Goal: Task Accomplishment & Management: Manage account settings

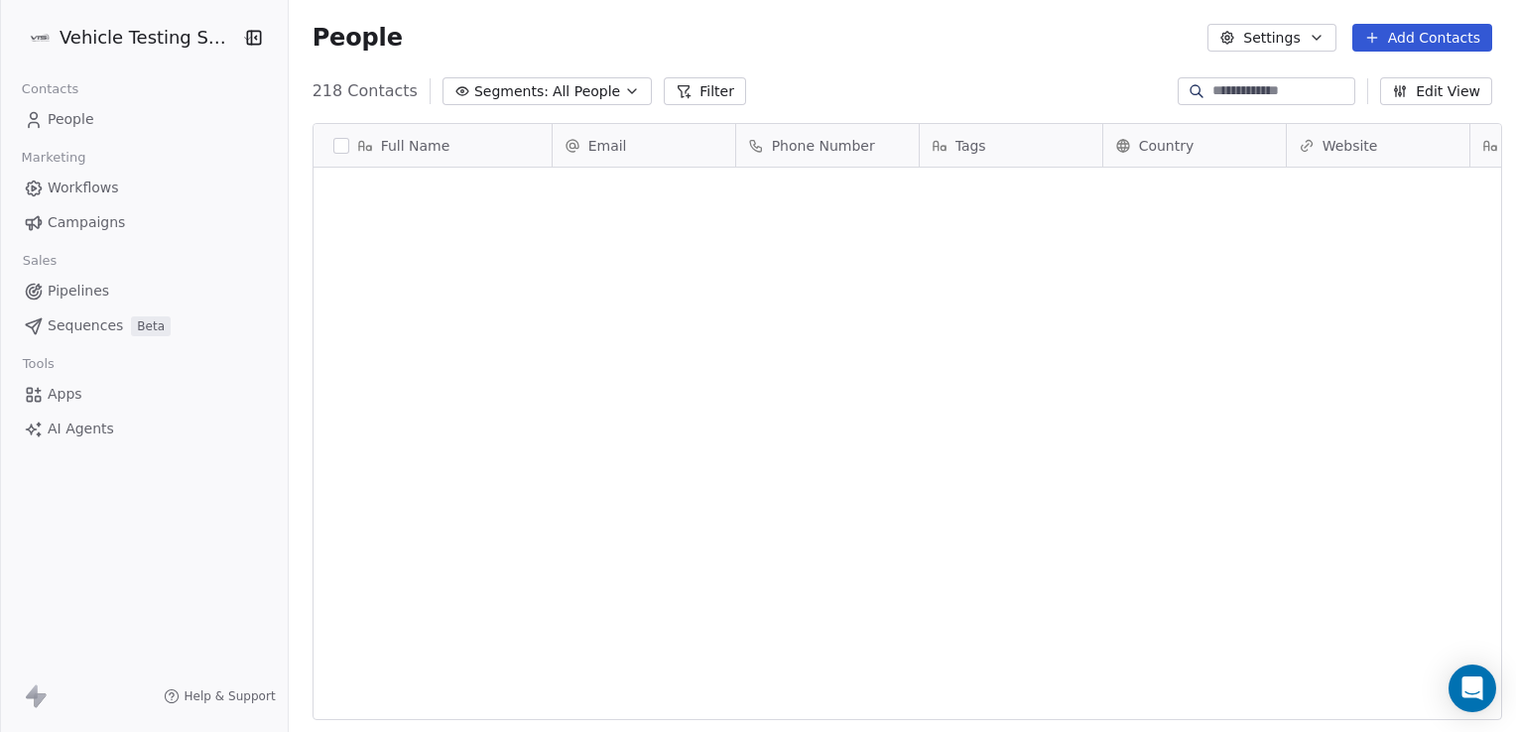
scroll to position [629, 1222]
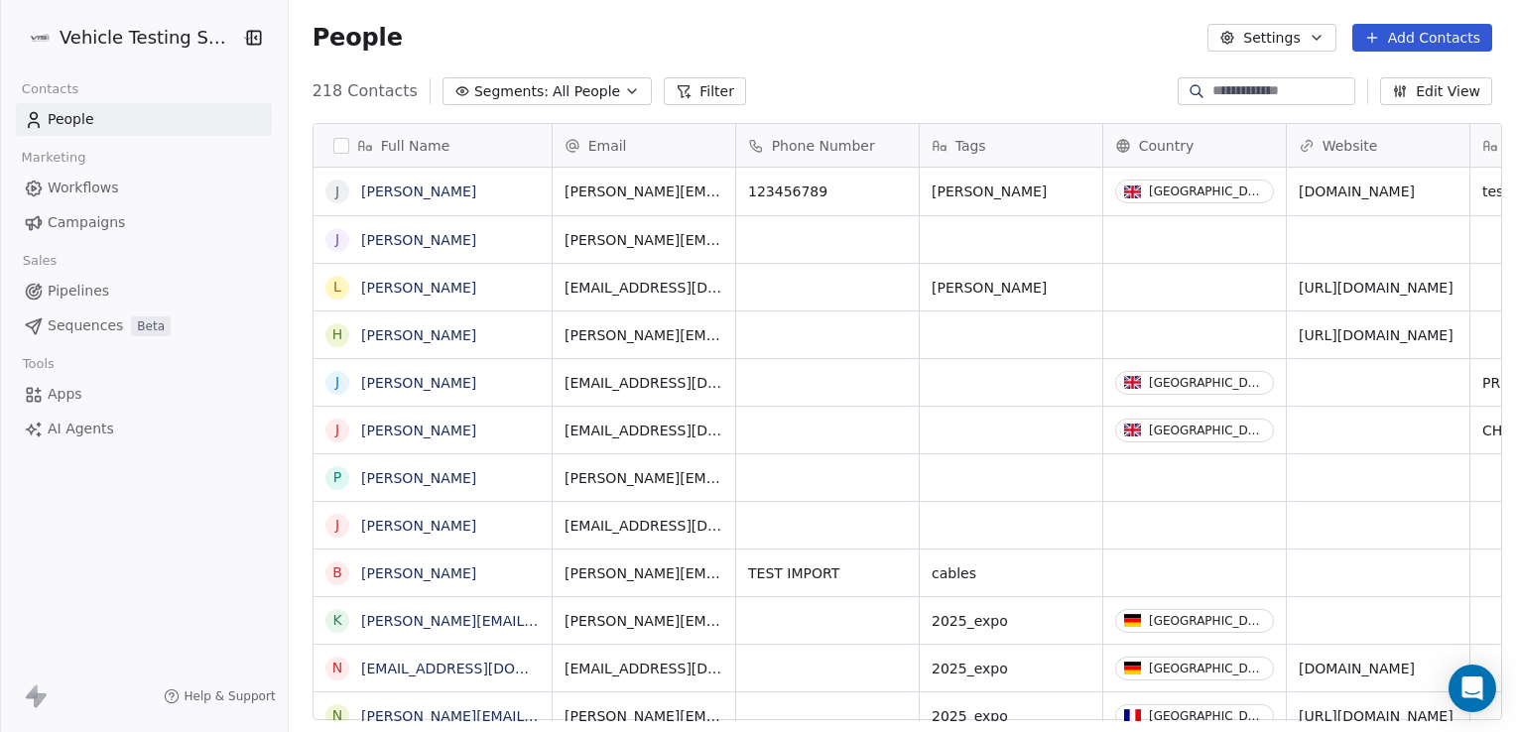
scroll to position [16, 16]
click at [130, 195] on link "Workflows" at bounding box center [144, 188] width 256 height 33
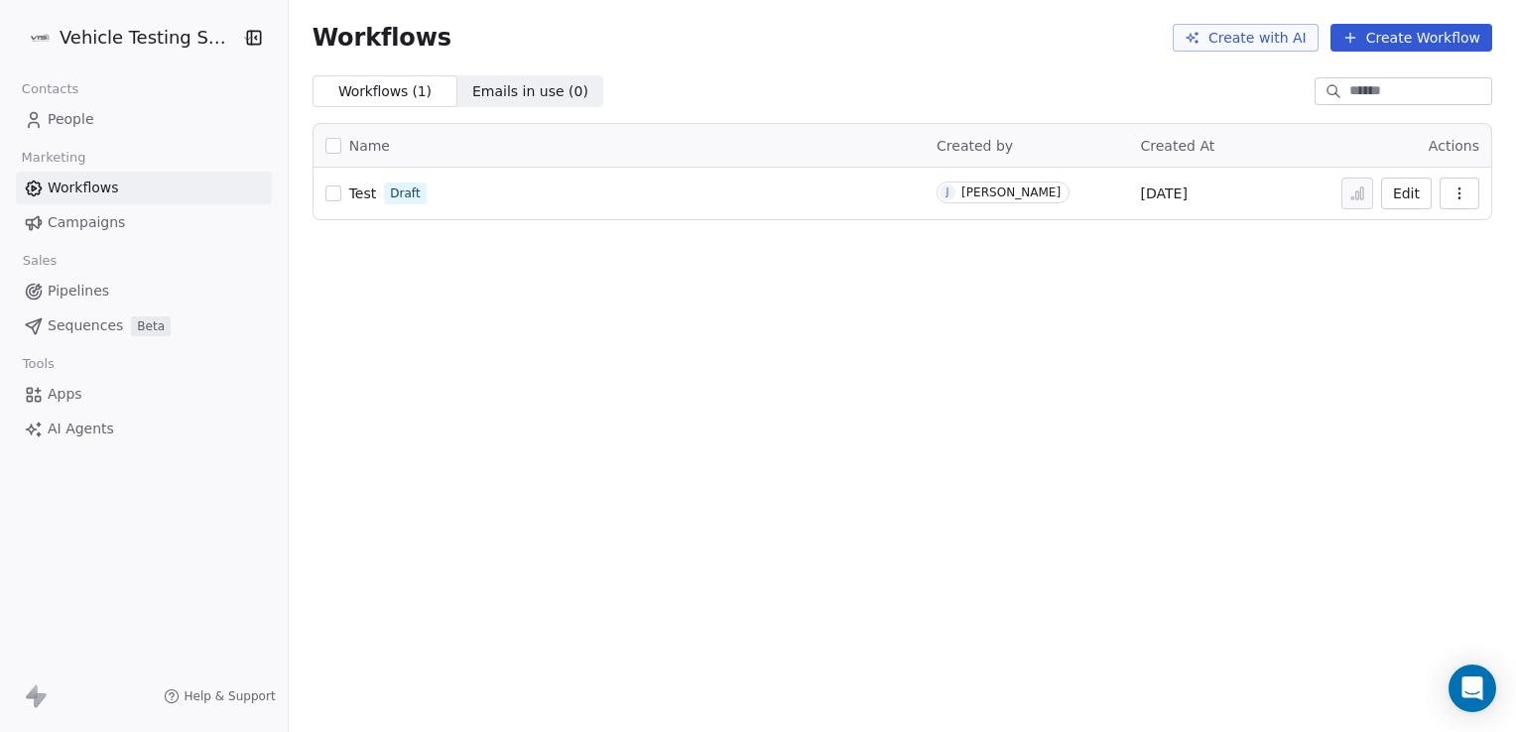
click at [87, 133] on link "People" at bounding box center [144, 119] width 256 height 33
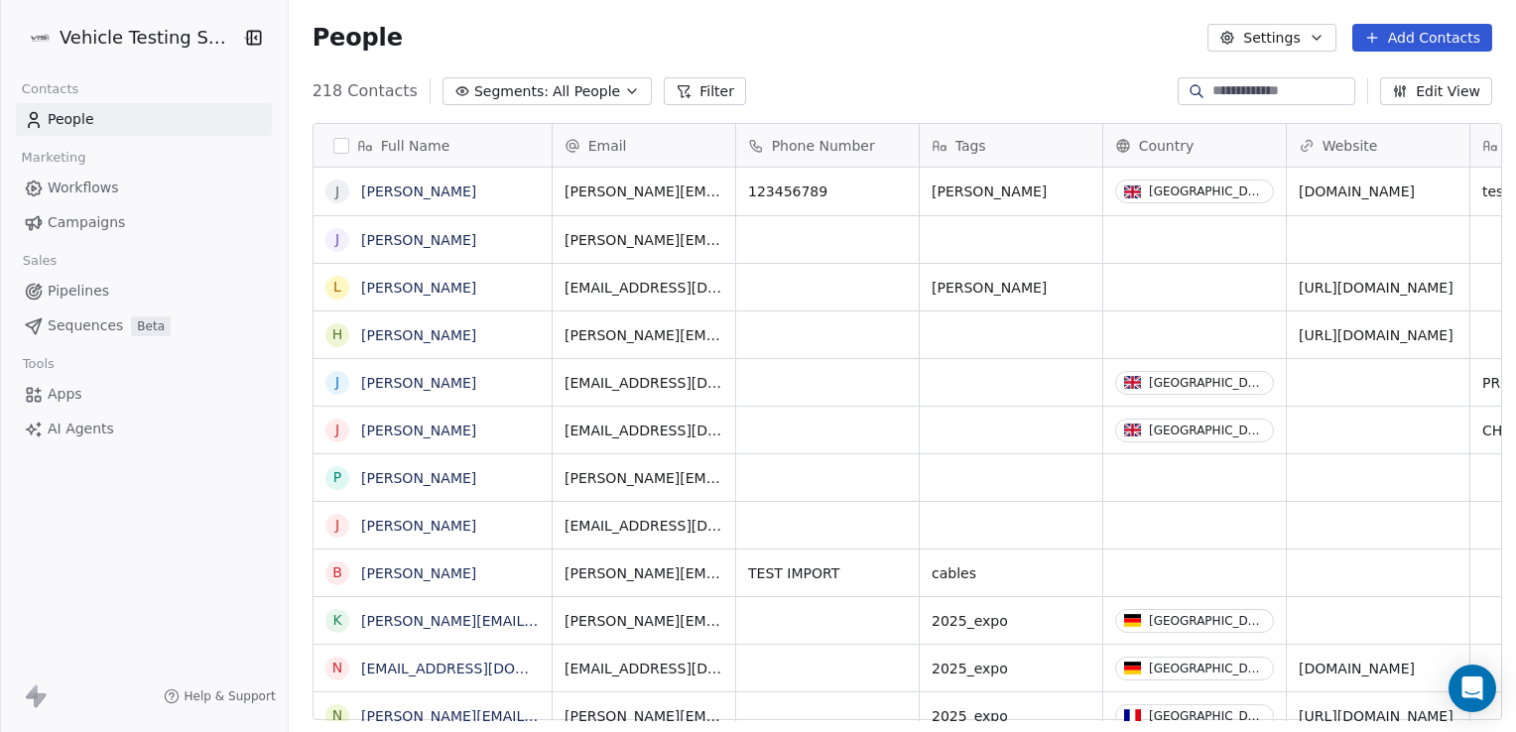
scroll to position [629, 1222]
click at [424, 186] on link "[PERSON_NAME]" at bounding box center [418, 192] width 115 height 16
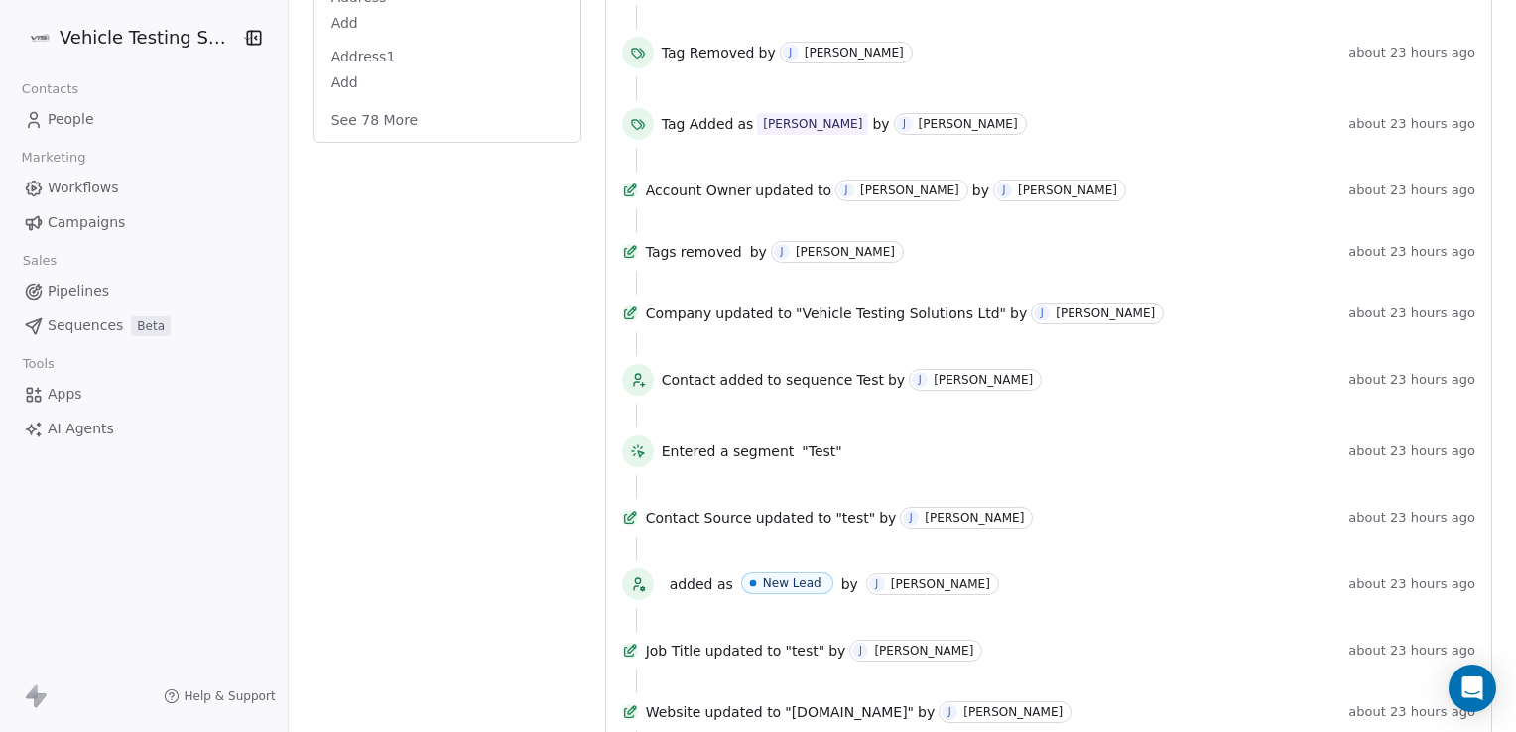
scroll to position [646, 0]
click at [73, 186] on span "Workflows" at bounding box center [83, 188] width 71 height 21
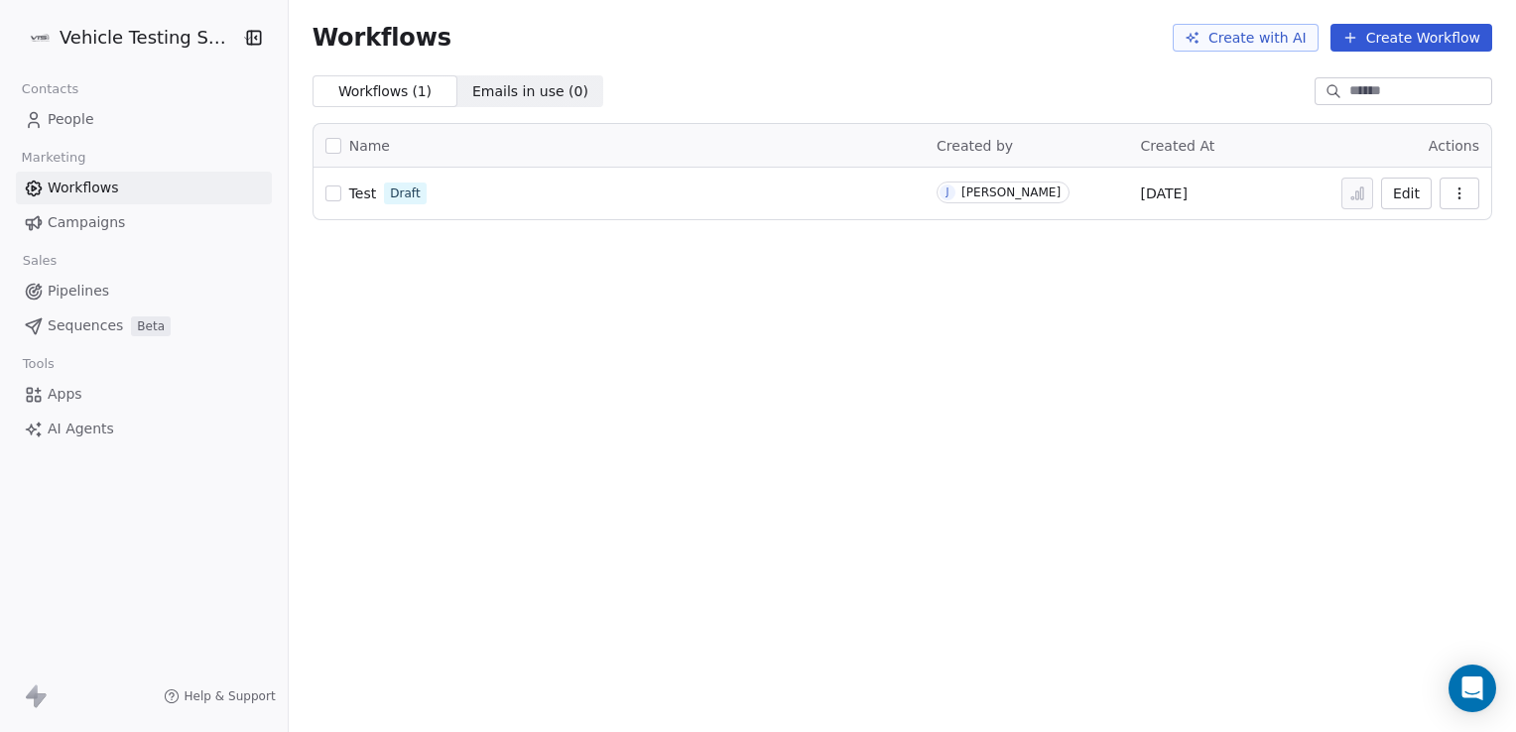
click at [67, 125] on span "People" at bounding box center [71, 119] width 47 height 21
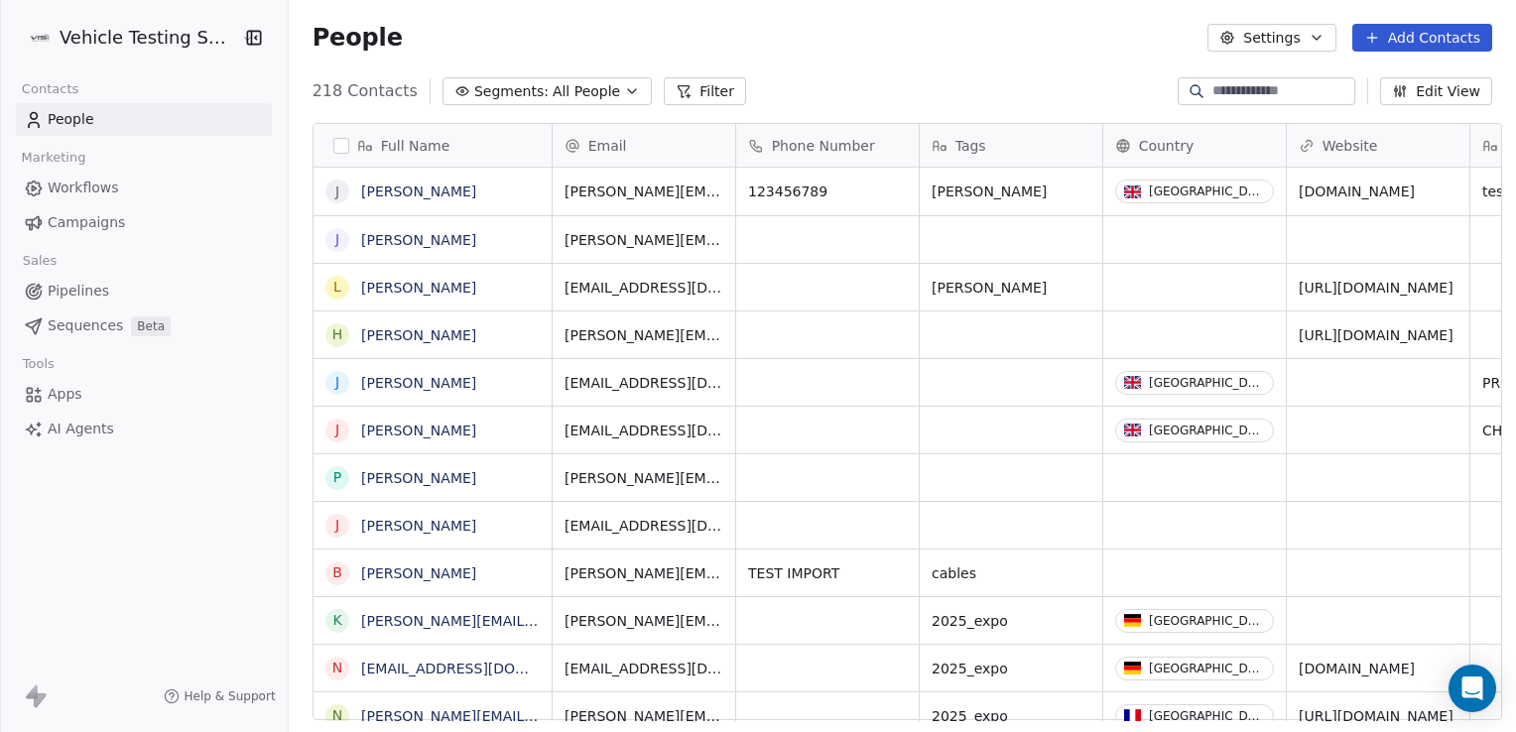
scroll to position [629, 1222]
click at [394, 195] on link "Josh Whittle" at bounding box center [418, 192] width 115 height 16
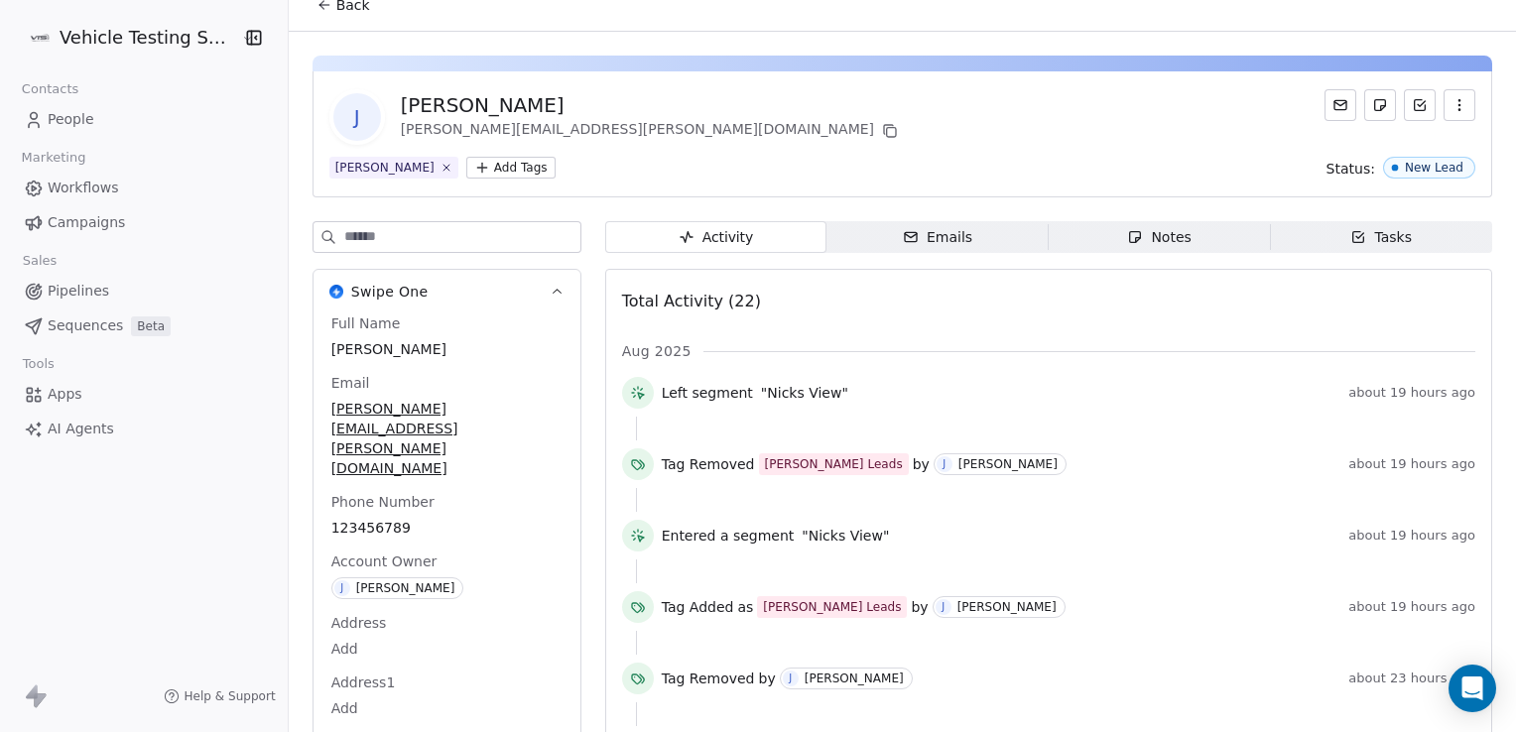
scroll to position [18, 0]
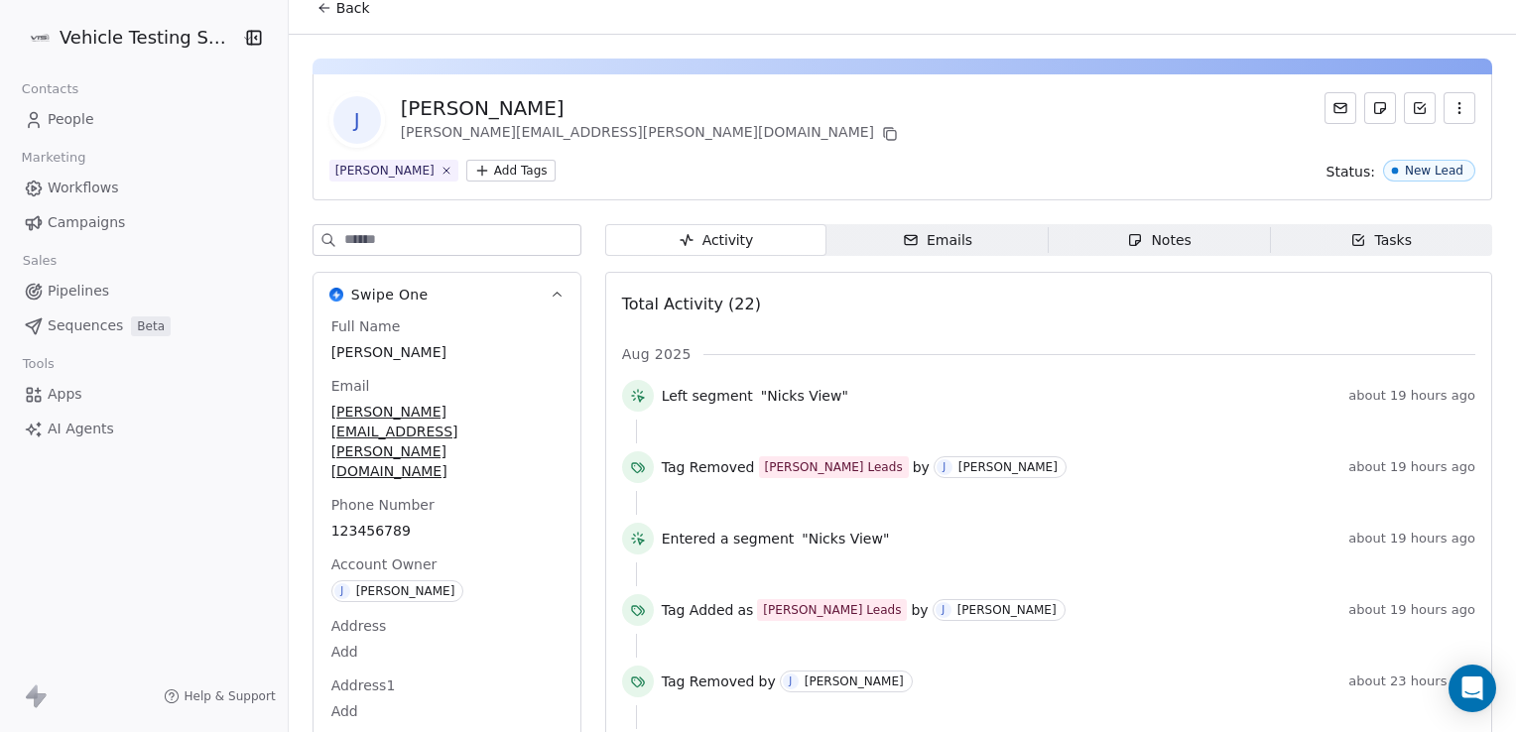
click at [71, 178] on span "Workflows" at bounding box center [83, 188] width 71 height 21
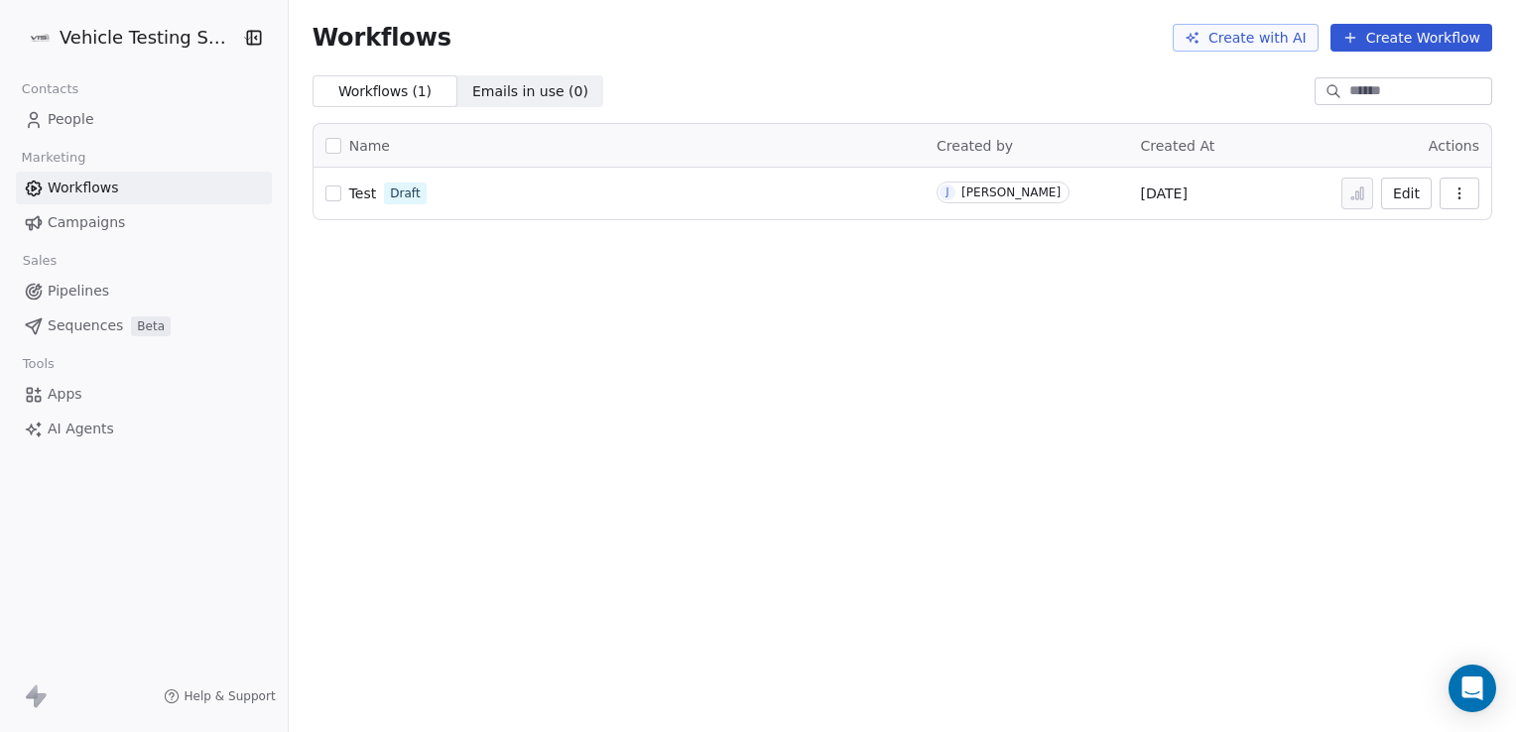
click at [106, 293] on link "Pipelines" at bounding box center [144, 291] width 256 height 33
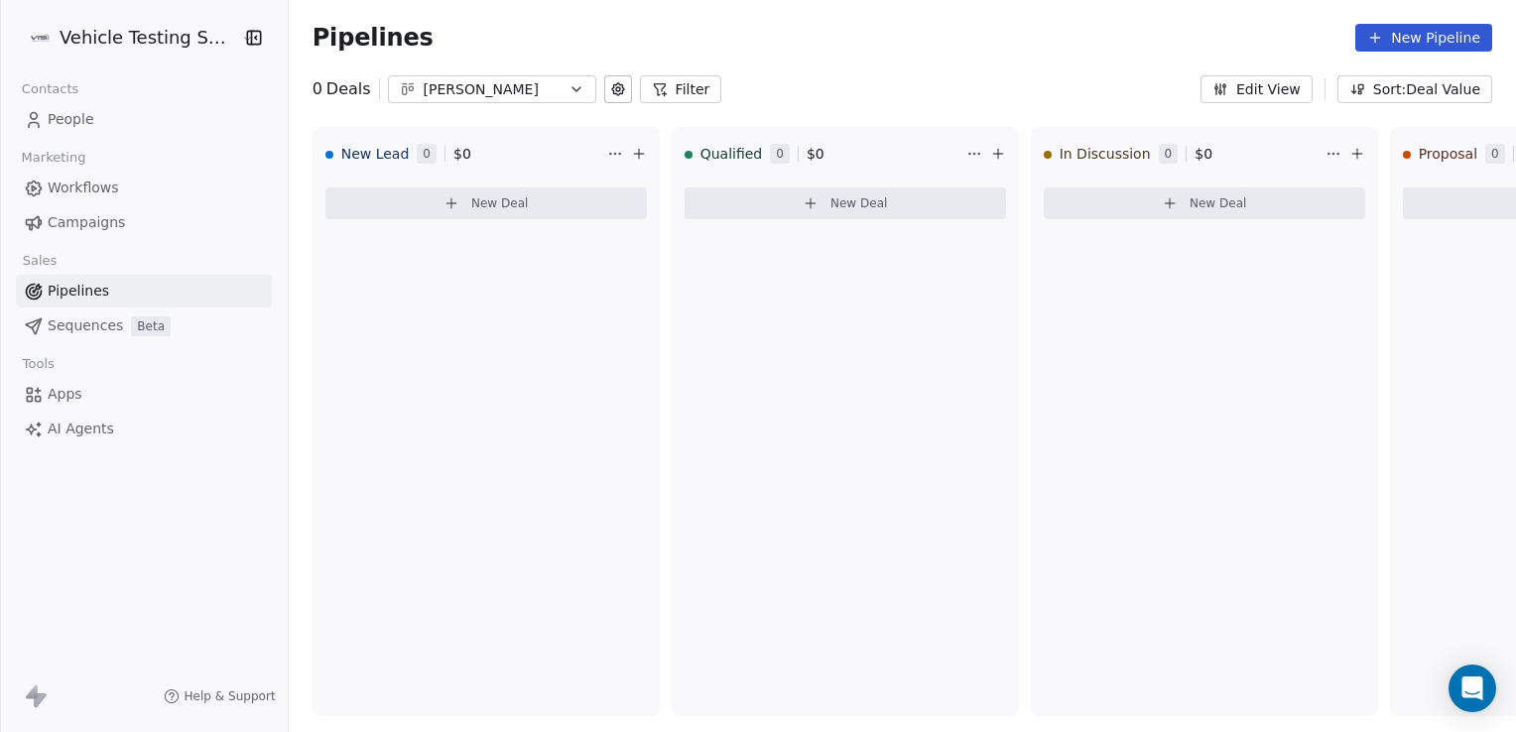
click at [79, 331] on span "Sequences" at bounding box center [85, 325] width 75 height 21
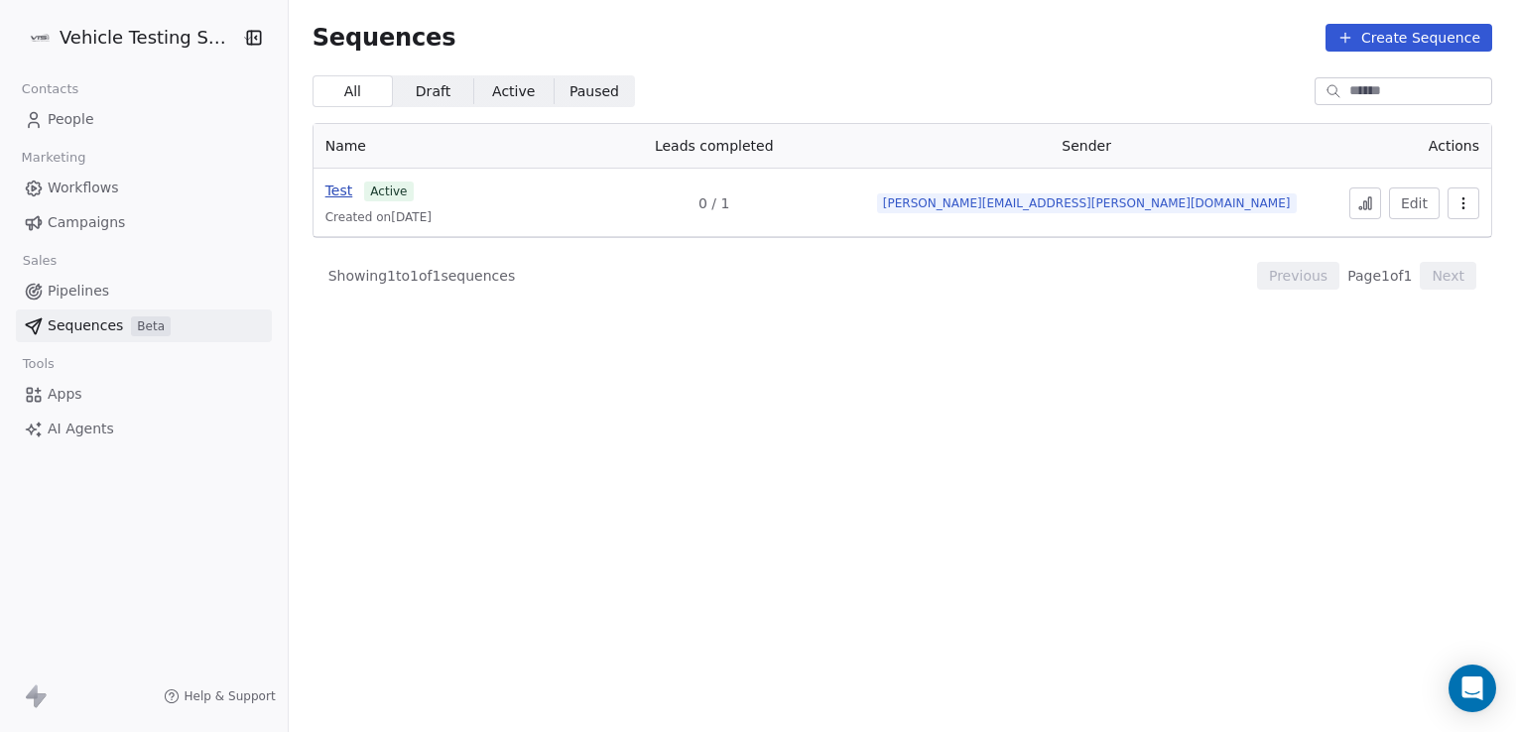
click at [335, 187] on span "Test" at bounding box center [339, 191] width 28 height 16
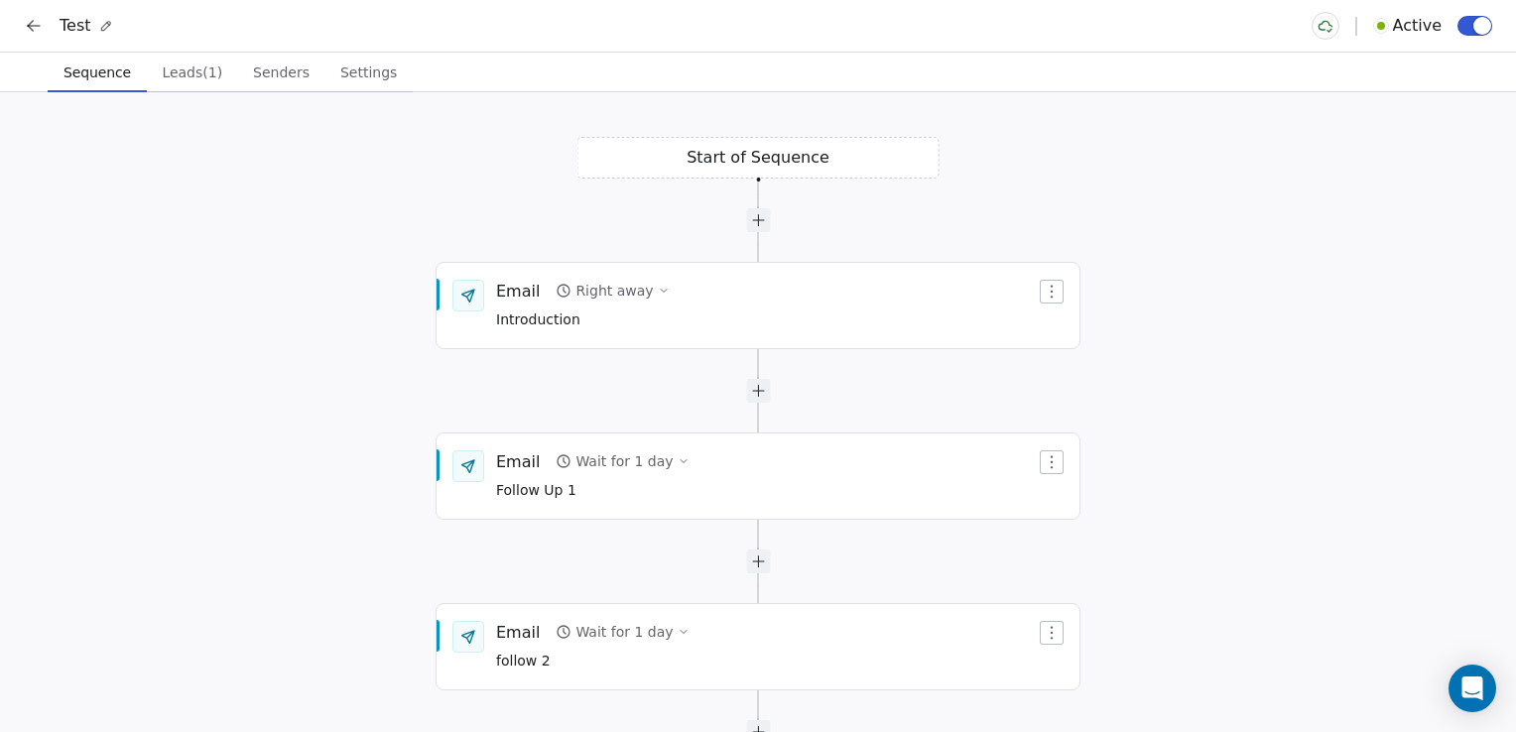
click at [44, 33] on button at bounding box center [34, 26] width 28 height 28
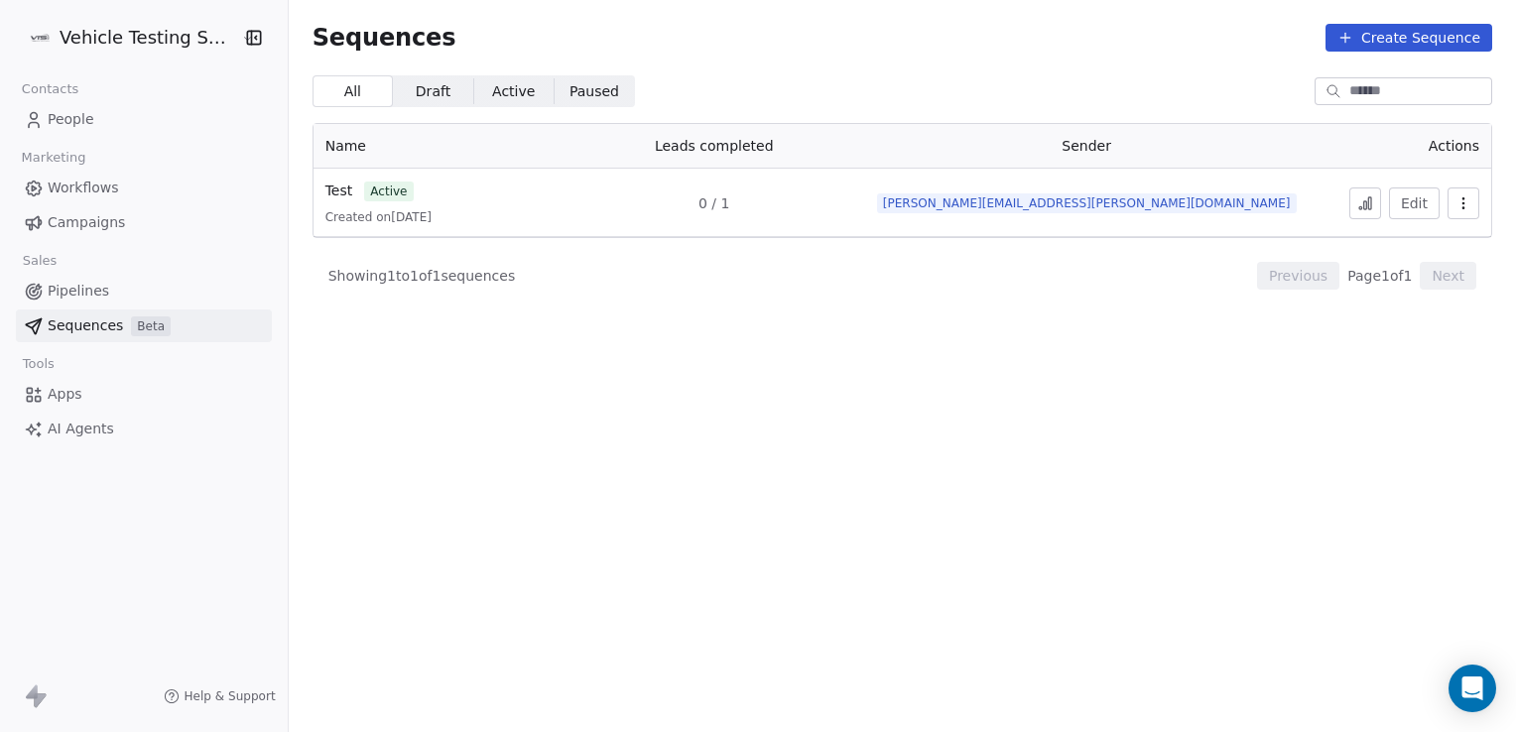
click at [391, 181] on div "Test active" at bounding box center [446, 191] width 243 height 21
click at [1151, 197] on span "[PERSON_NAME][EMAIL_ADDRESS][PERSON_NAME][DOMAIN_NAME]" at bounding box center [1087, 203] width 420 height 20
click at [333, 188] on span "Test" at bounding box center [339, 191] width 28 height 16
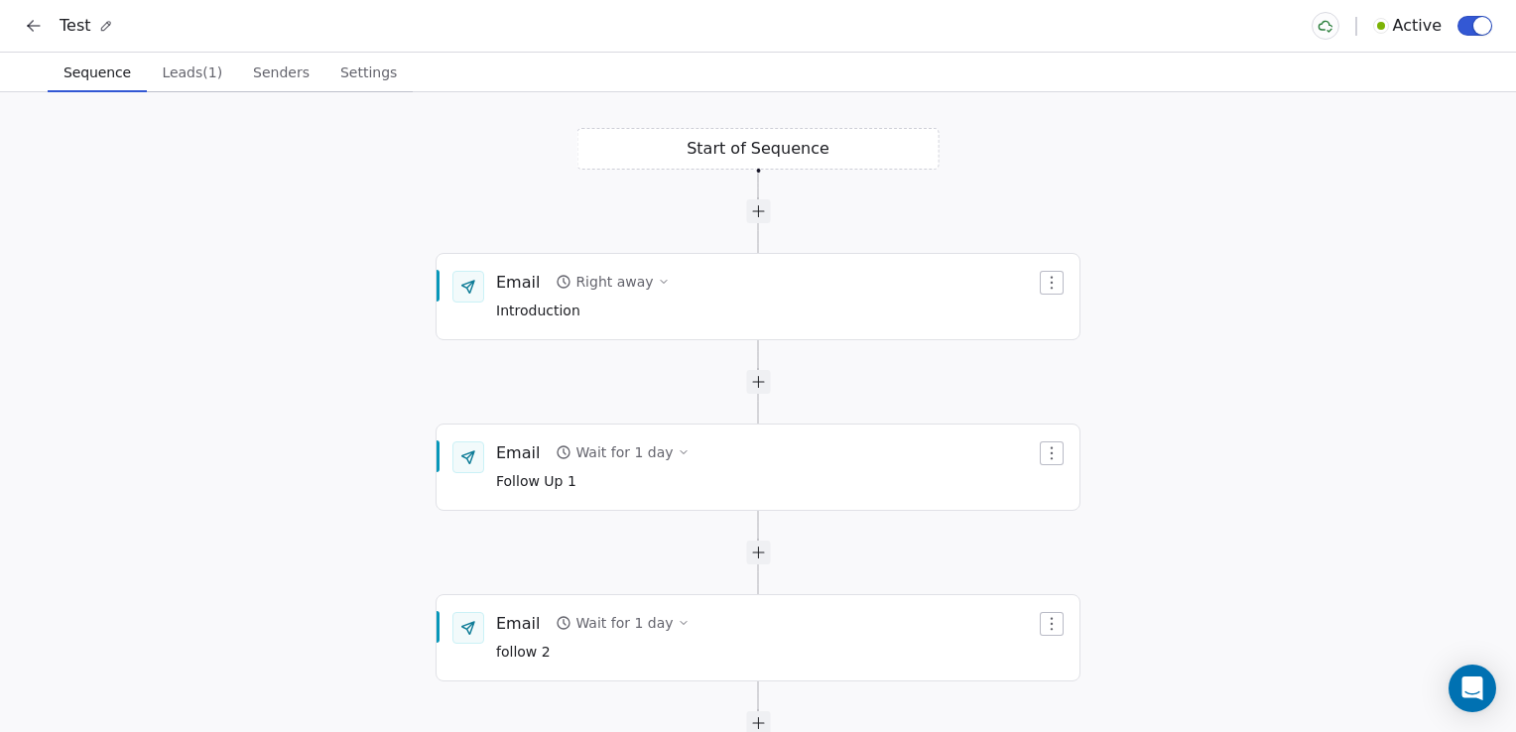
click at [42, 26] on icon at bounding box center [34, 26] width 20 height 20
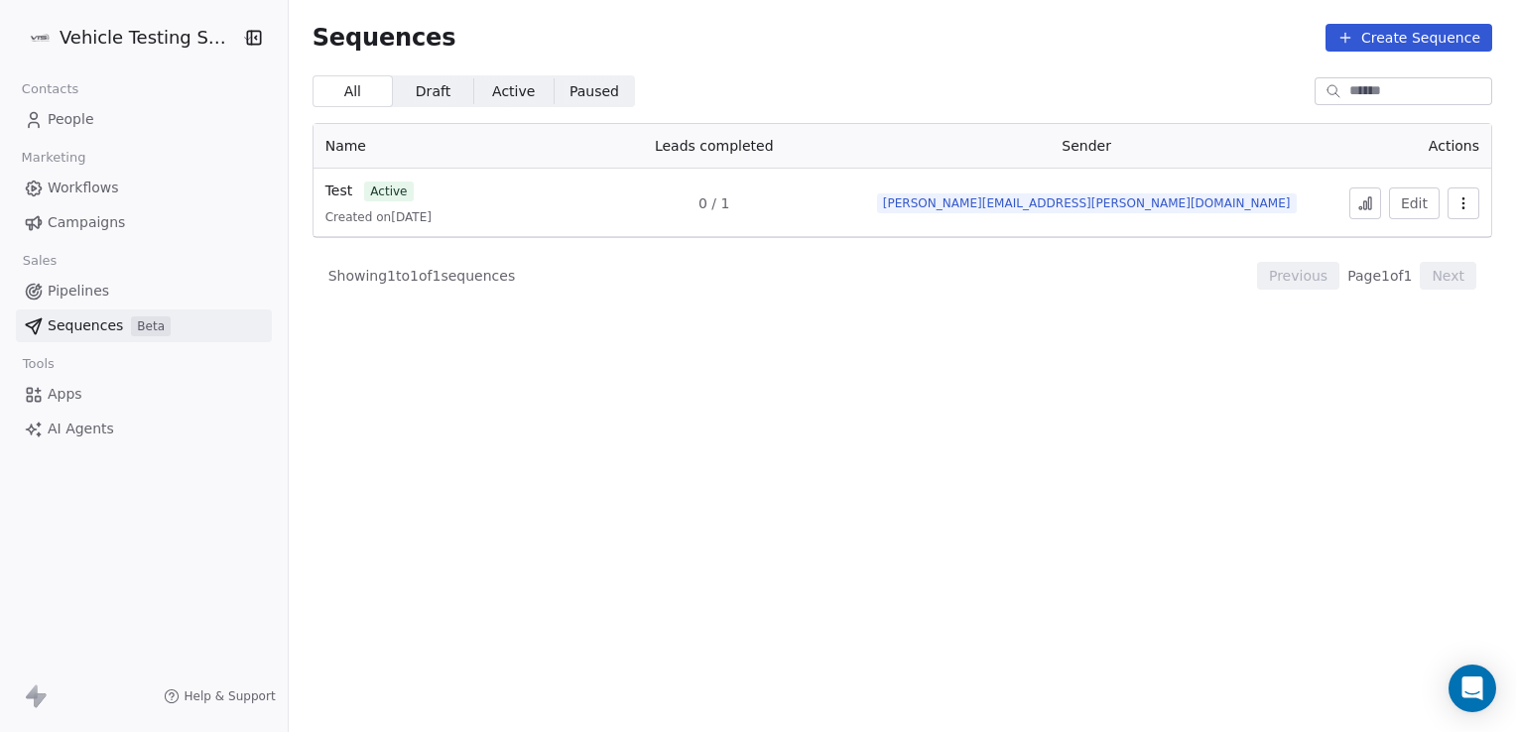
click at [110, 393] on link "Apps" at bounding box center [144, 394] width 256 height 33
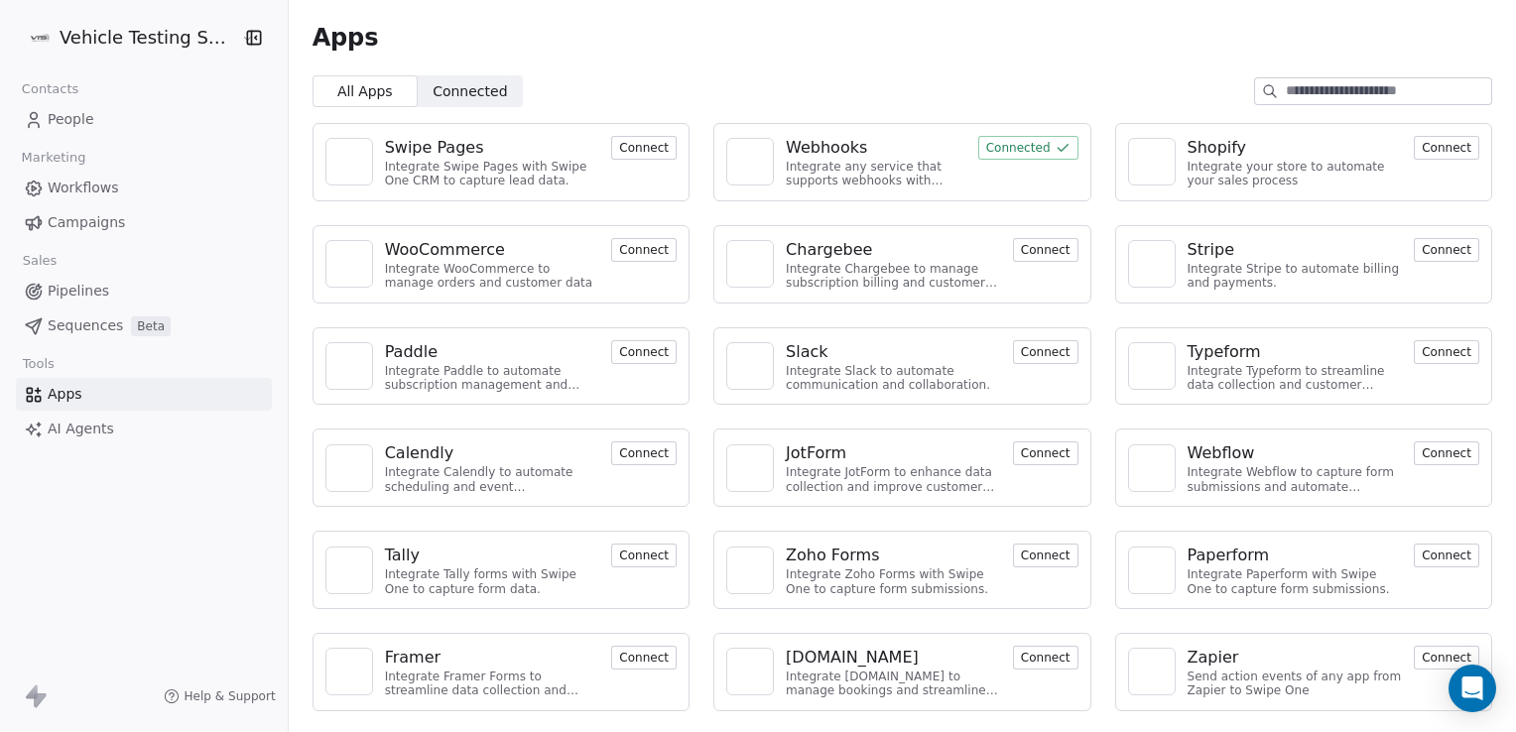
click at [59, 119] on span "People" at bounding box center [71, 119] width 47 height 21
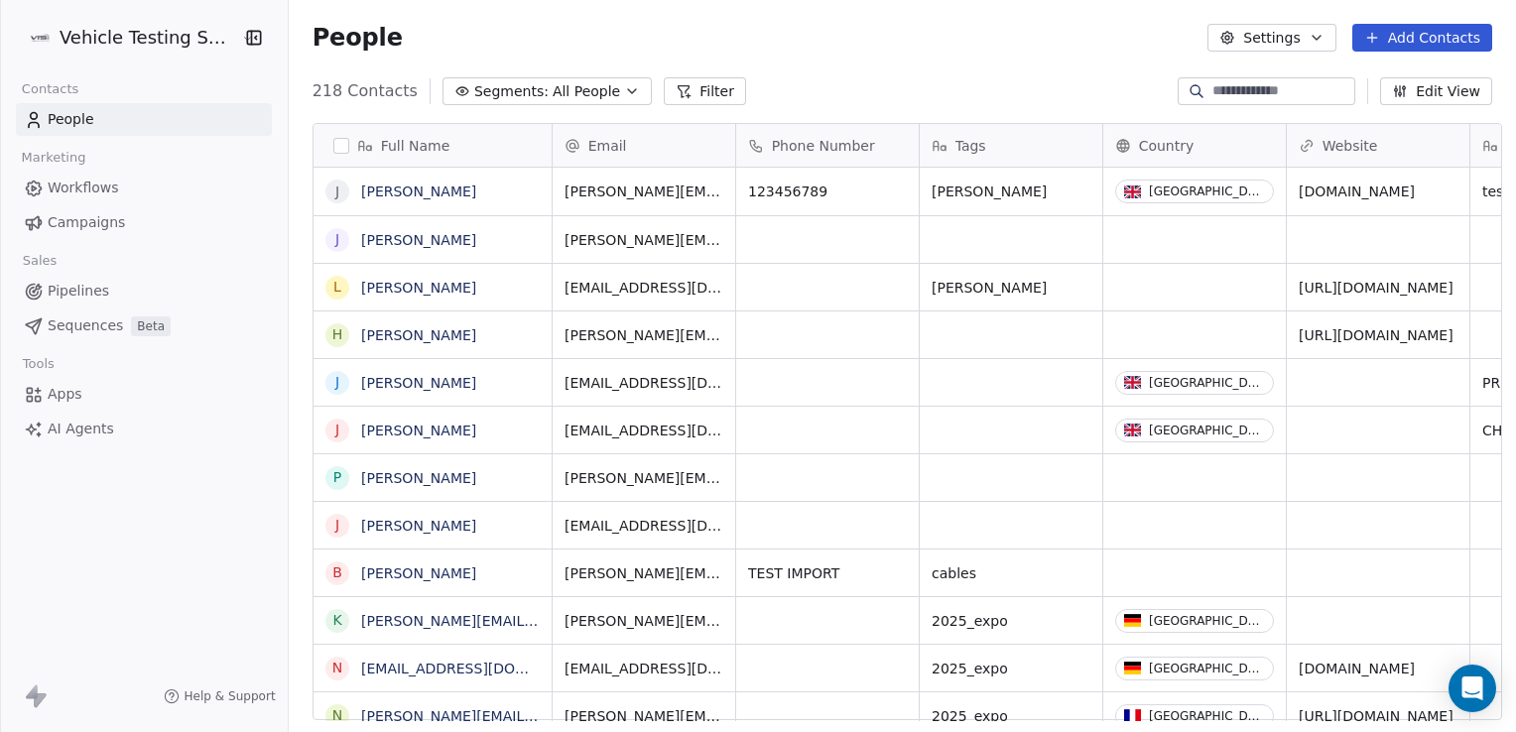
scroll to position [629, 1222]
click at [87, 125] on span "People" at bounding box center [71, 119] width 47 height 21
click at [74, 191] on span "Workflows" at bounding box center [83, 188] width 71 height 21
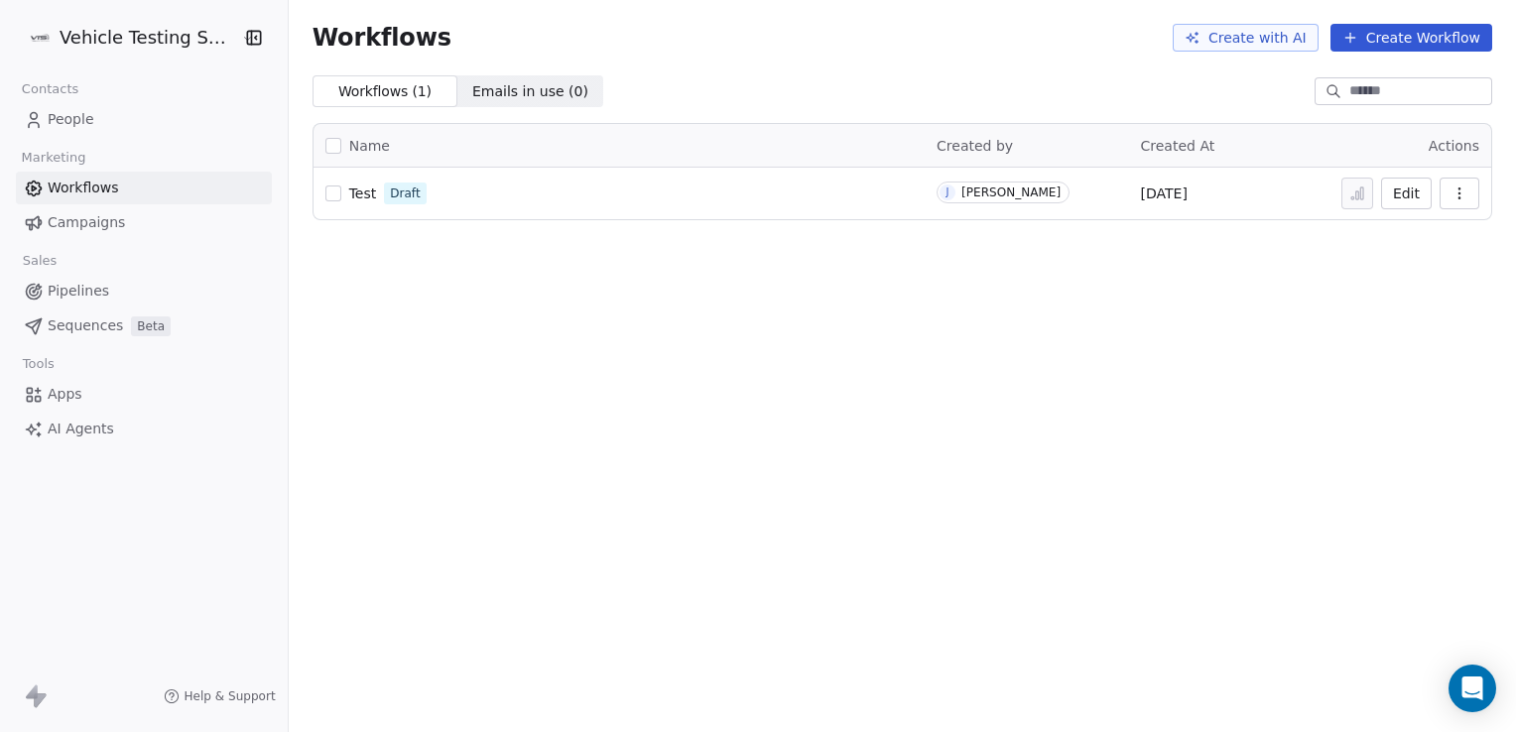
click at [77, 225] on span "Campaigns" at bounding box center [86, 222] width 77 height 21
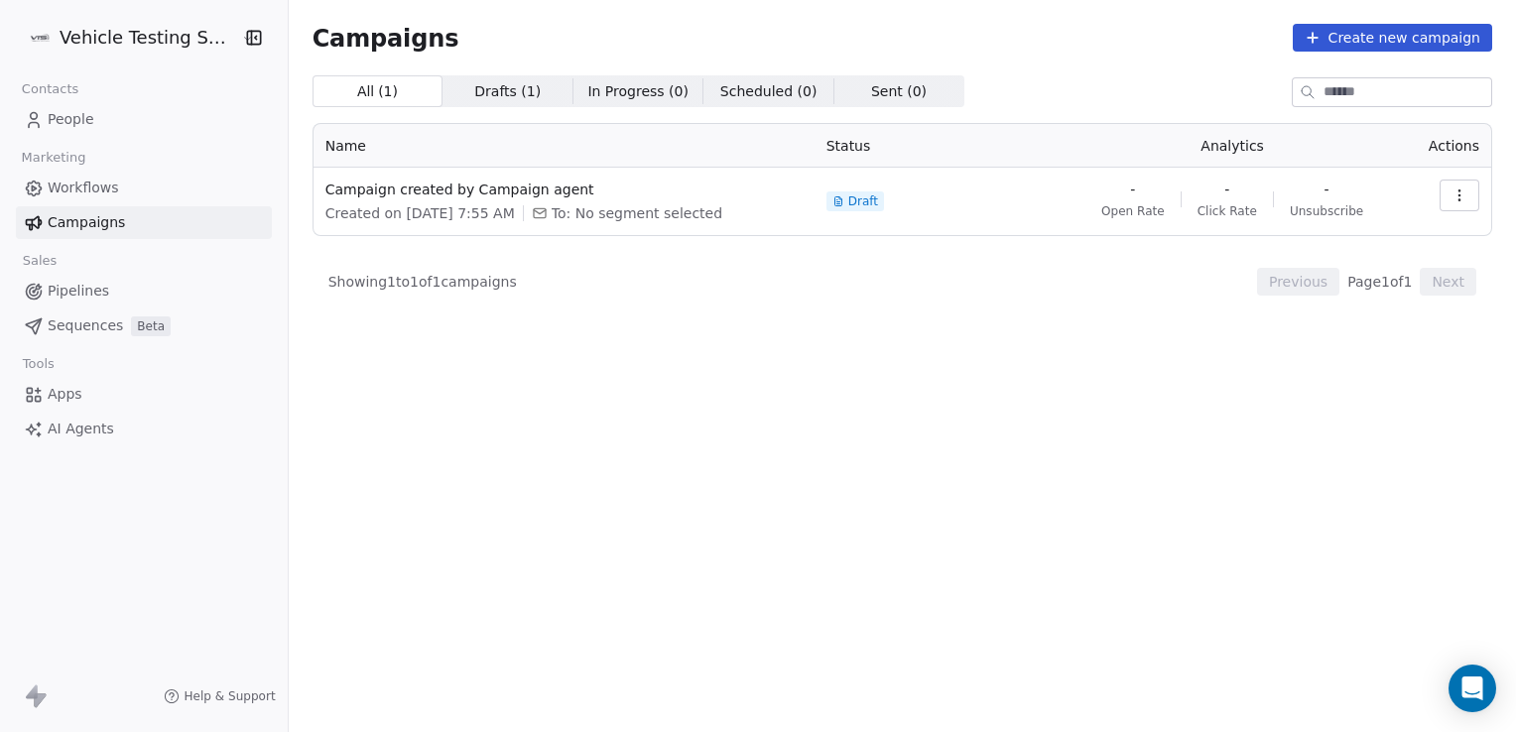
click at [66, 188] on span "Workflows" at bounding box center [83, 188] width 71 height 21
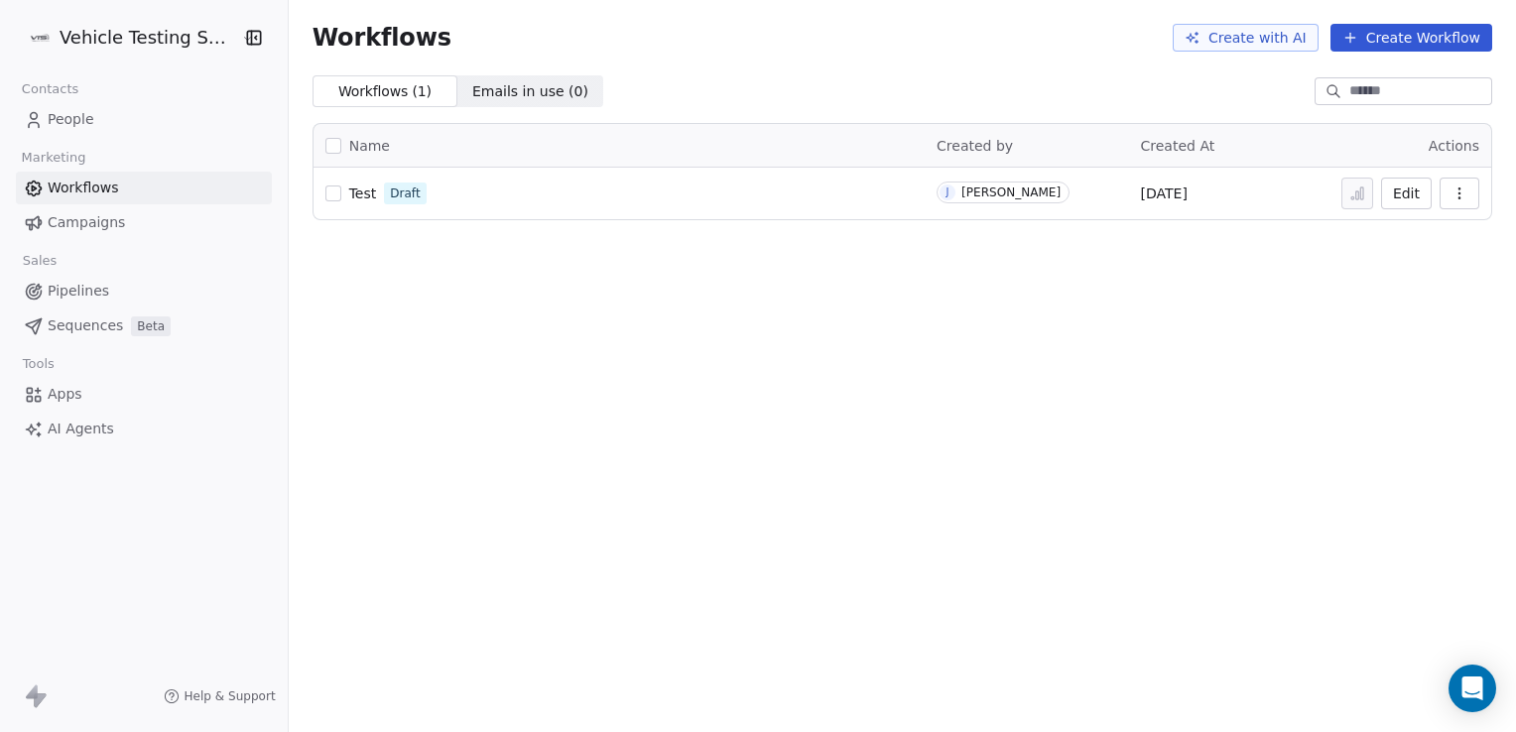
click at [62, 114] on span "People" at bounding box center [71, 119] width 47 height 21
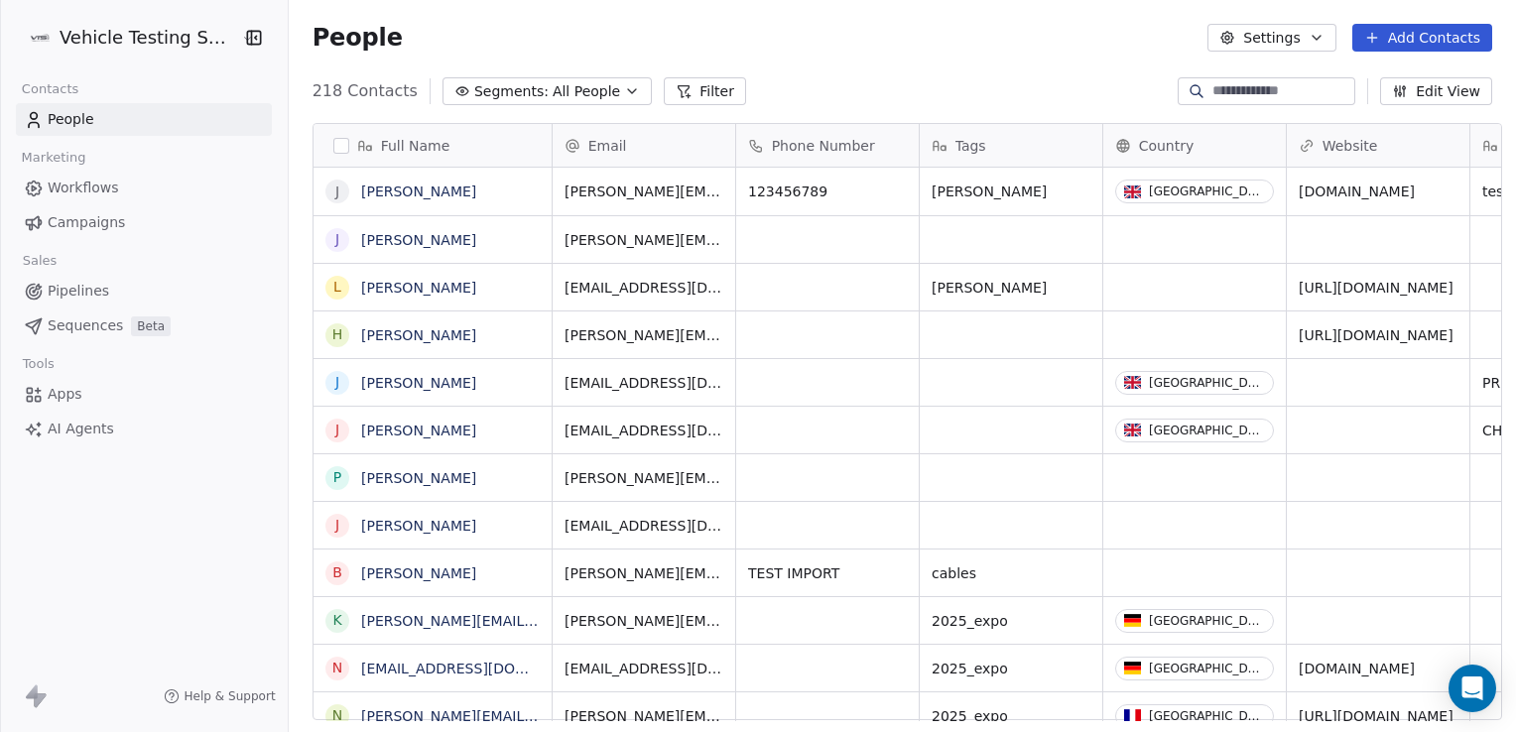
scroll to position [629, 1222]
click at [67, 327] on span "Sequences" at bounding box center [85, 325] width 75 height 21
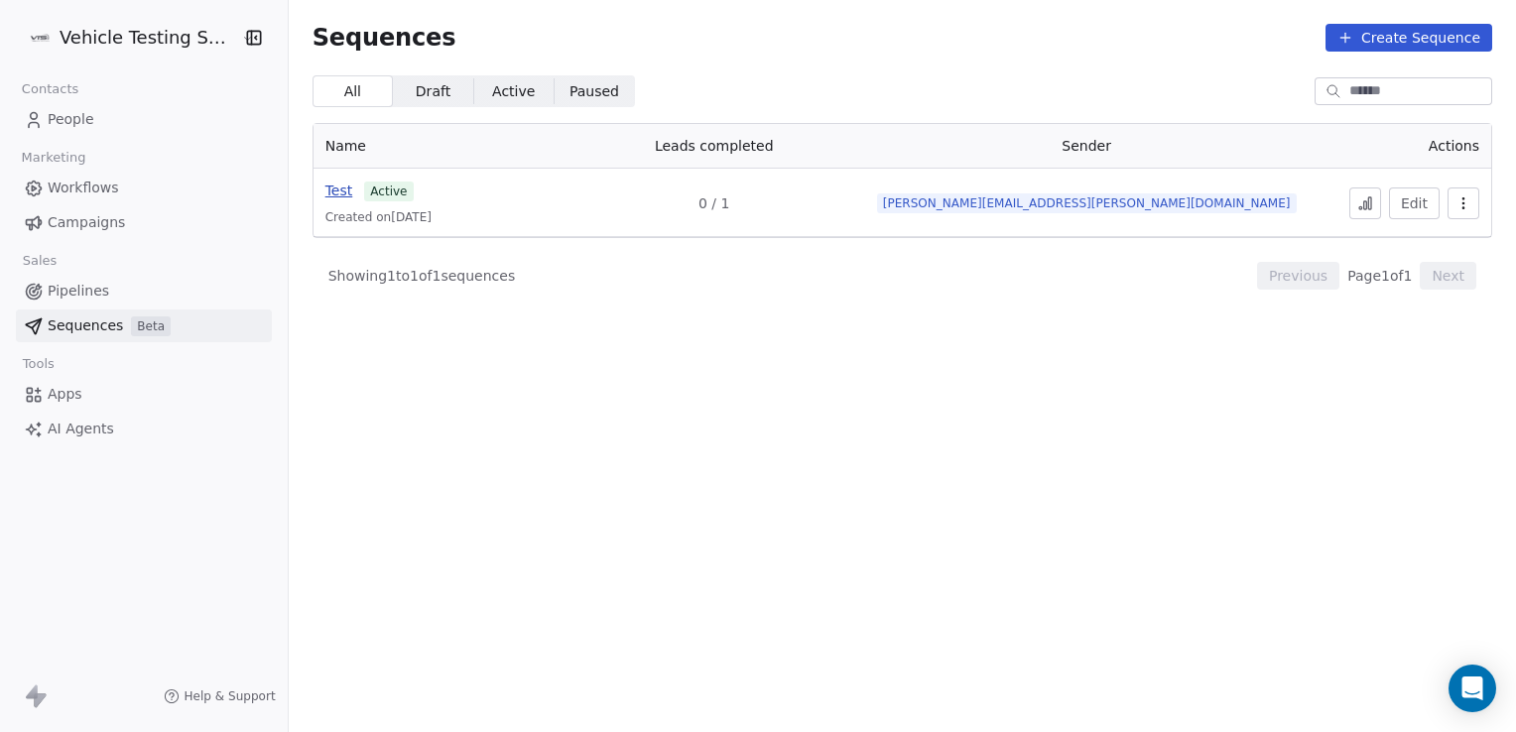
click at [327, 184] on span "Test" at bounding box center [339, 191] width 28 height 16
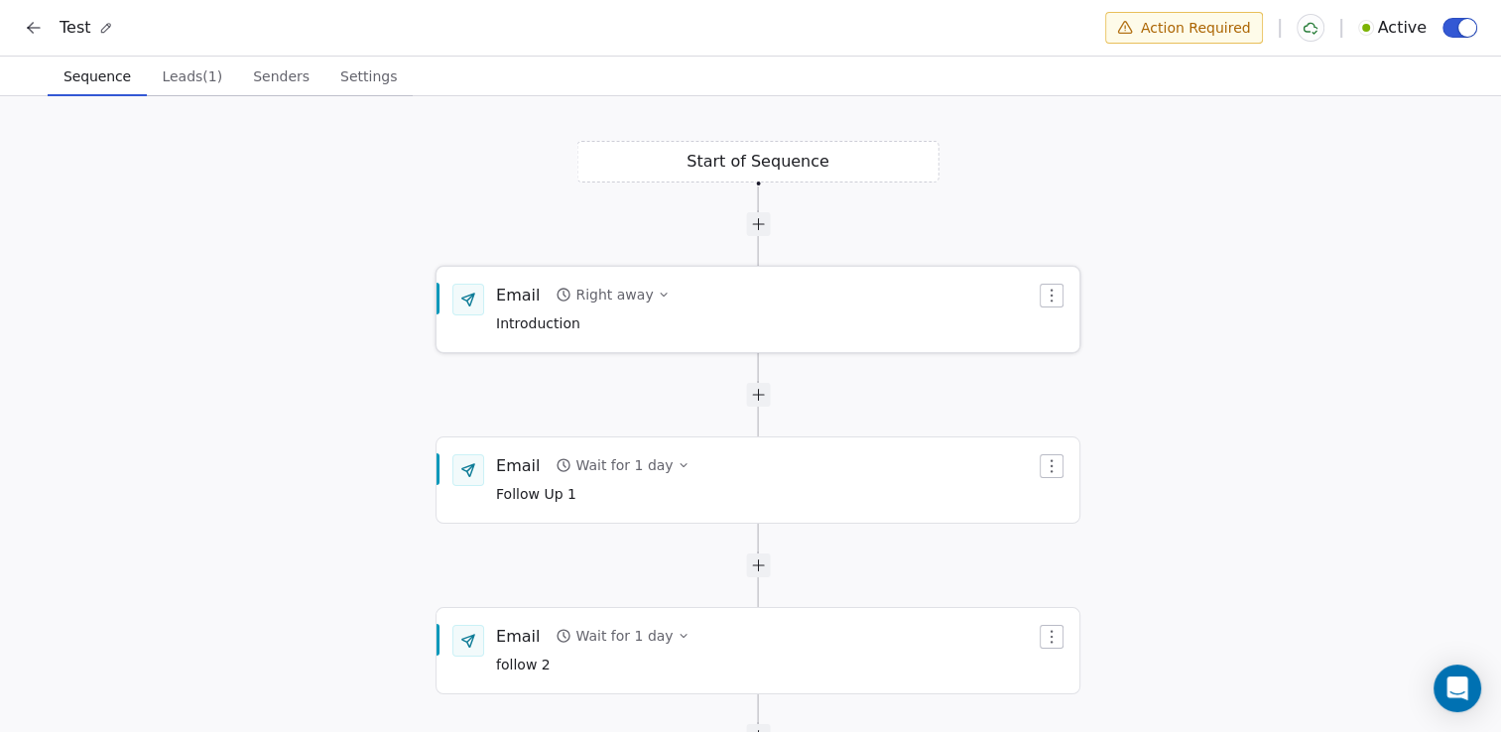
click at [452, 300] on div at bounding box center [468, 300] width 32 height 32
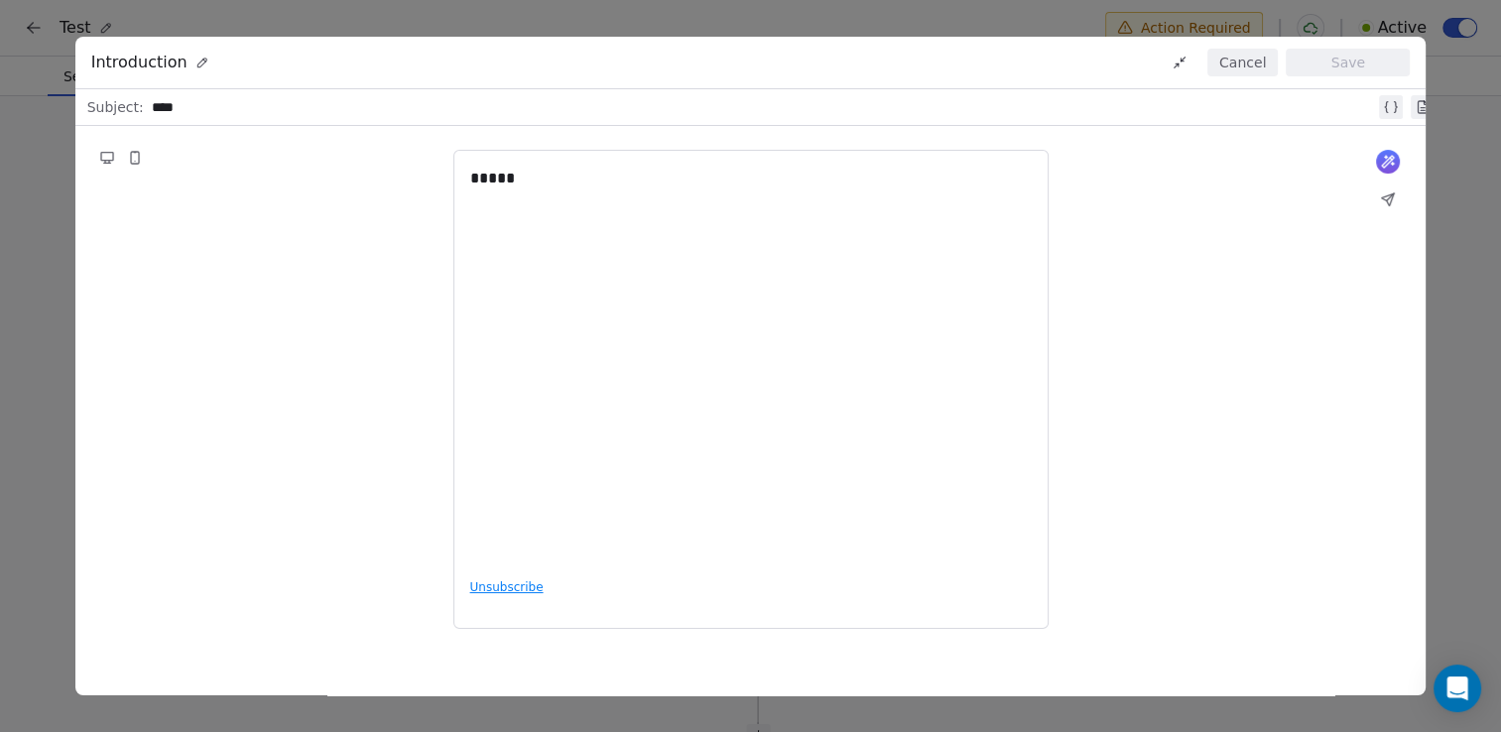
click at [1417, 143] on div "What would you like to create email about? or ***** Unsubscribe" at bounding box center [750, 389] width 1351 height 527
click at [1239, 60] on button "Cancel" at bounding box center [1242, 63] width 70 height 28
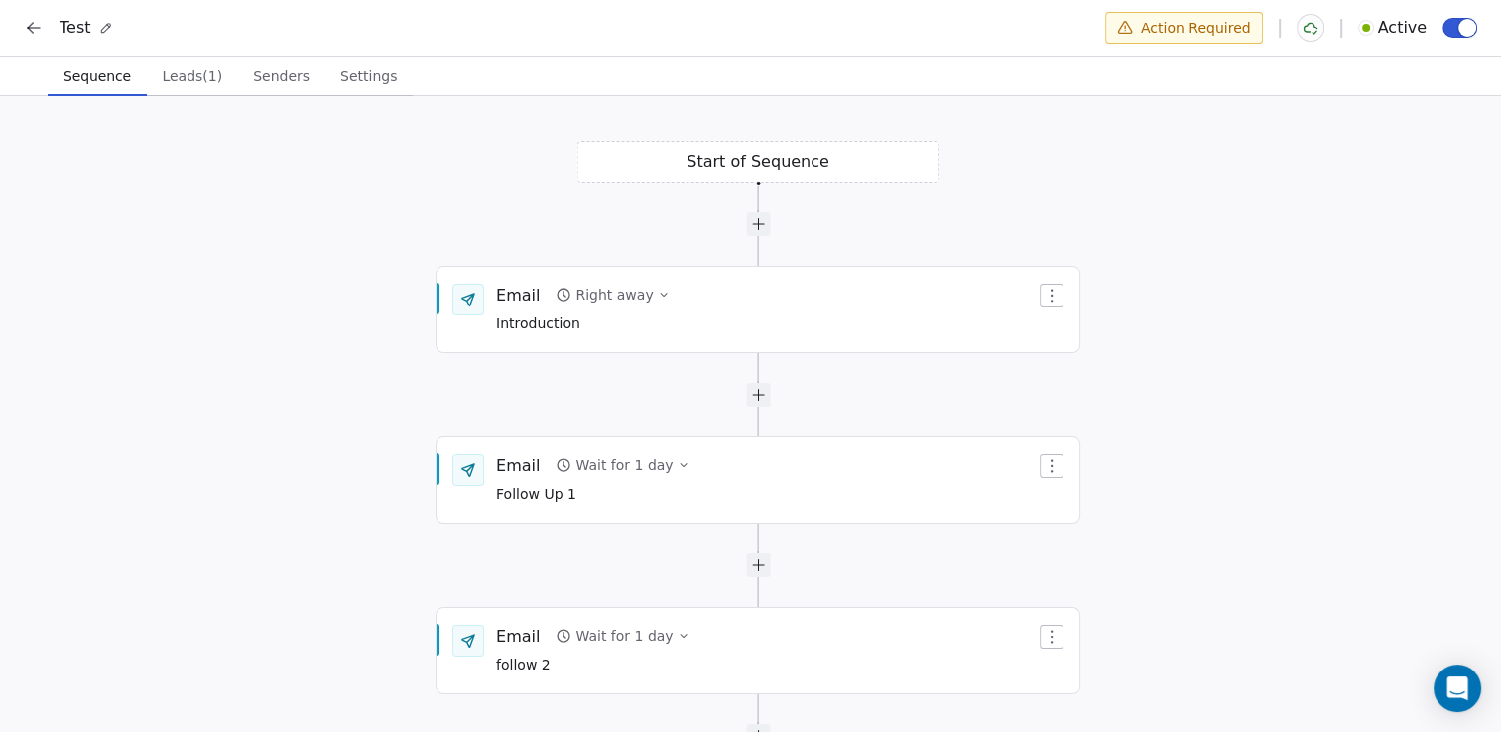
click at [20, 18] on button at bounding box center [34, 28] width 28 height 28
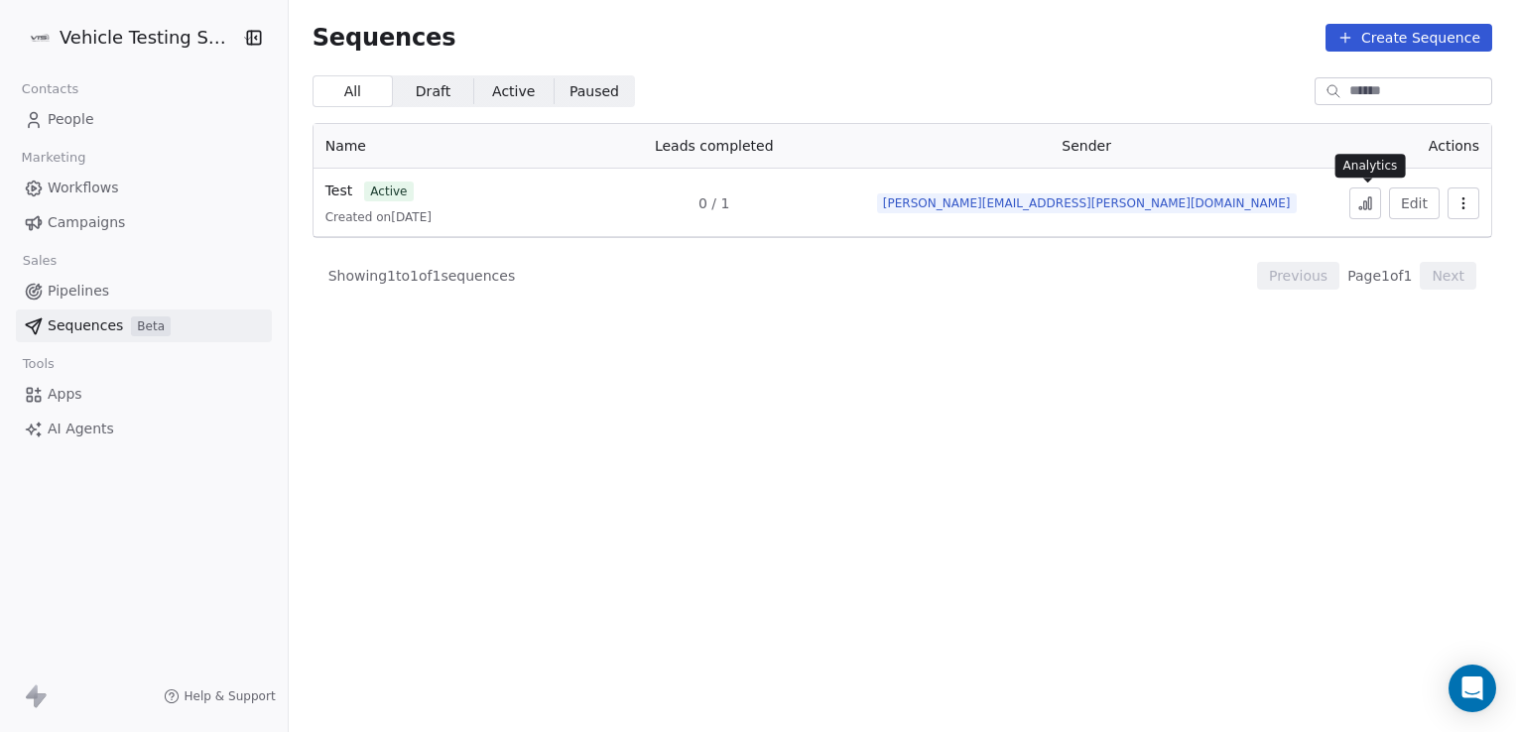
click at [1373, 205] on icon at bounding box center [1365, 203] width 16 height 16
click at [1353, 35] on icon at bounding box center [1345, 38] width 16 height 16
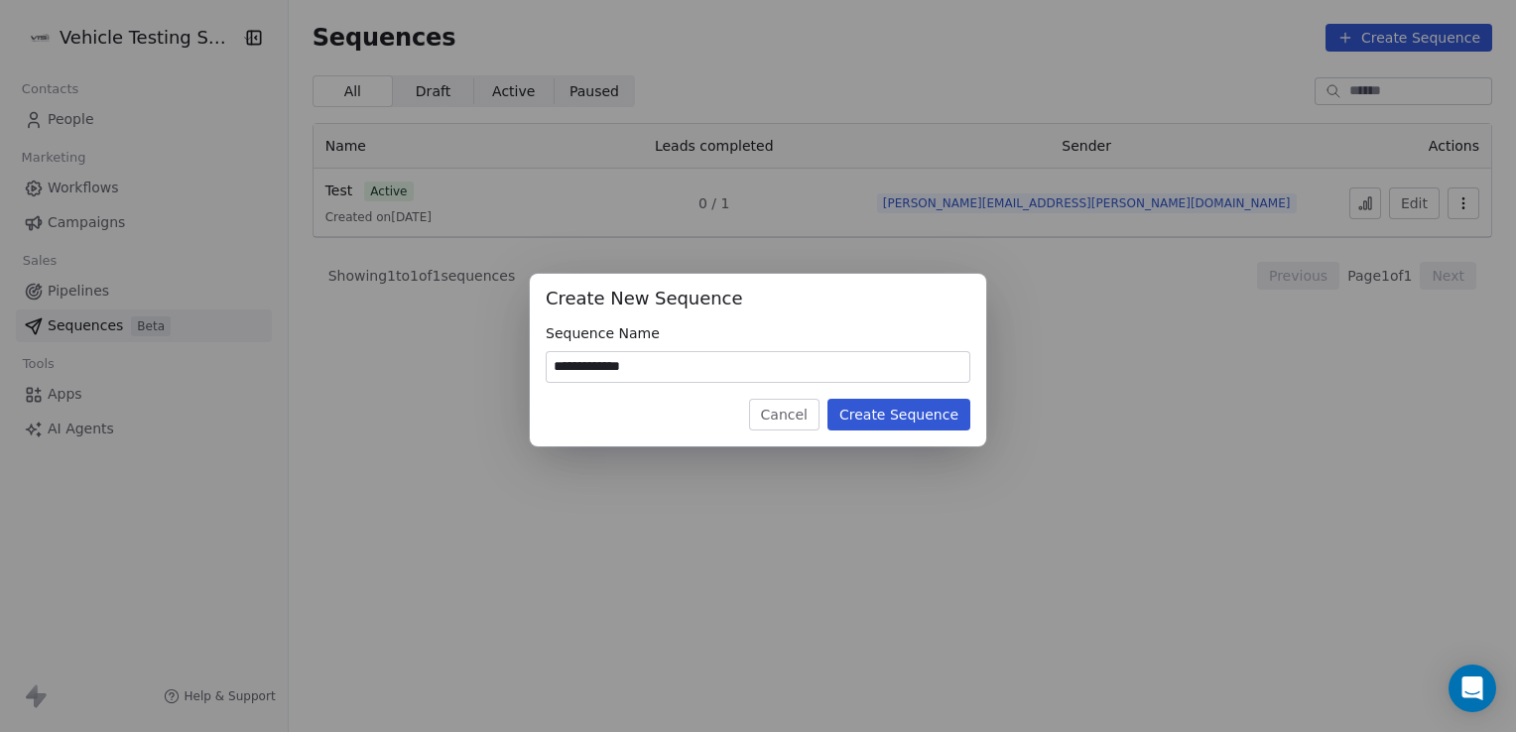
type input "**********"
click at [907, 408] on button "Create Sequence" at bounding box center [898, 415] width 143 height 32
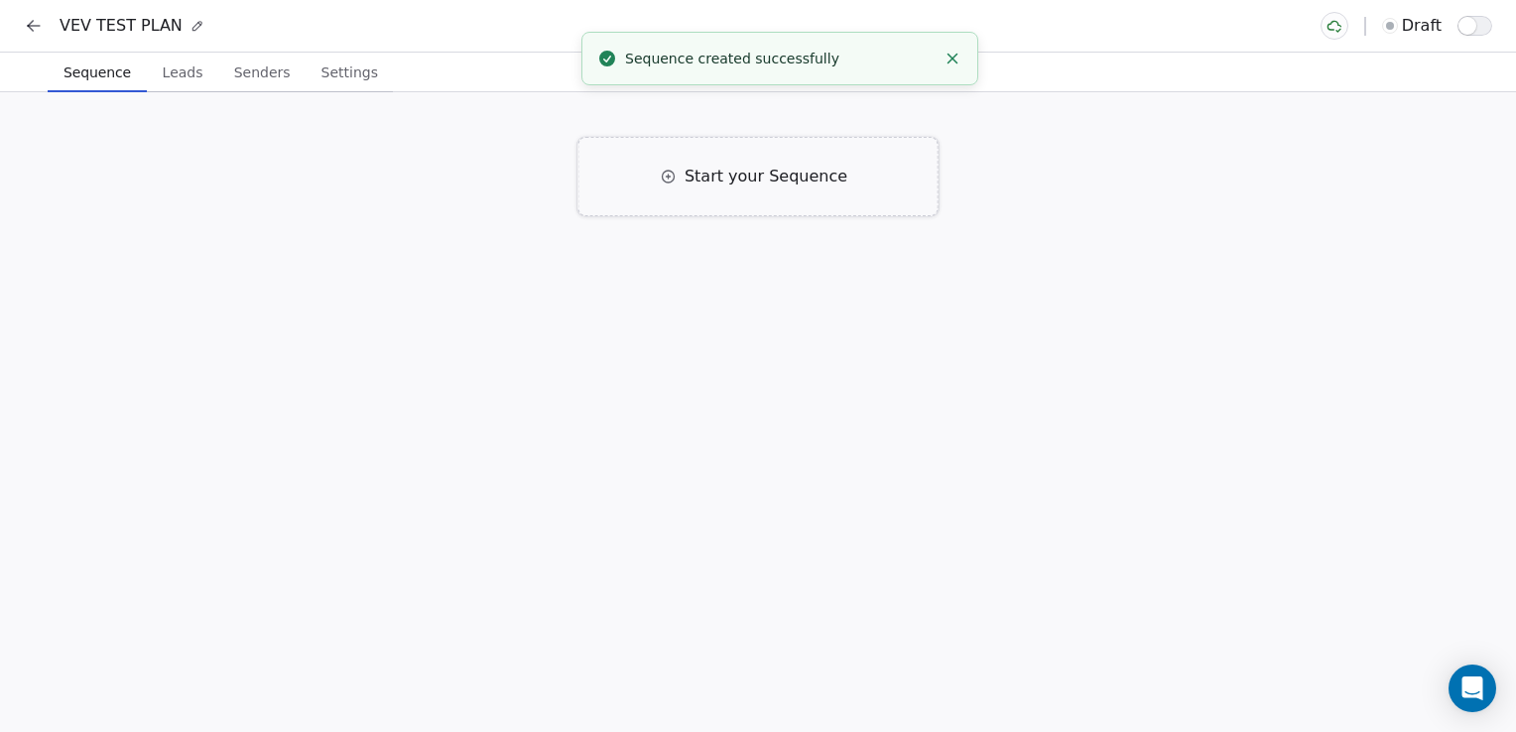
click at [678, 197] on div "Start your Sequence" at bounding box center [758, 176] width 360 height 79
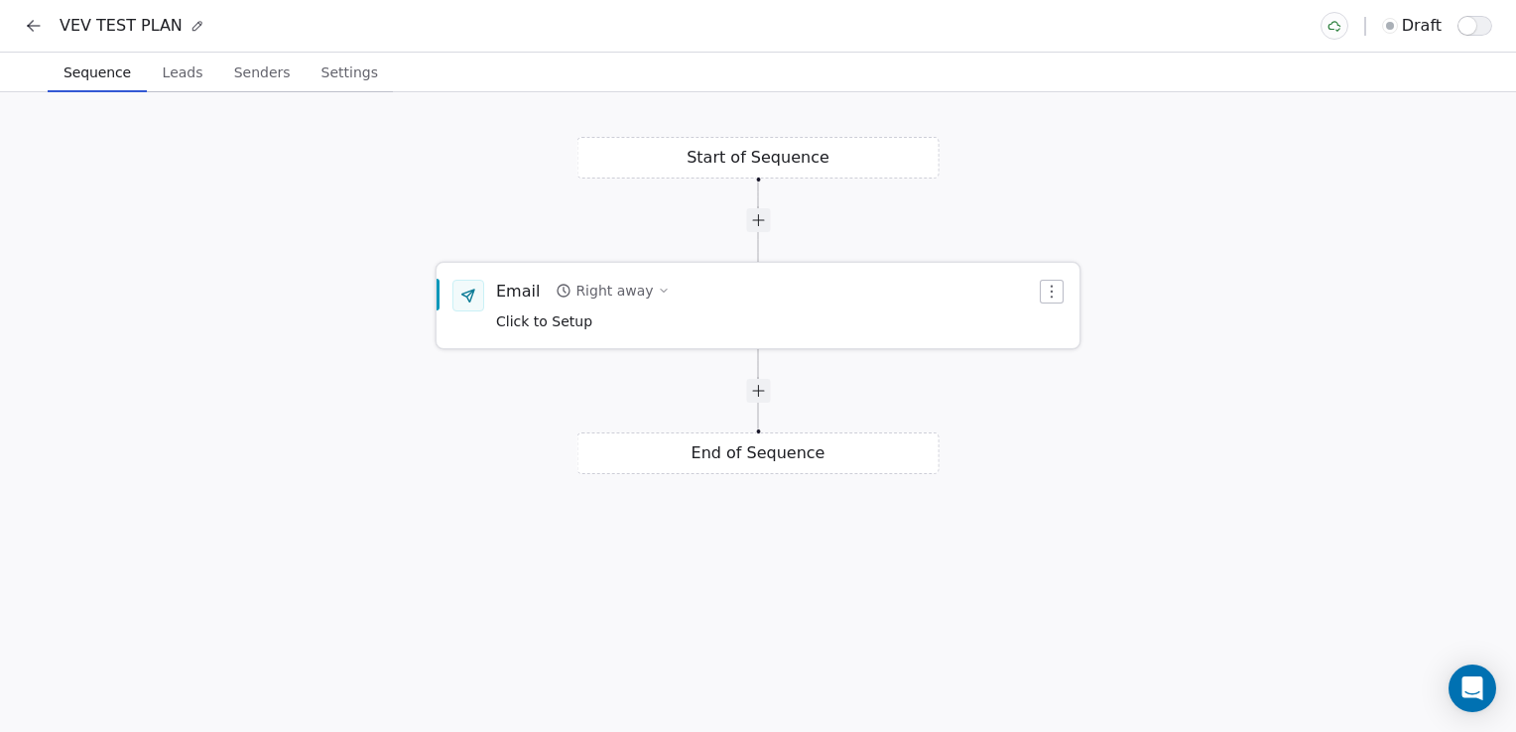
click at [697, 320] on div "Email Right away Click to Setup" at bounding box center [766, 306] width 540 height 52
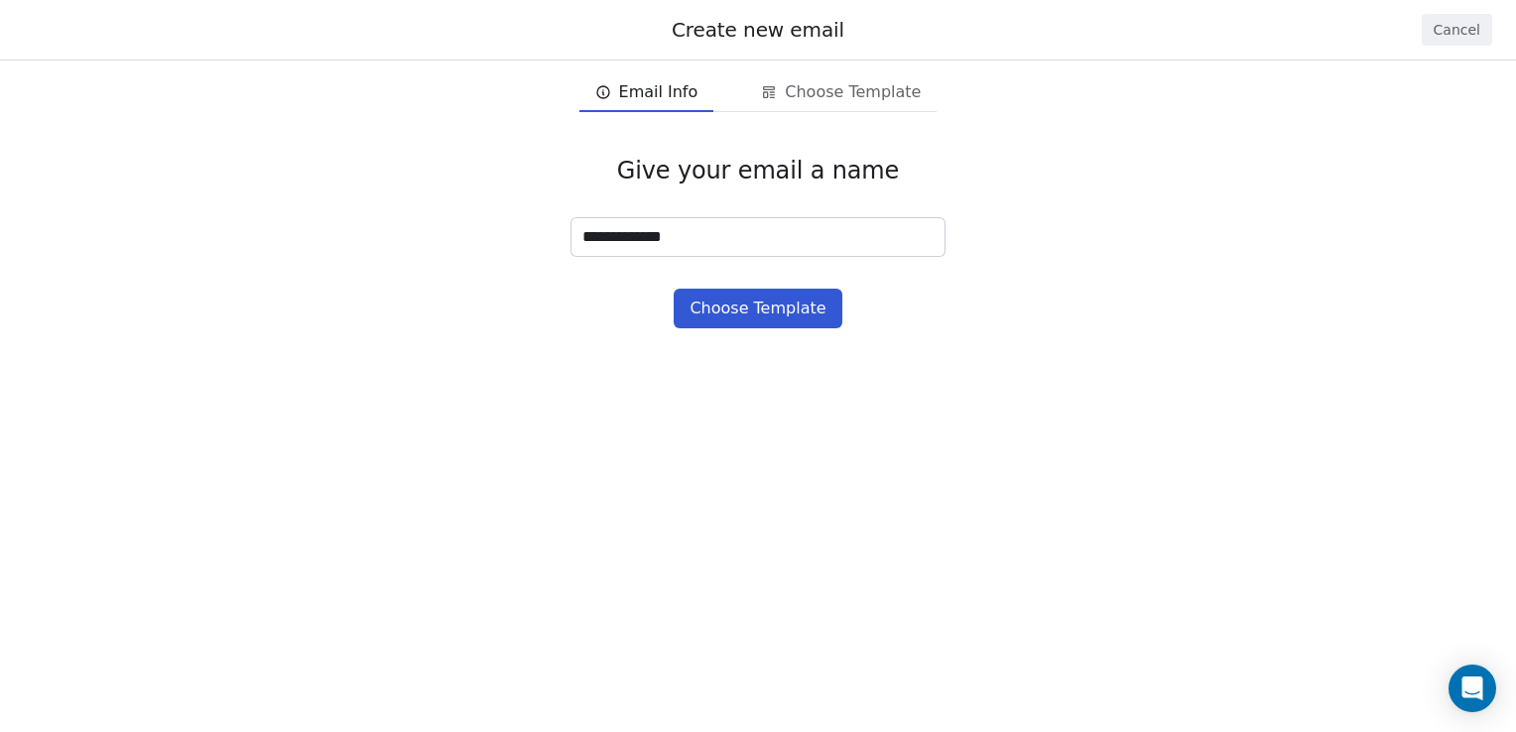
type input "**********"
click at [713, 308] on button "Choose Template" at bounding box center [758, 309] width 168 height 40
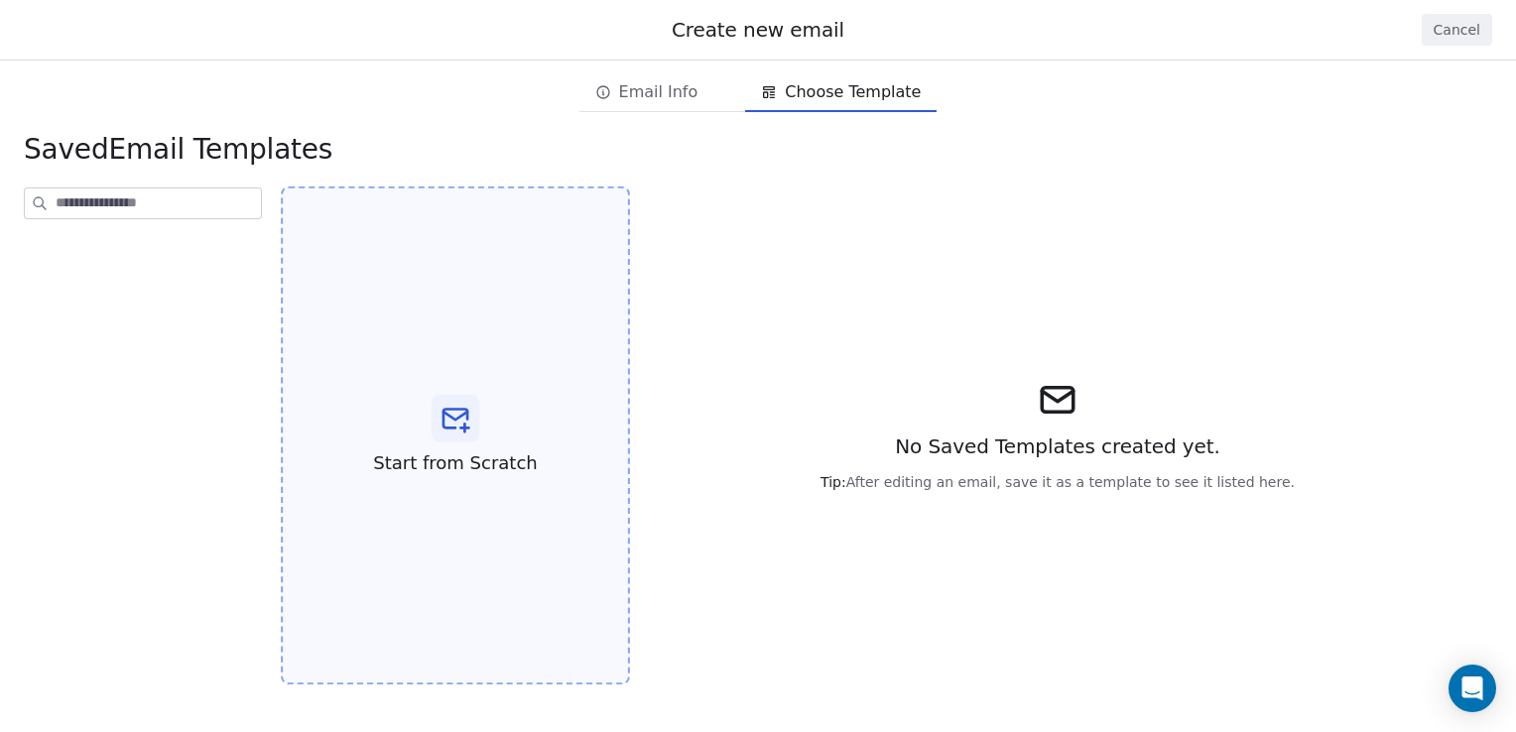
click at [456, 390] on div "Start from Scratch" at bounding box center [455, 435] width 349 height 499
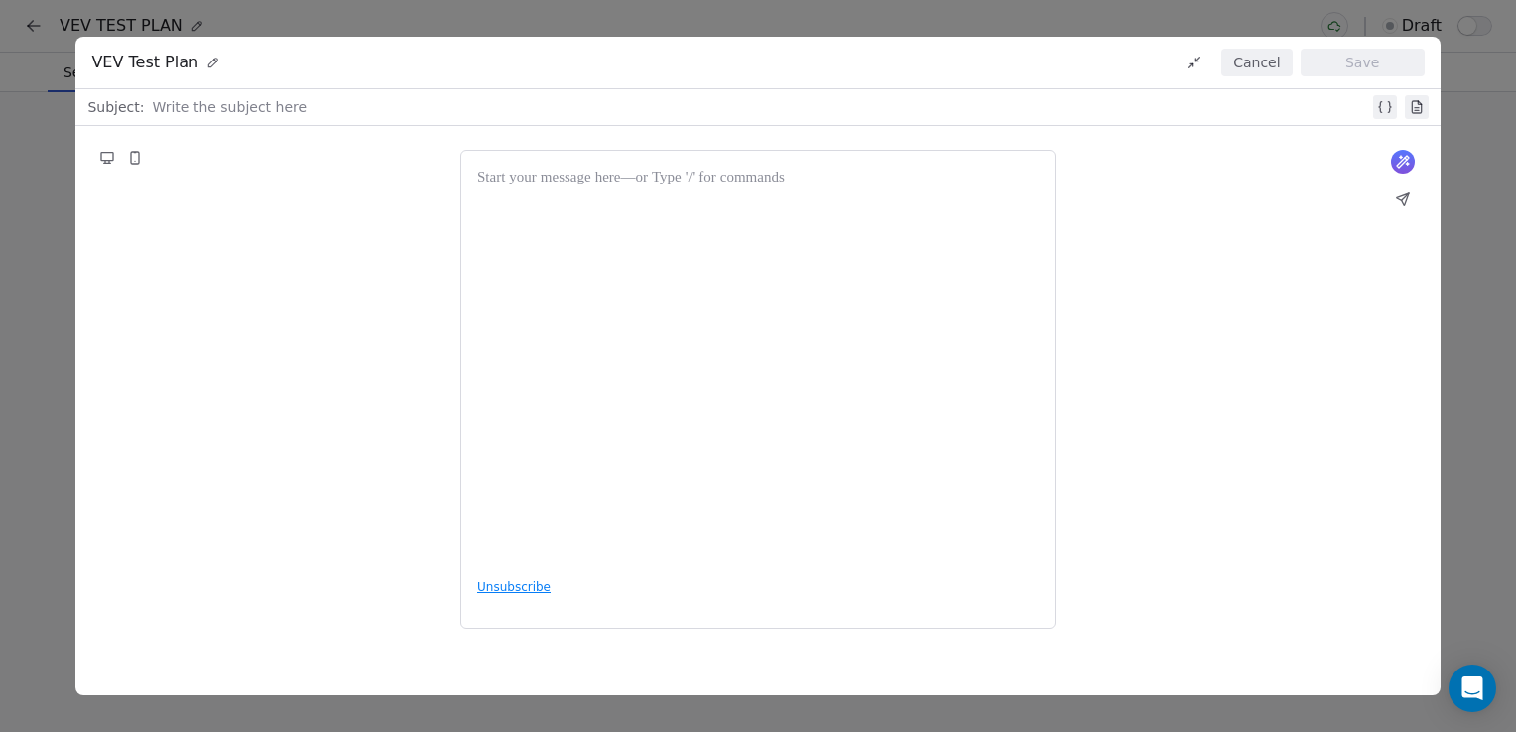
click at [1261, 68] on button "Cancel" at bounding box center [1256, 63] width 70 height 28
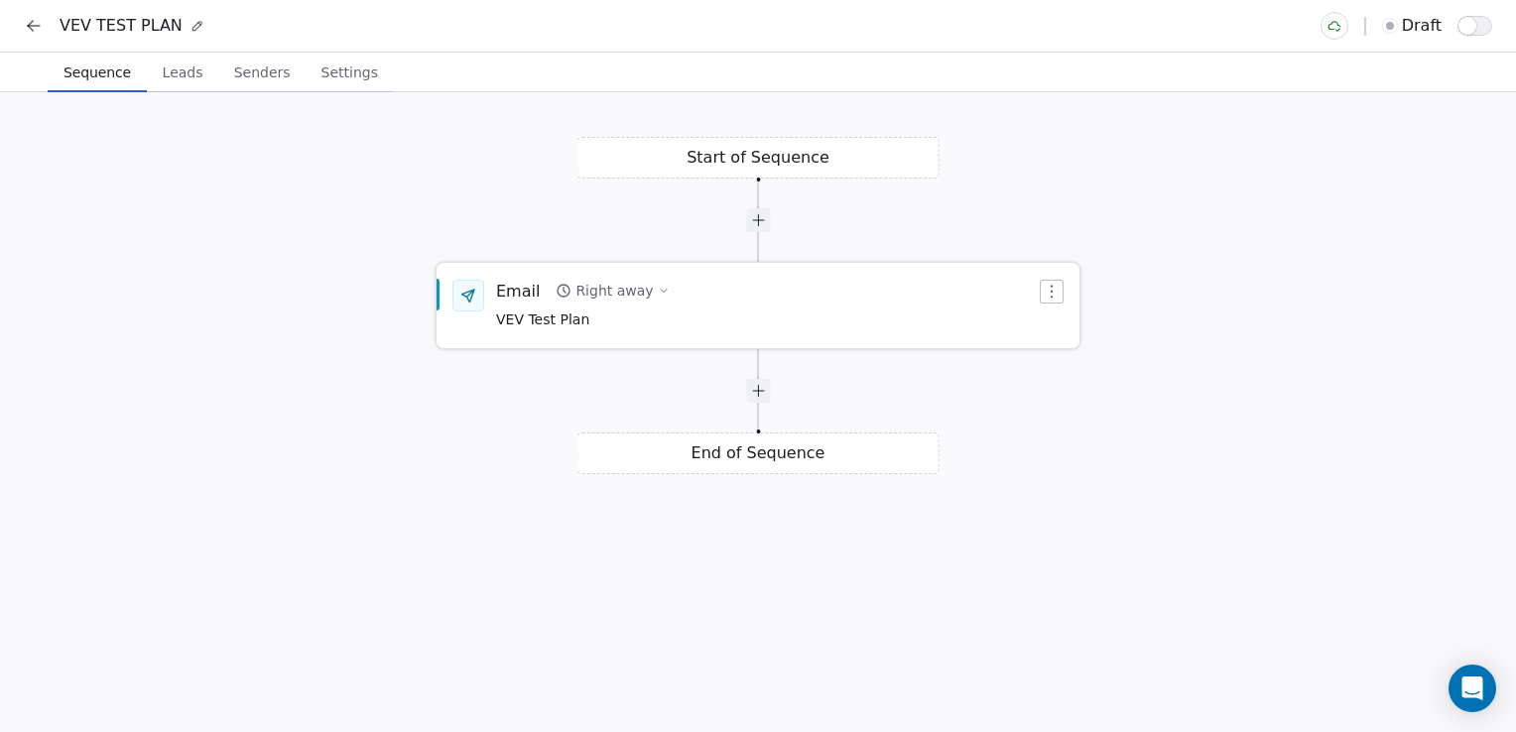
click at [715, 343] on div "Email Right away VEV Test Plan" at bounding box center [757, 305] width 643 height 83
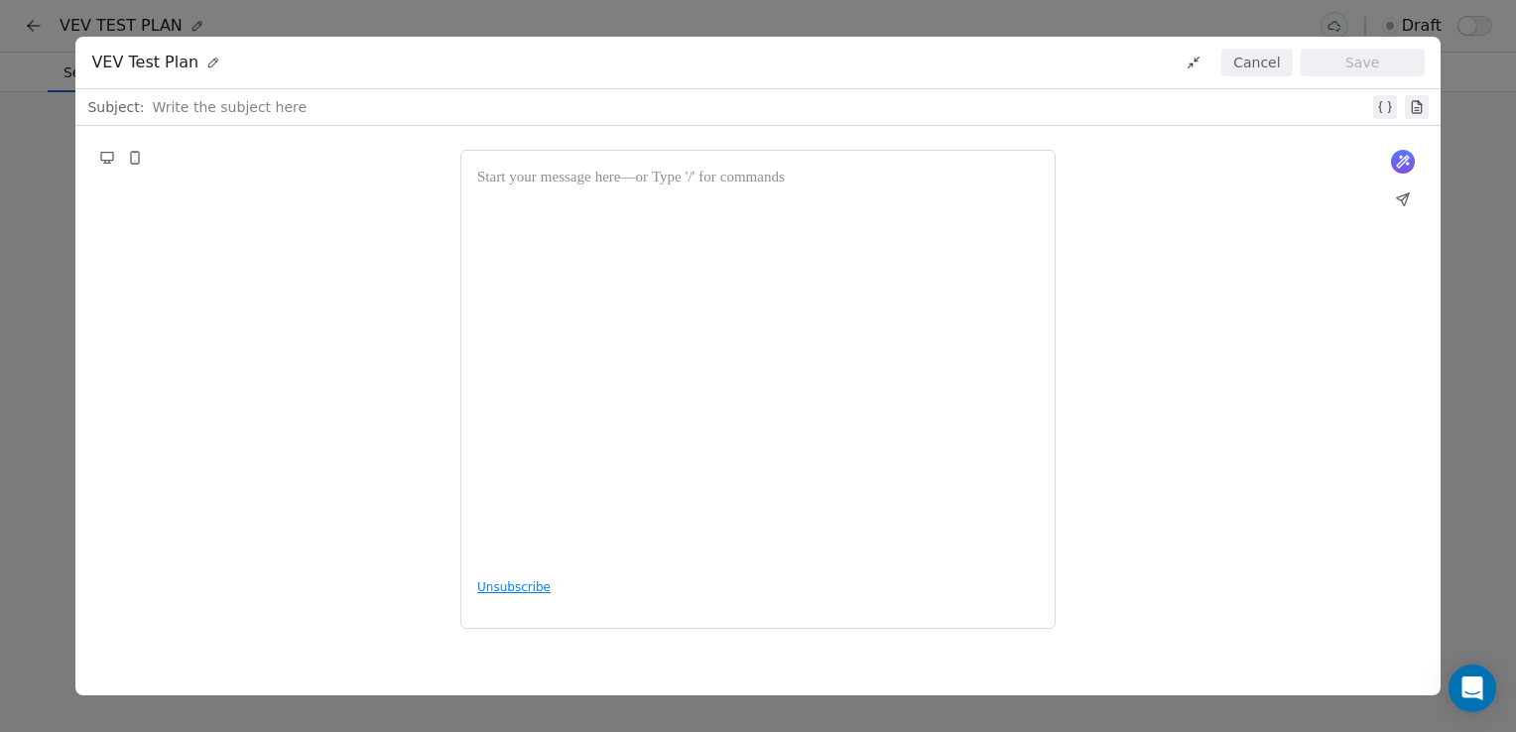
click at [715, 343] on div at bounding box center [757, 365] width 561 height 396
click at [286, 97] on div at bounding box center [760, 107] width 1216 height 24
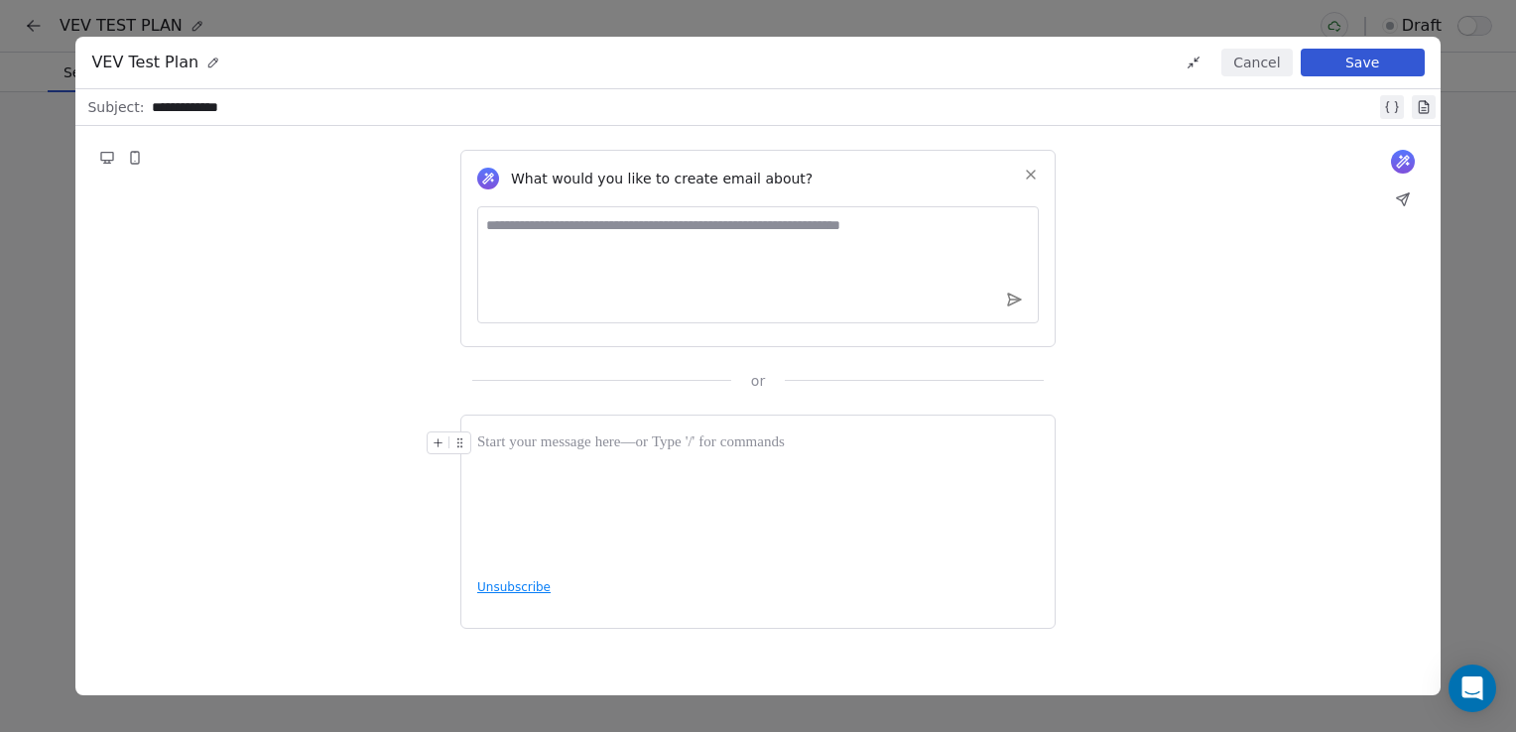
click at [557, 442] on div at bounding box center [757, 444] width 561 height 24
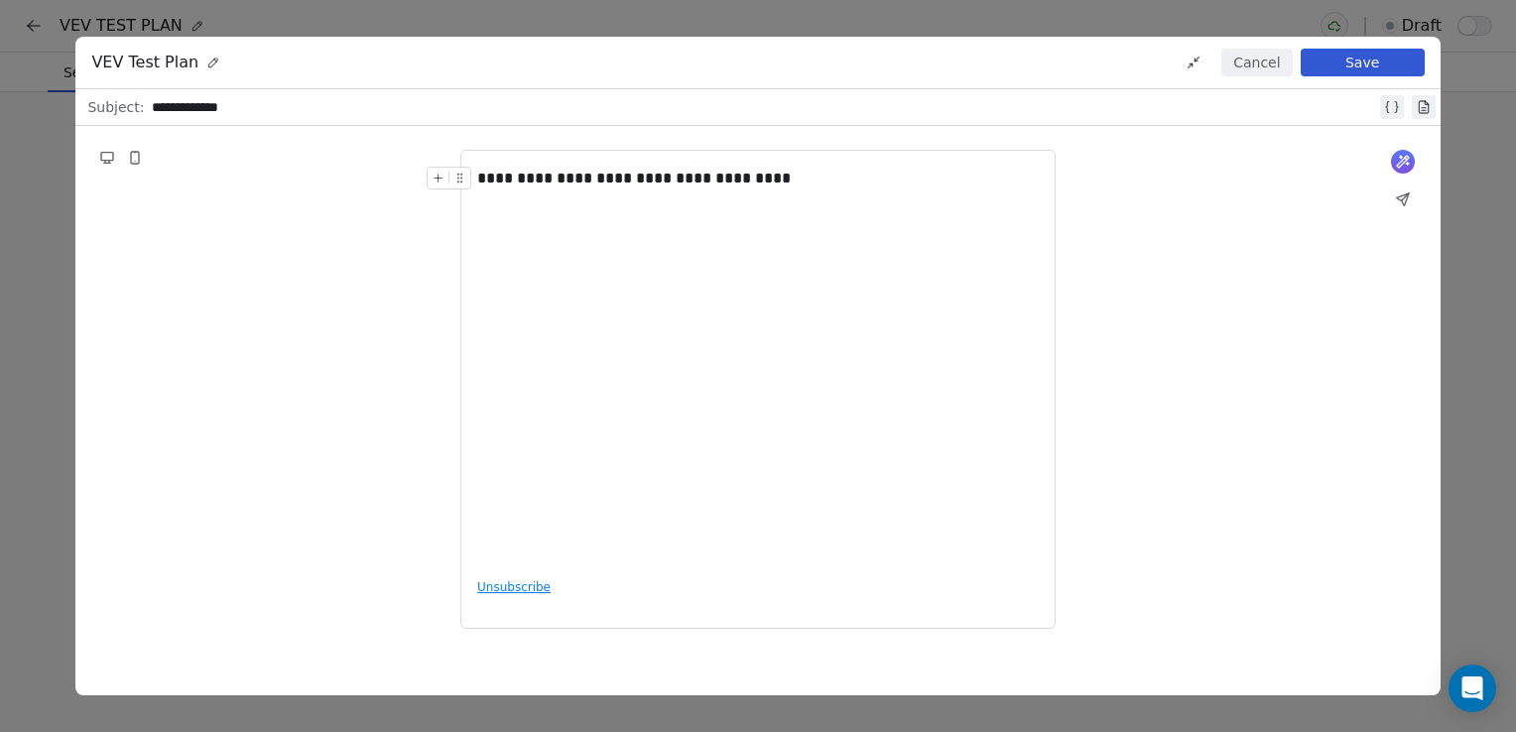
click at [1413, 196] on button at bounding box center [1403, 200] width 28 height 28
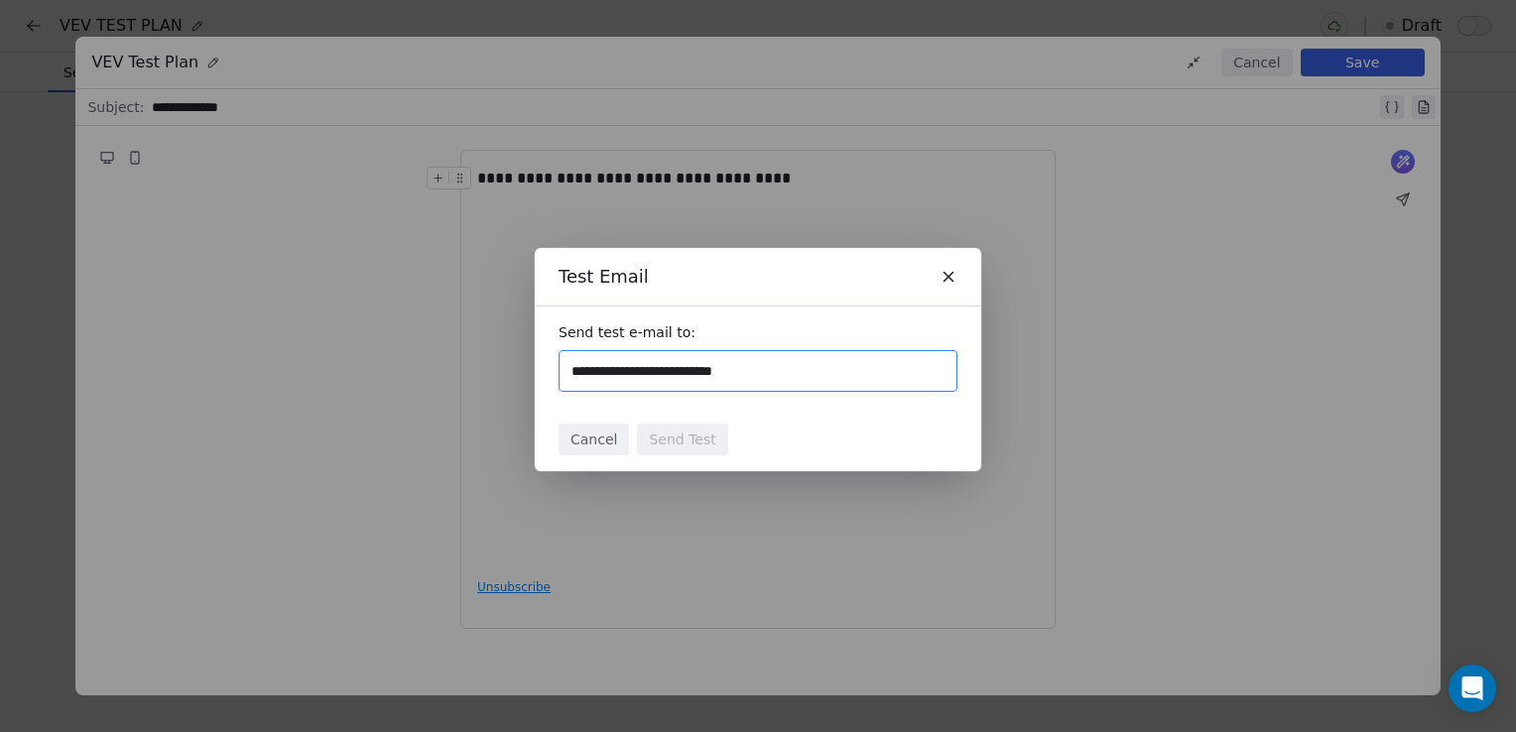
type input "**********"
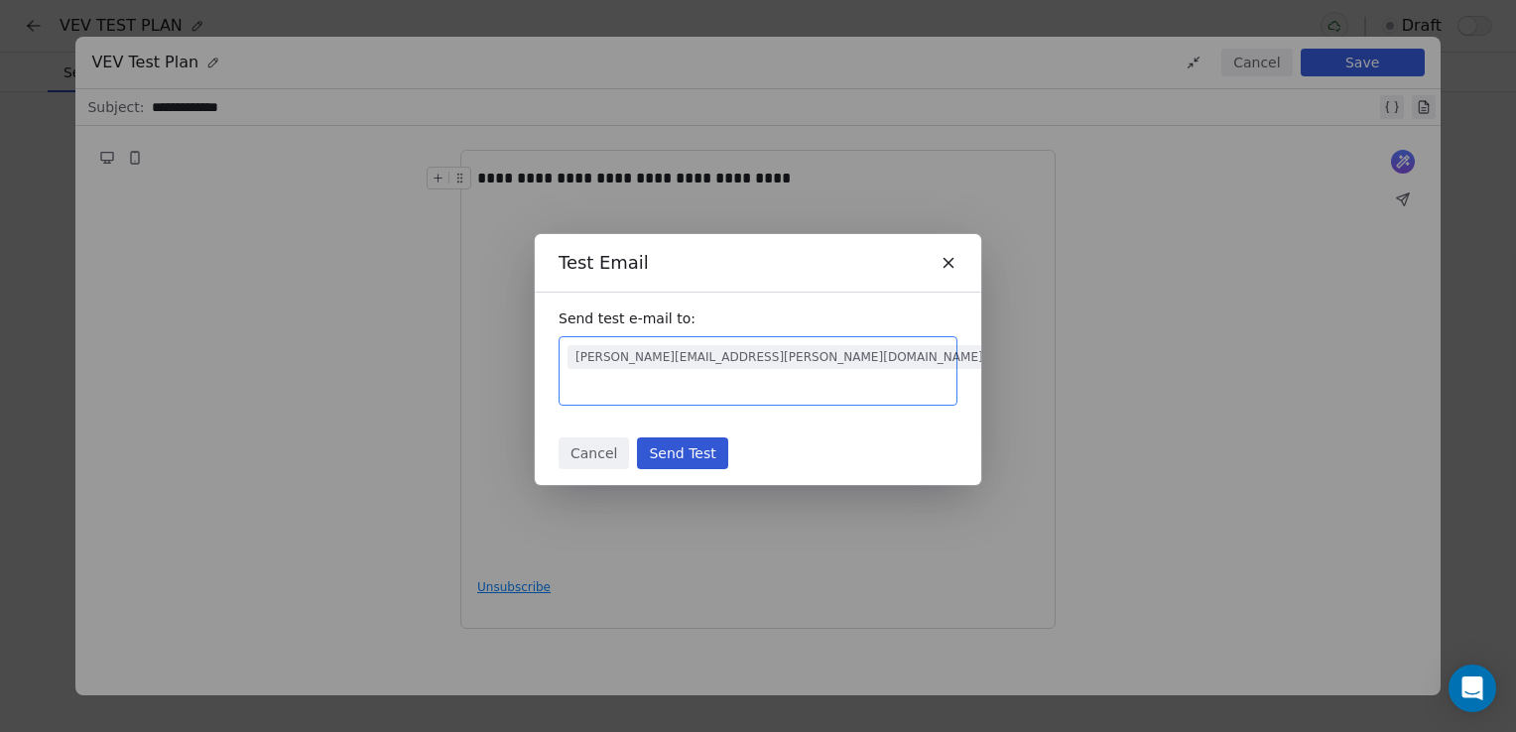
click at [685, 437] on button "Send Test" at bounding box center [682, 453] width 90 height 32
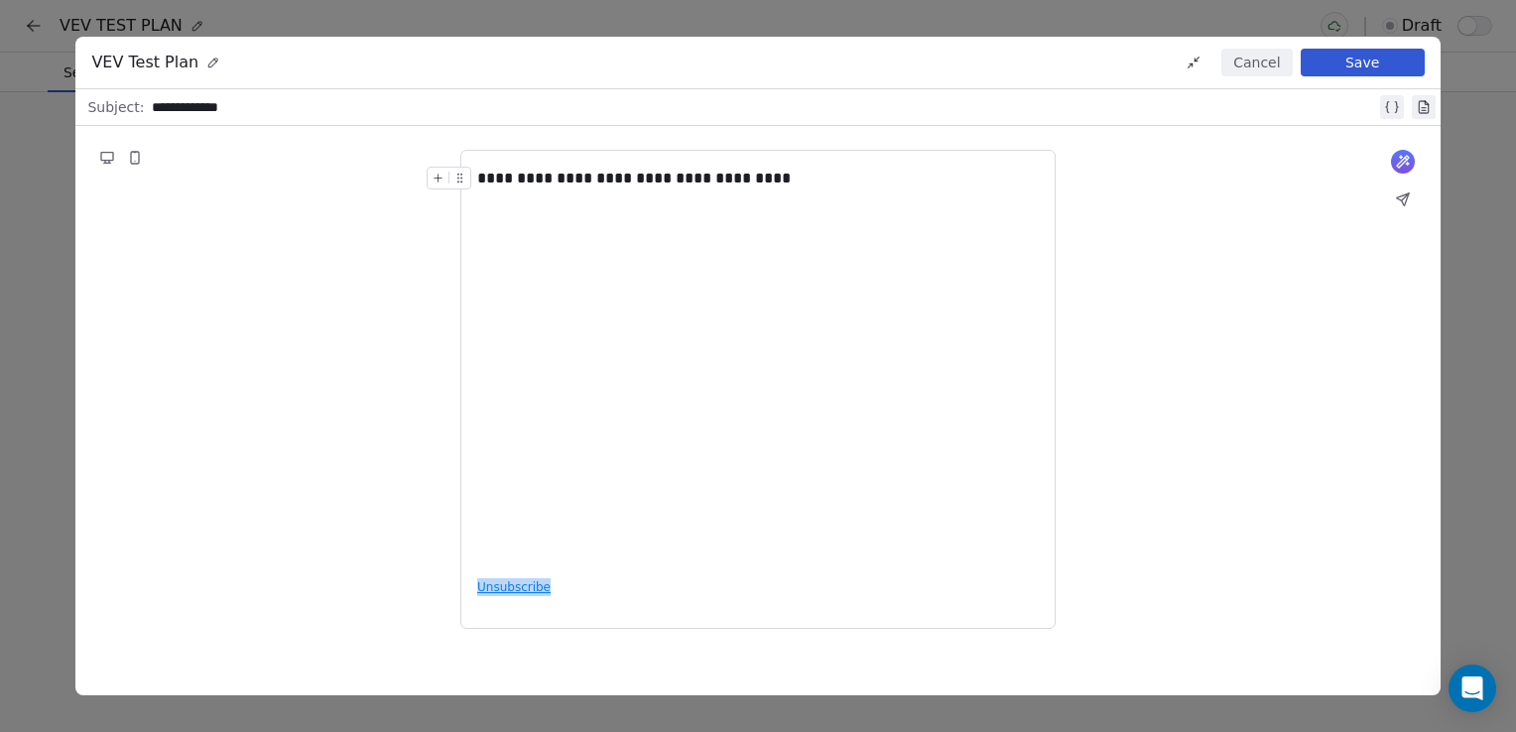
drag, startPoint x: 547, startPoint y: 588, endPoint x: 456, endPoint y: 577, distance: 90.9
click at [456, 577] on div "**********" at bounding box center [757, 389] width 1364 height 527
drag, startPoint x: 456, startPoint y: 577, endPoint x: 510, endPoint y: 594, distance: 56.2
click at [510, 594] on div "**********" at bounding box center [757, 389] width 595 height 479
click at [510, 585] on div "**********" at bounding box center [757, 389] width 595 height 479
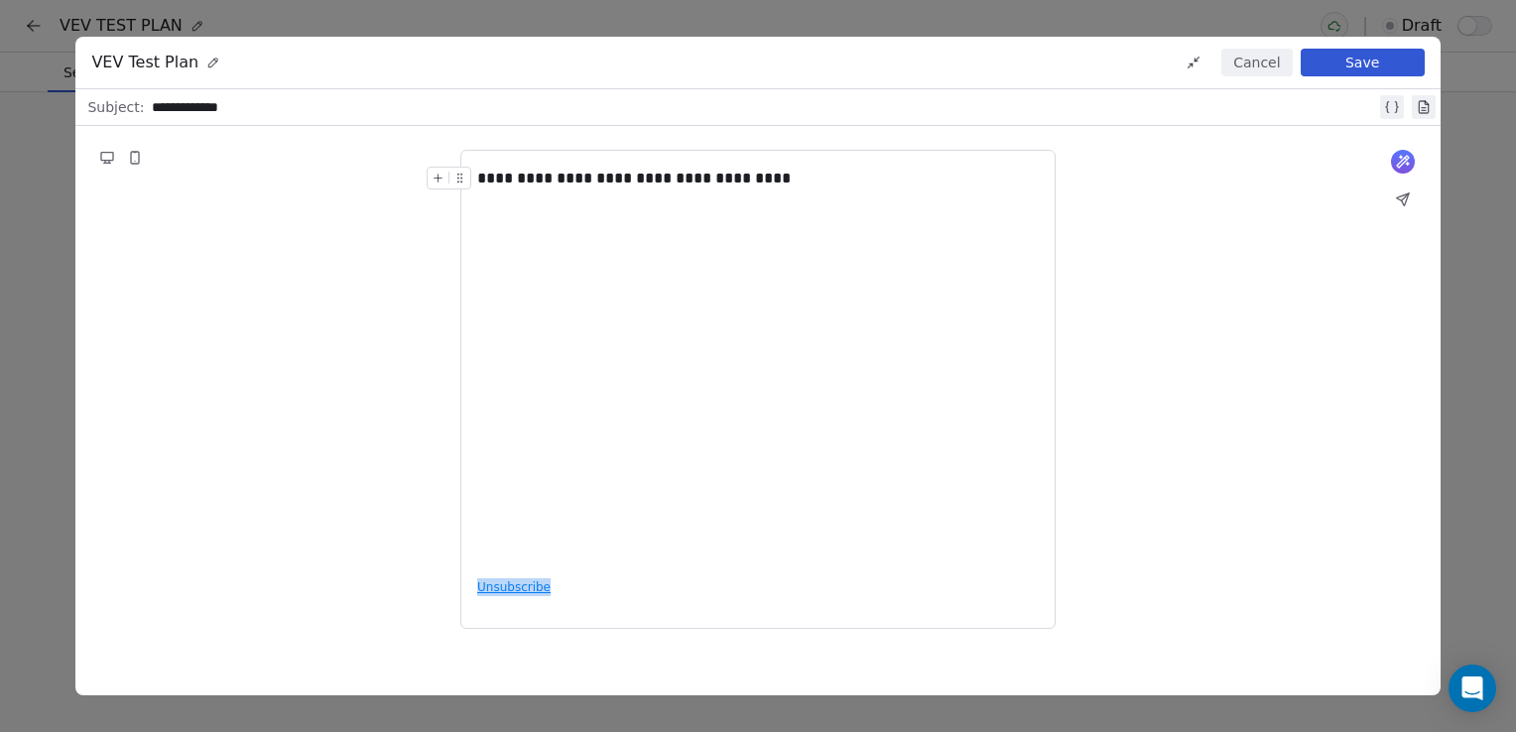
click at [510, 585] on div "**********" at bounding box center [757, 389] width 595 height 479
click at [508, 592] on div "**********" at bounding box center [757, 389] width 595 height 479
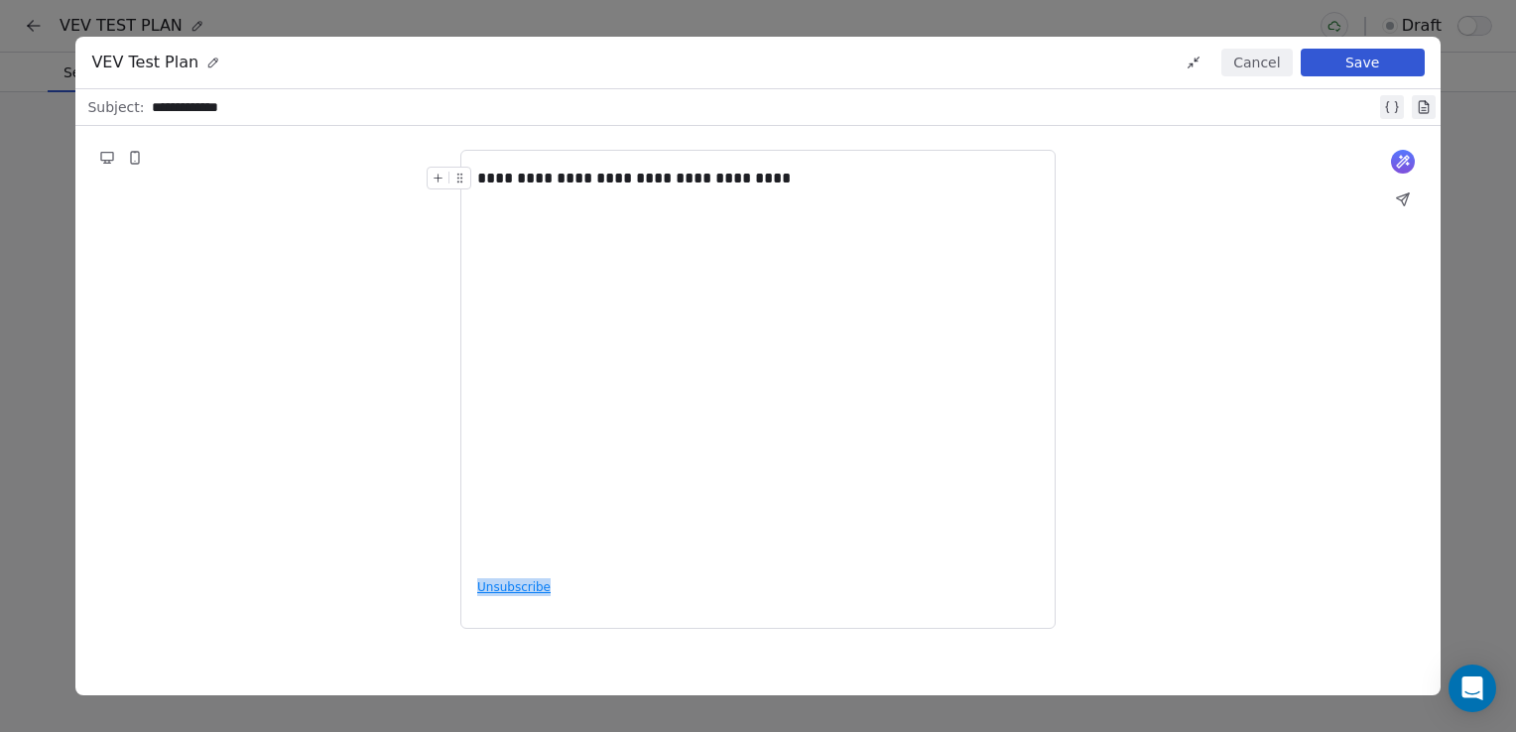
click at [508, 592] on div "**********" at bounding box center [757, 389] width 595 height 479
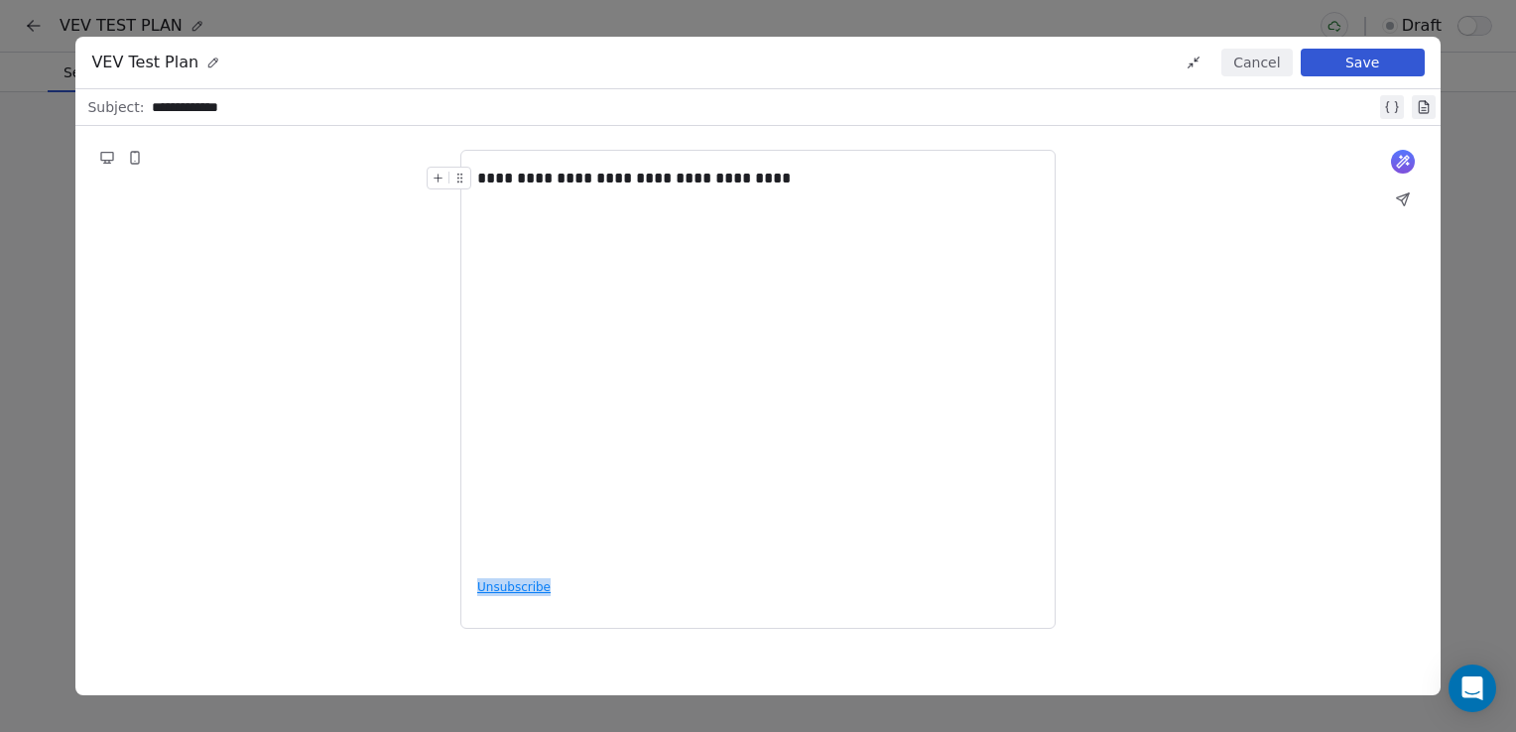
click at [508, 592] on div "**********" at bounding box center [757, 389] width 595 height 479
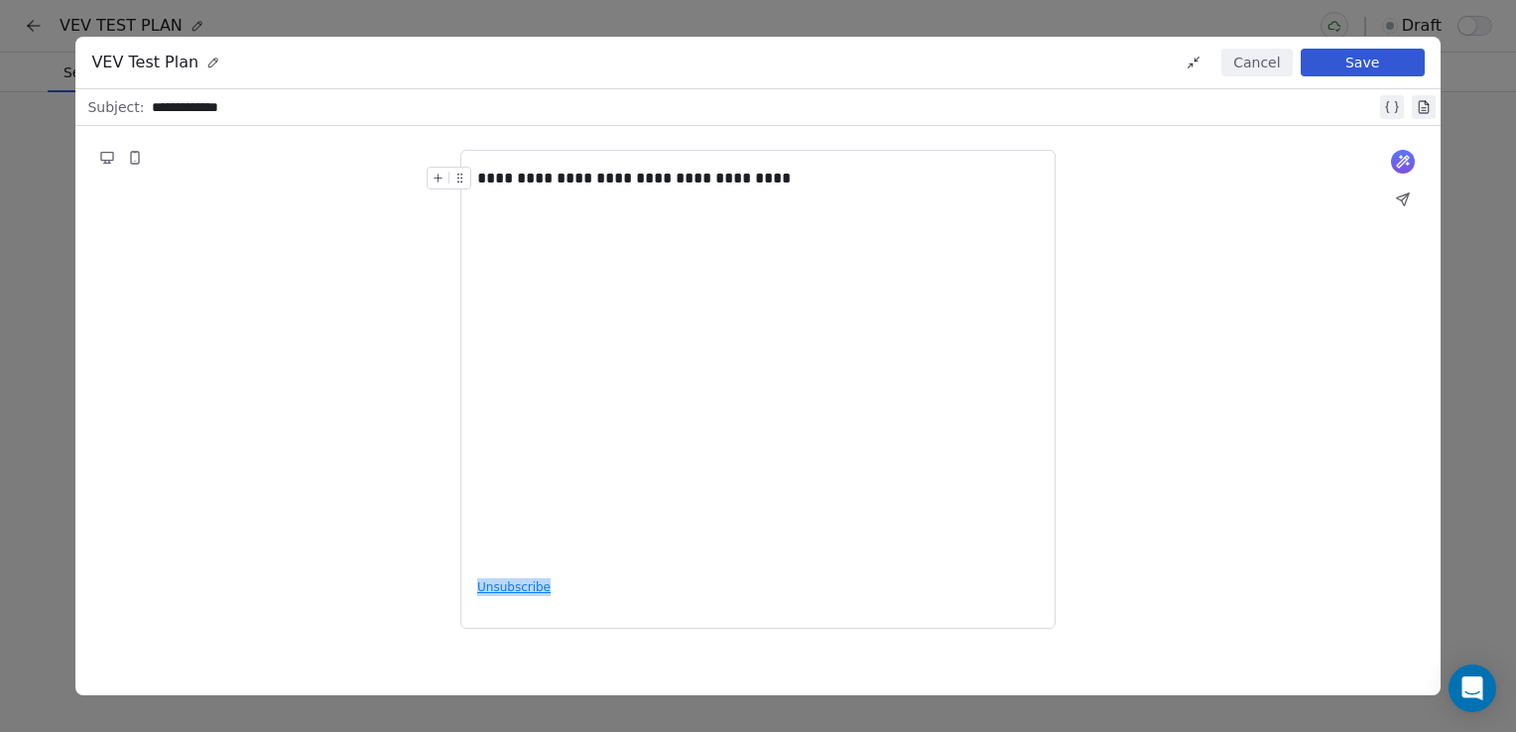
click at [508, 592] on div "**********" at bounding box center [757, 389] width 595 height 479
click at [523, 585] on div "**********" at bounding box center [757, 389] width 595 height 479
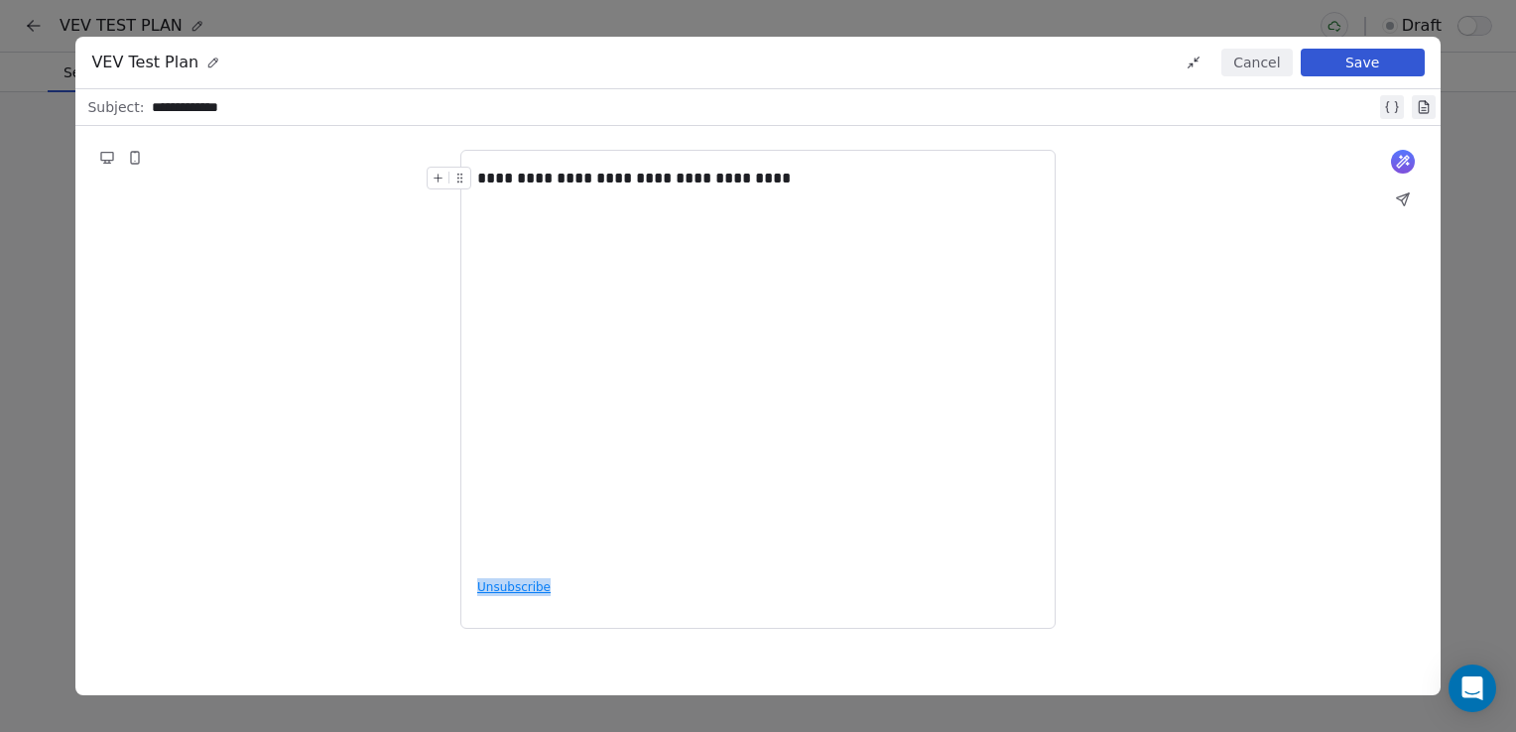
click at [523, 585] on div "**********" at bounding box center [757, 389] width 595 height 479
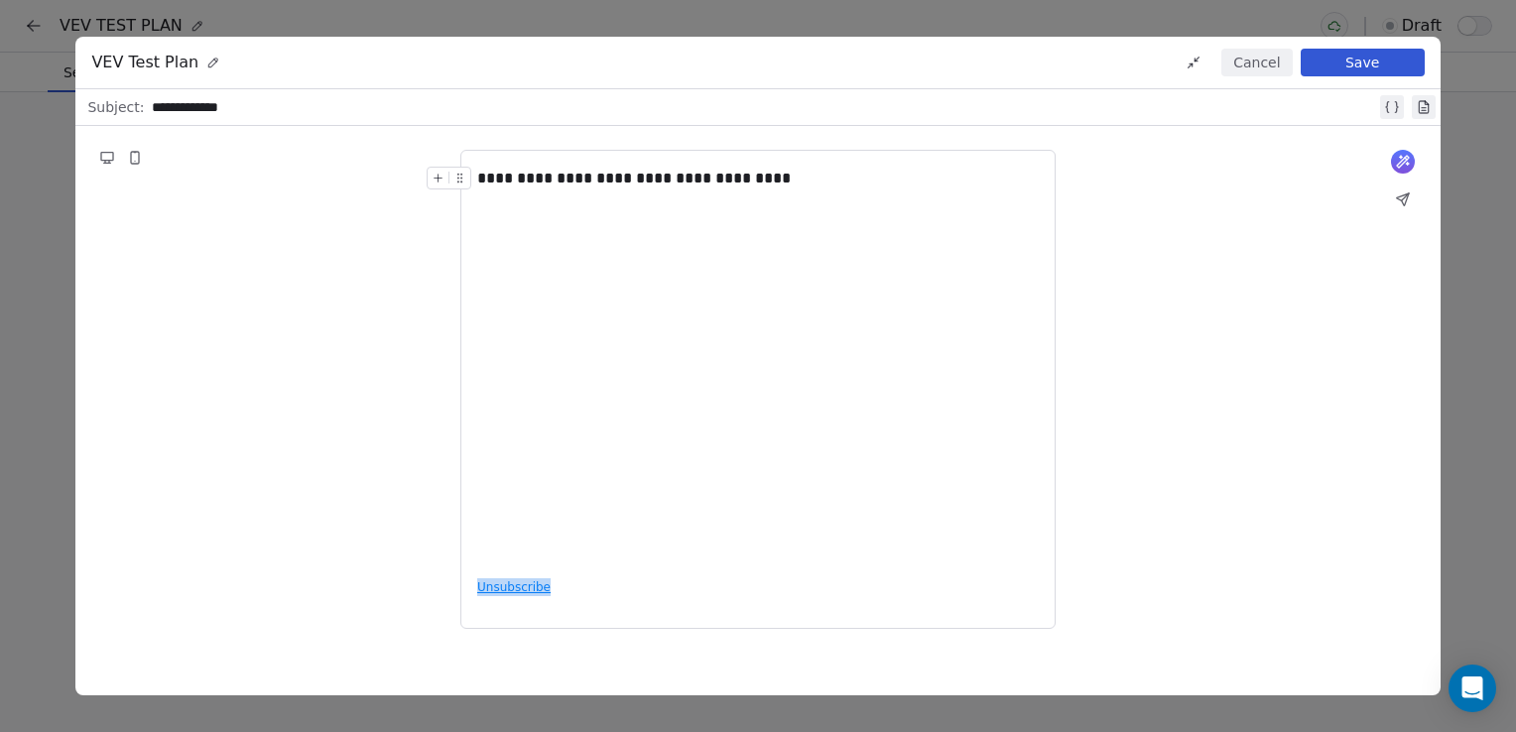
click at [523, 585] on div "**********" at bounding box center [757, 389] width 595 height 479
click at [436, 184] on icon at bounding box center [438, 178] width 13 height 13
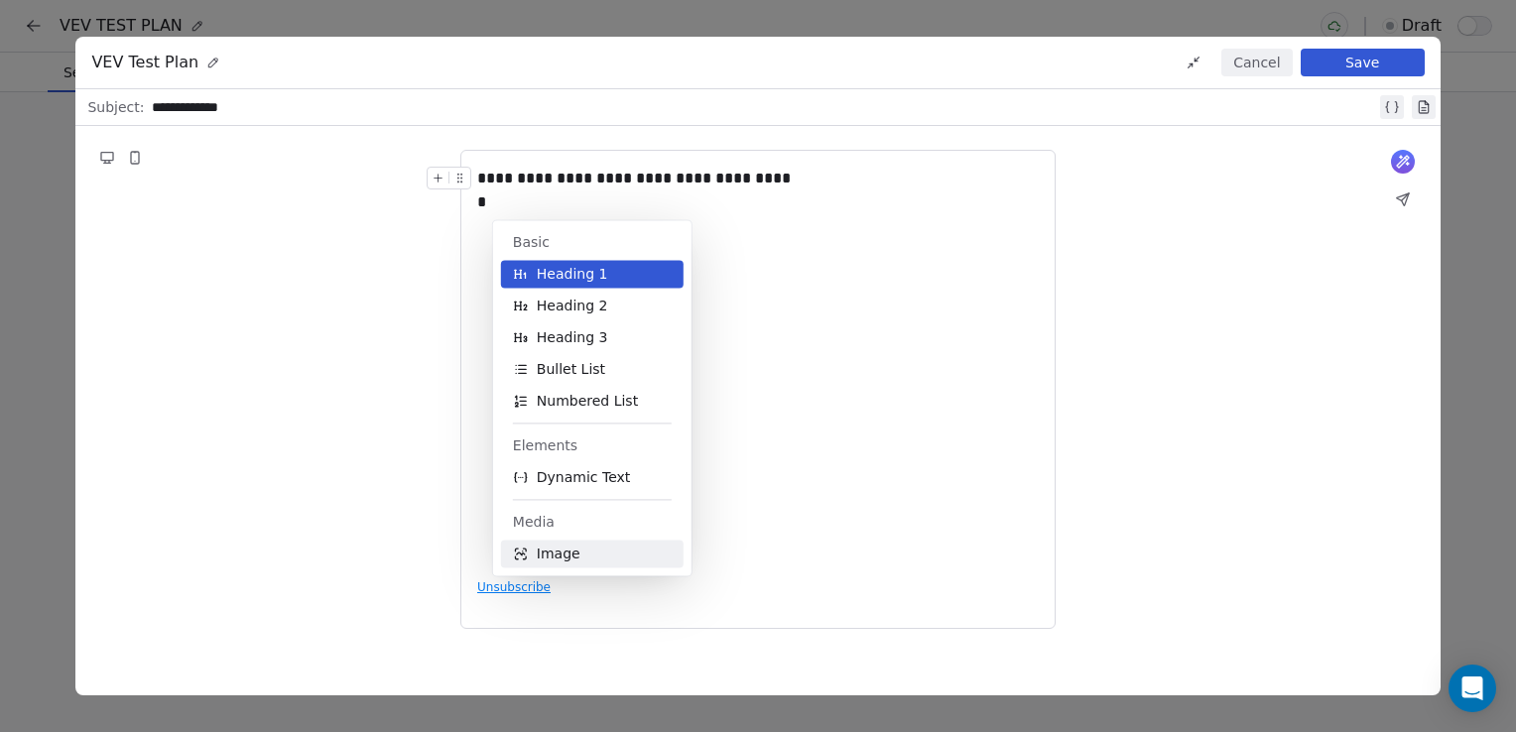
click at [567, 560] on span "Image" at bounding box center [559, 554] width 44 height 20
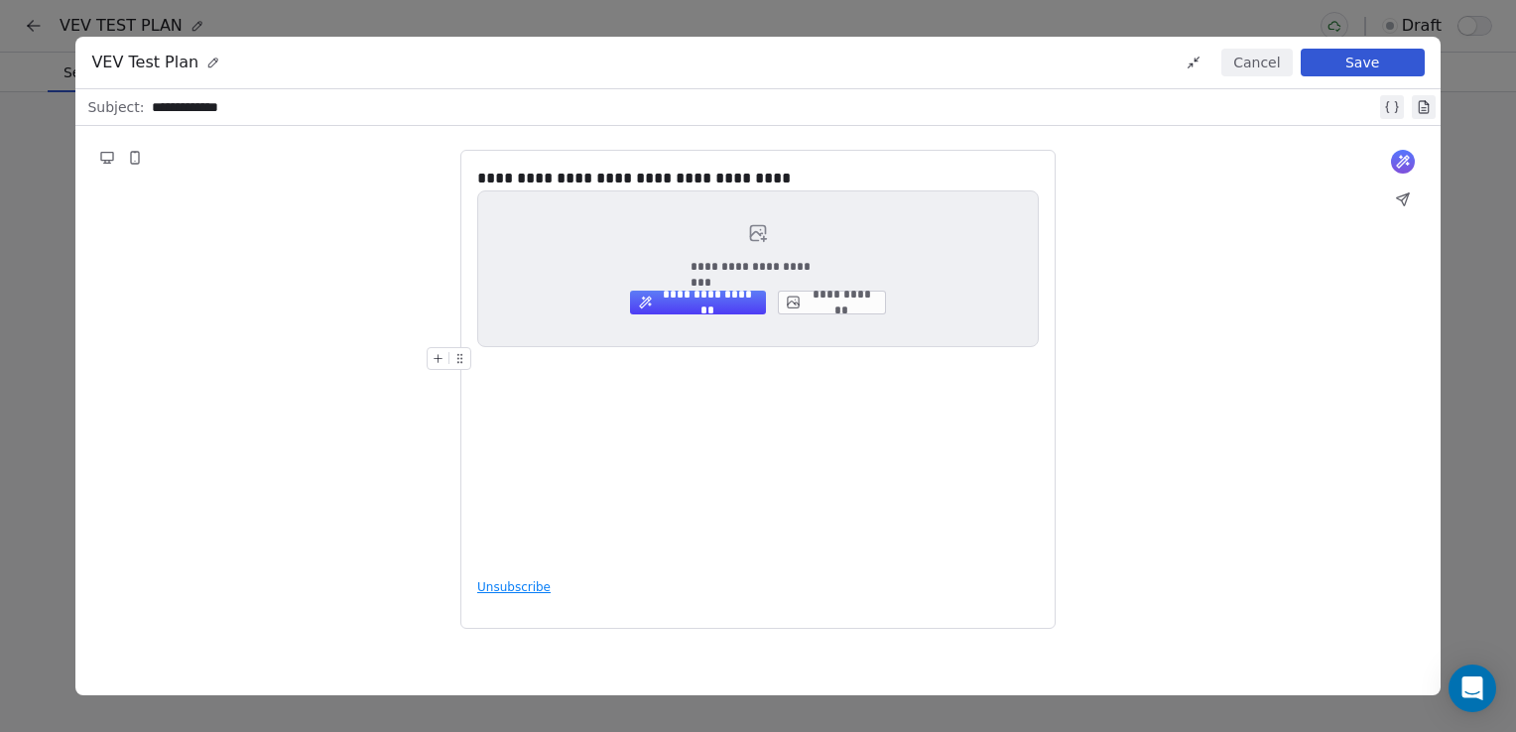
click at [751, 405] on div "**********" at bounding box center [757, 365] width 561 height 396
click at [1248, 67] on button "Cancel" at bounding box center [1256, 63] width 70 height 28
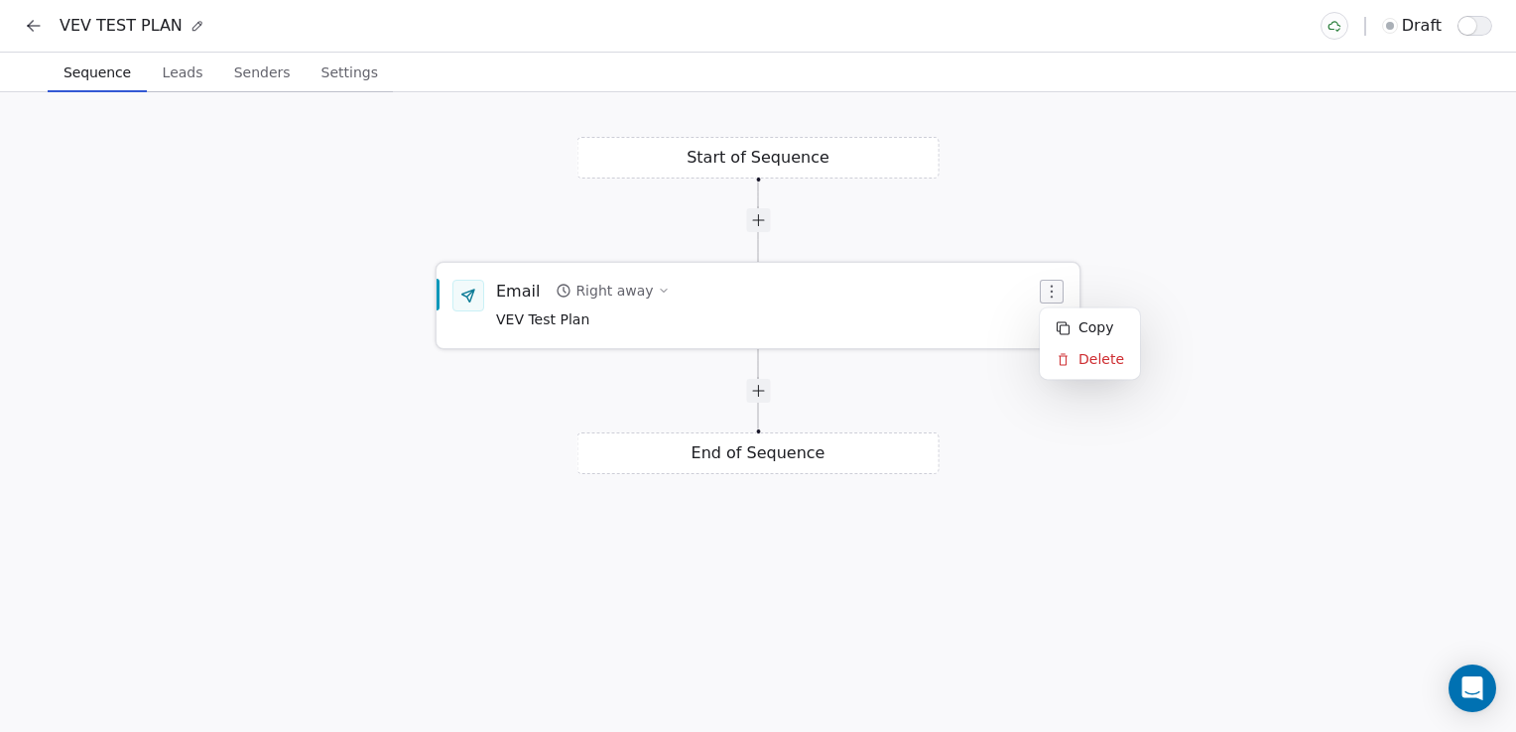
click at [1055, 284] on icon "button" at bounding box center [1052, 292] width 16 height 16
click at [1074, 367] on div "Delete" at bounding box center [1090, 359] width 92 height 32
click at [1049, 297] on icon "button" at bounding box center [1052, 292] width 16 height 16
click at [1088, 355] on div "Delete" at bounding box center [1090, 359] width 92 height 32
click at [667, 165] on div "Start of Sequence Email Right away VEV Test Plan End of Sequence" at bounding box center [758, 412] width 1516 height 640
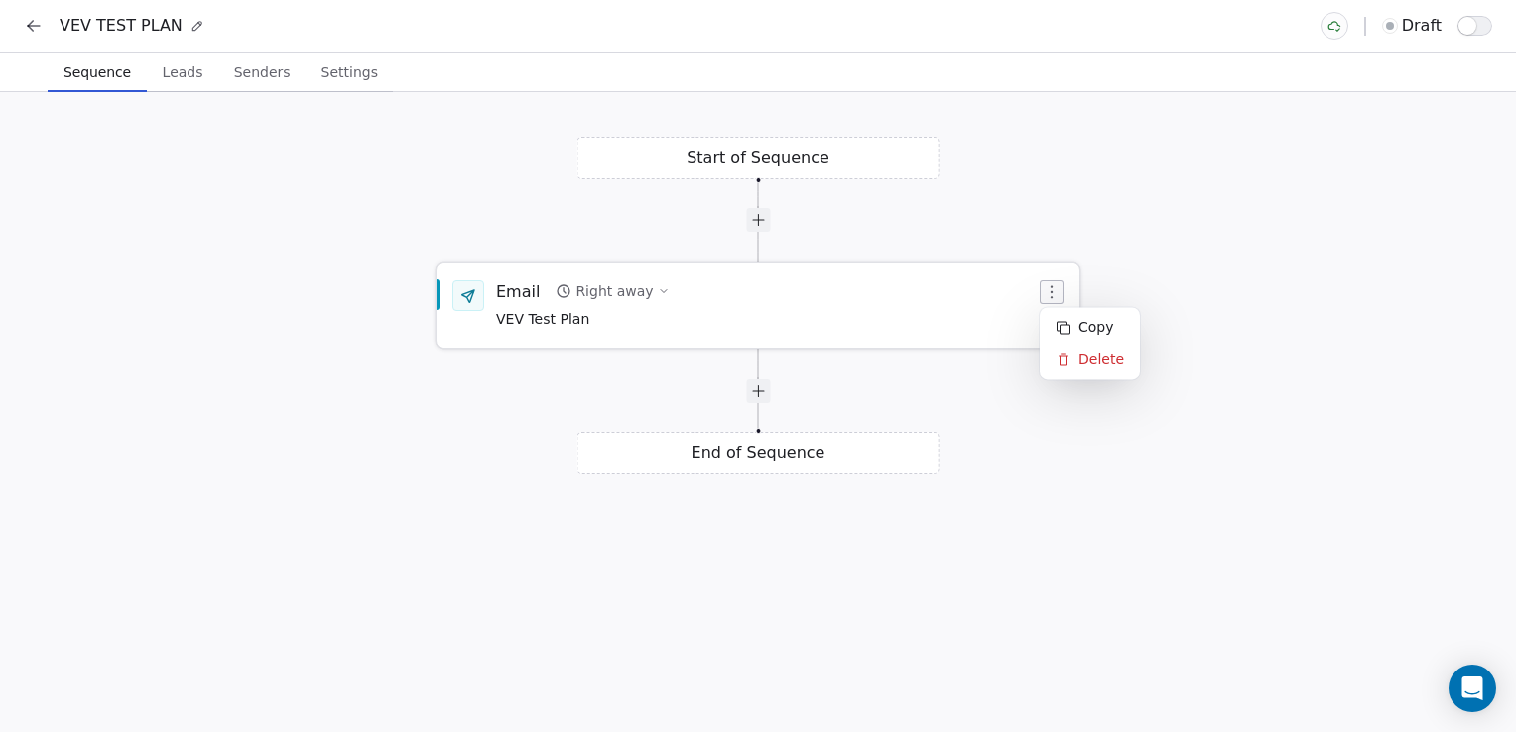
click at [1055, 289] on icon "button" at bounding box center [1052, 292] width 16 height 16
click at [1088, 357] on div "Delete" at bounding box center [1090, 359] width 92 height 32
click at [7, 21] on div "VEV TEST PLAN draft" at bounding box center [758, 26] width 1516 height 52
click at [36, 26] on icon at bounding box center [34, 26] width 12 height 0
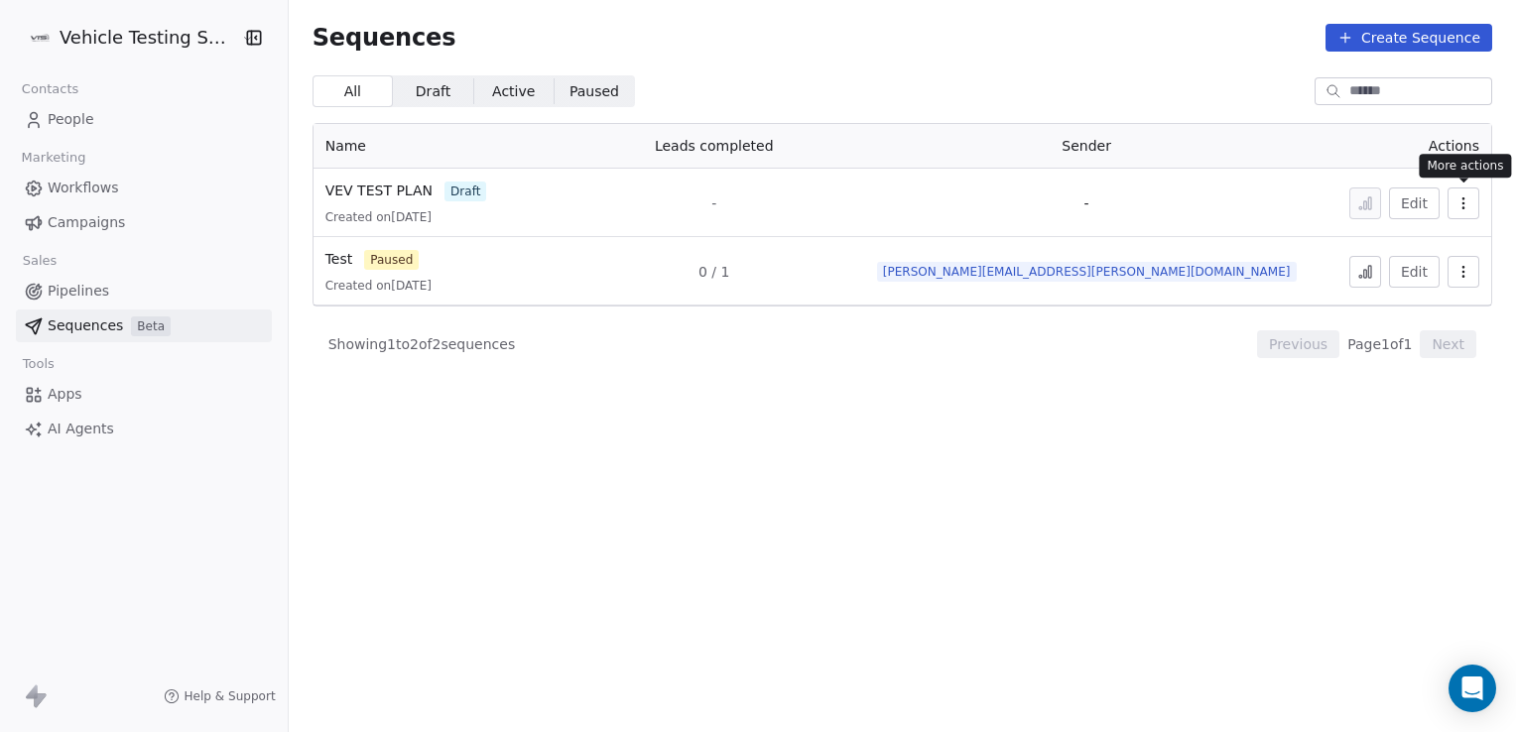
click at [1468, 204] on icon "button" at bounding box center [1463, 203] width 16 height 16
click at [1424, 310] on span "Delete" at bounding box center [1423, 311] width 46 height 21
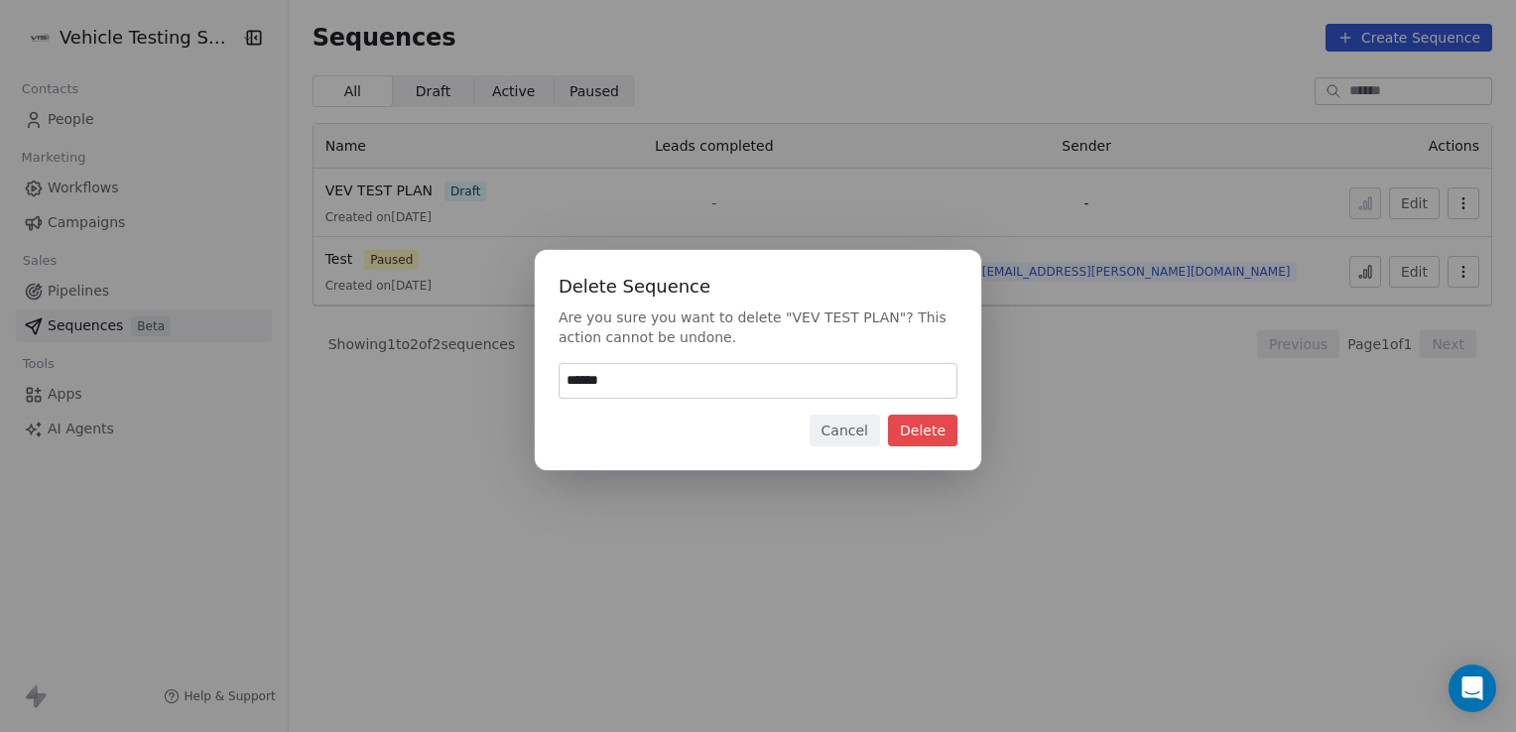
type input "******"
click at [924, 424] on button "Delete" at bounding box center [922, 431] width 69 height 32
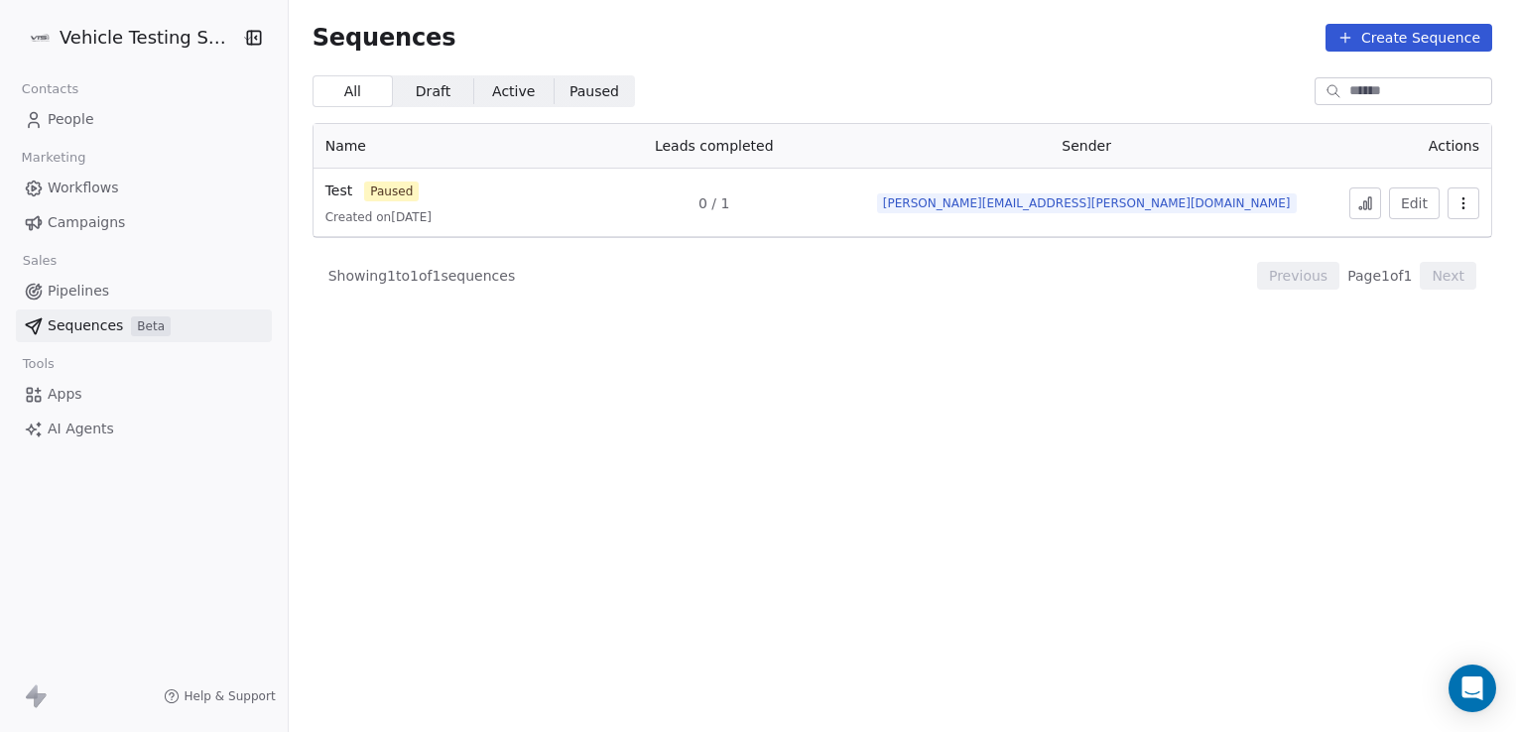
click at [62, 288] on span "Pipelines" at bounding box center [79, 291] width 62 height 21
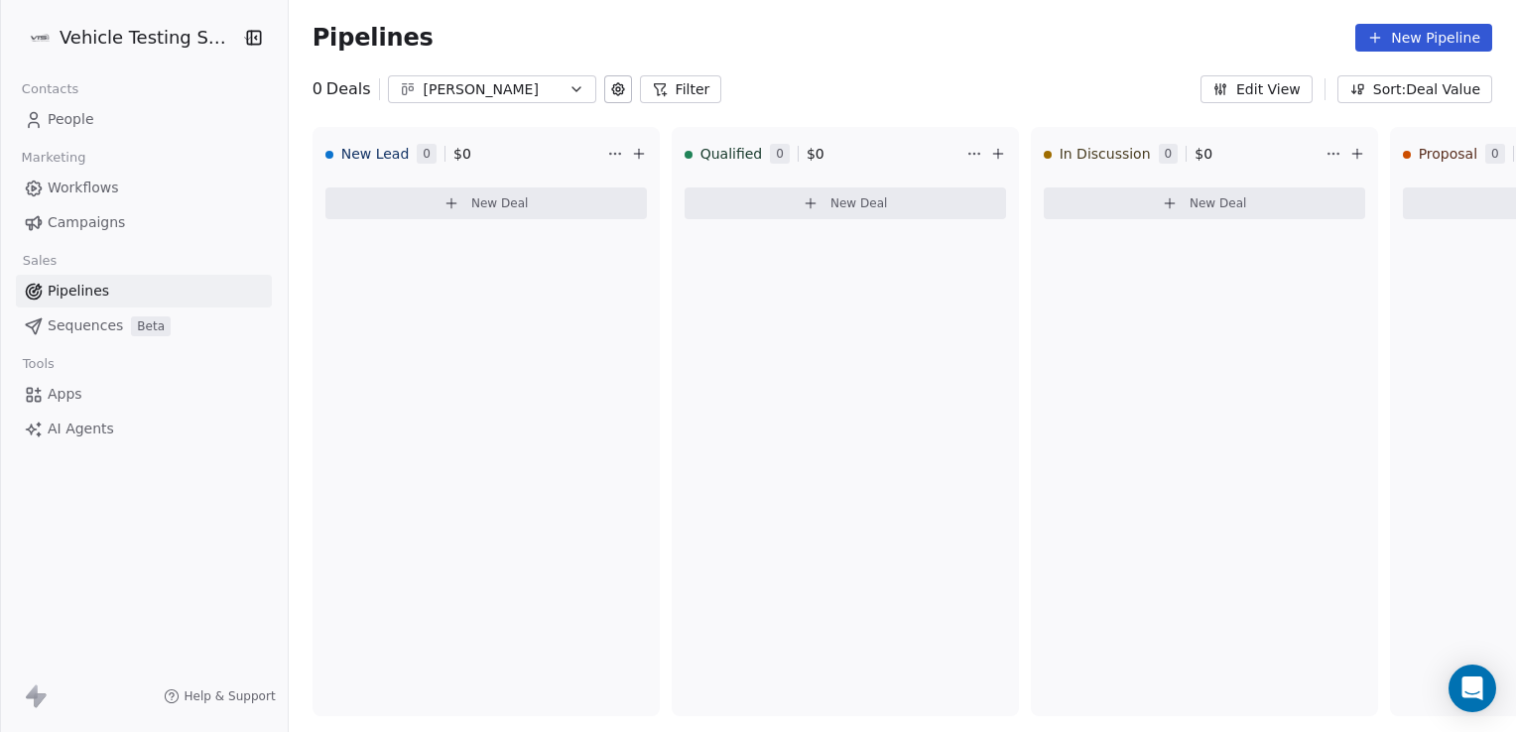
click at [81, 325] on span "Sequences" at bounding box center [85, 325] width 75 height 21
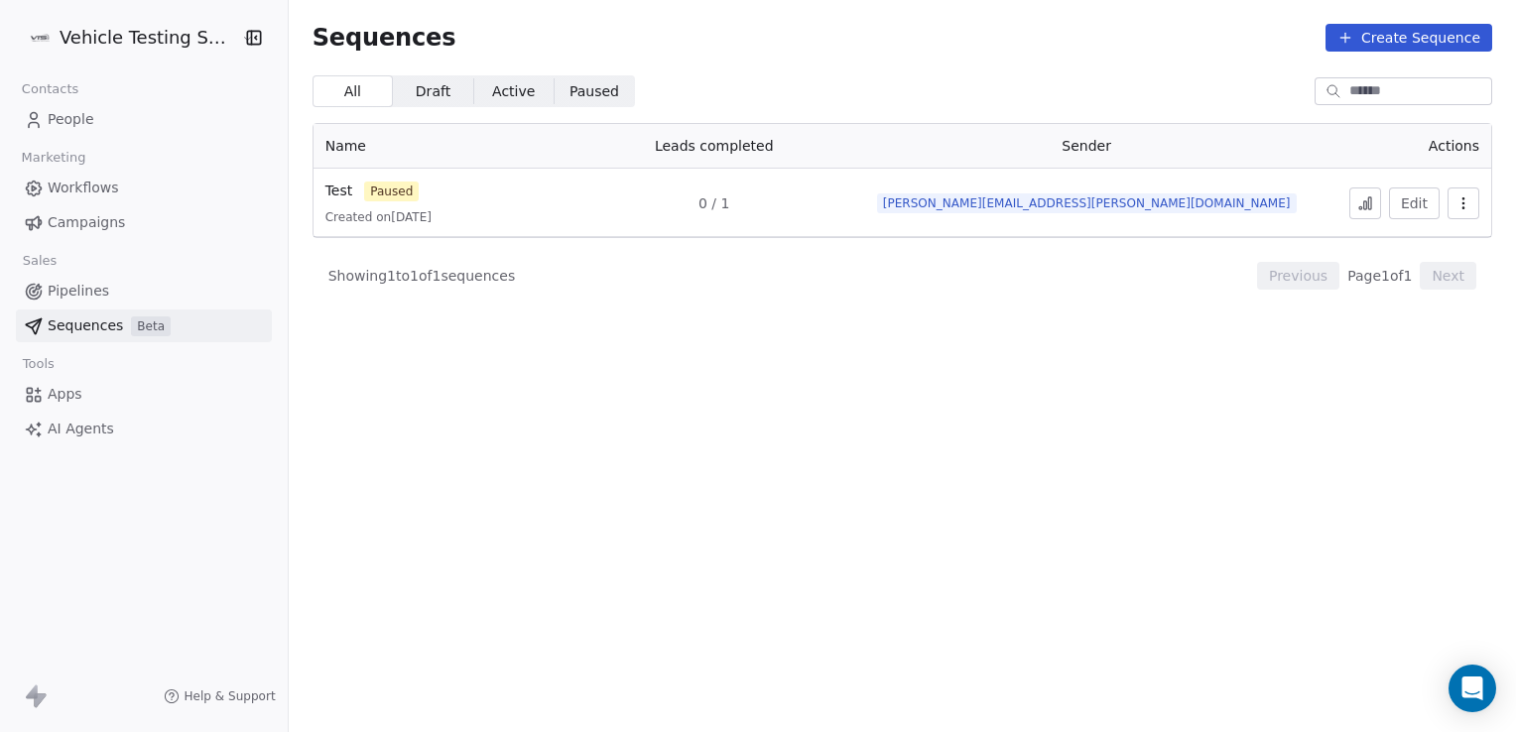
click at [119, 294] on link "Pipelines" at bounding box center [144, 291] width 256 height 33
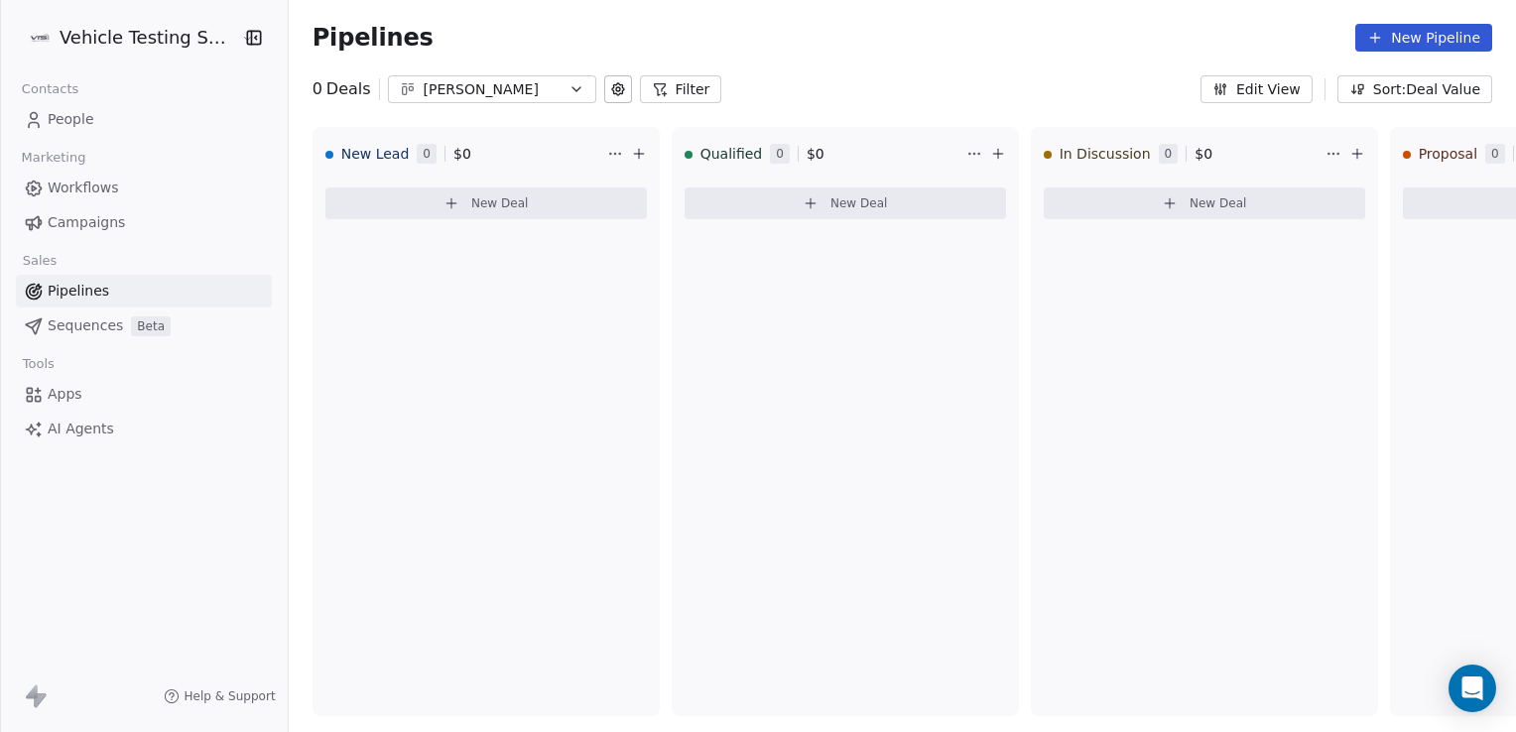
click at [540, 89] on div "John Pipeline" at bounding box center [492, 89] width 137 height 21
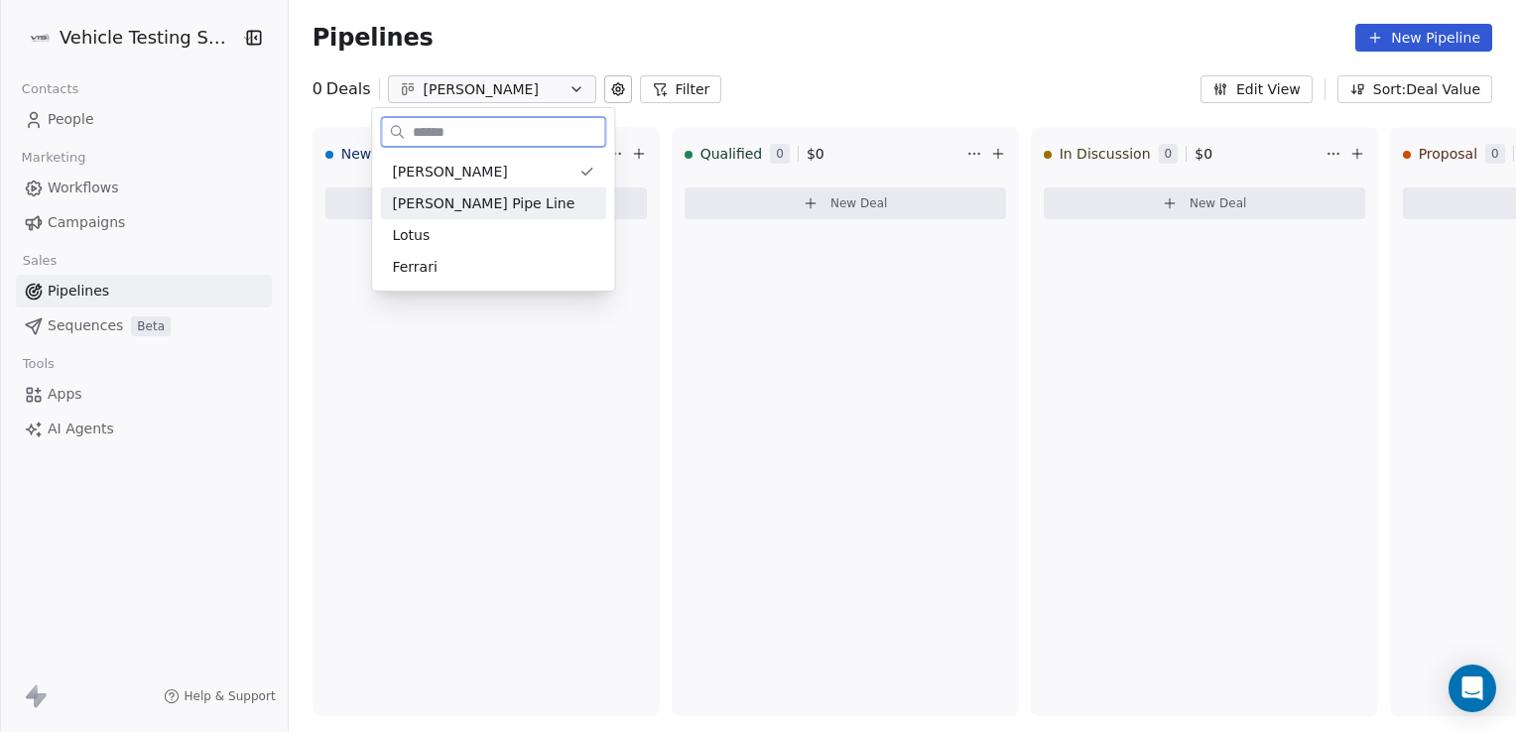
click at [496, 196] on div "Scott's Pipe Line" at bounding box center [493, 203] width 202 height 21
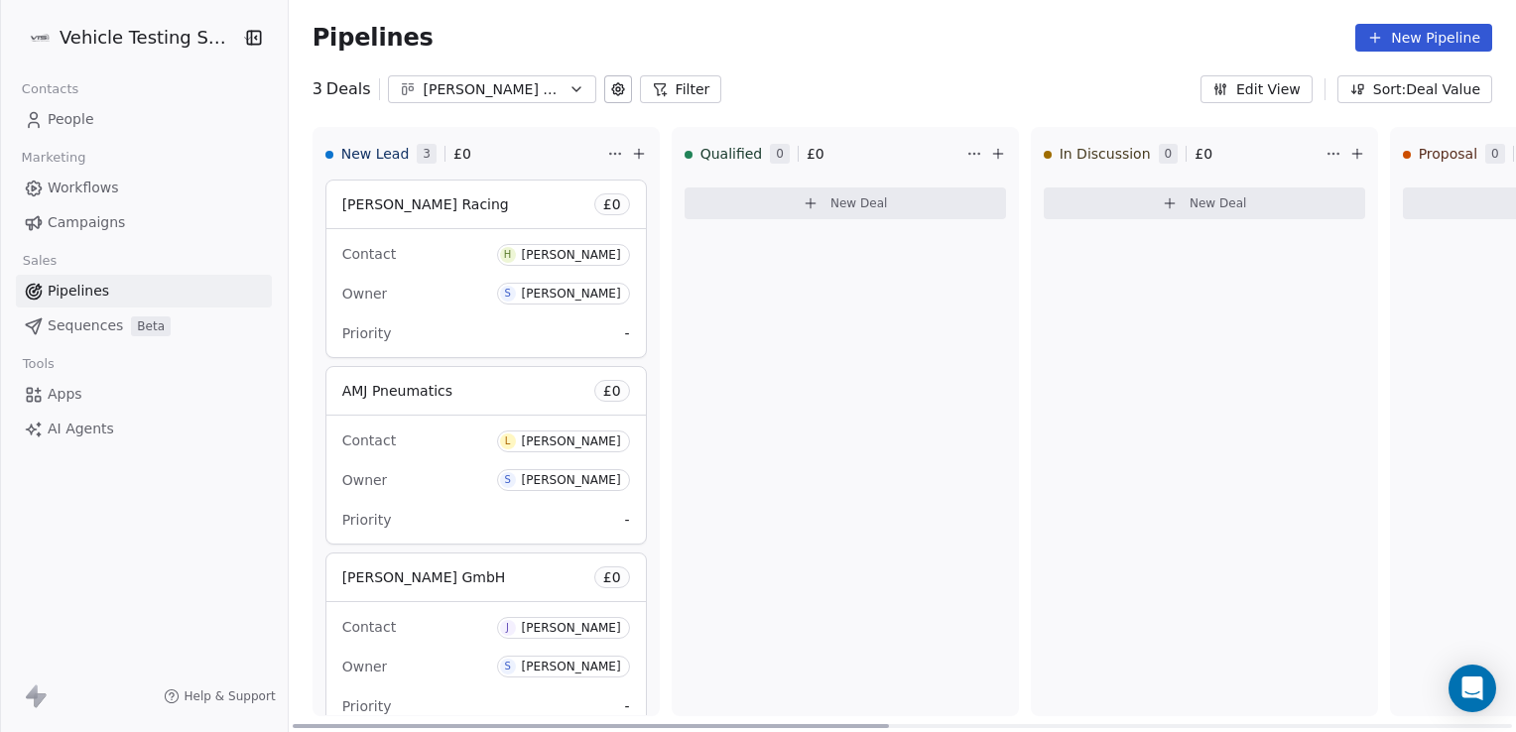
click at [727, 149] on span "Qualified" at bounding box center [731, 154] width 62 height 20
click at [770, 152] on span "0" at bounding box center [780, 154] width 20 height 20
click at [973, 153] on html "Vehicle Testing Solutions Contacts People Marketing Workflows Campaigns Sales P…" at bounding box center [758, 366] width 1516 height 732
click at [1002, 158] on html "Vehicle Testing Solutions Contacts People Marketing Workflows Campaigns Sales P…" at bounding box center [758, 366] width 1516 height 732
click at [424, 85] on div "Scott's Pipe Line" at bounding box center [492, 89] width 137 height 21
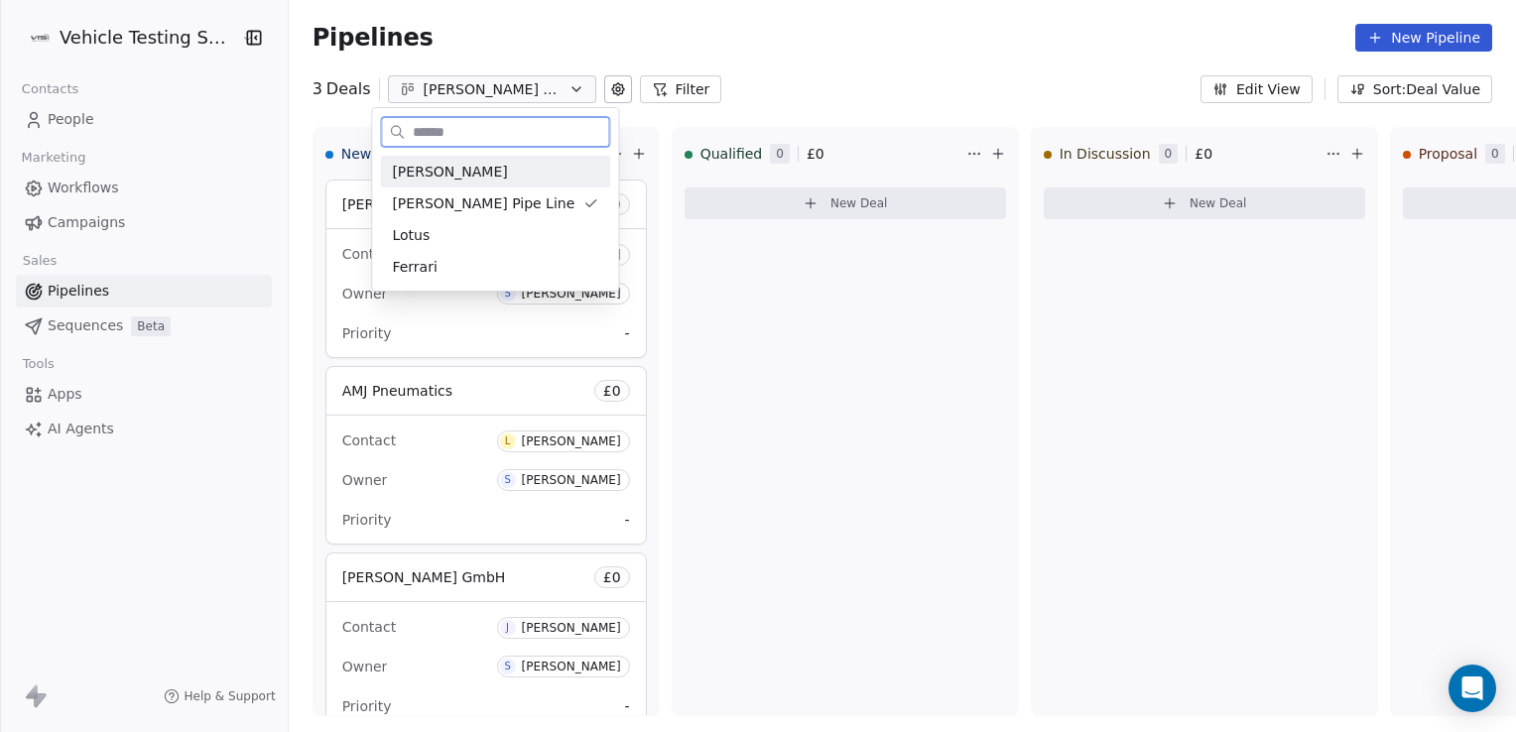
click at [442, 170] on span "John Pipeline" at bounding box center [449, 172] width 115 height 21
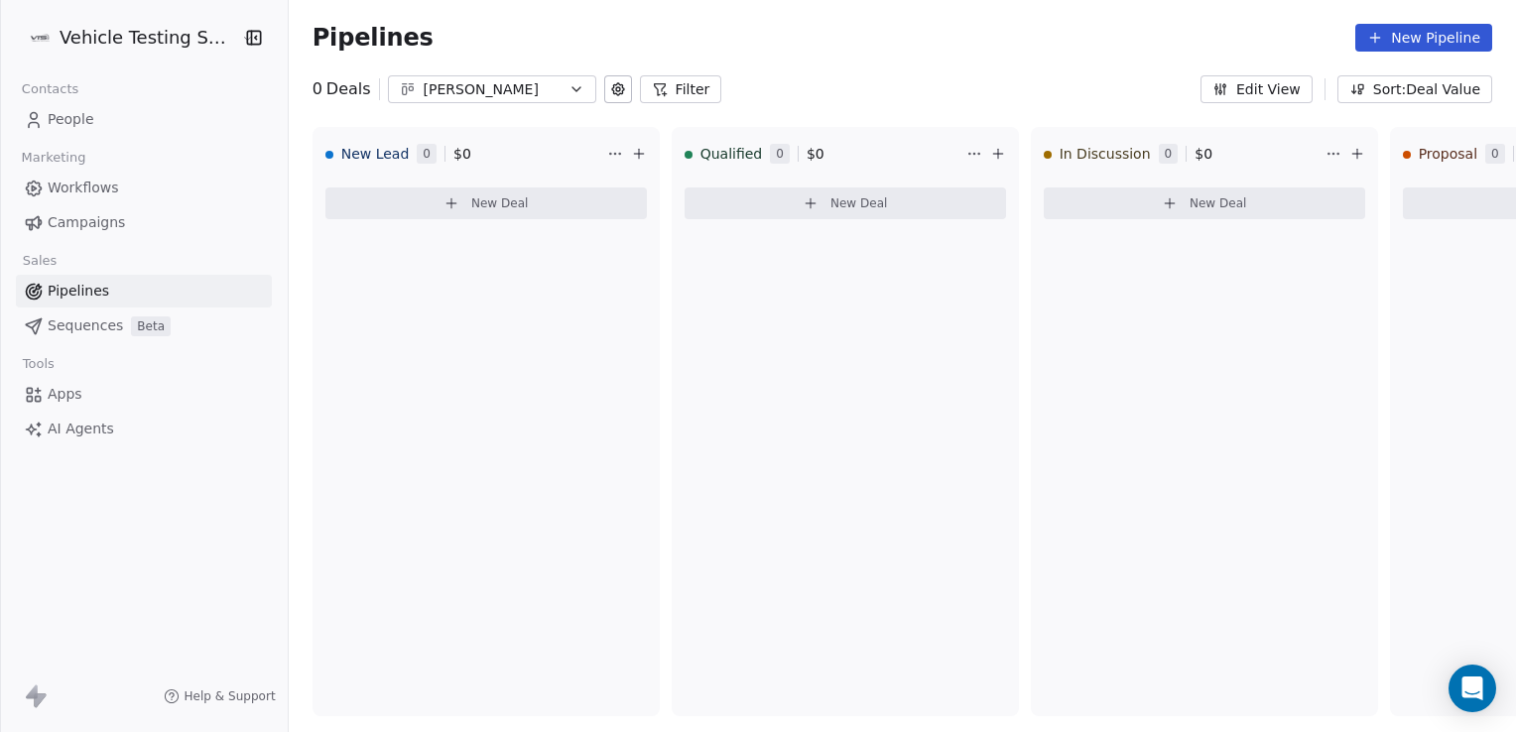
click at [452, 93] on div "John Pipeline" at bounding box center [492, 89] width 137 height 21
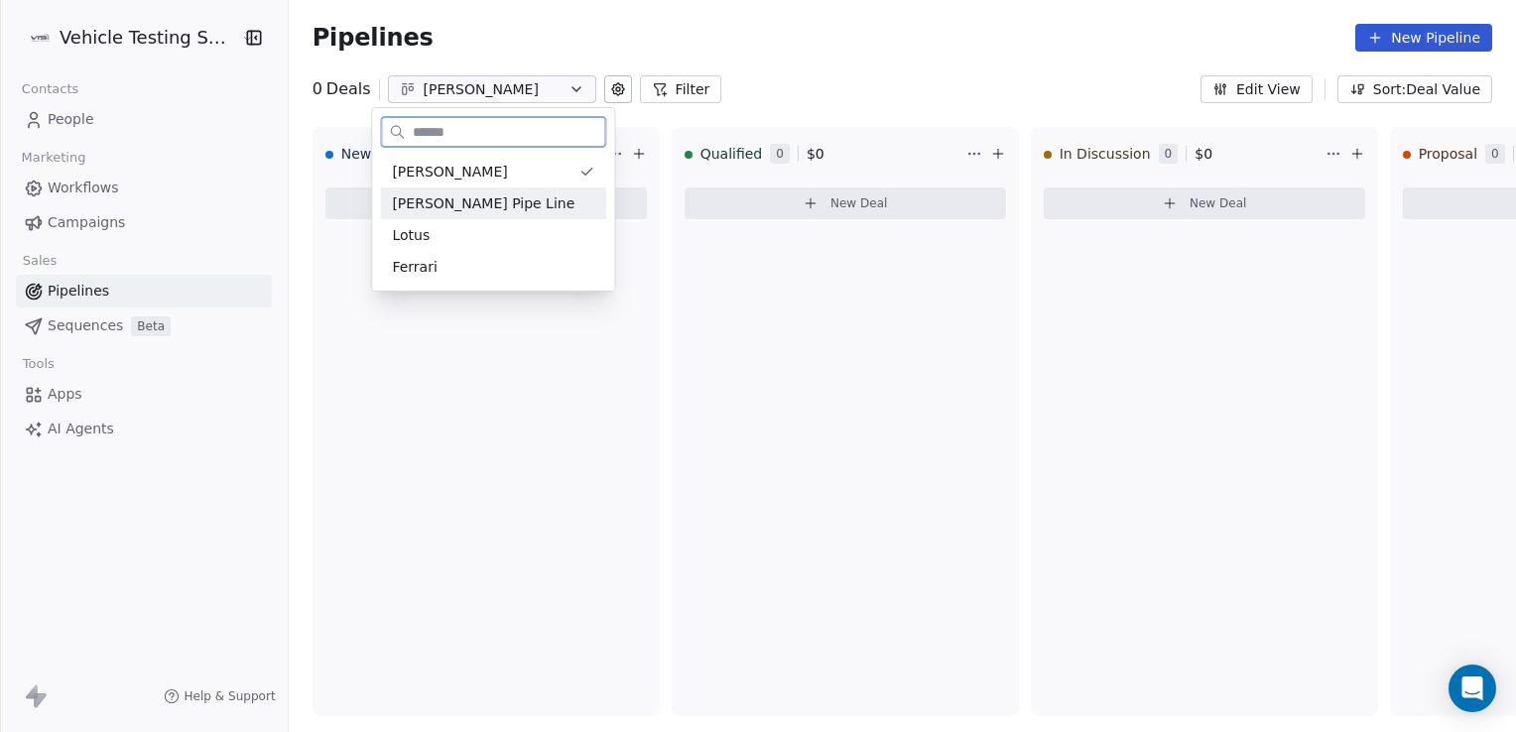
click at [427, 205] on span "Scott's Pipe Line" at bounding box center [483, 203] width 183 height 21
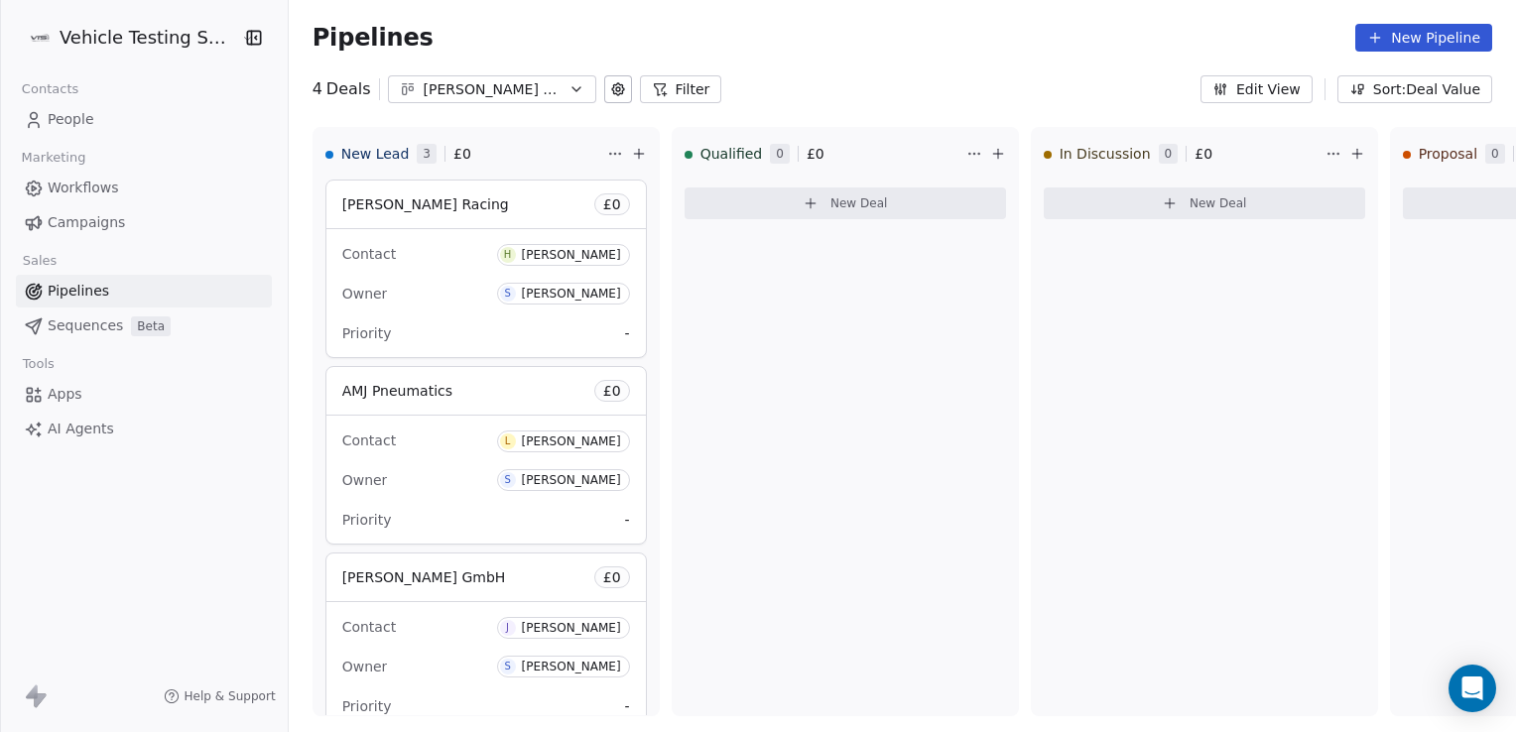
click at [521, 93] on div "Scott's Pipe Line" at bounding box center [492, 89] width 137 height 21
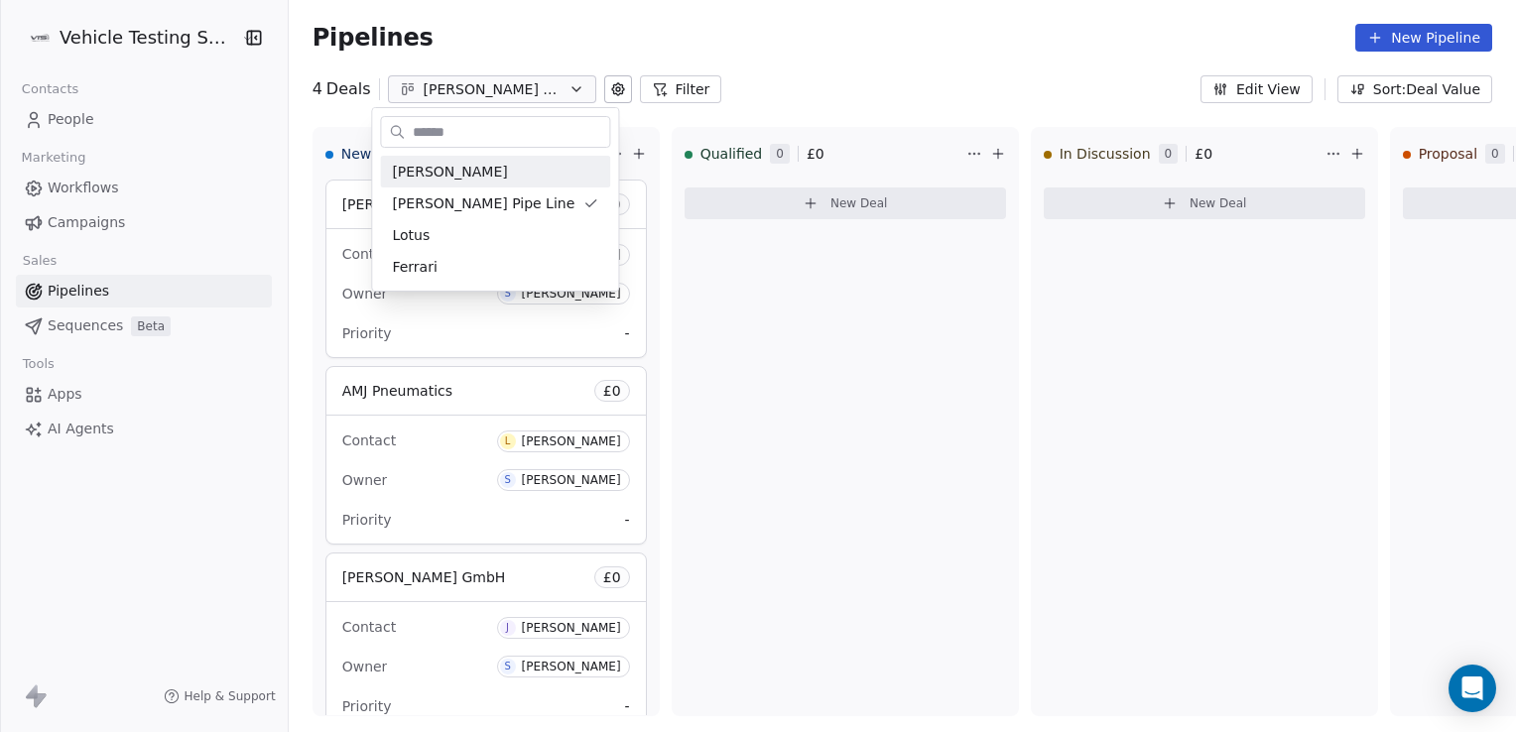
click at [808, 85] on html "Vehicle Testing Solutions Contacts People Marketing Workflows Campaigns Sales P…" at bounding box center [758, 366] width 1516 height 732
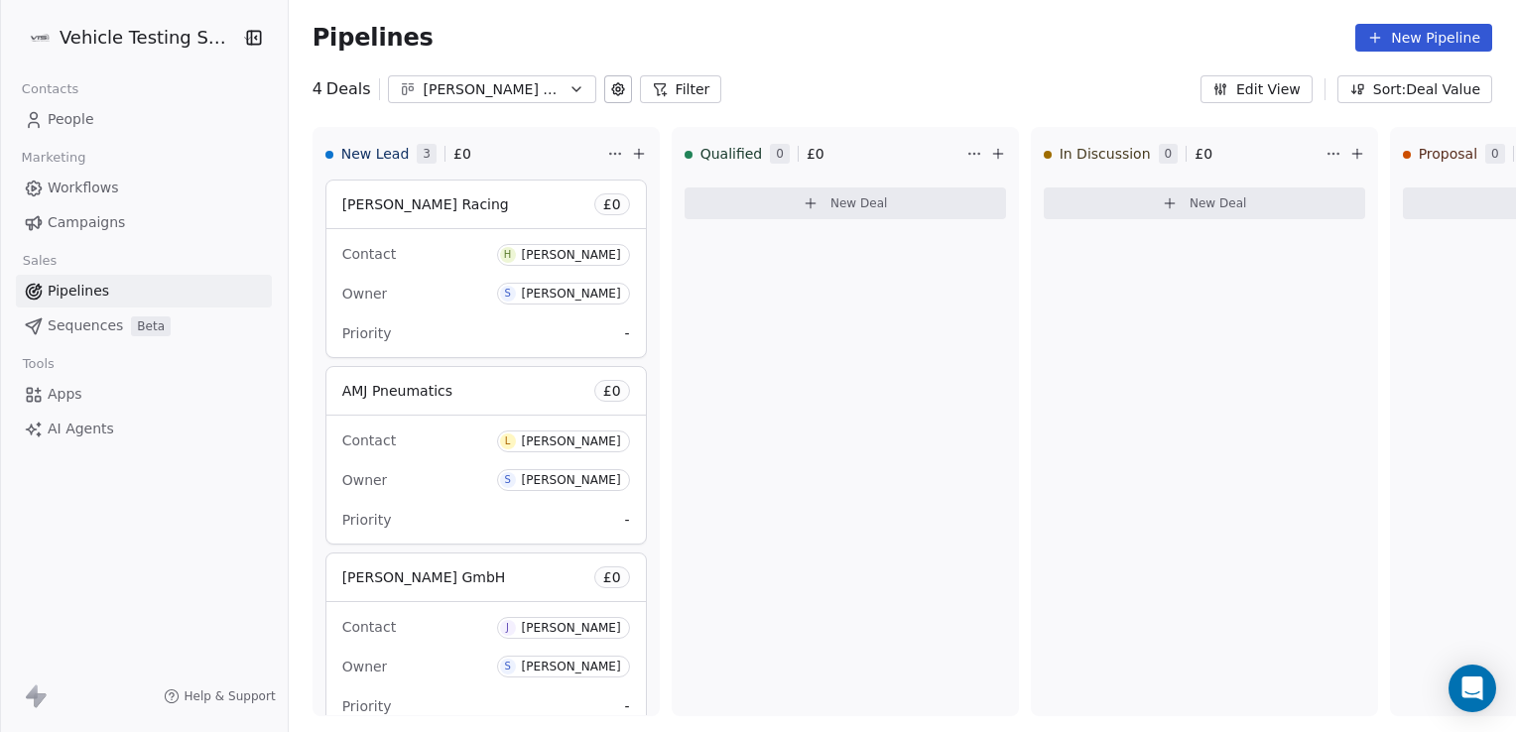
click at [1407, 29] on button "New Pipeline" at bounding box center [1423, 38] width 137 height 28
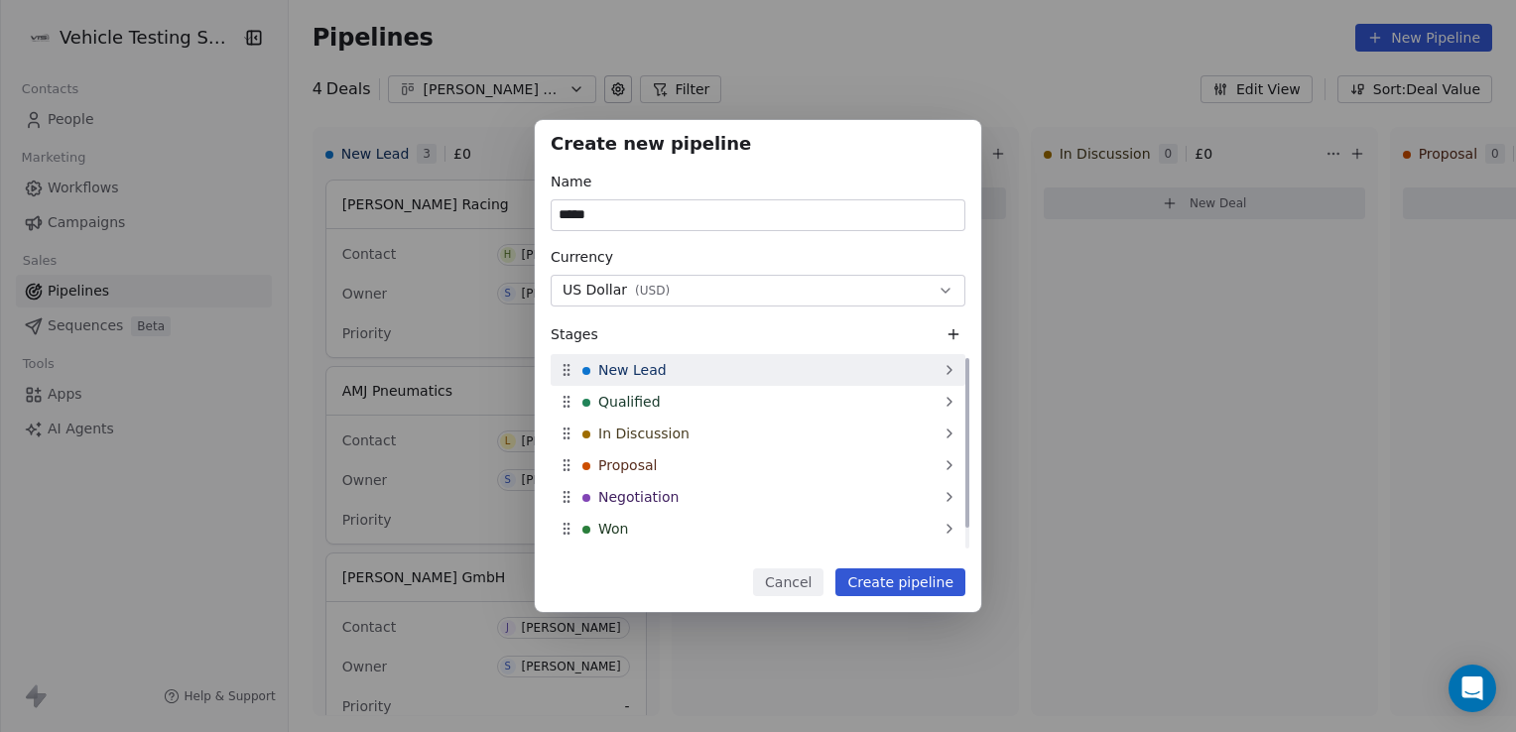
type input "****"
click at [681, 370] on div "New Lead" at bounding box center [758, 370] width 415 height 32
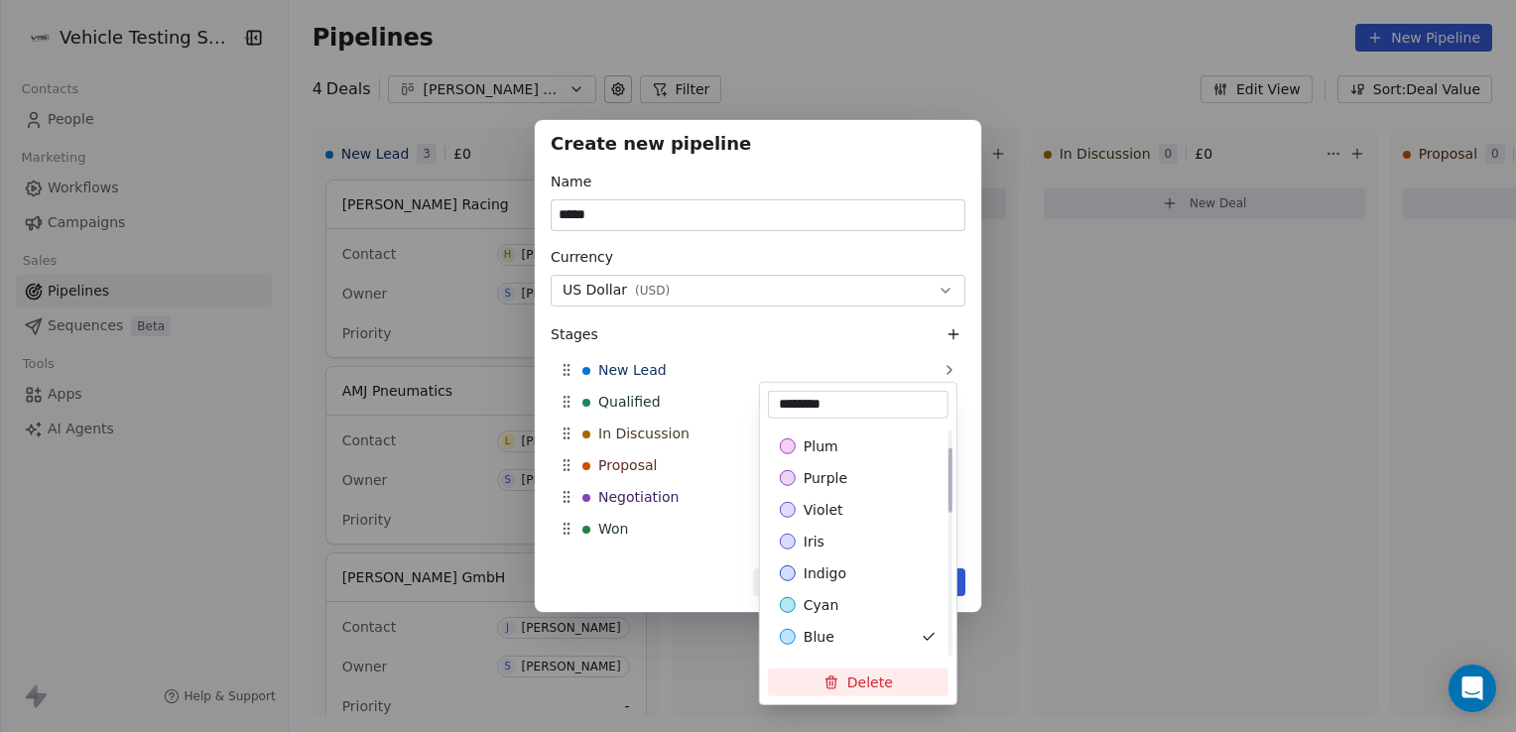
scroll to position [240, 0]
click at [832, 522] on span "indigo" at bounding box center [825, 520] width 43 height 20
click at [1080, 545] on div "Create new pipeline Name **** Currency US Dollar ( USD ) Stages New Lead Qualif…" at bounding box center [758, 366] width 1516 height 492
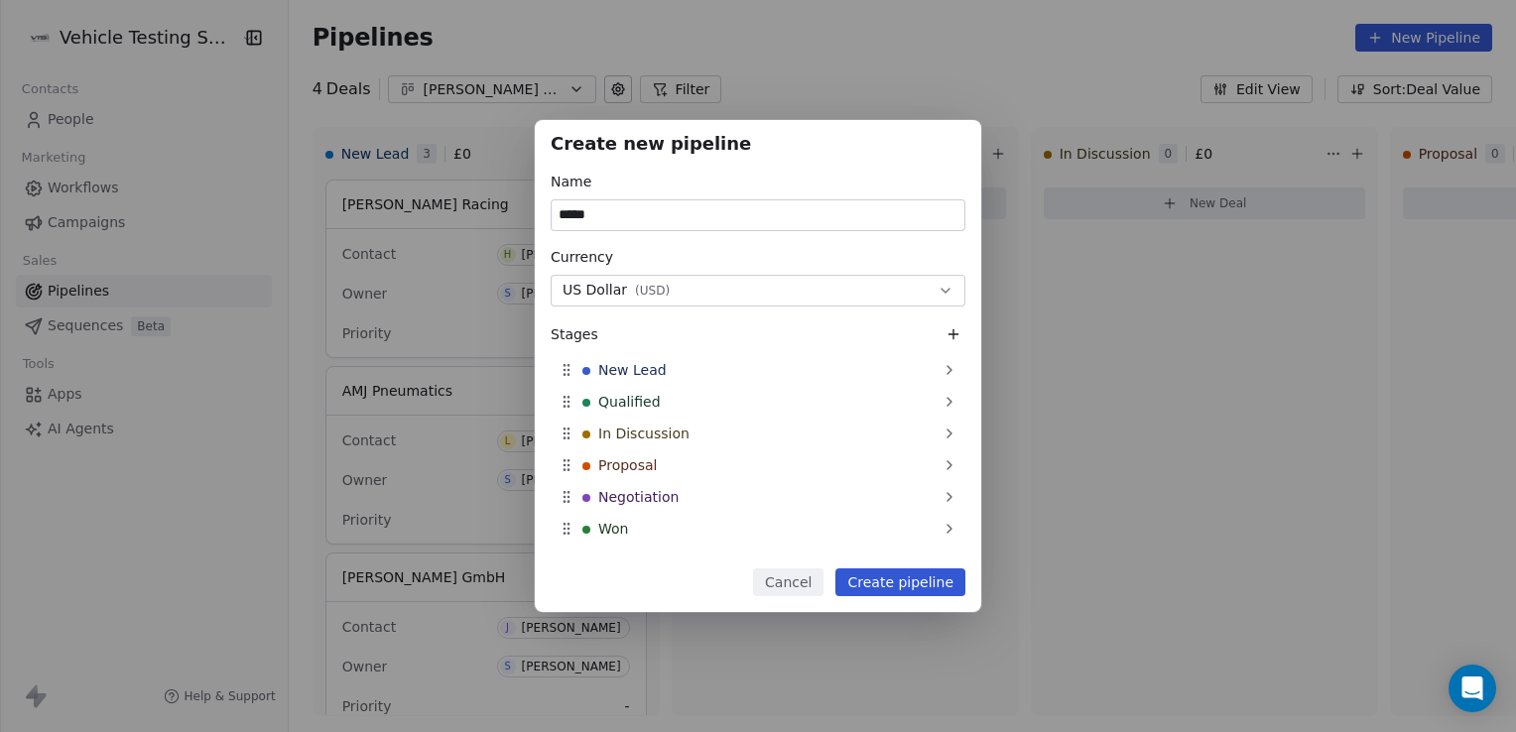
click at [907, 582] on button "Create pipeline" at bounding box center [900, 582] width 130 height 28
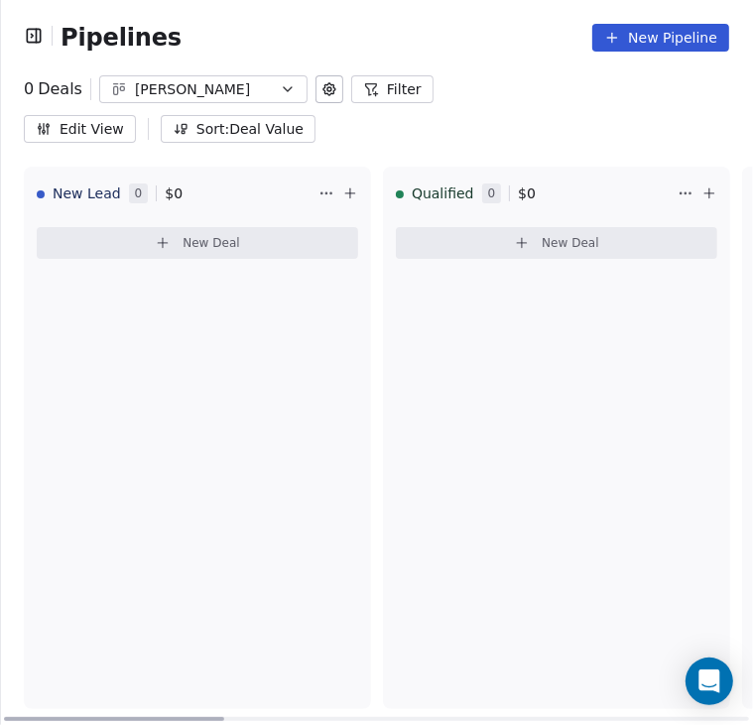
click at [219, 227] on button "New Deal" at bounding box center [197, 243] width 321 height 32
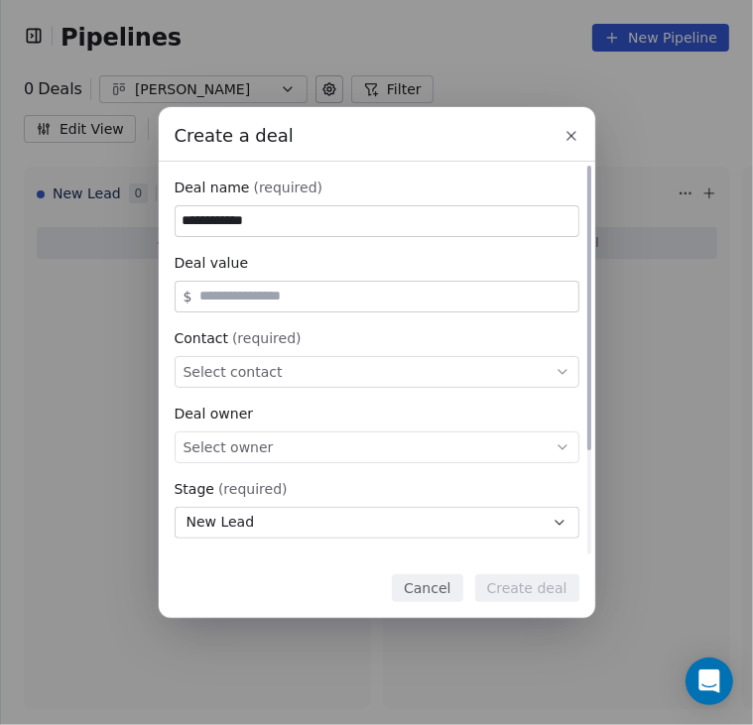
type input "**********"
click at [241, 366] on span "Select contact" at bounding box center [233, 372] width 99 height 20
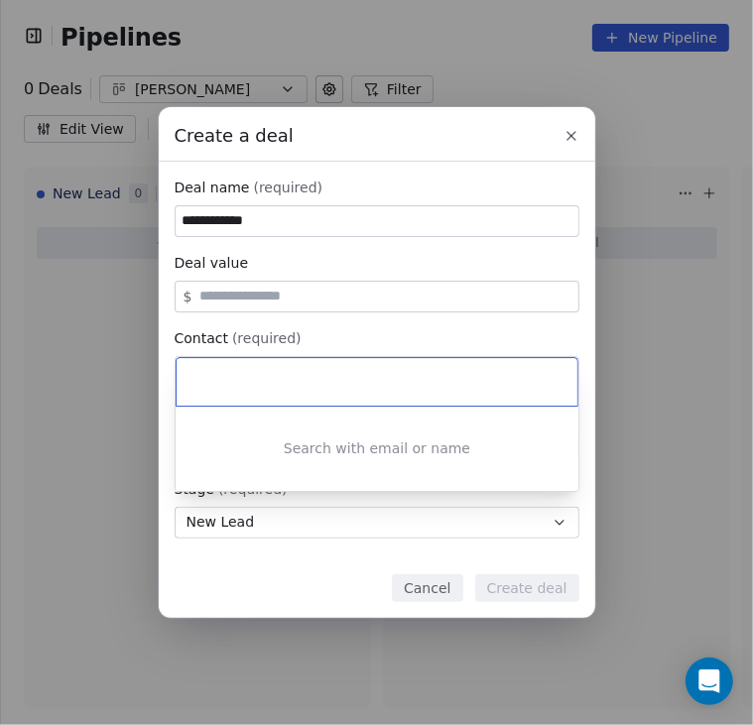
click at [241, 366] on div at bounding box center [377, 382] width 401 height 48
click at [222, 362] on div at bounding box center [377, 382] width 401 height 48
click at [218, 384] on input at bounding box center [378, 382] width 373 height 22
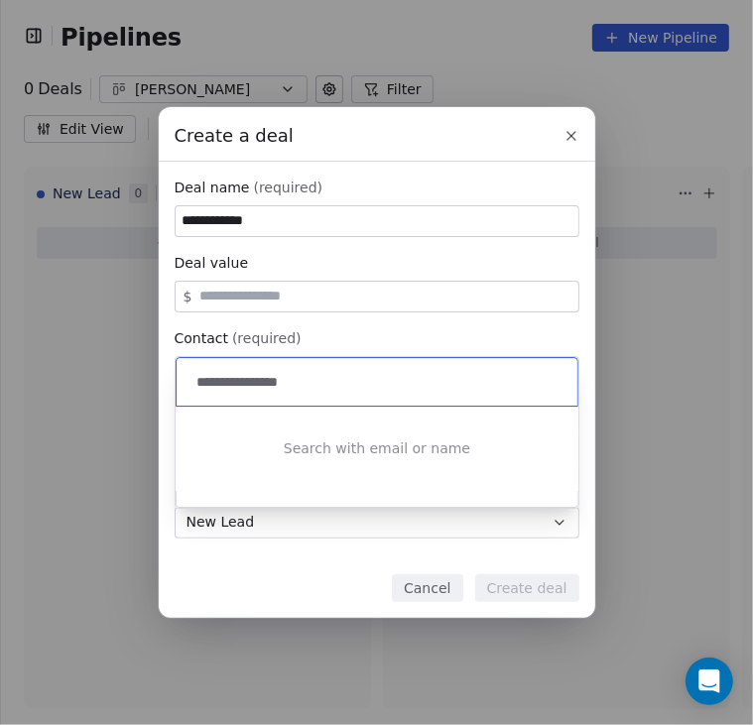
type input "**********"
click at [453, 327] on div "**********" at bounding box center [376, 362] width 753 height 510
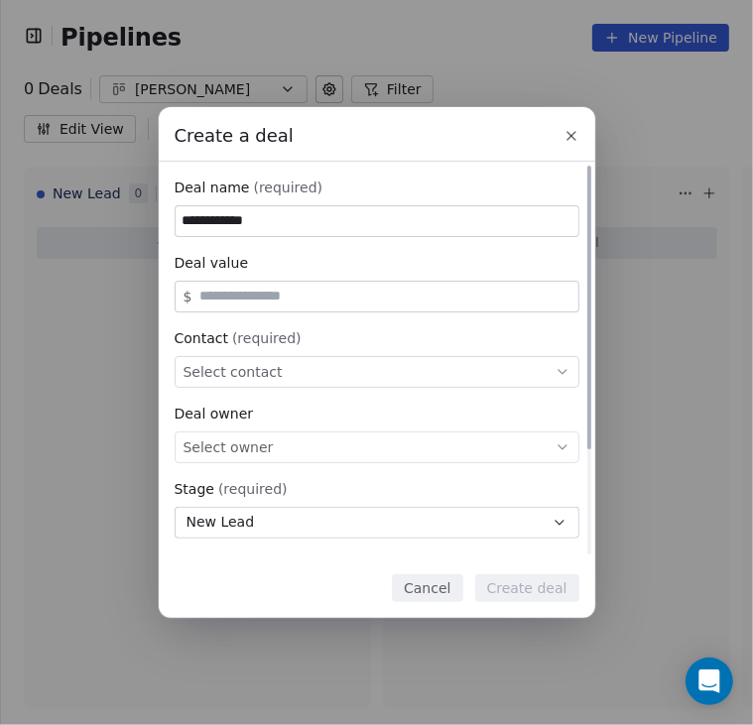
click at [367, 376] on div "Select contact" at bounding box center [377, 372] width 405 height 32
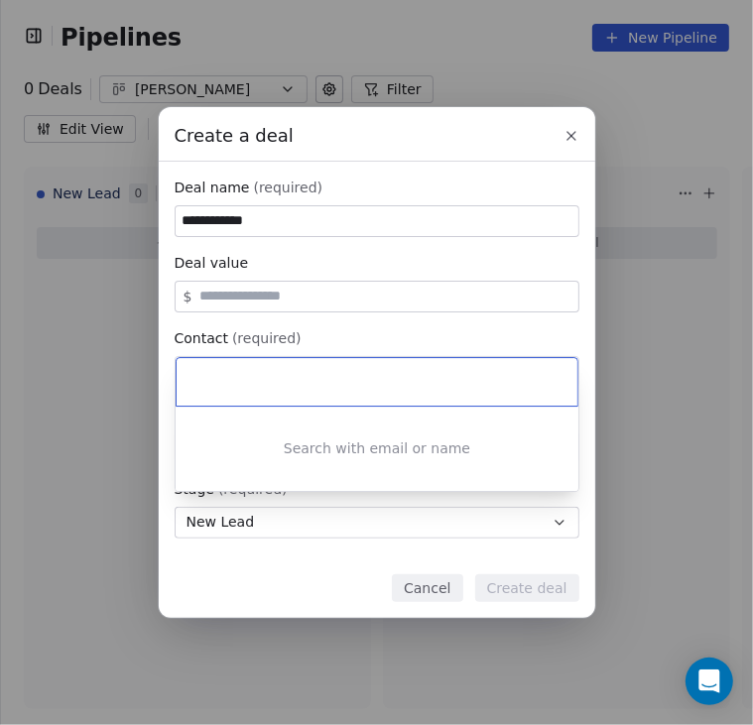
click at [339, 393] on div at bounding box center [377, 382] width 401 height 48
click at [391, 322] on div "**********" at bounding box center [376, 362] width 753 height 510
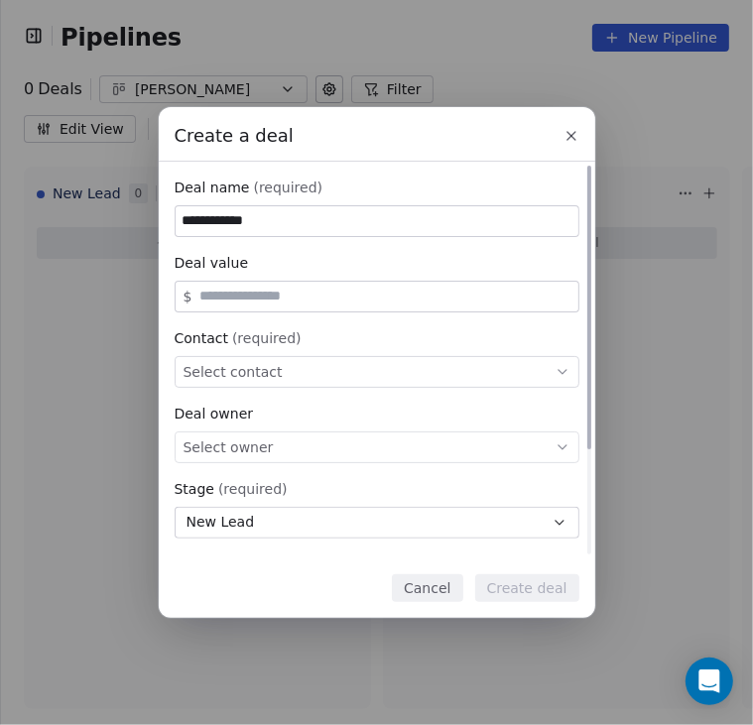
click at [318, 363] on div "Select contact" at bounding box center [377, 372] width 405 height 32
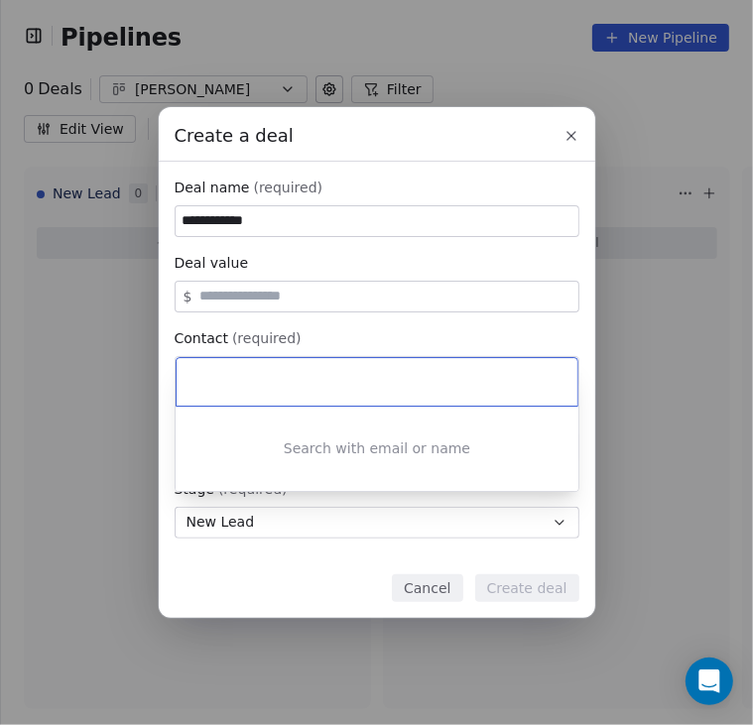
click at [280, 390] on input at bounding box center [378, 382] width 373 height 22
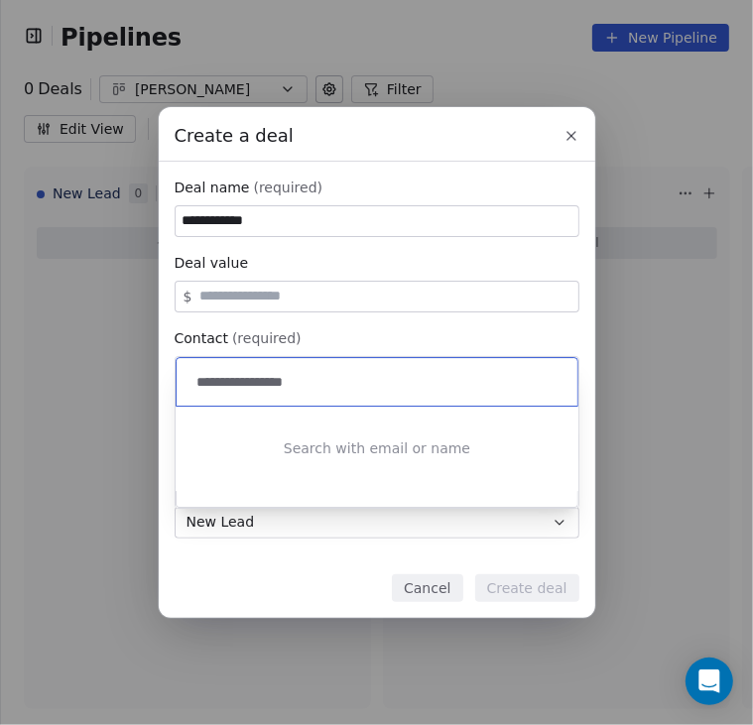
click at [282, 377] on input "**********" at bounding box center [378, 382] width 373 height 22
type input "**********"
click at [288, 454] on div "Search with email or name" at bounding box center [377, 449] width 403 height 84
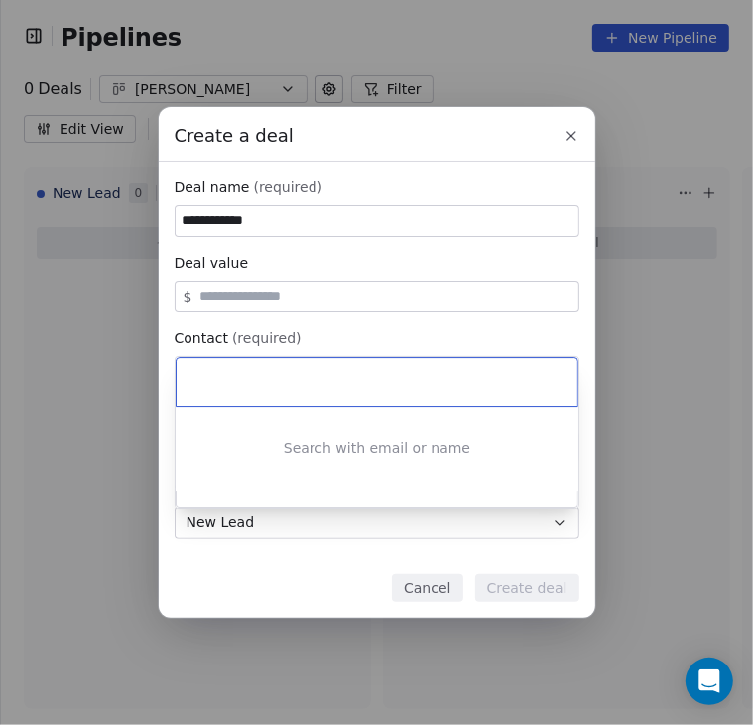
click at [647, 411] on div "**********" at bounding box center [376, 362] width 753 height 510
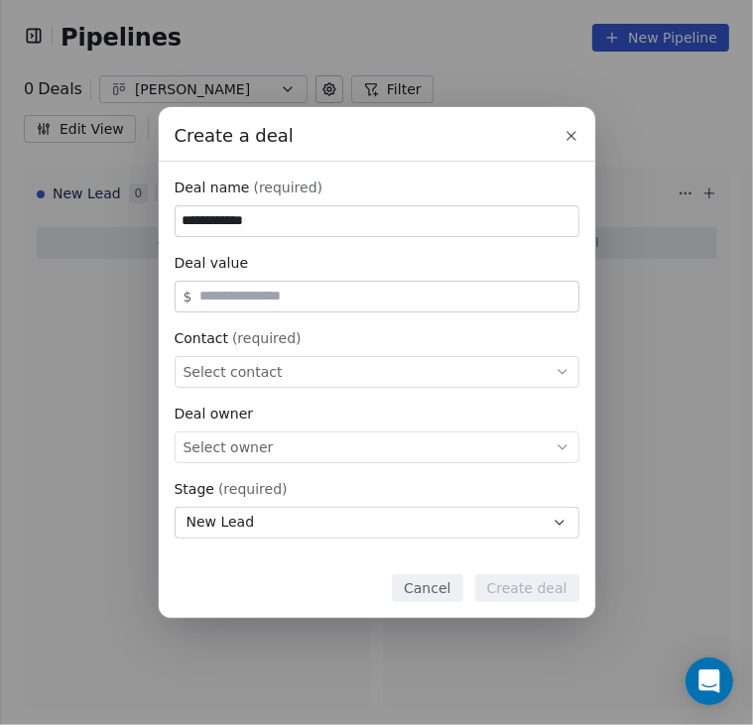
click at [571, 135] on icon at bounding box center [571, 136] width 8 height 8
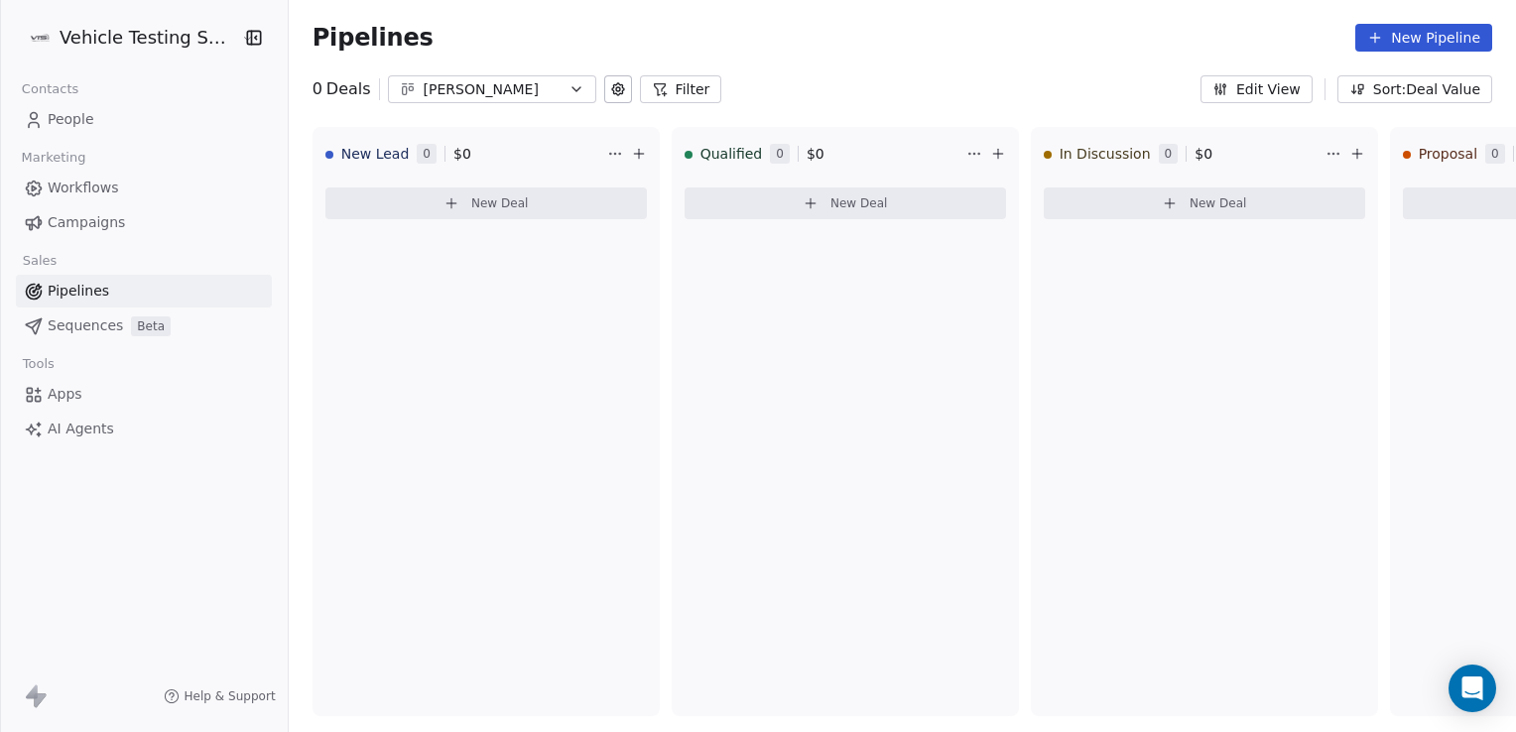
click at [87, 121] on span "People" at bounding box center [71, 119] width 47 height 21
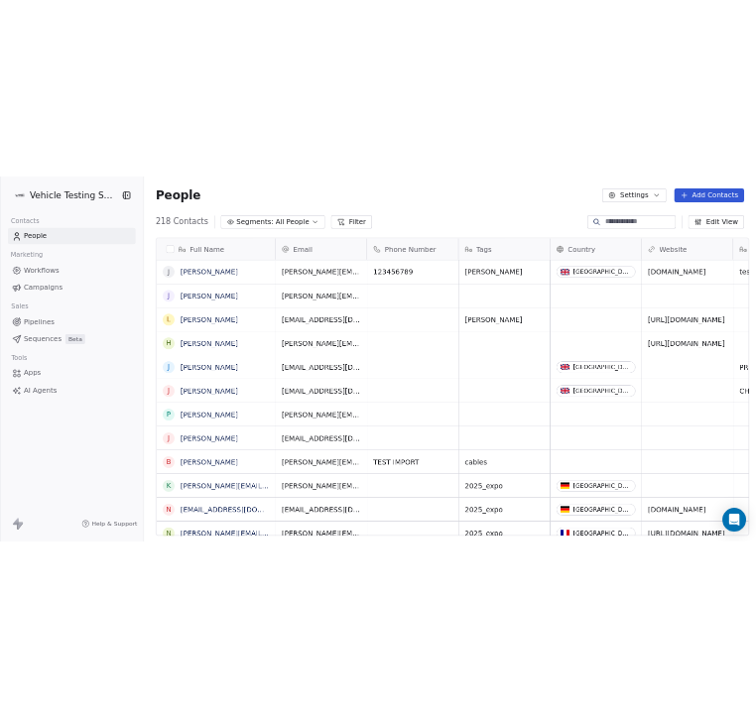
scroll to position [629, 1222]
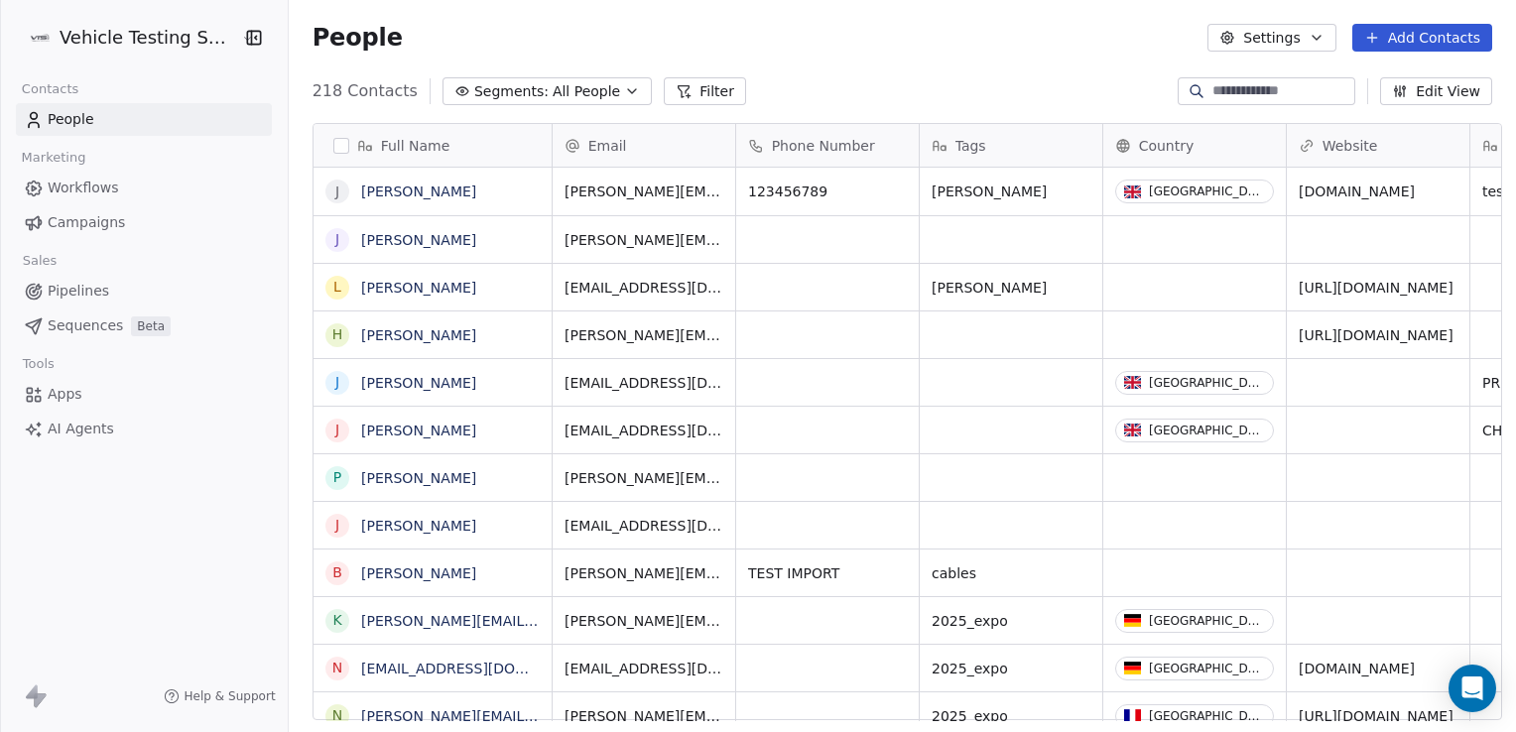
click at [1411, 30] on button "Add Contacts" at bounding box center [1422, 38] width 140 height 28
click at [1444, 85] on span "Create new contact" at bounding box center [1432, 80] width 136 height 21
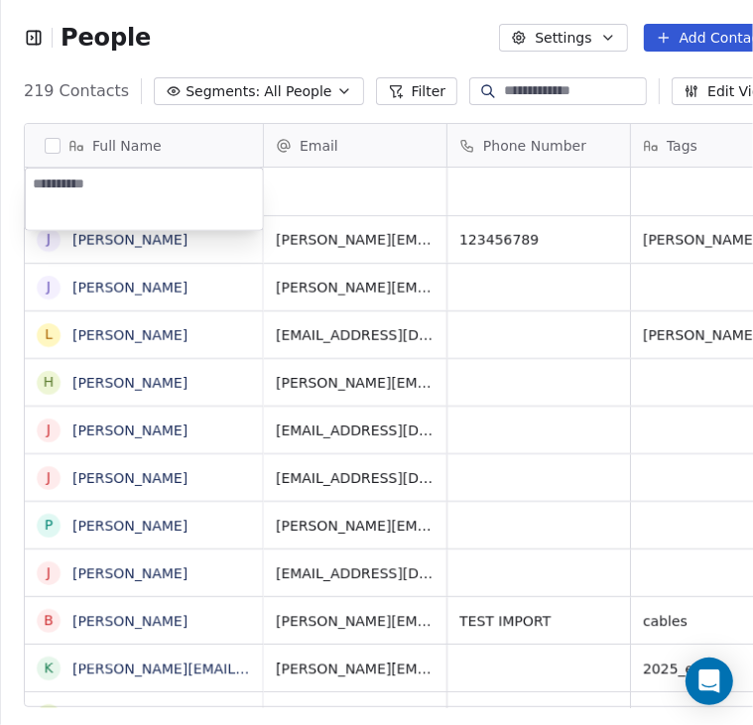
scroll to position [623, 788]
type textarea "**********"
click at [275, 189] on html "People Settings Add Contacts 219 Contacts Segments: All People Filter Edit View…" at bounding box center [376, 362] width 753 height 725
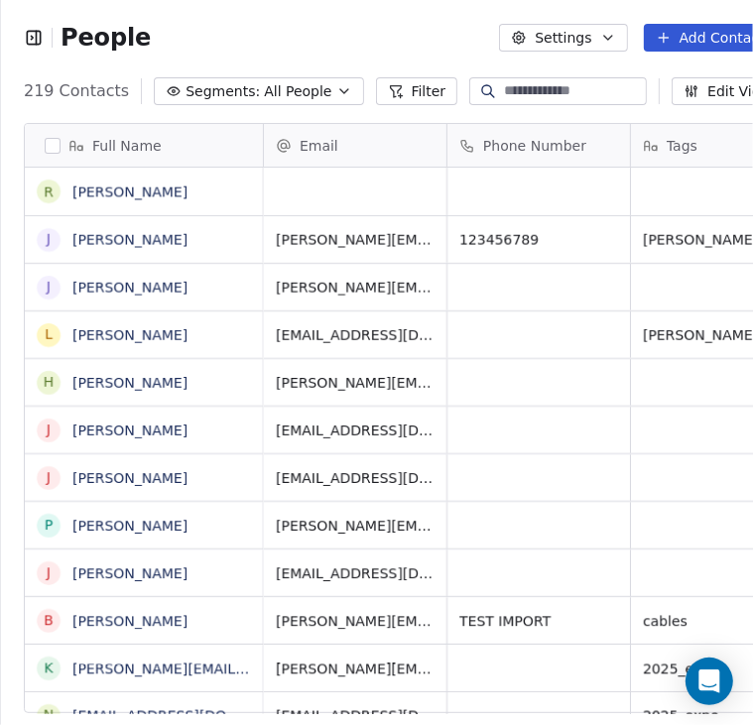
scroll to position [4, 0]
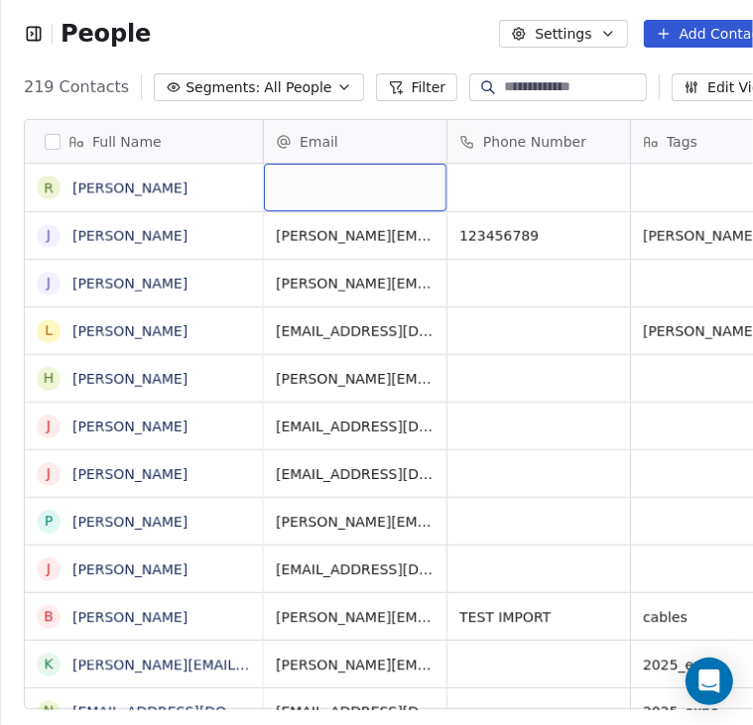
click at [361, 186] on div "grid" at bounding box center [355, 188] width 183 height 48
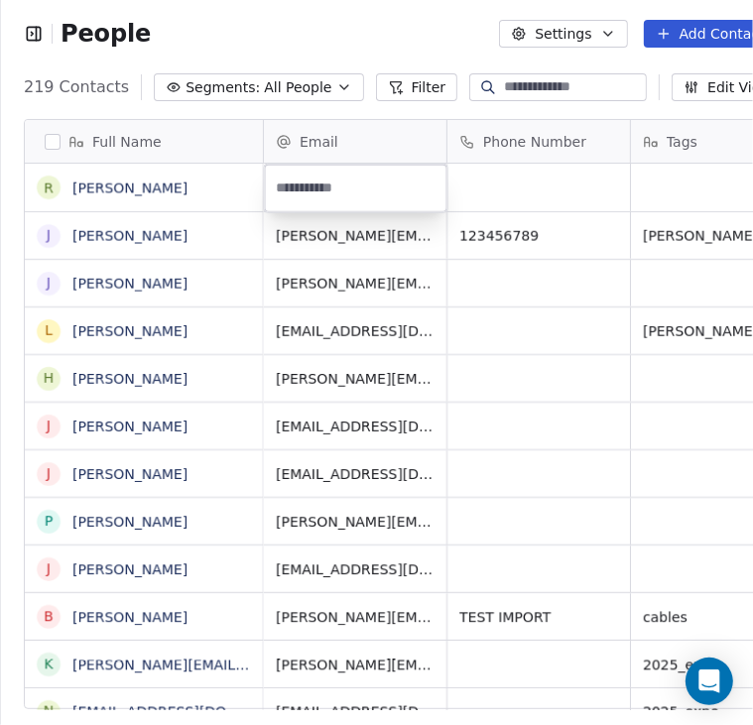
click at [361, 186] on input "email" at bounding box center [356, 189] width 175 height 40
type input "**********"
click at [520, 352] on html "People Settings Add Contacts 219 Contacts Segments: All People Filter Edit View…" at bounding box center [376, 362] width 753 height 725
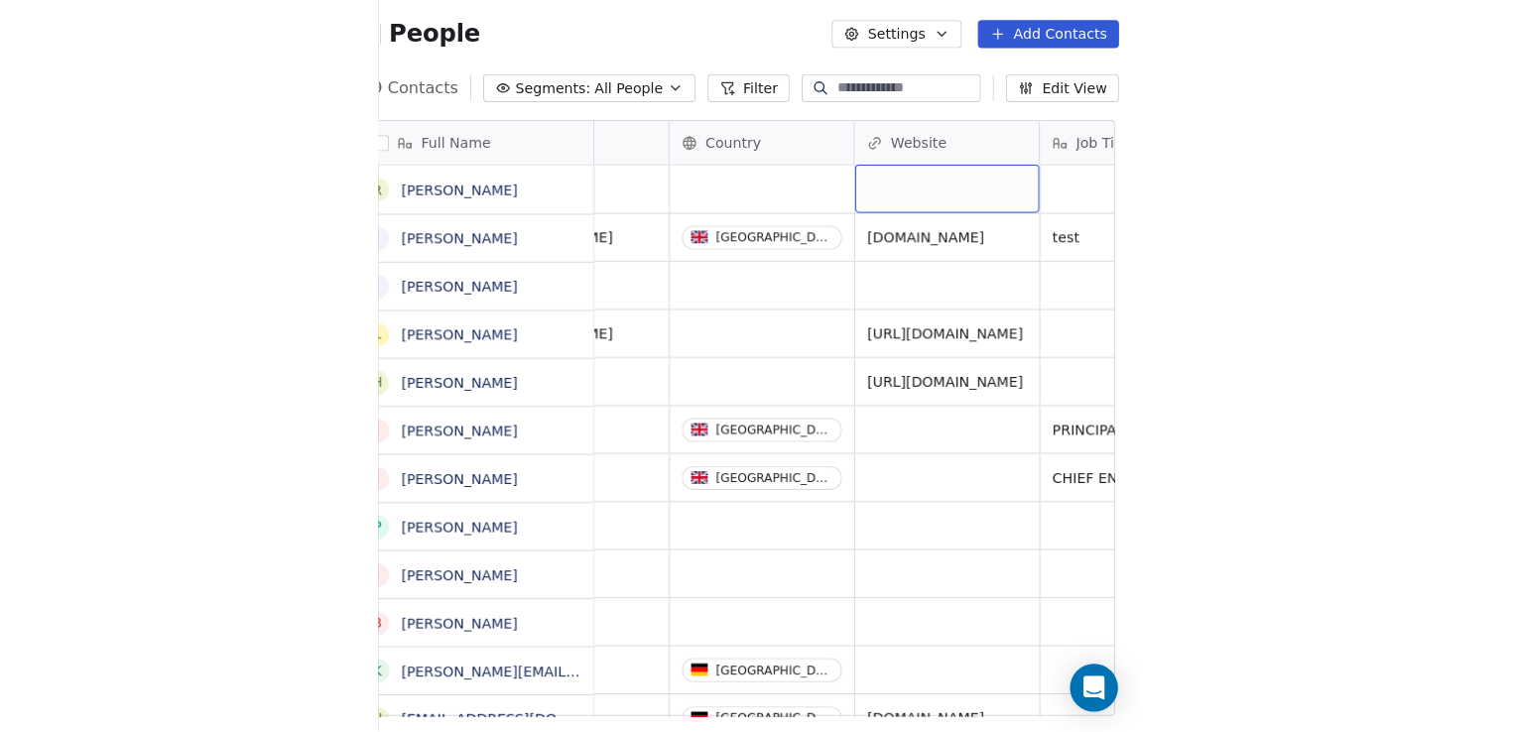
scroll to position [0, 0]
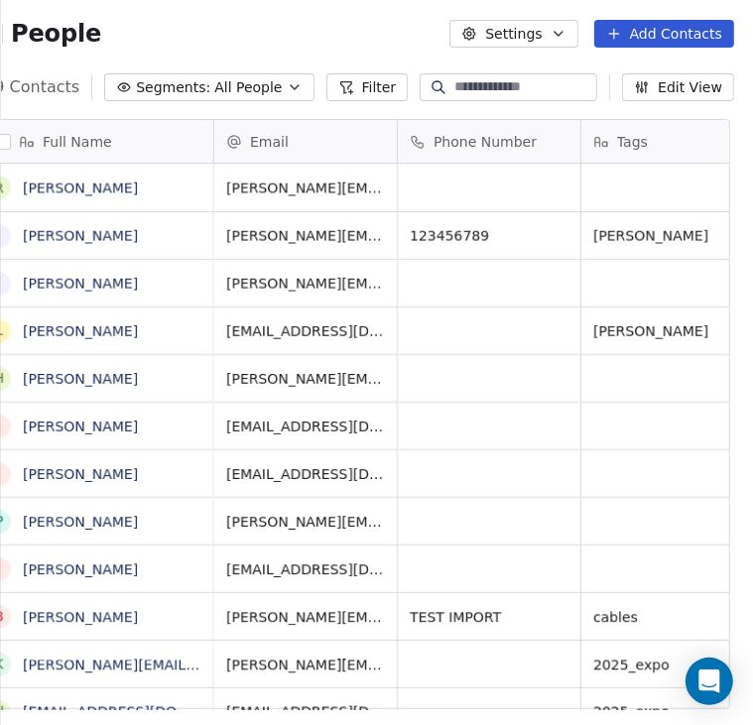
click at [275, 51] on div "People Settings Add Contacts" at bounding box center [353, 33] width 807 height 75
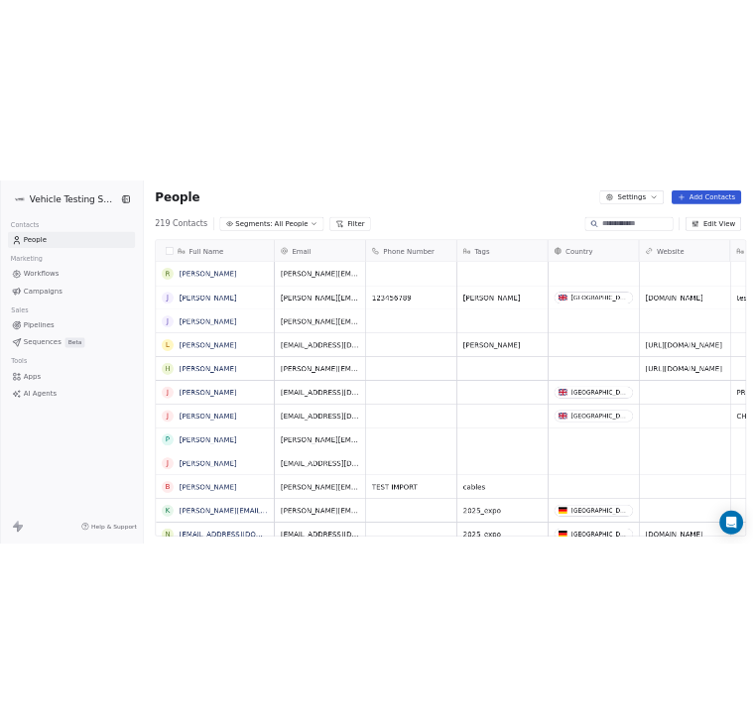
scroll to position [629, 1222]
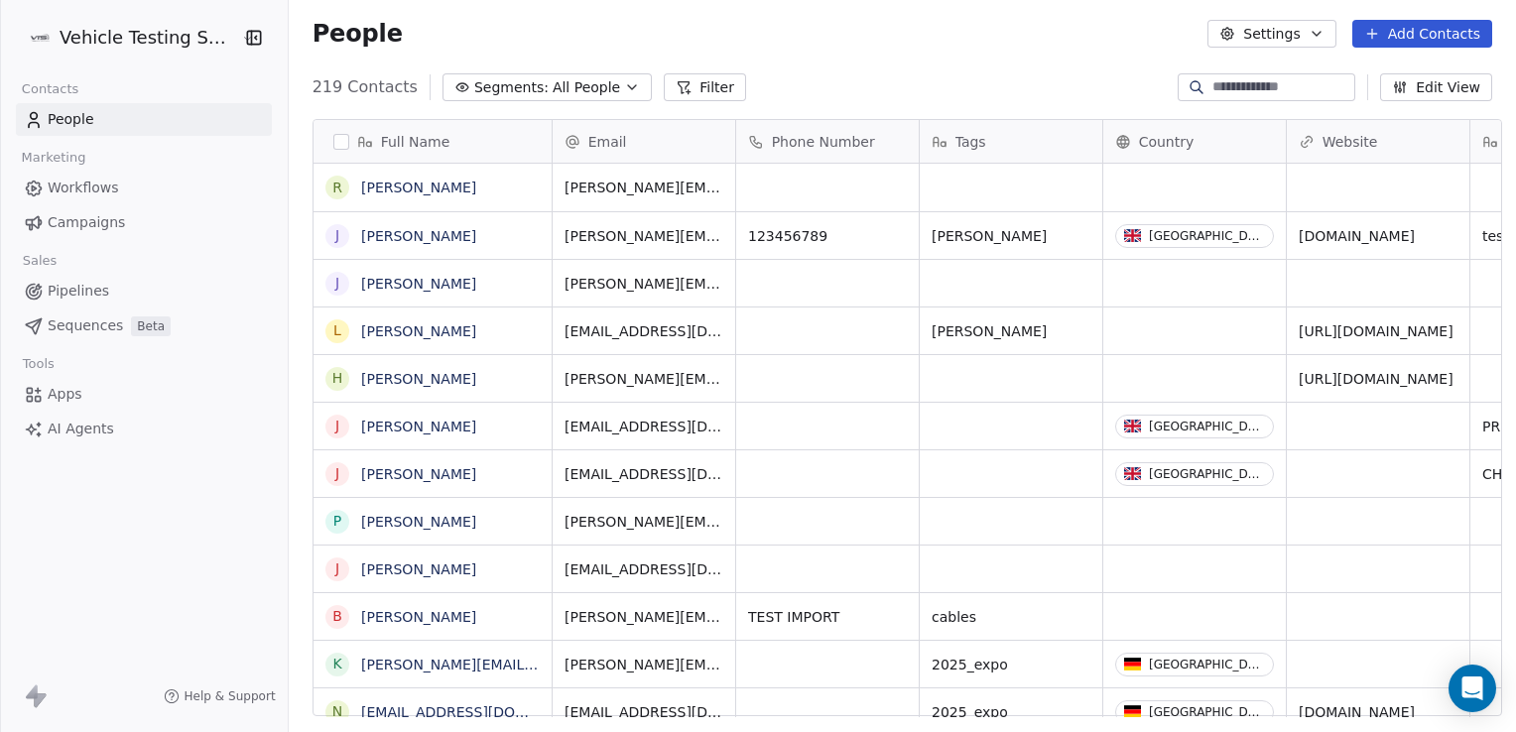
click at [91, 289] on span "Pipelines" at bounding box center [79, 291] width 62 height 21
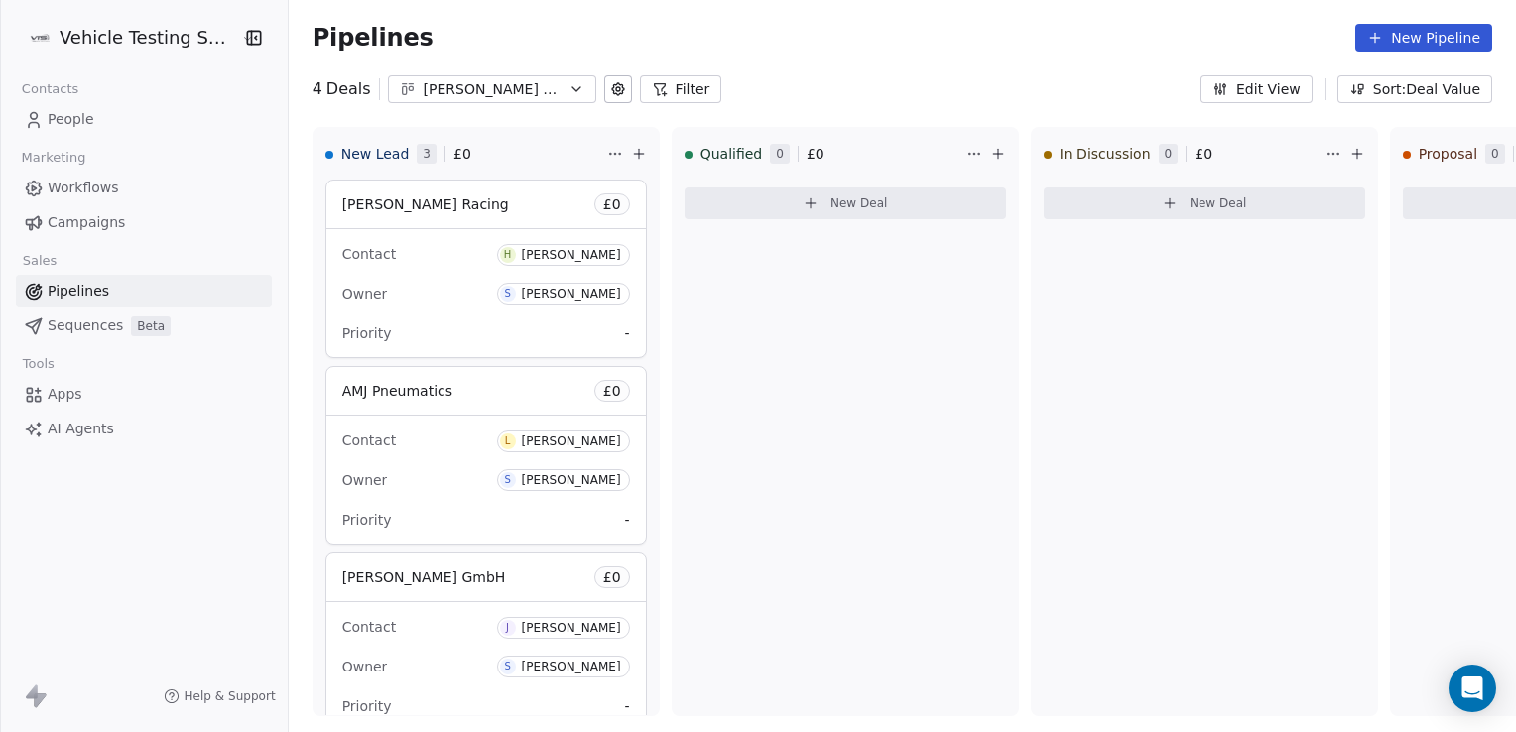
click at [511, 79] on div "Scott's Pipe Line" at bounding box center [492, 89] width 137 height 21
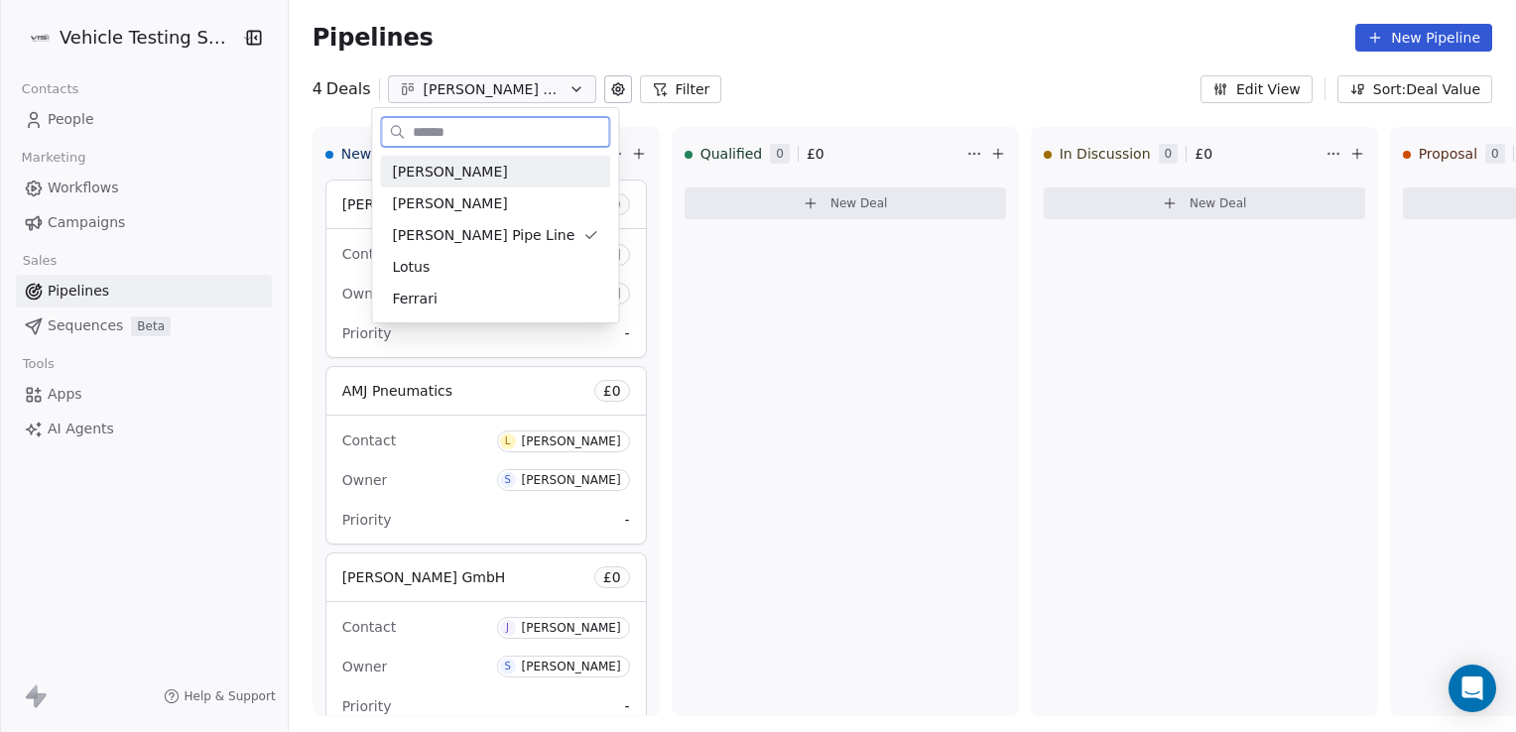
click at [430, 166] on div "[PERSON_NAME]" at bounding box center [495, 172] width 206 height 21
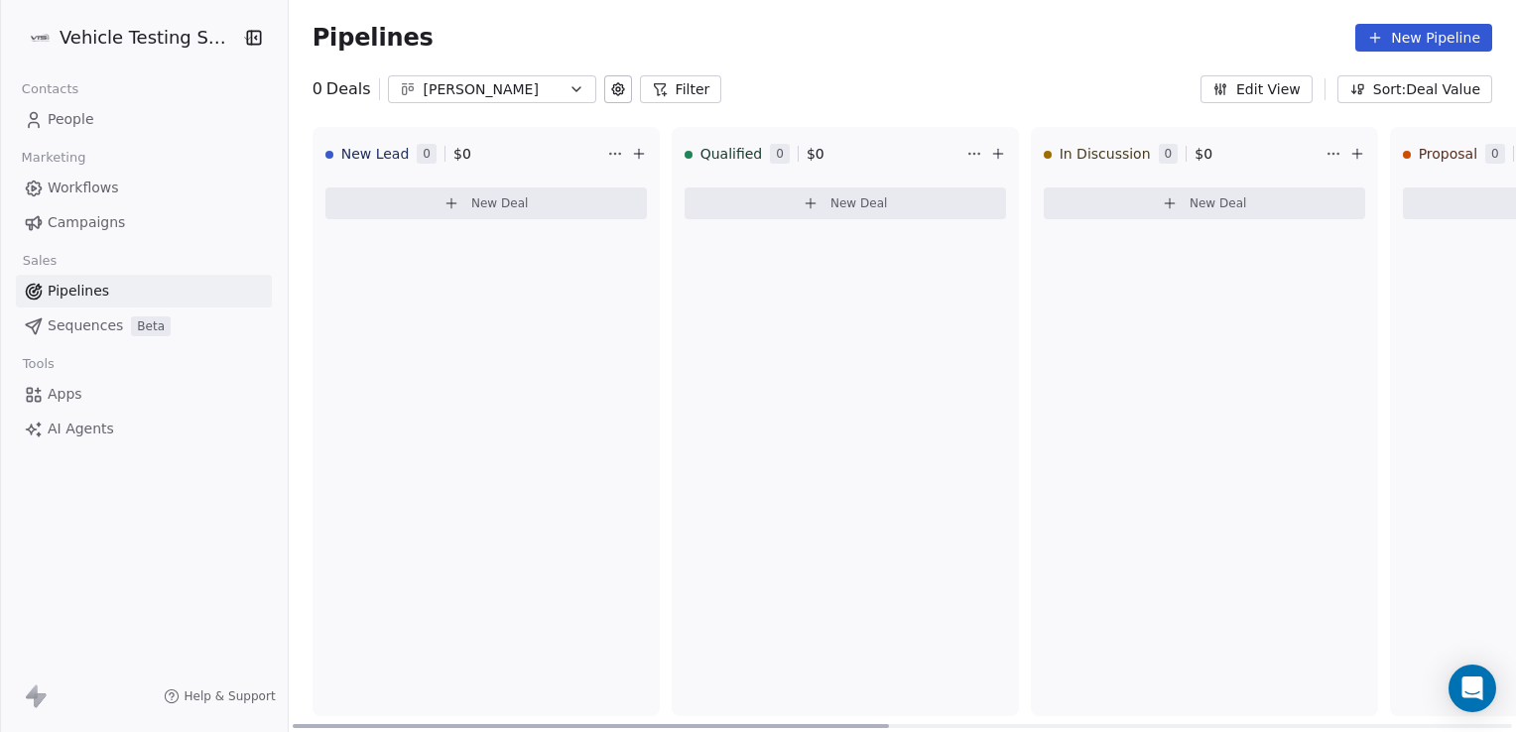
click at [433, 188] on button "New Deal" at bounding box center [485, 203] width 321 height 32
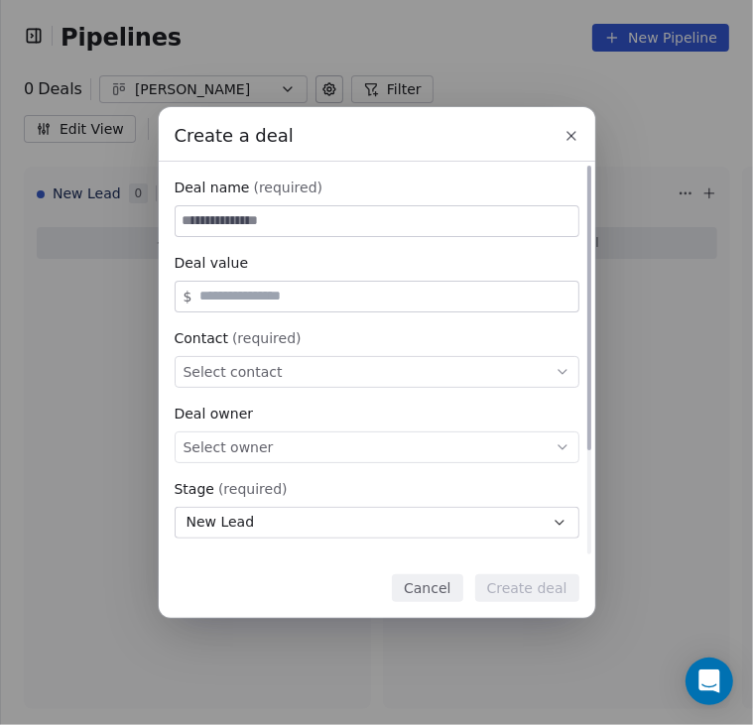
click at [277, 225] on input at bounding box center [377, 221] width 403 height 30
type input "**********"
click at [239, 362] on span "Select contact" at bounding box center [233, 372] width 99 height 20
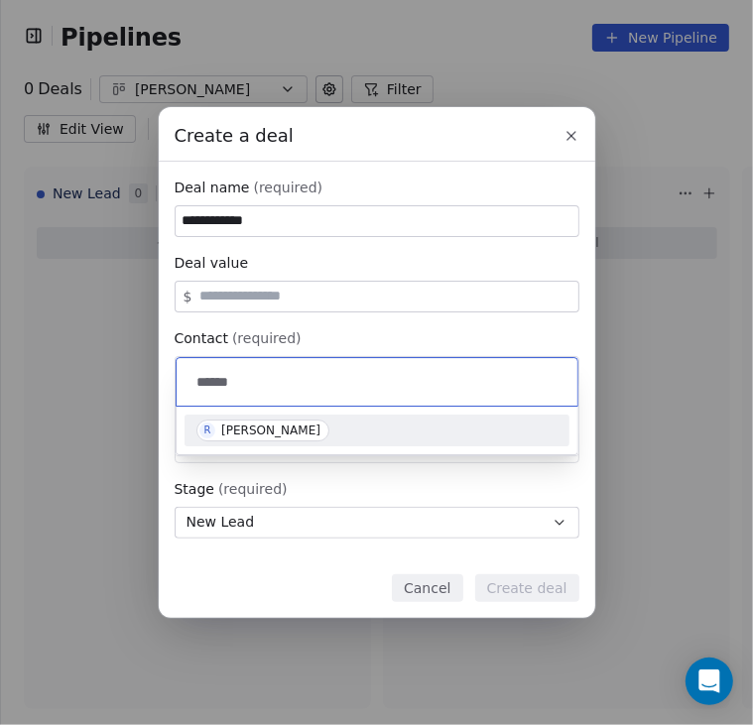
type input "******"
click at [248, 429] on div "[PERSON_NAME]" at bounding box center [270, 431] width 99 height 14
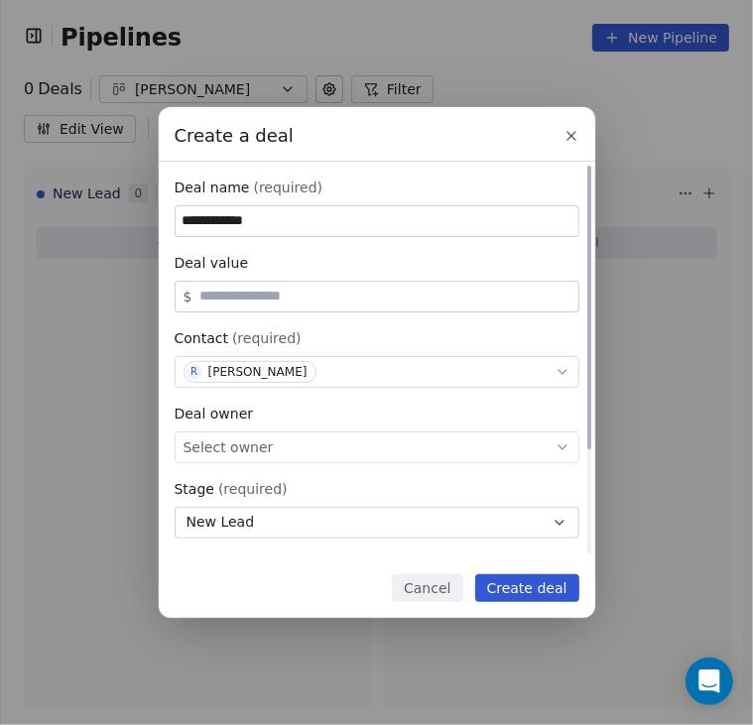
click at [266, 441] on div "Select owner" at bounding box center [377, 448] width 405 height 32
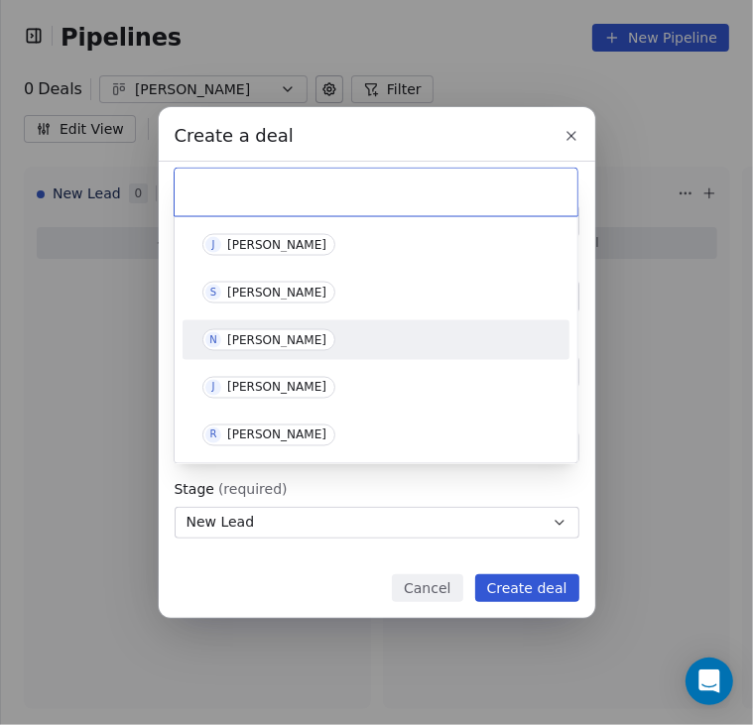
click at [264, 346] on span "N Nick Higgins" at bounding box center [268, 340] width 133 height 22
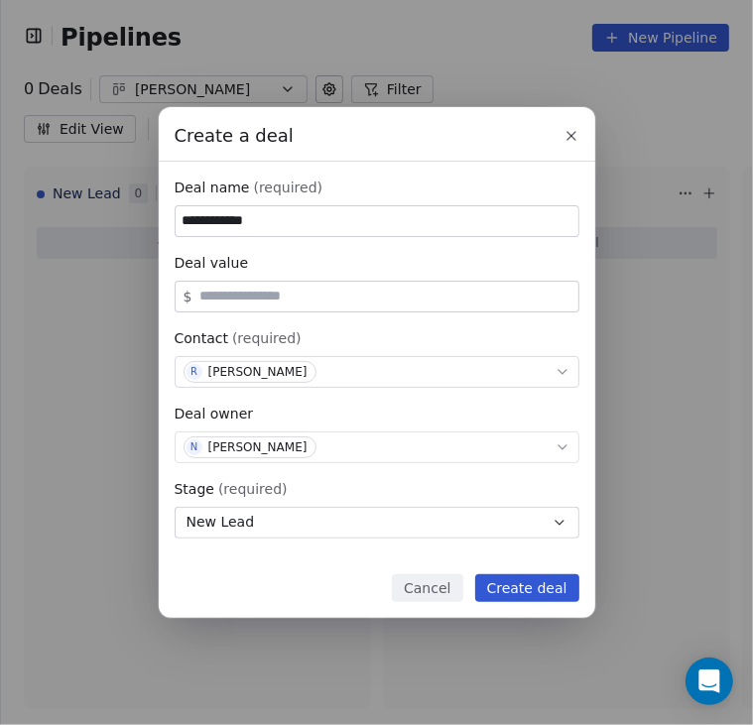
click at [500, 582] on button "Create deal" at bounding box center [527, 588] width 104 height 28
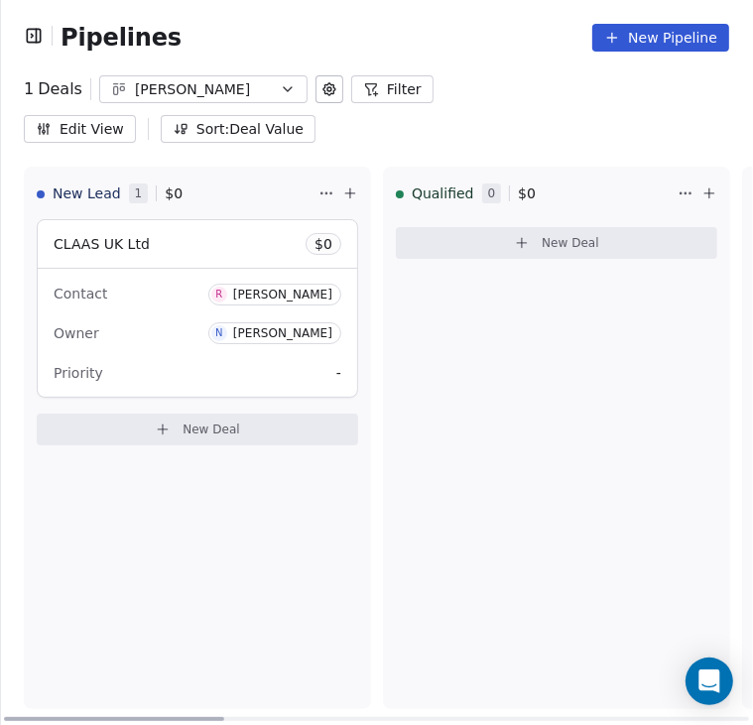
click at [182, 357] on div "Priority -" at bounding box center [198, 373] width 288 height 32
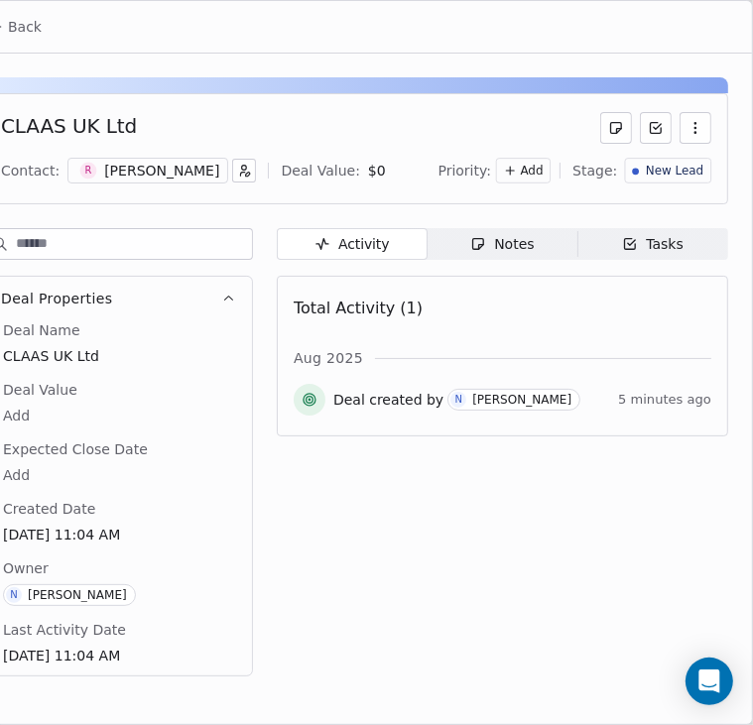
click at [476, 239] on icon "button" at bounding box center [478, 244] width 11 height 11
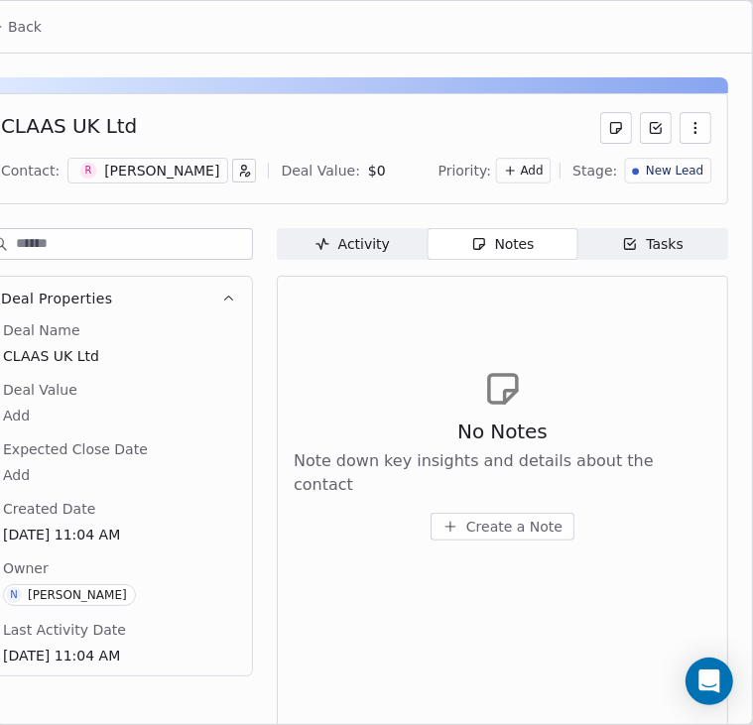
click at [484, 517] on span "Create a Note" at bounding box center [514, 527] width 96 height 20
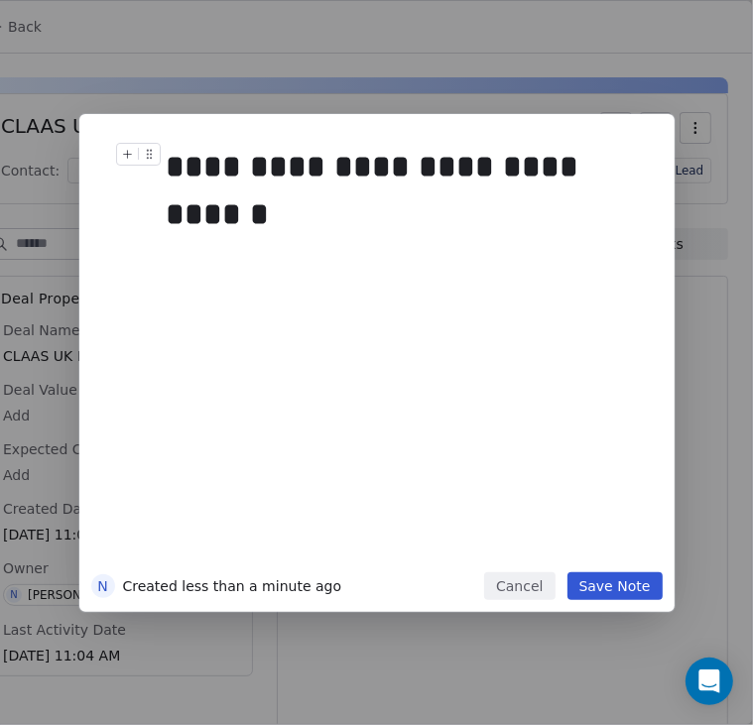
click at [331, 222] on div "**********" at bounding box center [399, 190] width 465 height 95
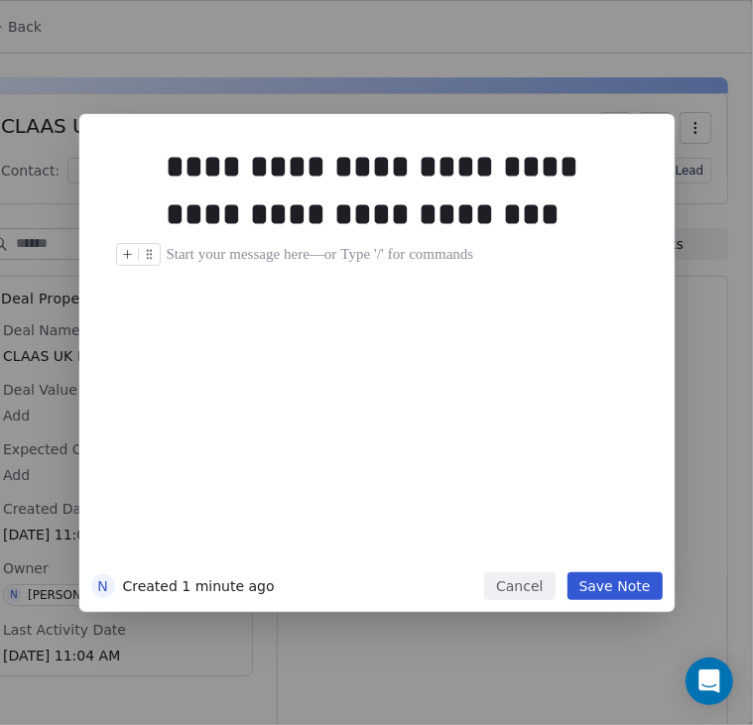
click at [606, 558] on div "**********" at bounding box center [407, 354] width 480 height 423
click at [601, 586] on button "Save Note" at bounding box center [614, 586] width 95 height 28
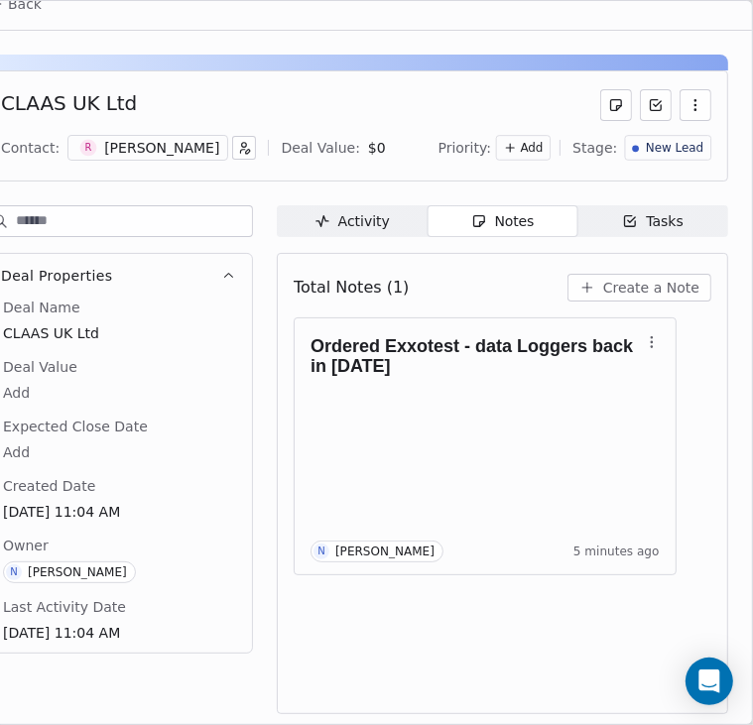
scroll to position [22, 0]
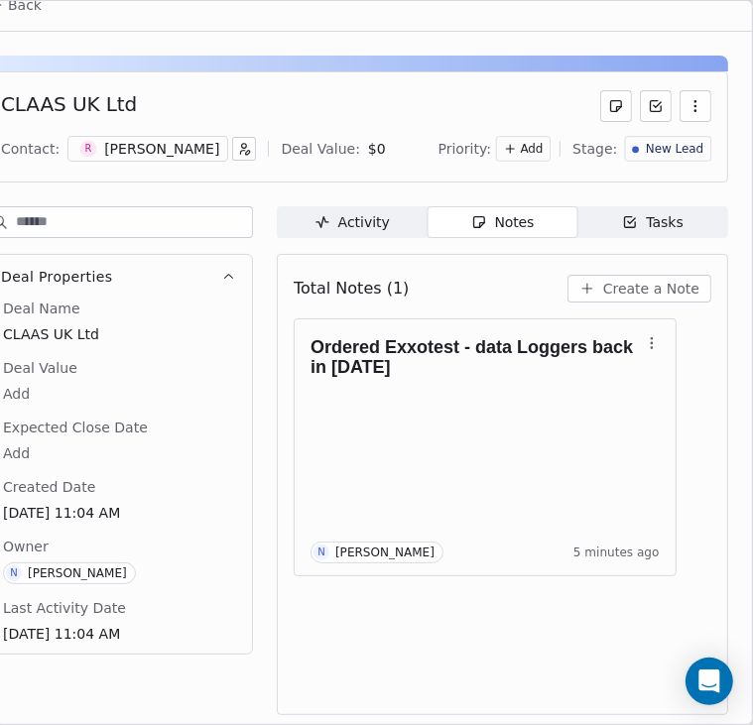
click at [349, 221] on div "Activity" at bounding box center [351, 222] width 75 height 21
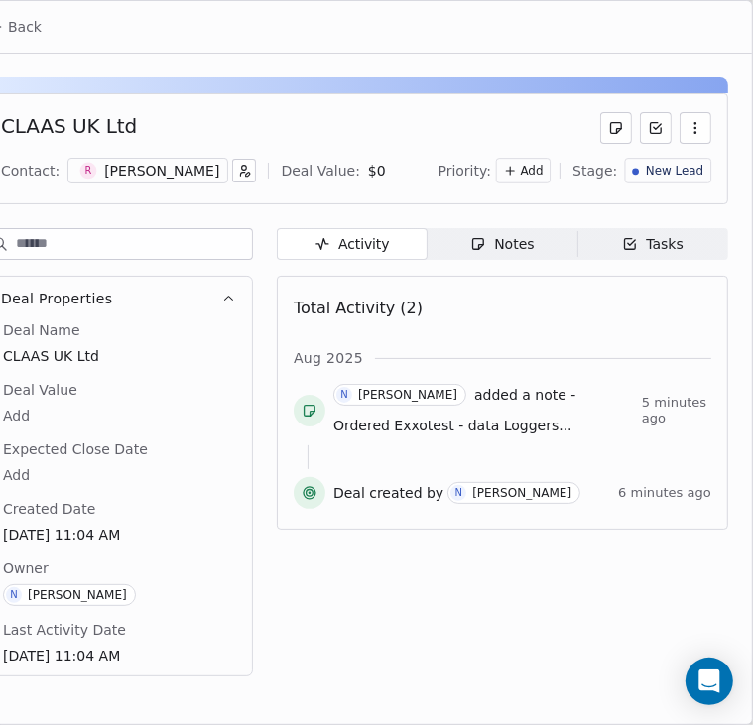
click at [652, 253] on span "Tasks Tasks" at bounding box center [652, 244] width 151 height 32
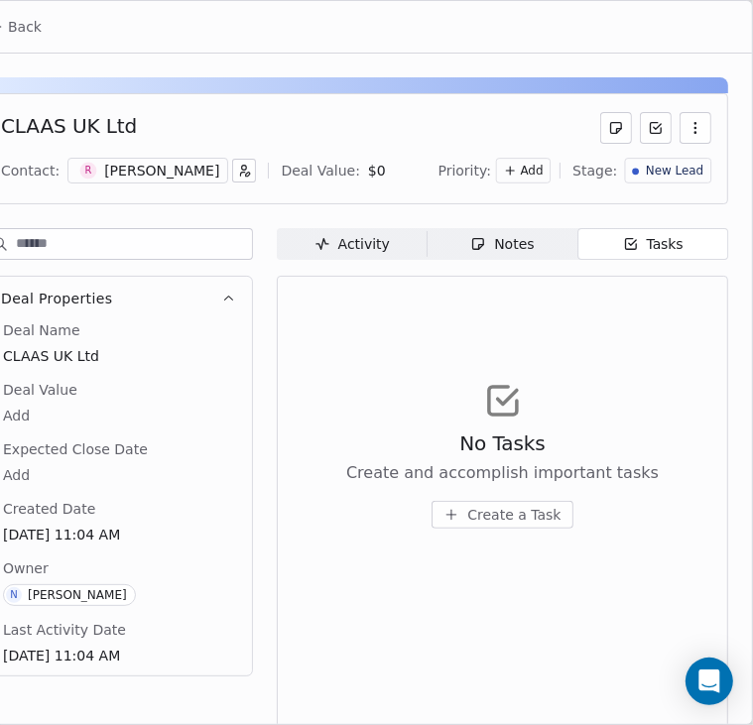
click at [470, 247] on icon "button" at bounding box center [478, 244] width 16 height 16
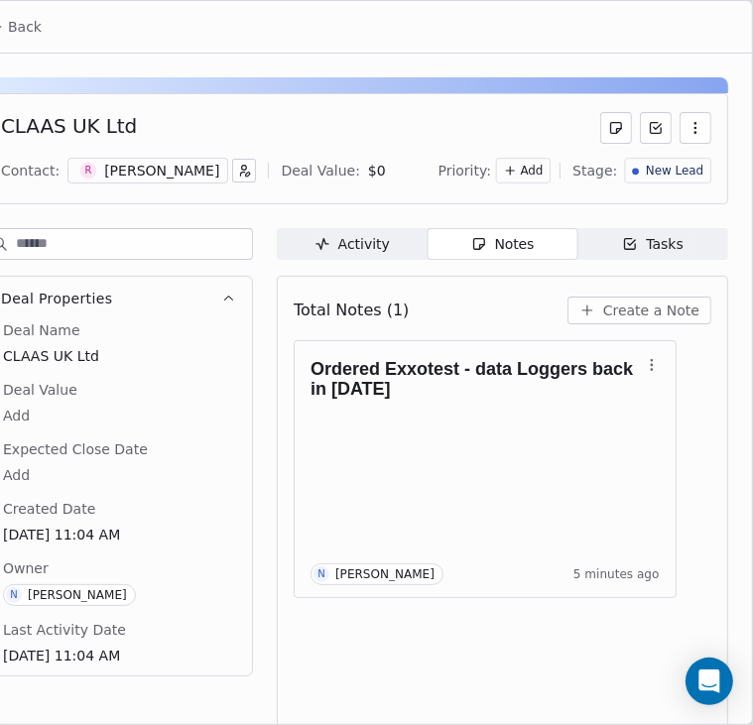
click at [369, 246] on div "Activity" at bounding box center [351, 244] width 75 height 21
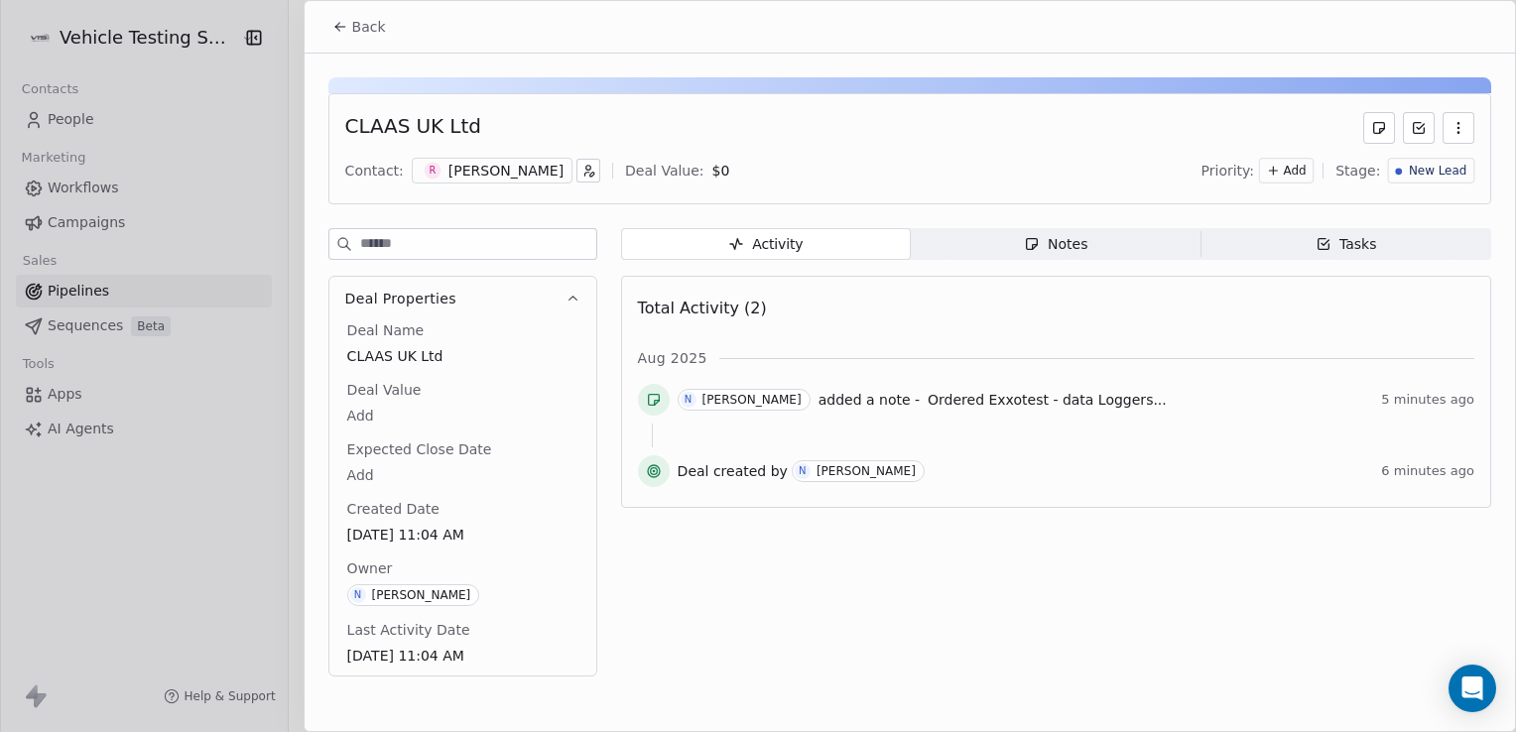
click at [128, 302] on div at bounding box center [758, 366] width 1516 height 732
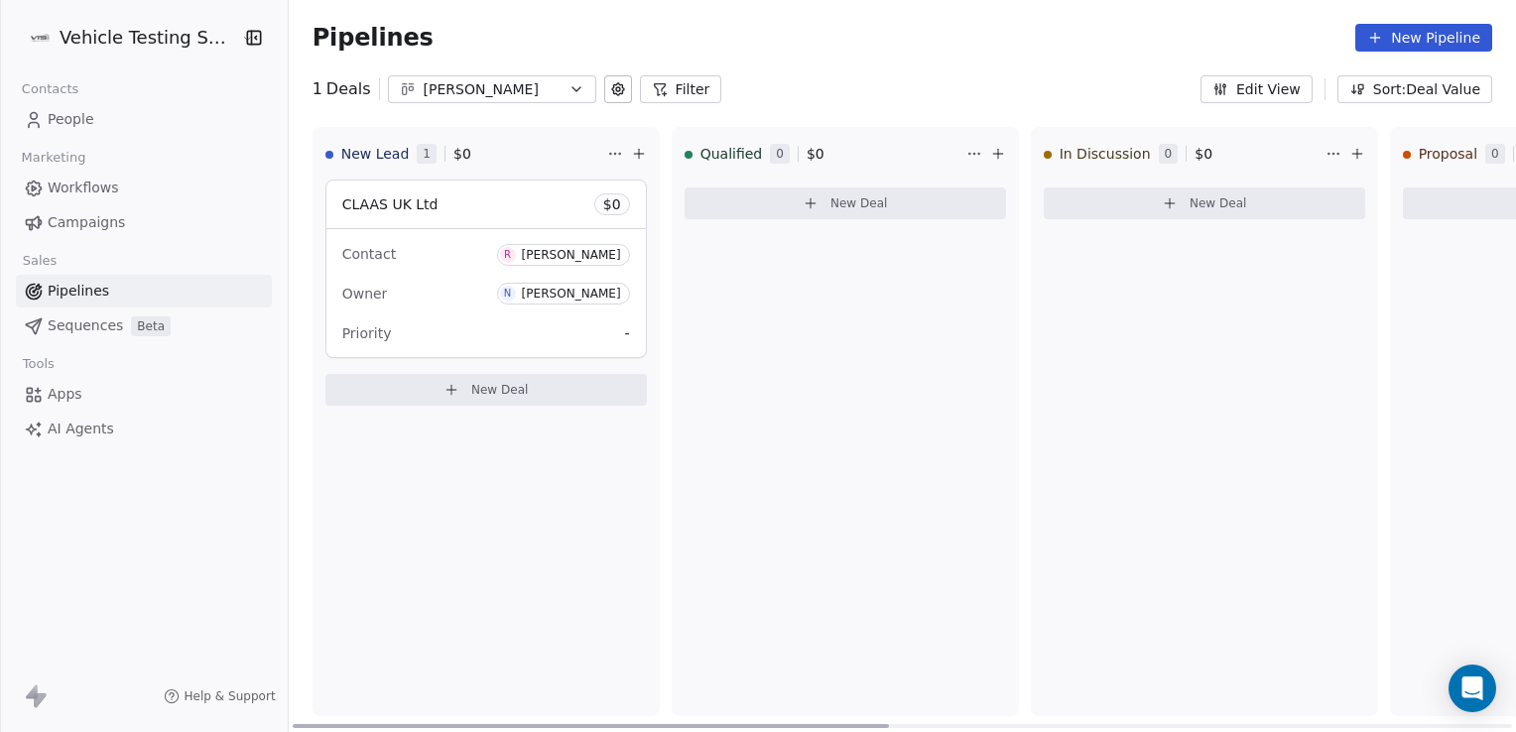
click at [458, 334] on div "Priority -" at bounding box center [486, 333] width 288 height 32
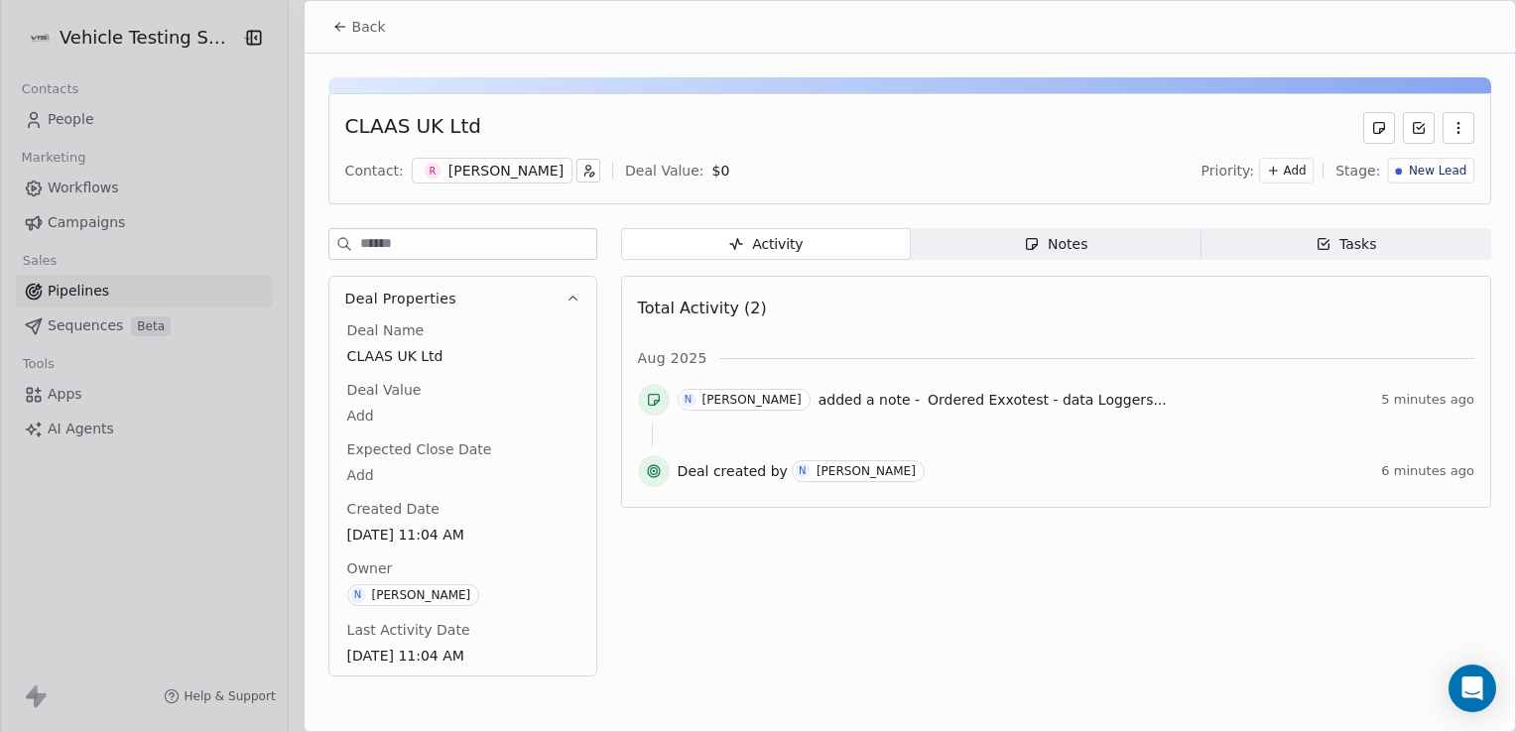
click at [1285, 225] on div "CLAAS UK Ltd Contact: R Robert Fillingham Deal Value: $ 0 Priority: Add Stage: …" at bounding box center [910, 371] width 1210 height 635
click at [1282, 237] on span "Tasks Tasks" at bounding box center [1346, 244] width 290 height 32
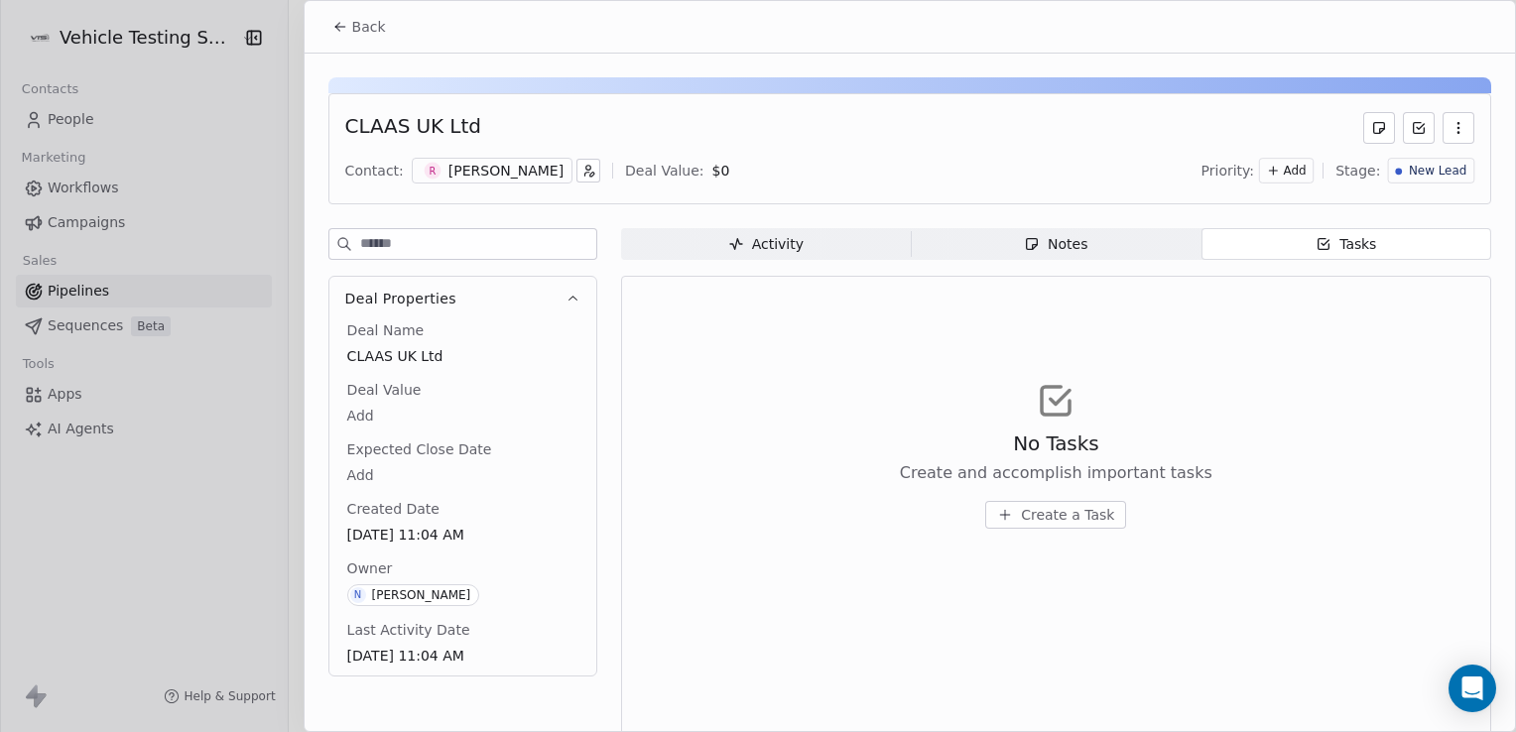
click at [1038, 523] on span "Create a Task" at bounding box center [1067, 515] width 93 height 20
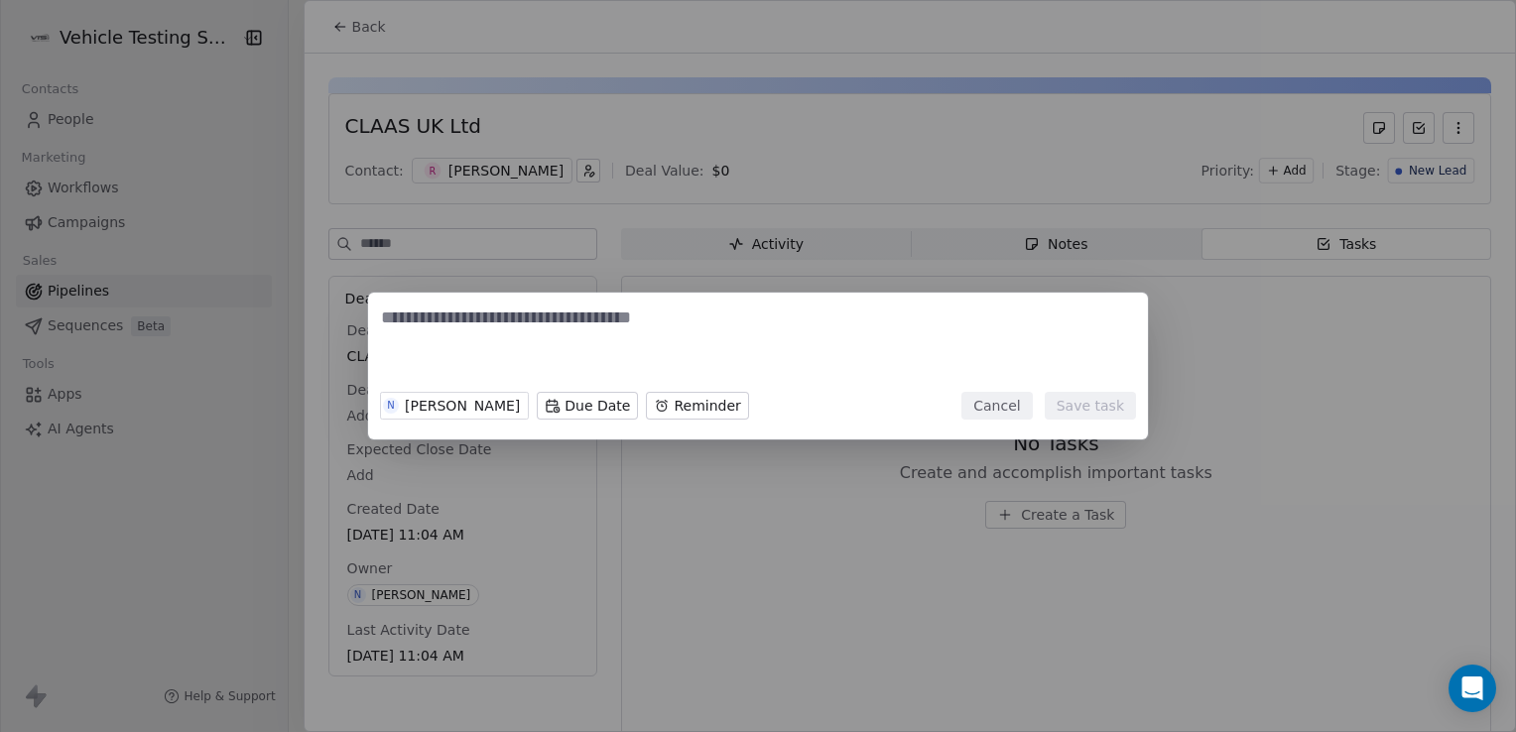
click at [513, 332] on textarea at bounding box center [758, 344] width 754 height 77
type textarea "*"
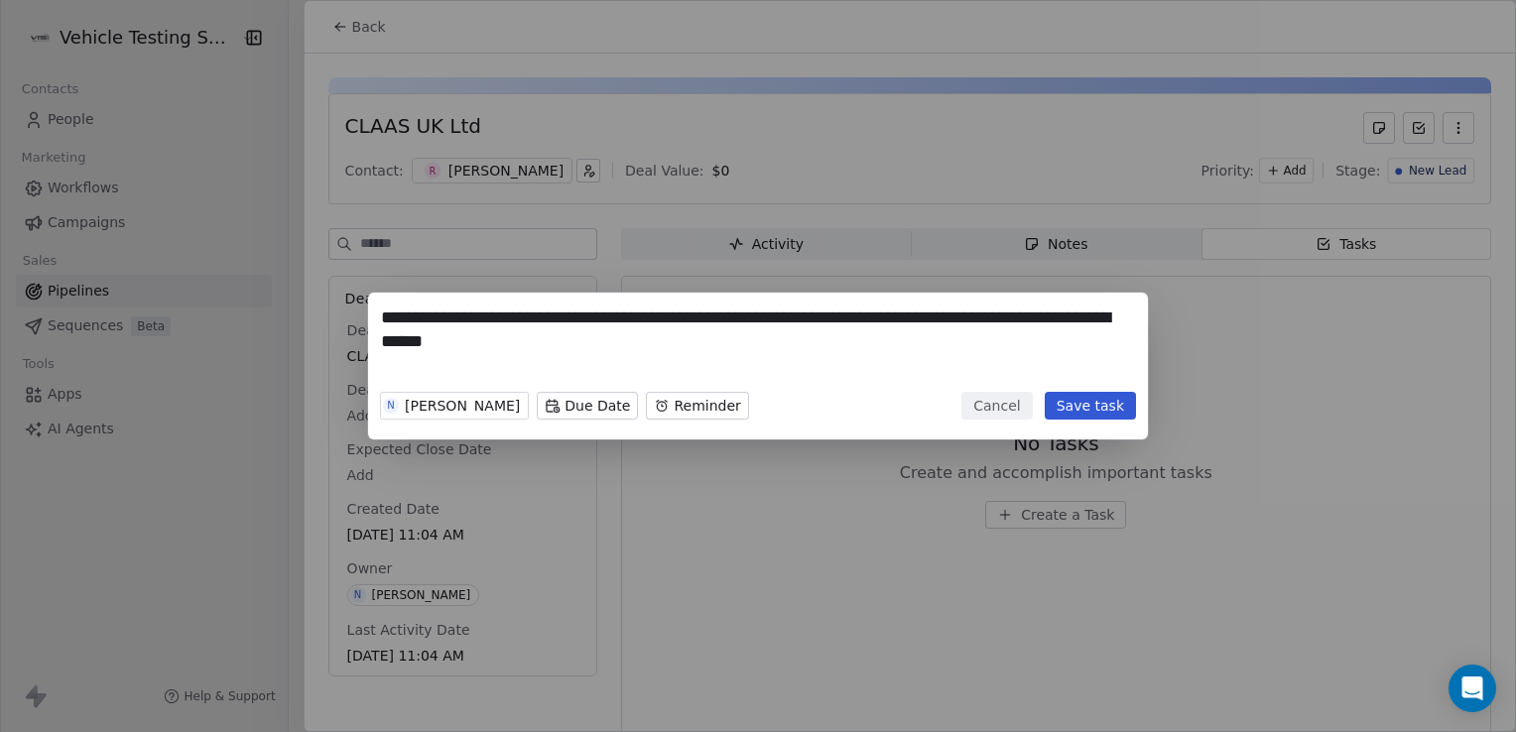
type textarea "**********"
click at [1080, 395] on button "Save task" at bounding box center [1090, 406] width 91 height 28
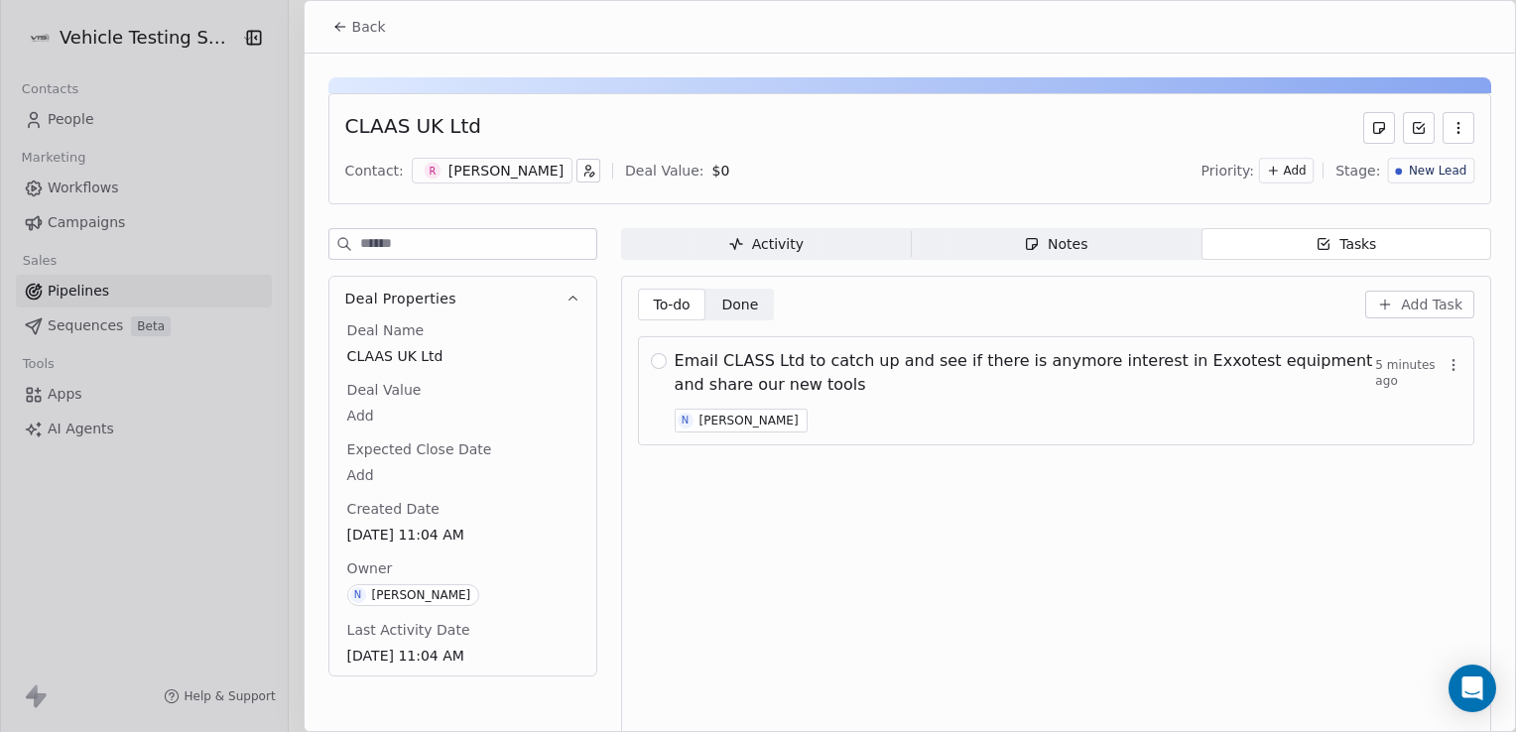
click at [179, 288] on div at bounding box center [758, 366] width 1516 height 732
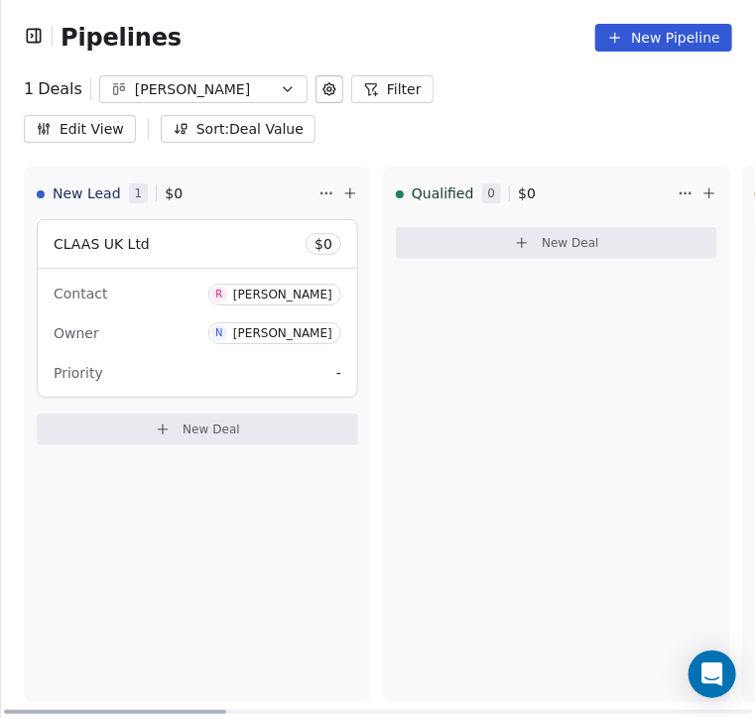
click at [163, 317] on div "Owner N Nick Higgins" at bounding box center [198, 333] width 288 height 32
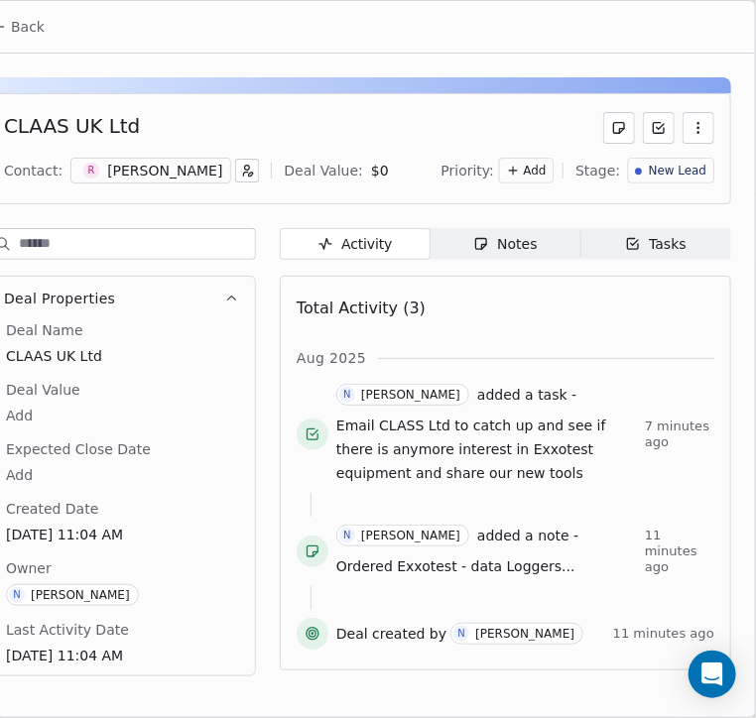
click at [514, 248] on div "Notes" at bounding box center [504, 244] width 63 height 21
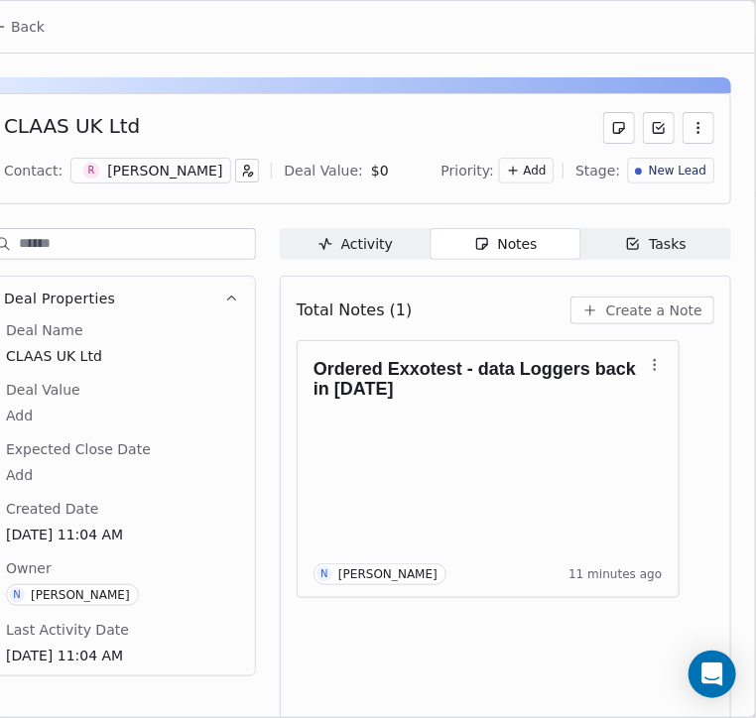
click at [625, 242] on icon "button" at bounding box center [633, 244] width 16 height 16
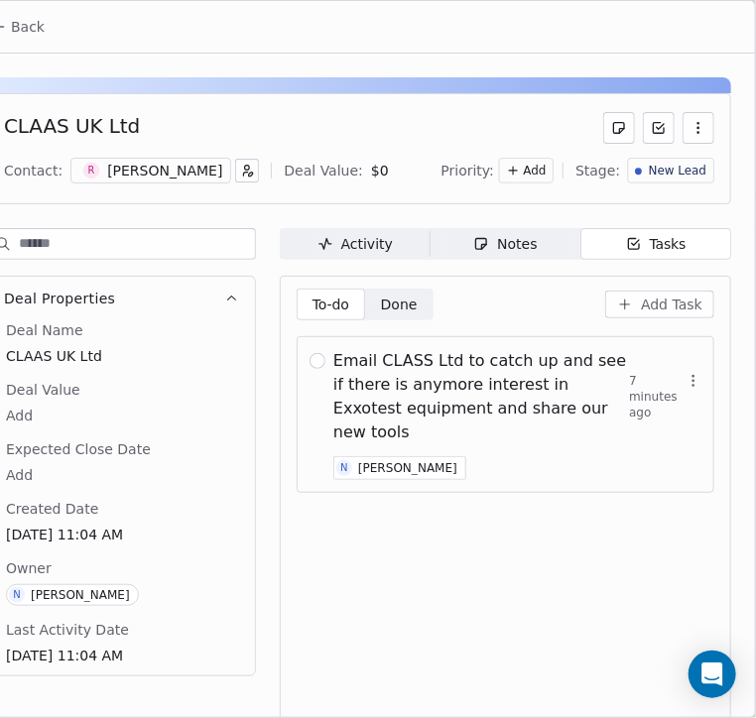
click at [548, 239] on span "Notes Notes" at bounding box center [506, 244] width 151 height 32
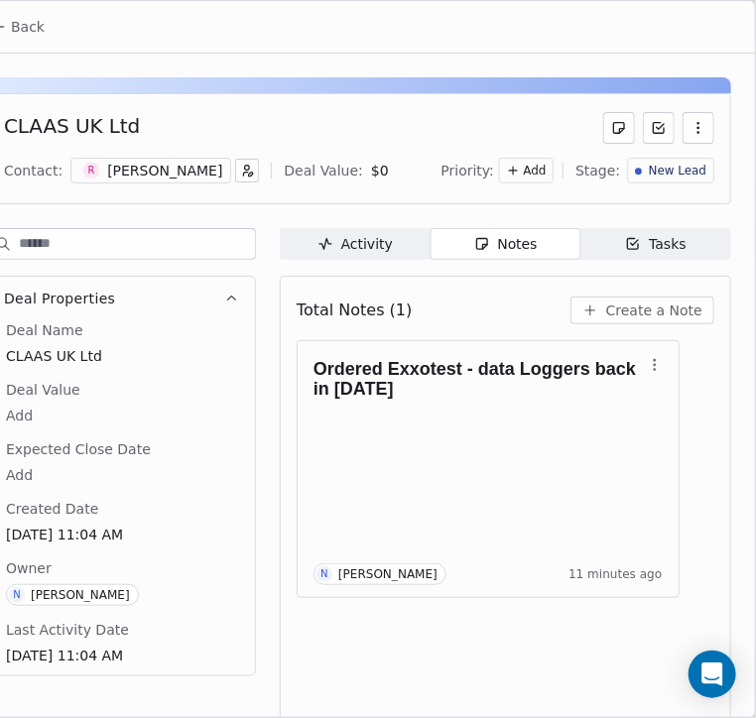
click at [366, 242] on div "Activity" at bounding box center [354, 244] width 75 height 21
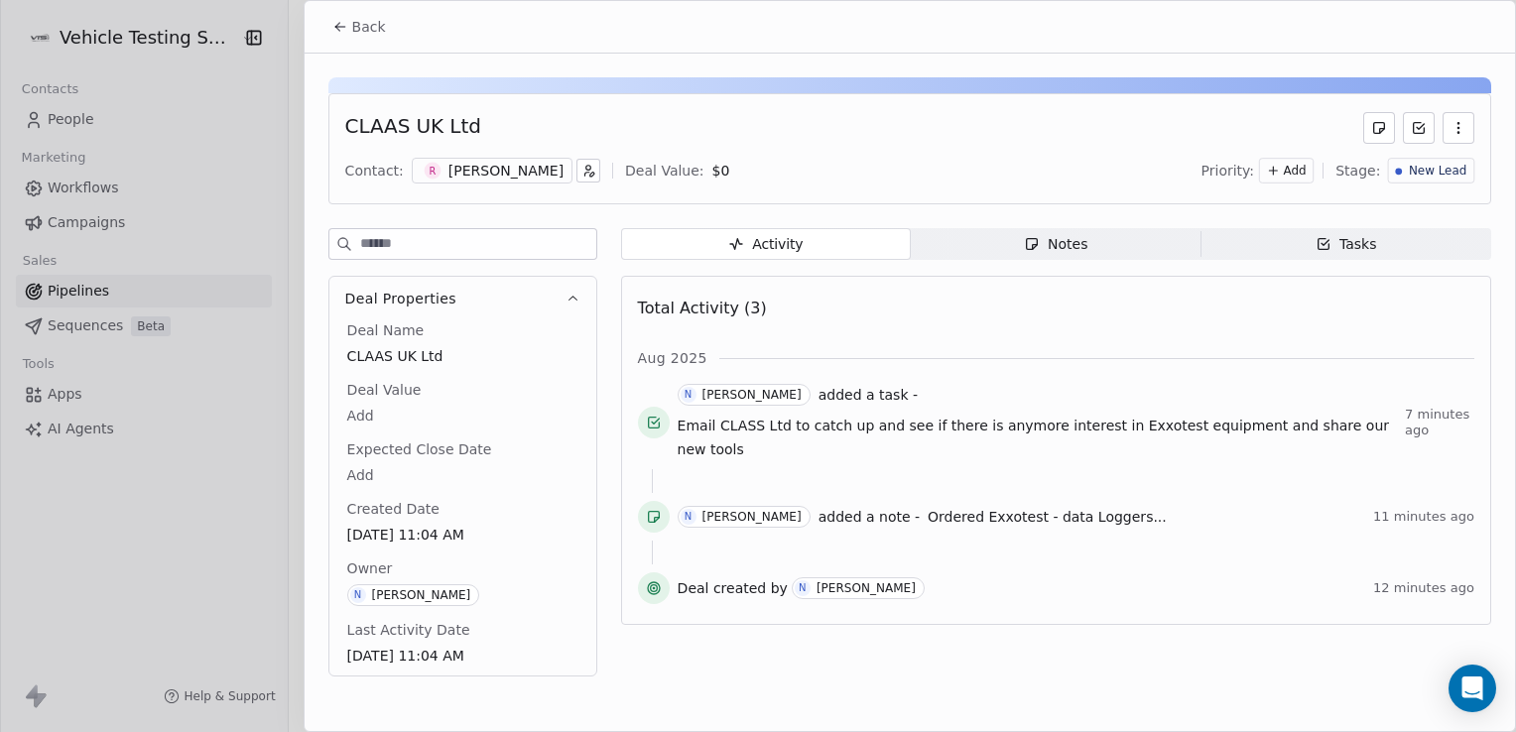
click at [58, 117] on div at bounding box center [758, 366] width 1516 height 732
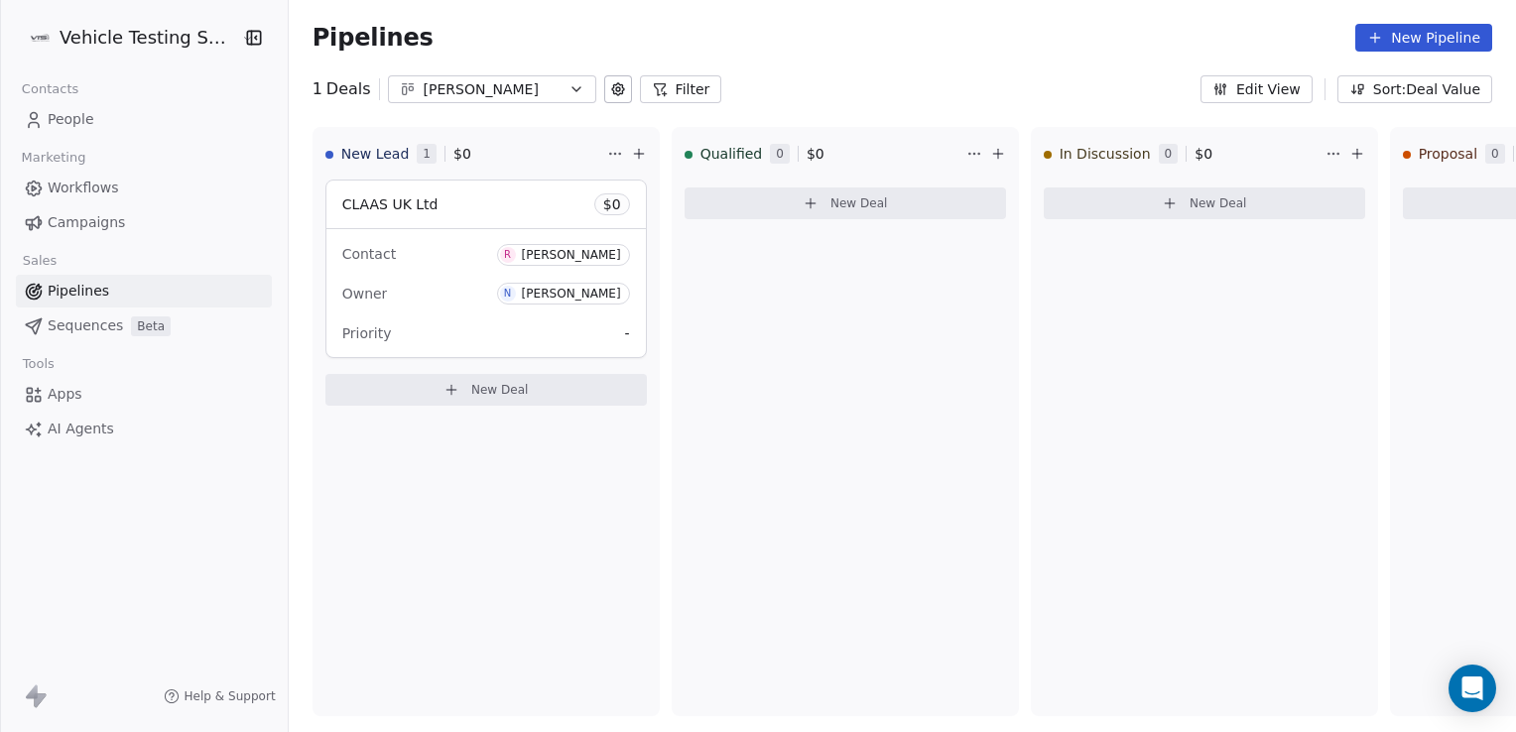
click at [58, 117] on span "People" at bounding box center [71, 119] width 47 height 21
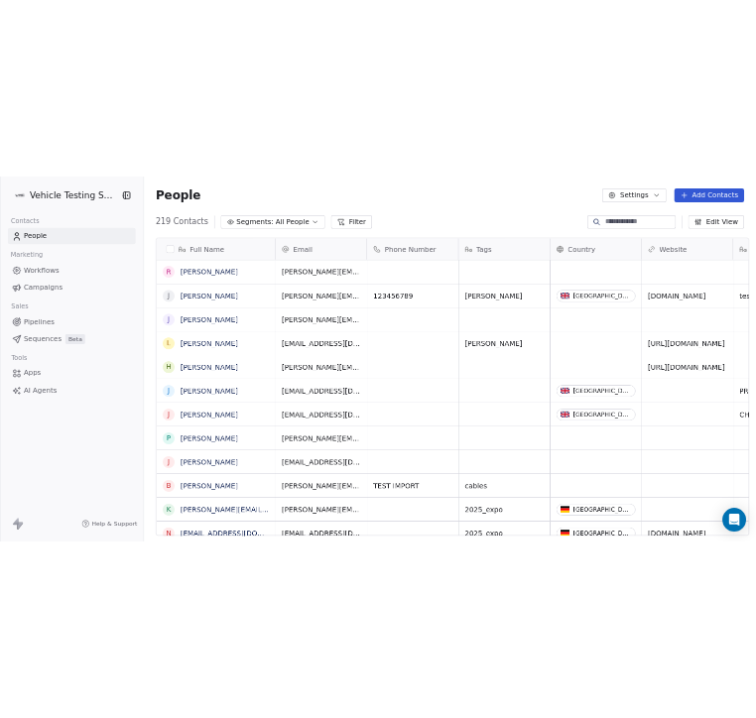
scroll to position [629, 1222]
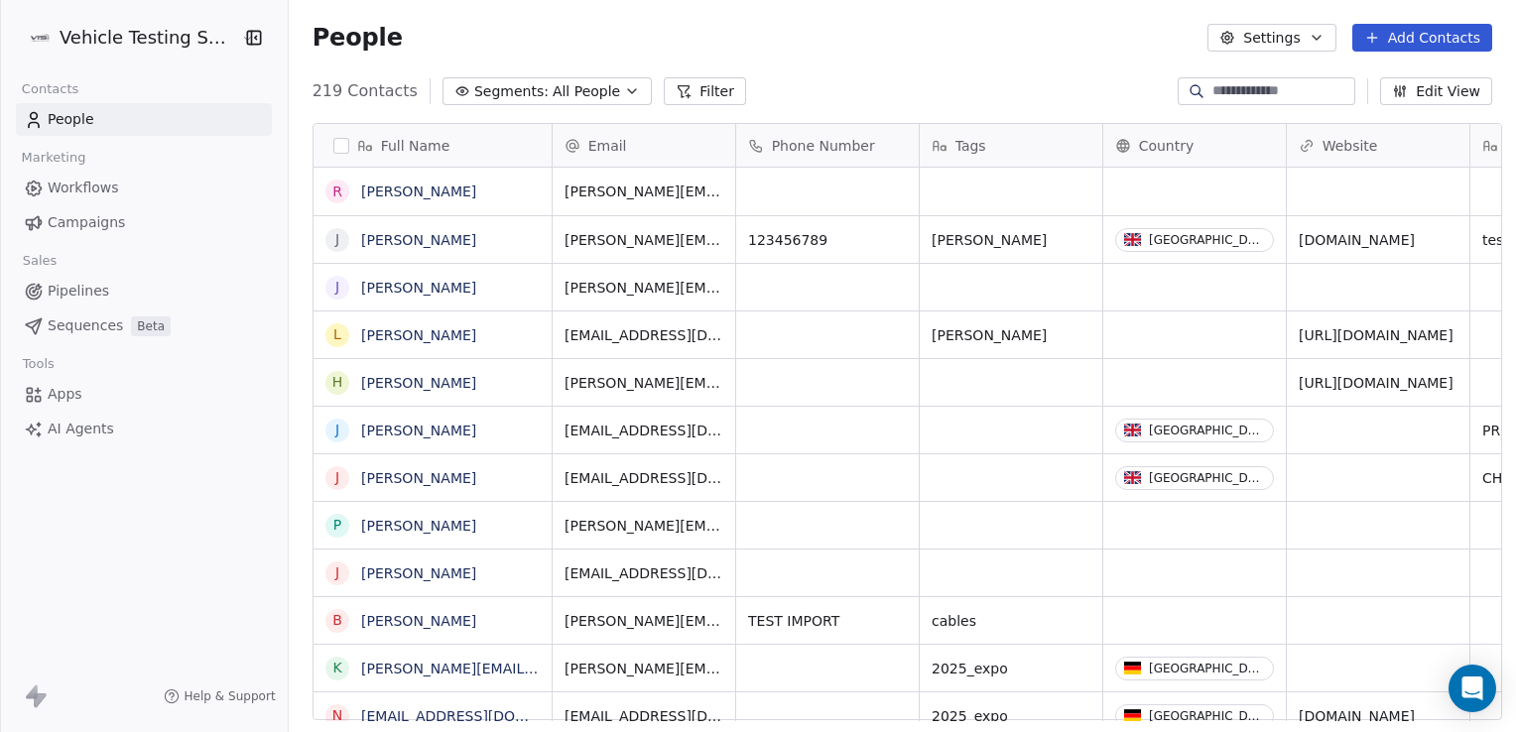
click at [1439, 24] on button "Add Contacts" at bounding box center [1422, 38] width 140 height 28
click at [1366, 89] on span "Create new contact" at bounding box center [1432, 80] width 136 height 21
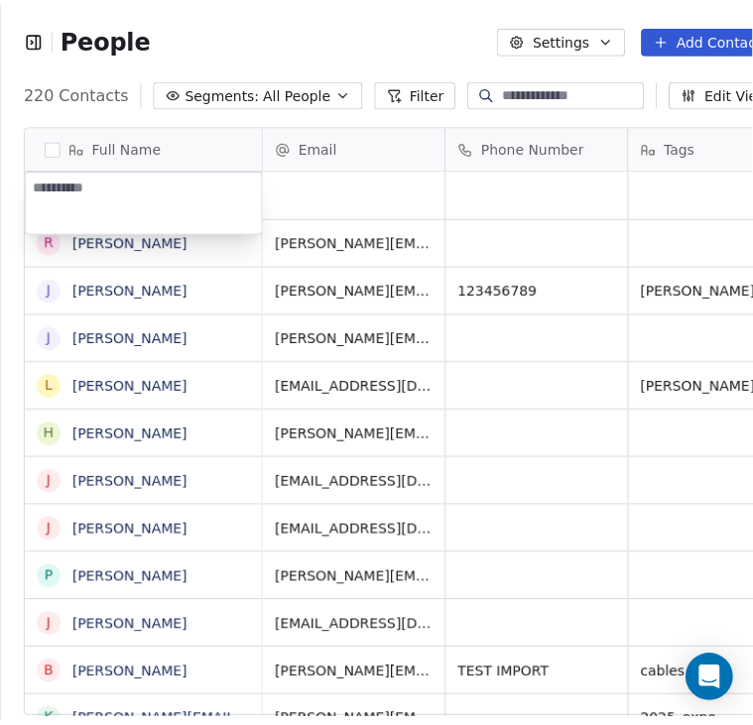
scroll to position [623, 791]
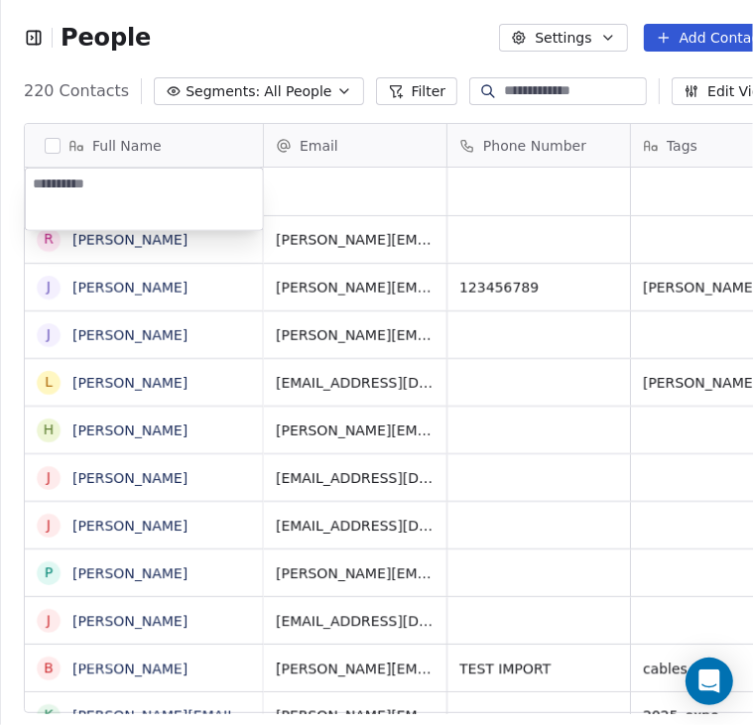
click at [62, 177] on textarea at bounding box center [144, 200] width 237 height 62
type textarea "**********"
click at [317, 196] on html "People Settings Add Contacts 220 Contacts Segments: All People Filter Edit View…" at bounding box center [376, 362] width 753 height 725
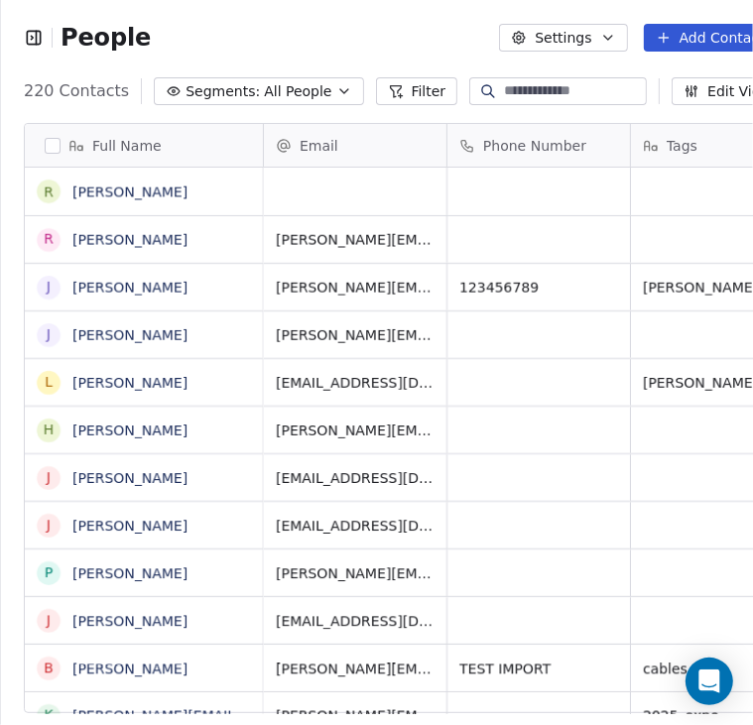
scroll to position [4, 0]
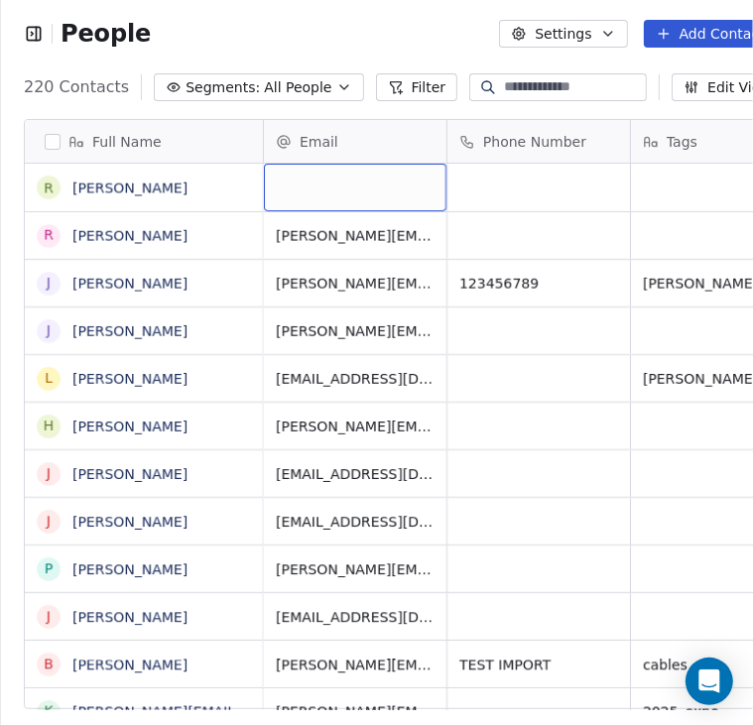
click at [391, 192] on div "grid" at bounding box center [355, 188] width 183 height 48
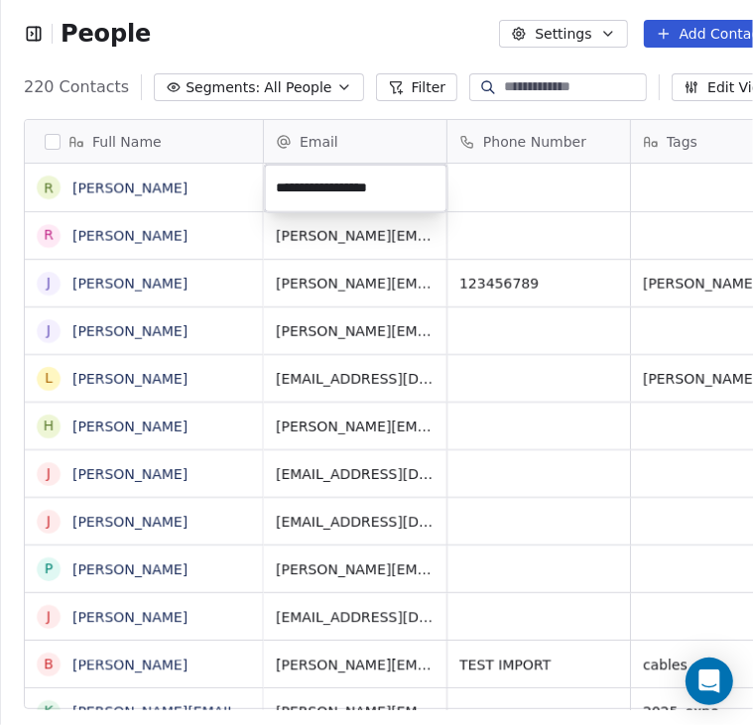
type input "**********"
click at [502, 225] on html "People Settings Add Contacts 220 Contacts Segments: All People Filter Edit View…" at bounding box center [376, 362] width 753 height 725
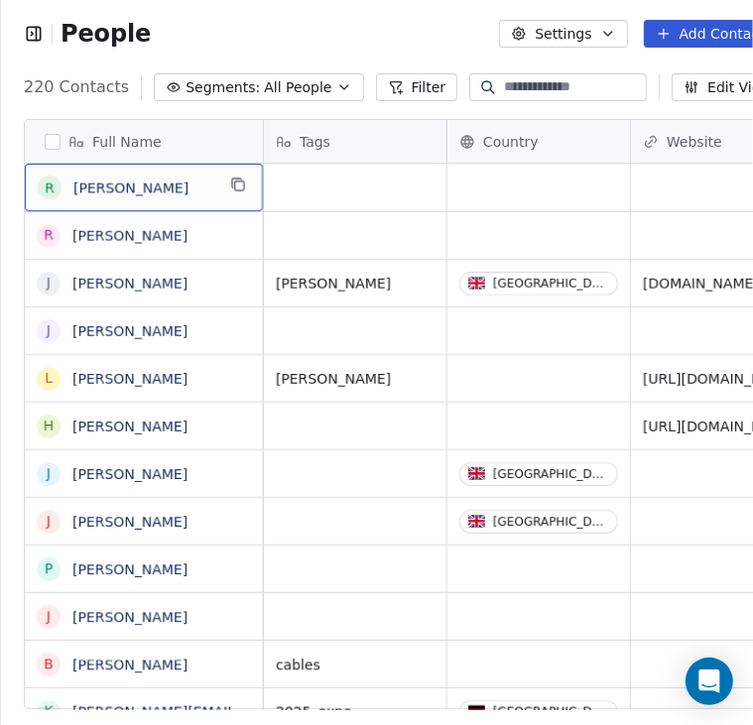
scroll to position [13, 0]
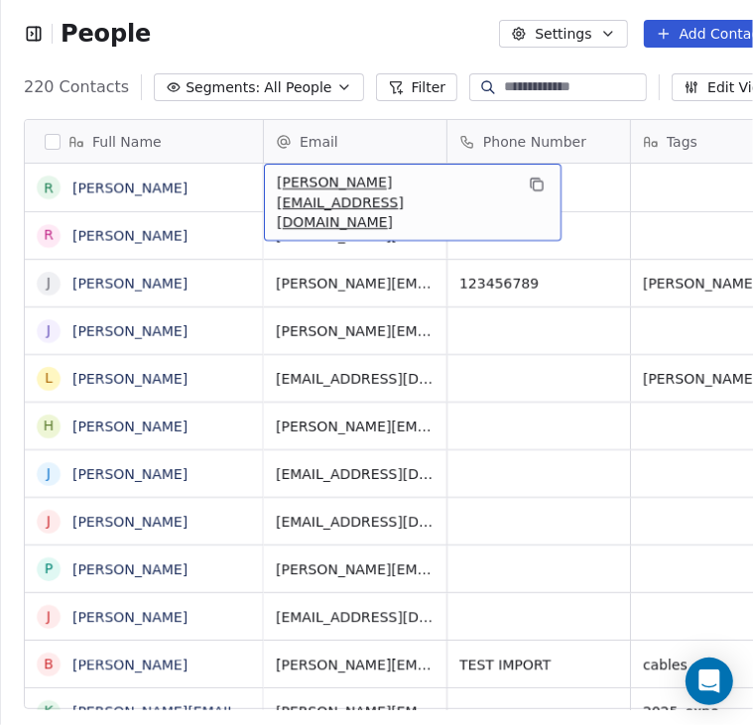
click at [75, 25] on span "People" at bounding box center [106, 34] width 90 height 30
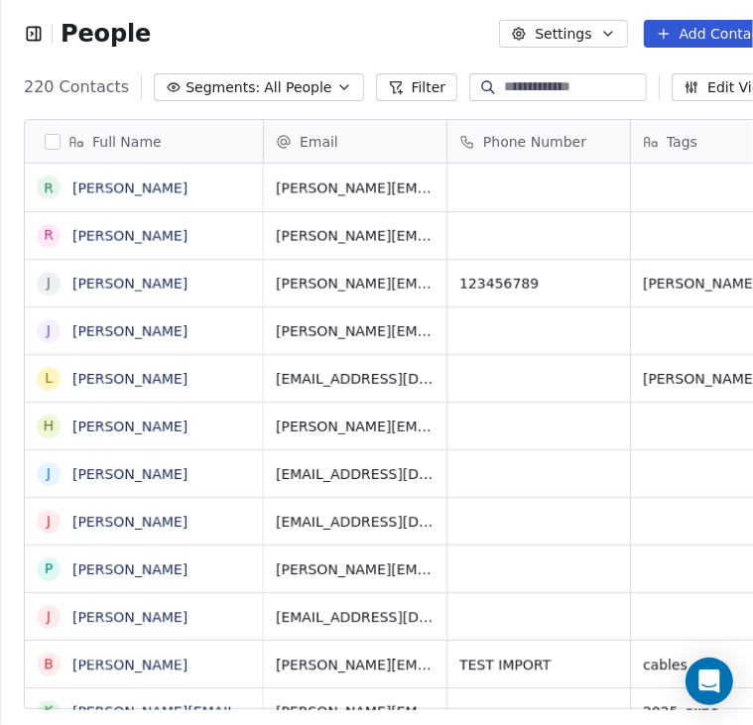
click at [37, 36] on icon "button" at bounding box center [37, 33] width 0 height 13
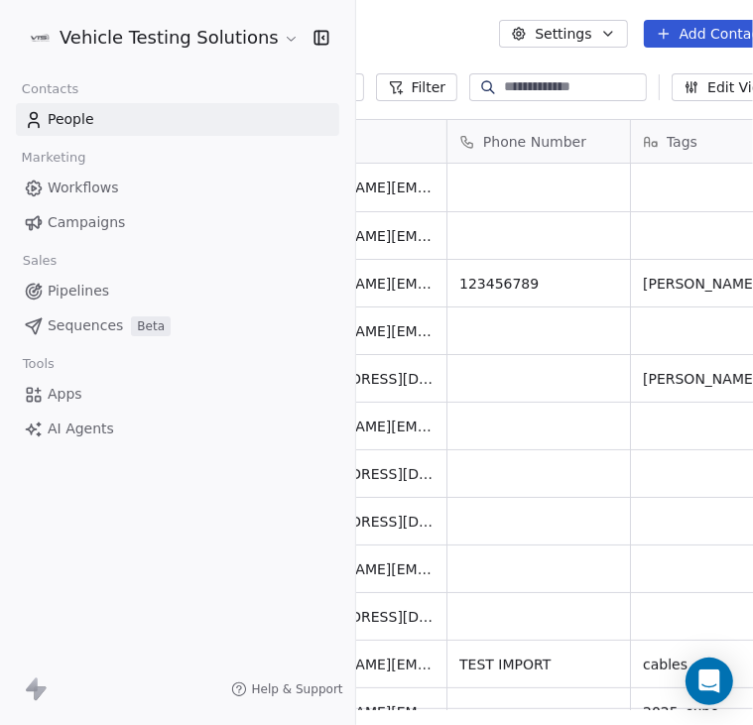
click at [107, 290] on link "Pipelines" at bounding box center [177, 291] width 323 height 33
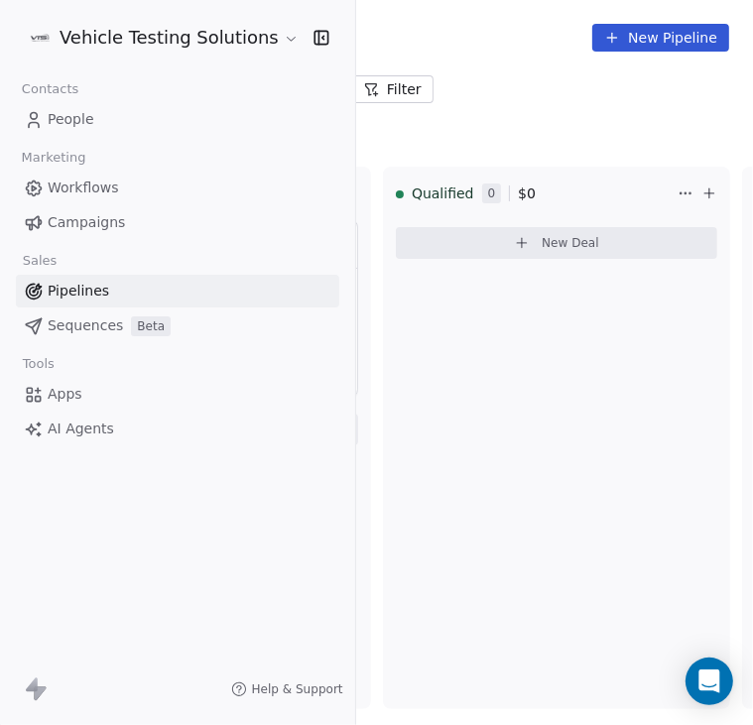
click at [453, 60] on div "Pipelines New Pipeline" at bounding box center [376, 37] width 753 height 75
click at [304, 34] on button "button" at bounding box center [318, 38] width 28 height 20
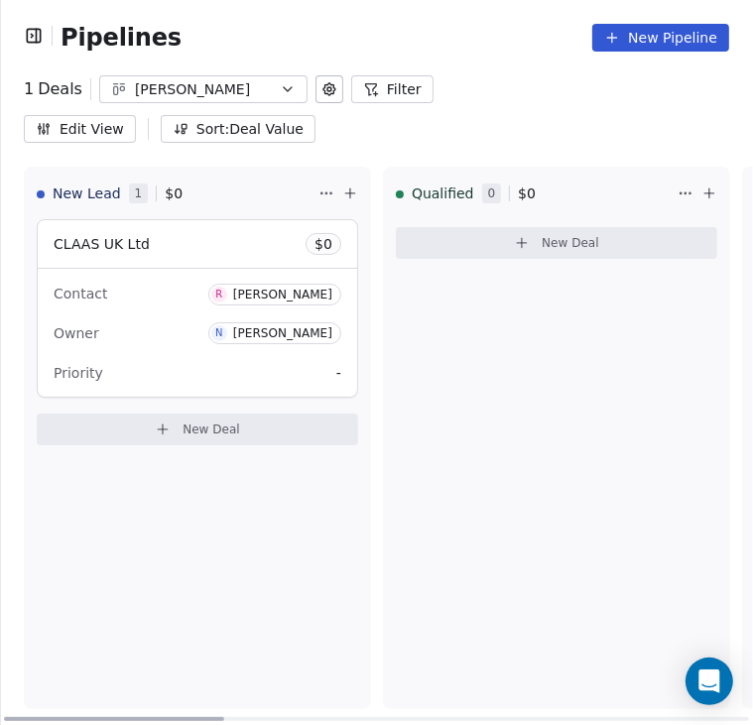
click at [163, 425] on icon at bounding box center [163, 429] width 0 height 9
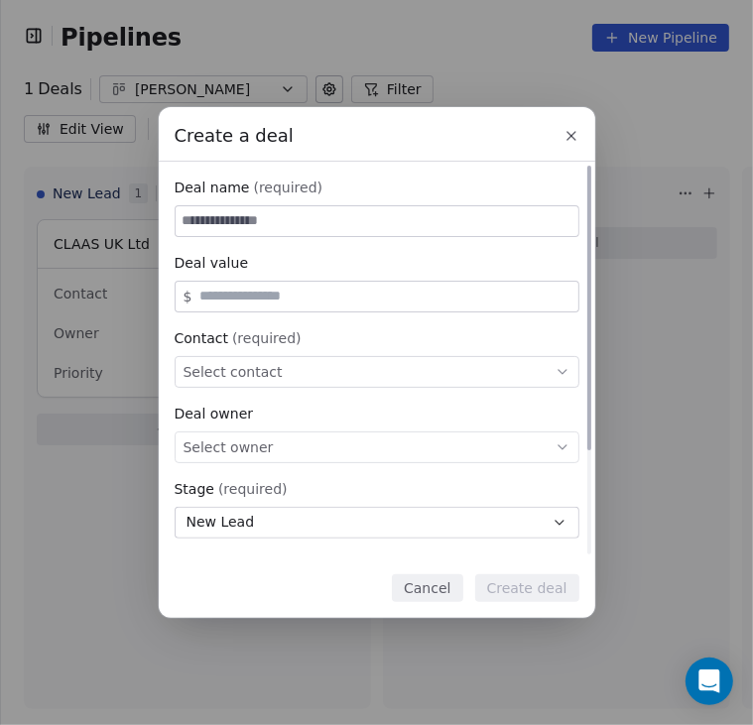
click at [327, 213] on input at bounding box center [377, 221] width 403 height 30
paste input "**********"
type input "**********"
click at [257, 376] on span "Select contact" at bounding box center [233, 372] width 99 height 20
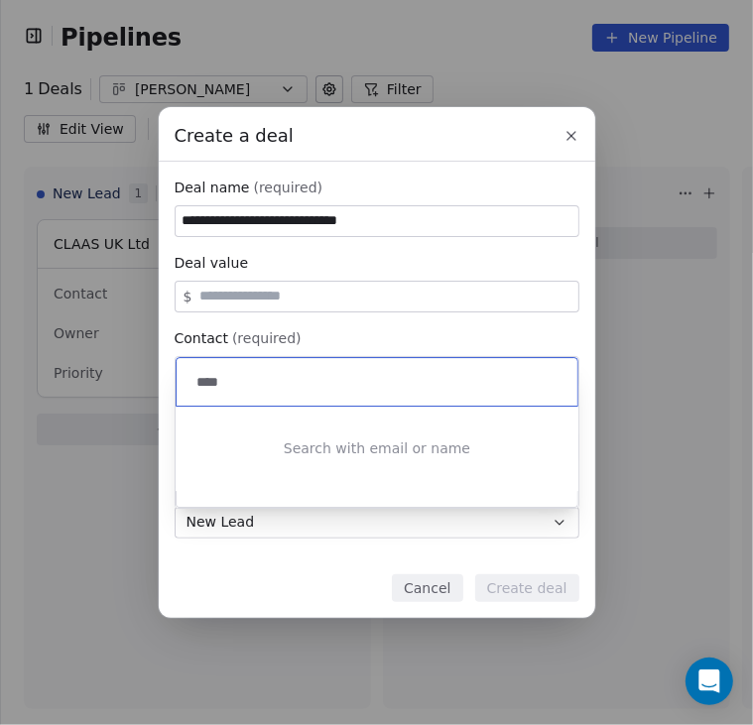
type input "*****"
click at [325, 341] on div "**********" at bounding box center [376, 362] width 753 height 510
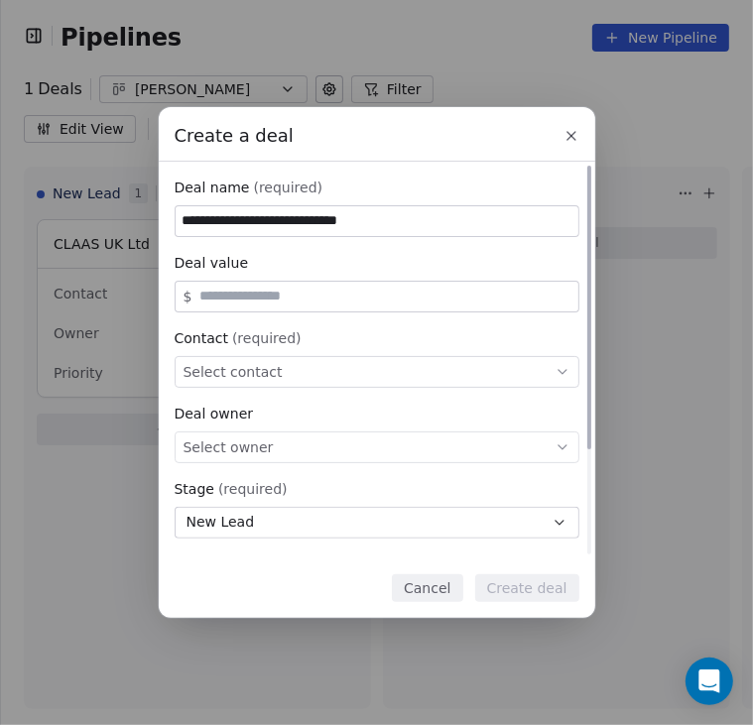
click at [215, 371] on span "Select contact" at bounding box center [233, 372] width 99 height 20
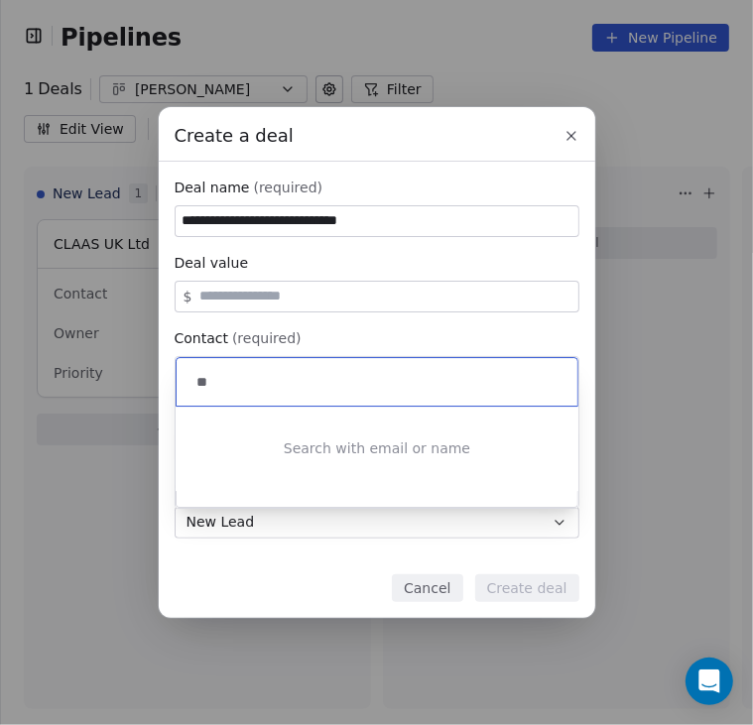
type input "***"
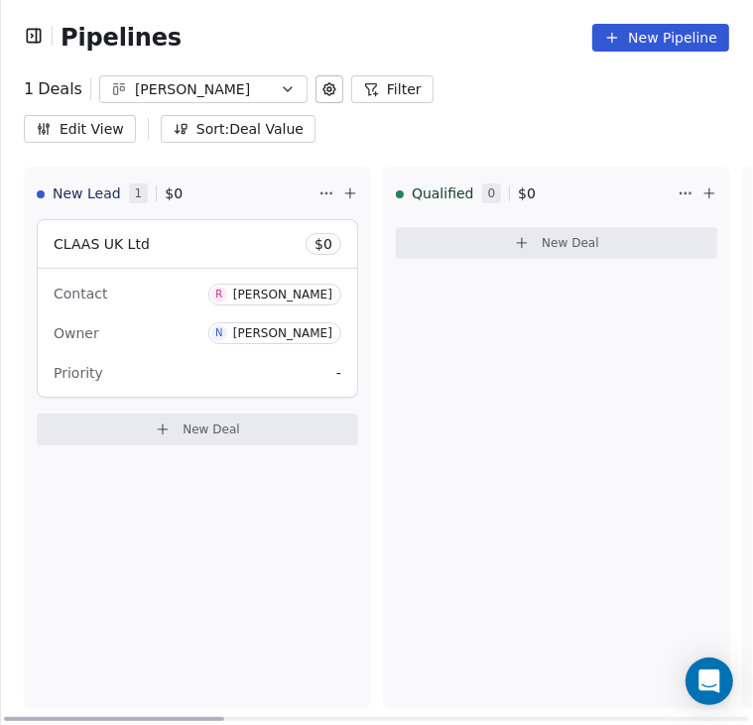
click at [155, 414] on button "New Deal" at bounding box center [197, 430] width 321 height 32
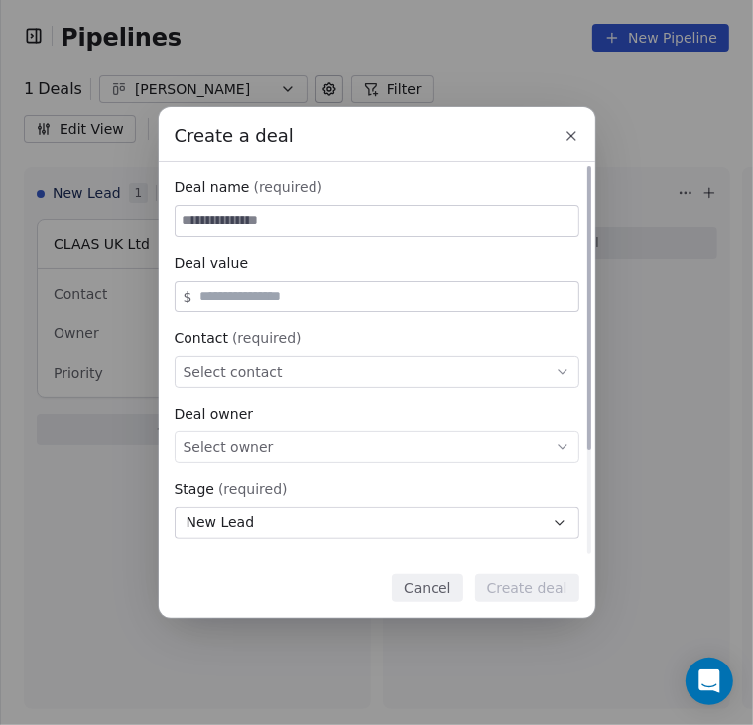
click at [210, 372] on span "Select contact" at bounding box center [233, 372] width 99 height 20
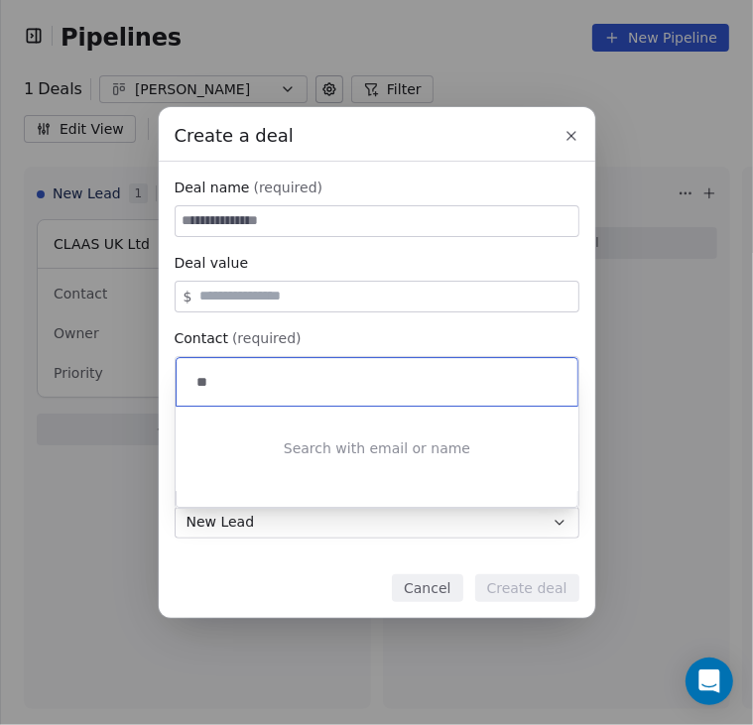
type input "***"
click at [579, 136] on div "Create a deal Deal name (required) Deal value $ Contact (required) Select conta…" at bounding box center [376, 362] width 753 height 510
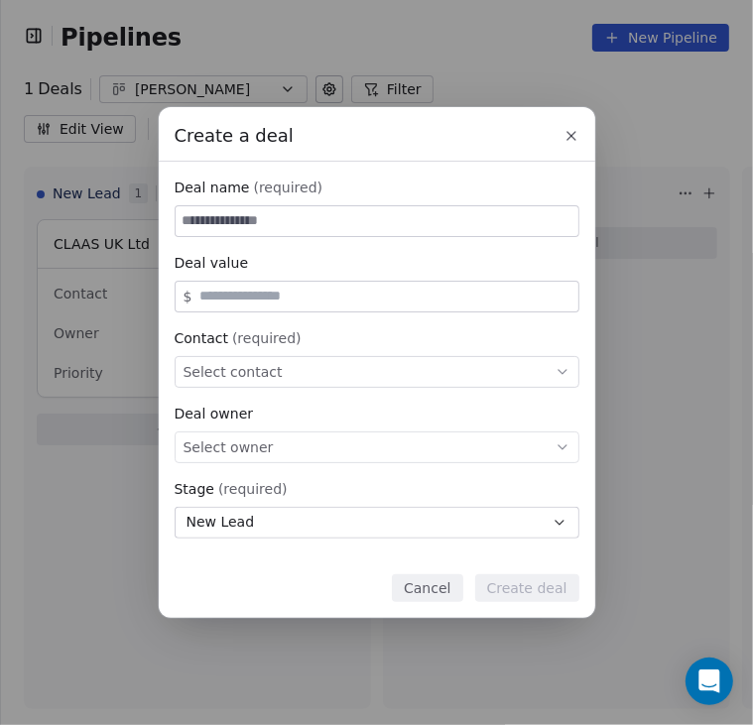
click at [576, 136] on icon at bounding box center [571, 136] width 16 height 16
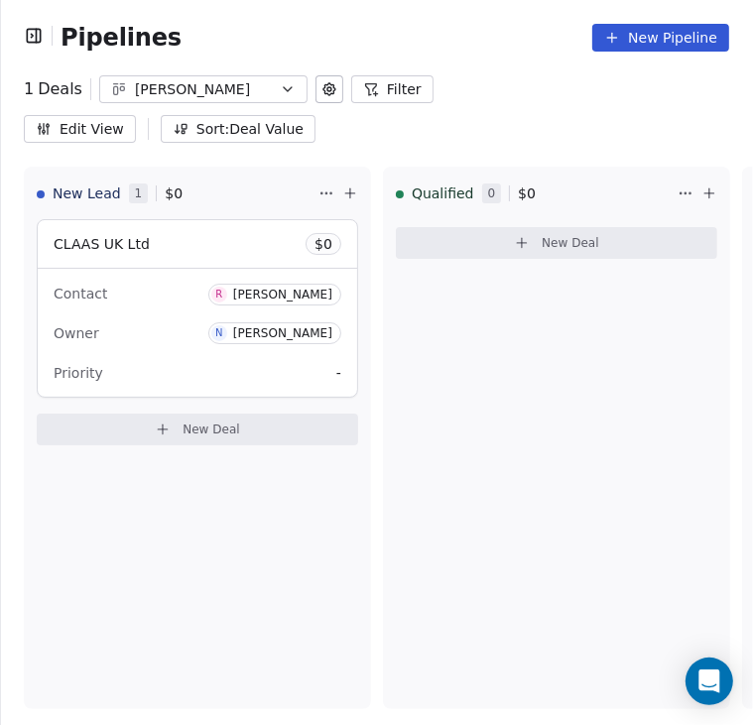
click at [17, 40] on div "Pipelines New Pipeline" at bounding box center [376, 37] width 753 height 75
click at [38, 39] on icon "button" at bounding box center [34, 36] width 20 height 20
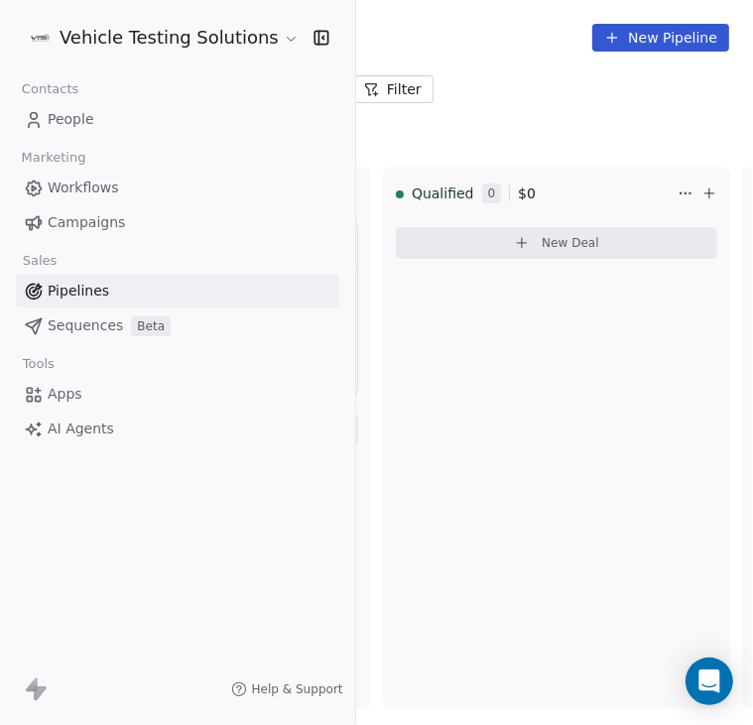
click at [73, 126] on span "People" at bounding box center [71, 119] width 47 height 21
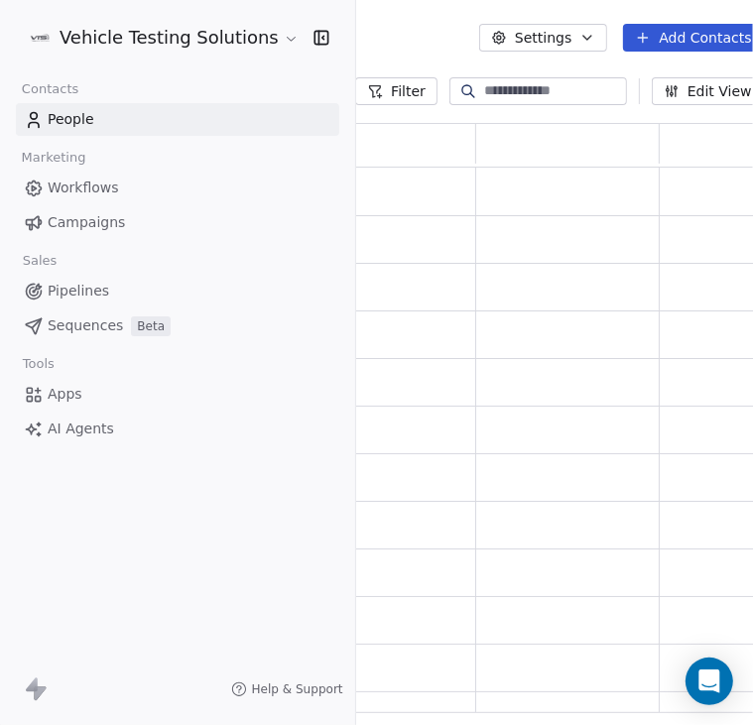
click at [73, 126] on span "People" at bounding box center [71, 119] width 47 height 21
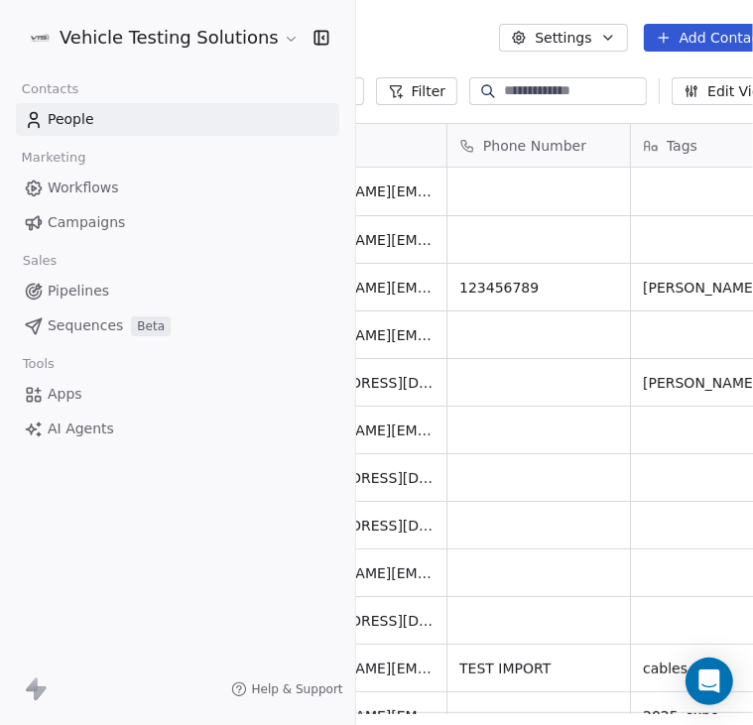
scroll to position [623, 791]
click at [311, 41] on icon "button" at bounding box center [321, 38] width 20 height 20
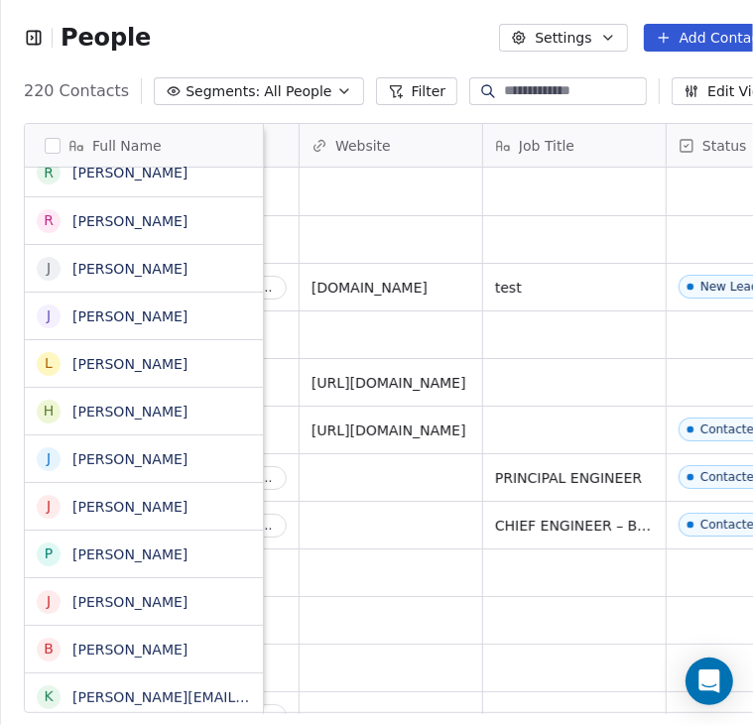
scroll to position [0, 0]
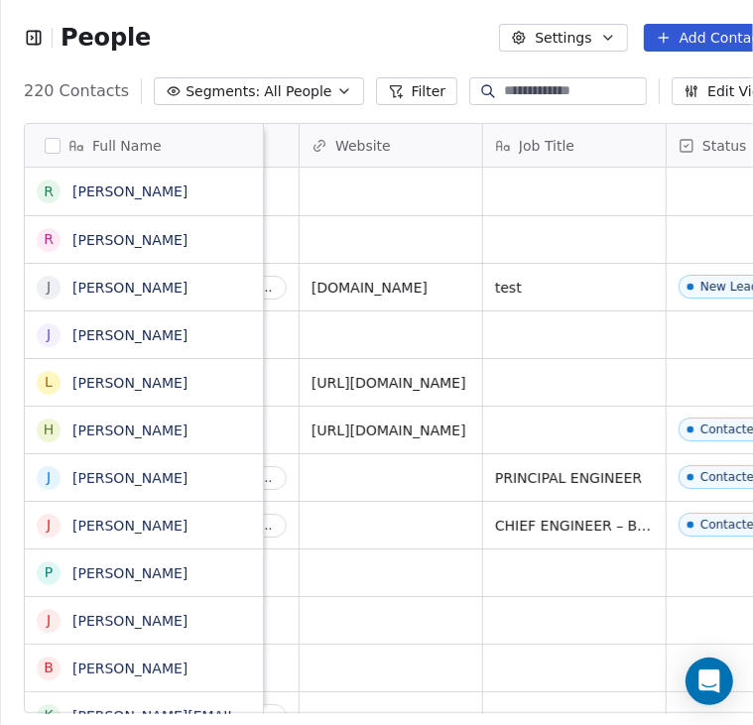
click at [34, 47] on icon "button" at bounding box center [34, 38] width 20 height 20
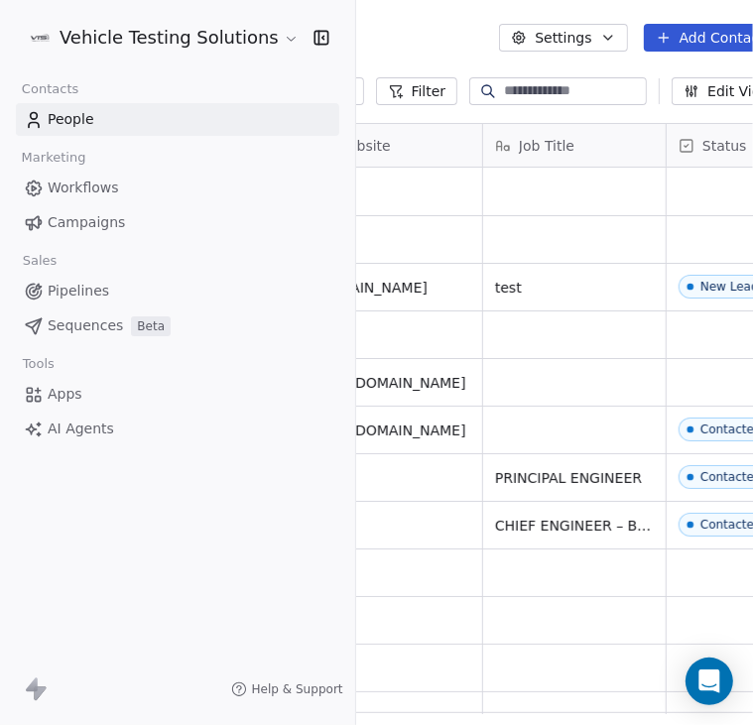
click at [70, 289] on span "Pipelines" at bounding box center [79, 291] width 62 height 21
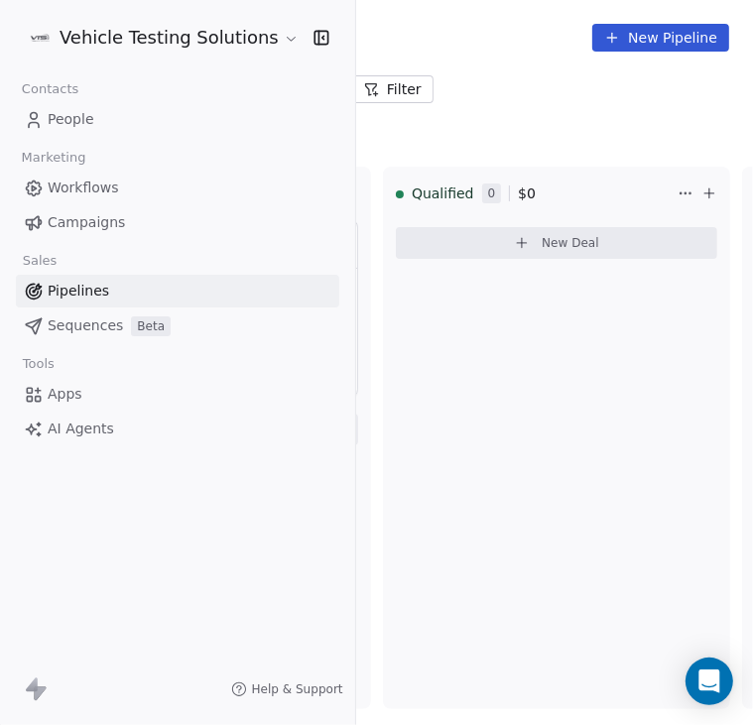
click at [311, 40] on icon "button" at bounding box center [321, 38] width 20 height 20
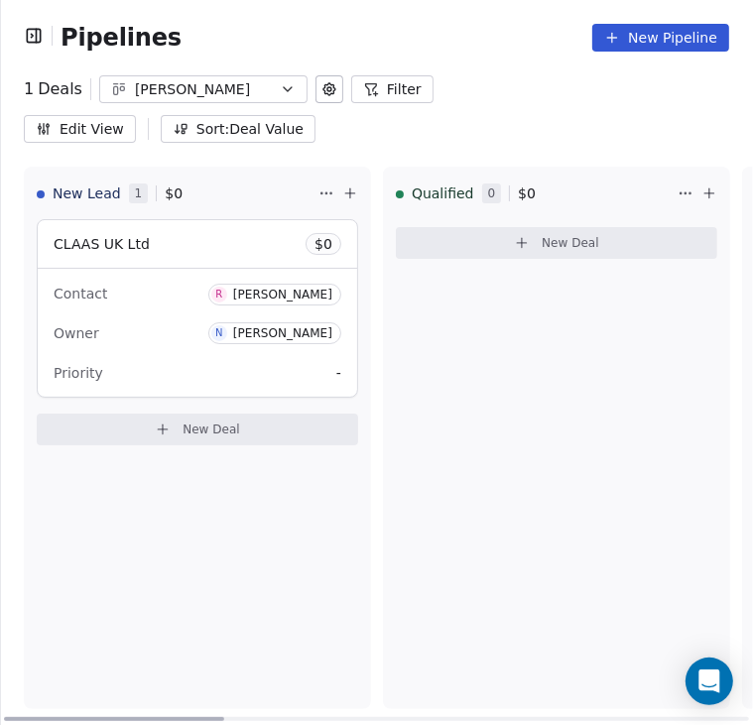
click at [141, 414] on button "New Deal" at bounding box center [197, 430] width 321 height 32
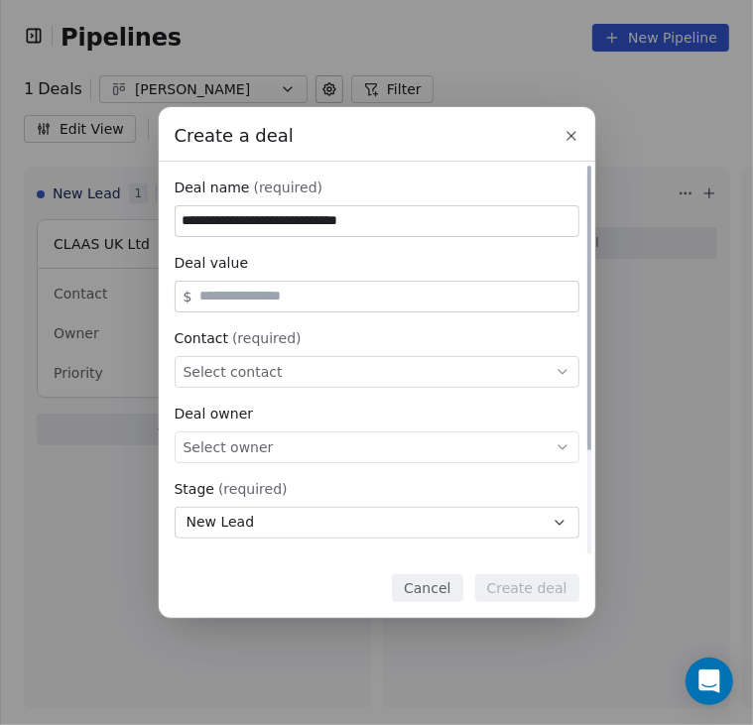
type input "**********"
click at [233, 374] on span "Select contact" at bounding box center [233, 372] width 99 height 20
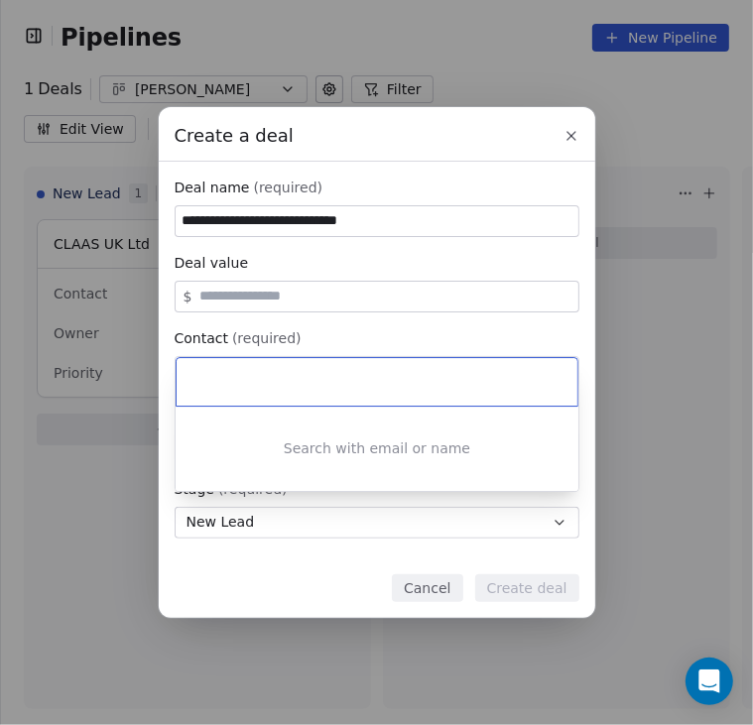
click at [232, 364] on div at bounding box center [377, 382] width 401 height 48
click at [294, 499] on div "**********" at bounding box center [376, 362] width 753 height 510
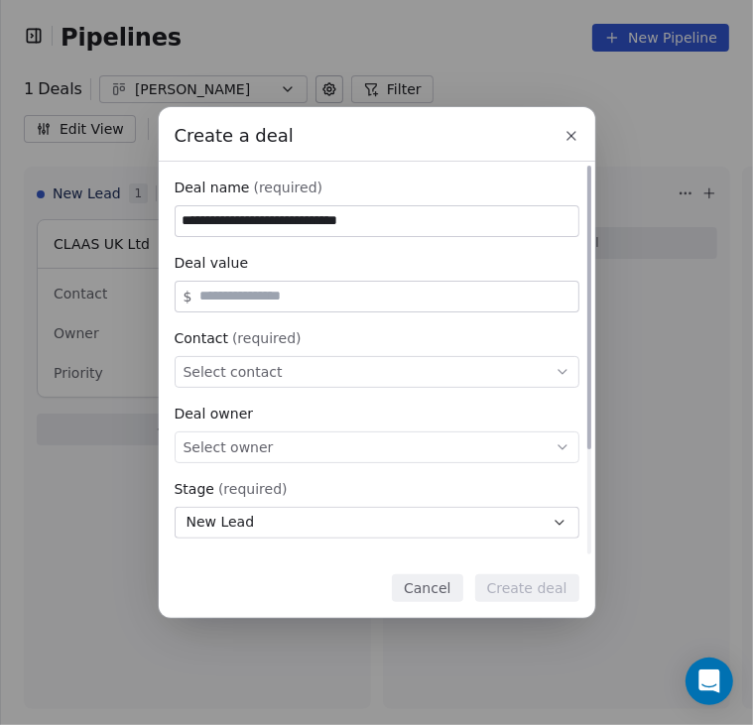
click at [318, 456] on div "Select owner" at bounding box center [377, 448] width 405 height 32
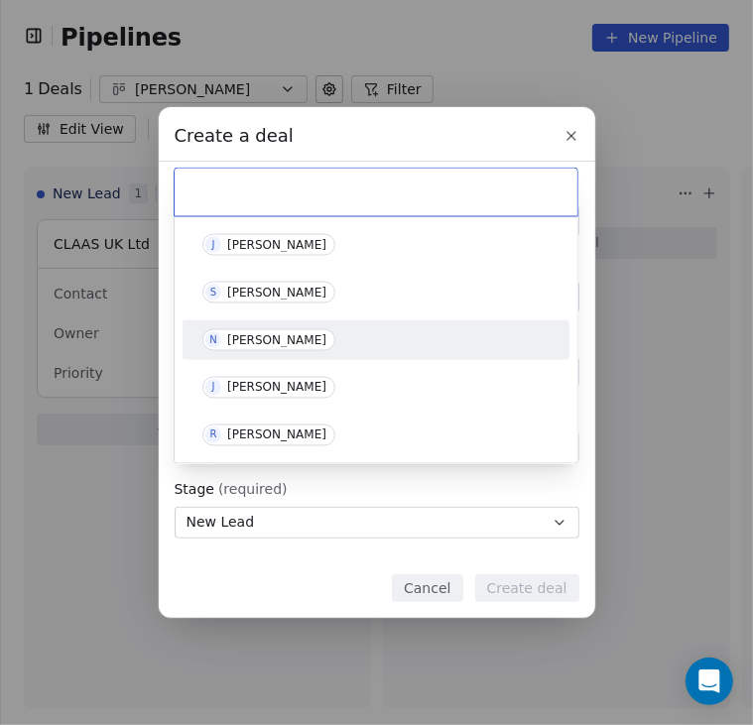
click at [266, 333] on div "[PERSON_NAME]" at bounding box center [276, 340] width 99 height 14
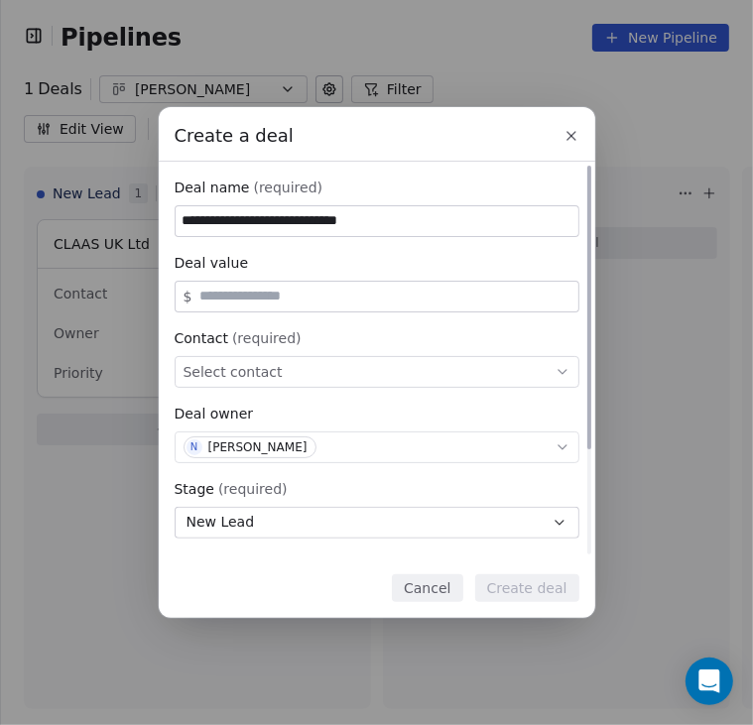
click at [241, 363] on span "Select contact" at bounding box center [233, 372] width 99 height 20
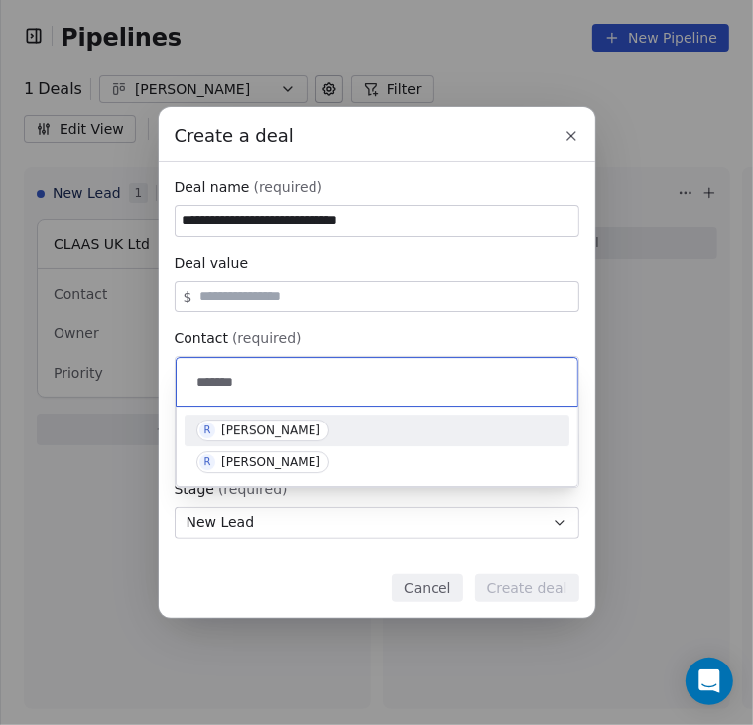
type input "******"
click at [238, 426] on div "[PERSON_NAME]" at bounding box center [270, 431] width 99 height 14
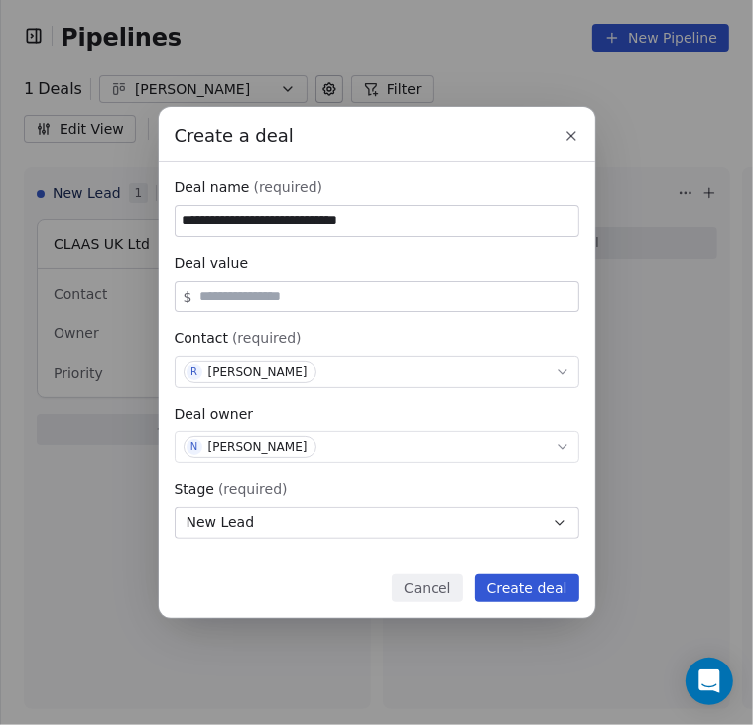
click at [496, 583] on button "Create deal" at bounding box center [527, 588] width 104 height 28
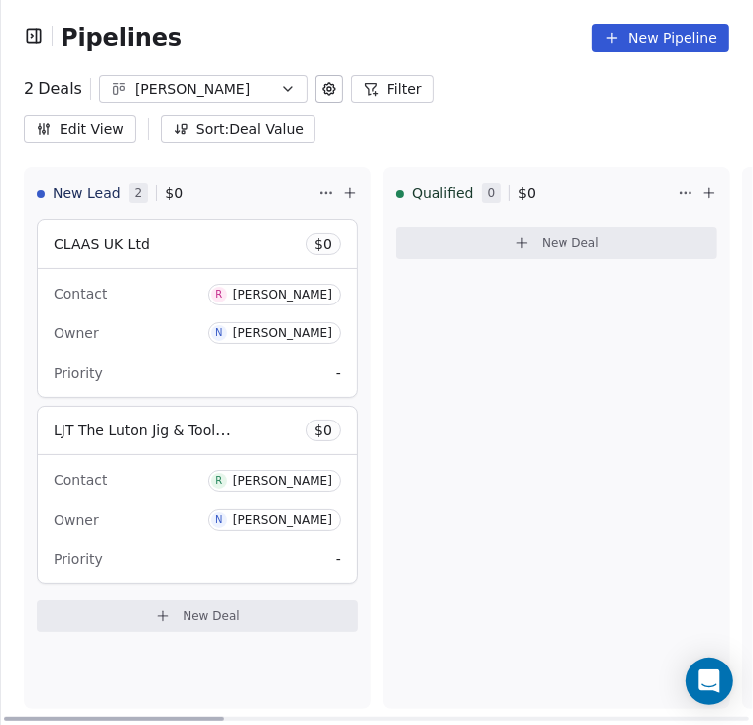
click at [188, 463] on div "Contact R [PERSON_NAME]" at bounding box center [198, 479] width 288 height 33
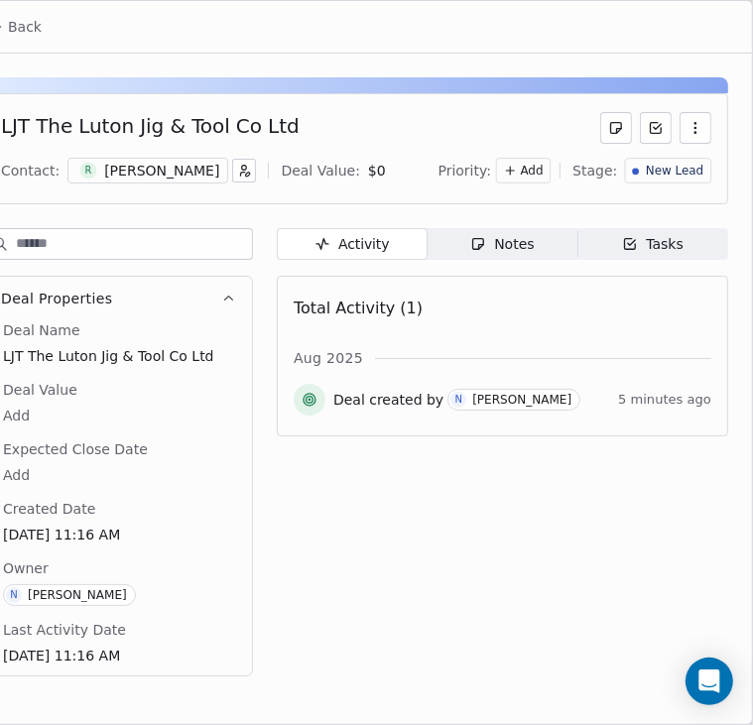
click at [520, 253] on div "Notes" at bounding box center [501, 244] width 63 height 21
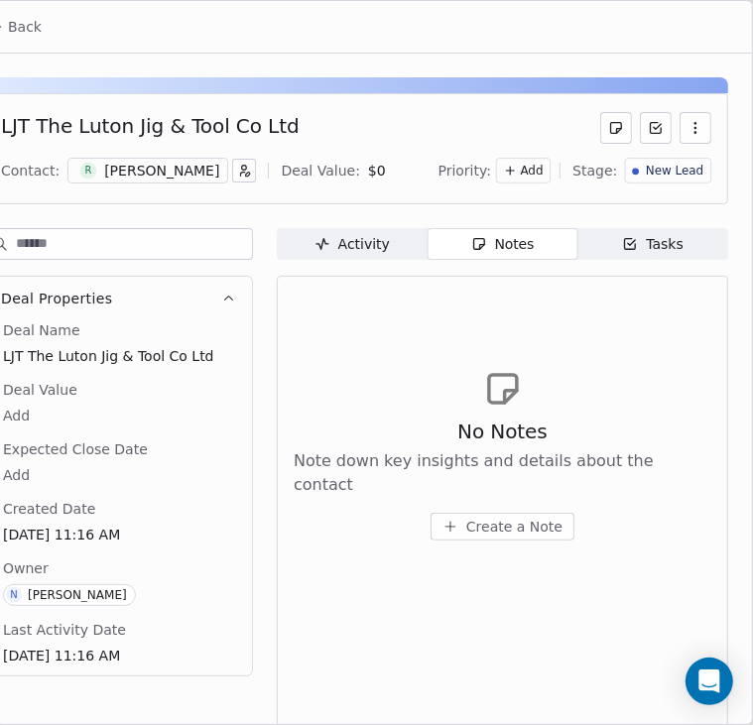
click at [462, 498] on div "No Notes Note down key insights and details about the contact Create a Note" at bounding box center [503, 479] width 418 height 123
click at [481, 493] on div "No Notes Note down key insights and details about the contact Create a Note" at bounding box center [503, 479] width 418 height 123
click at [471, 517] on span "Create a Note" at bounding box center [514, 527] width 96 height 20
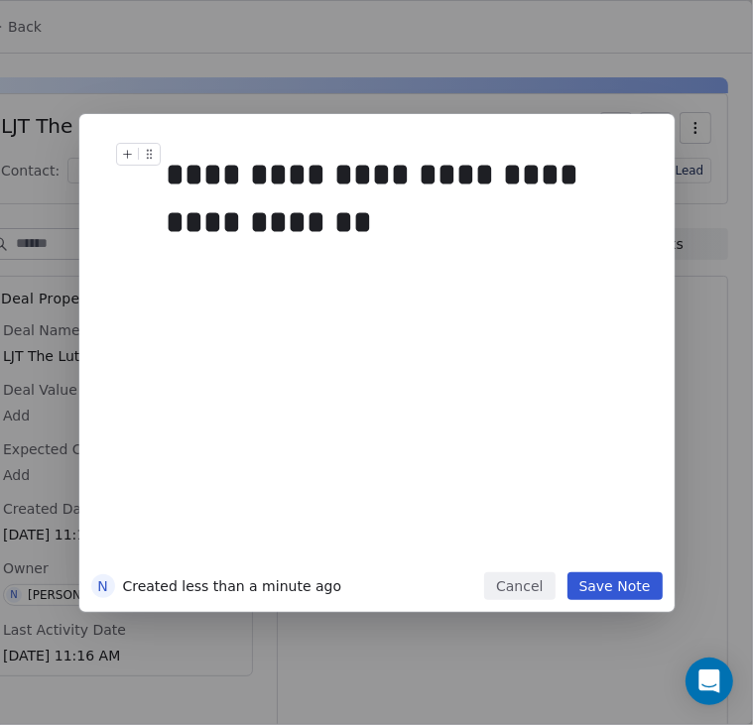
click at [206, 186] on div "**********" at bounding box center [399, 198] width 465 height 95
click at [376, 232] on div "**********" at bounding box center [399, 198] width 465 height 95
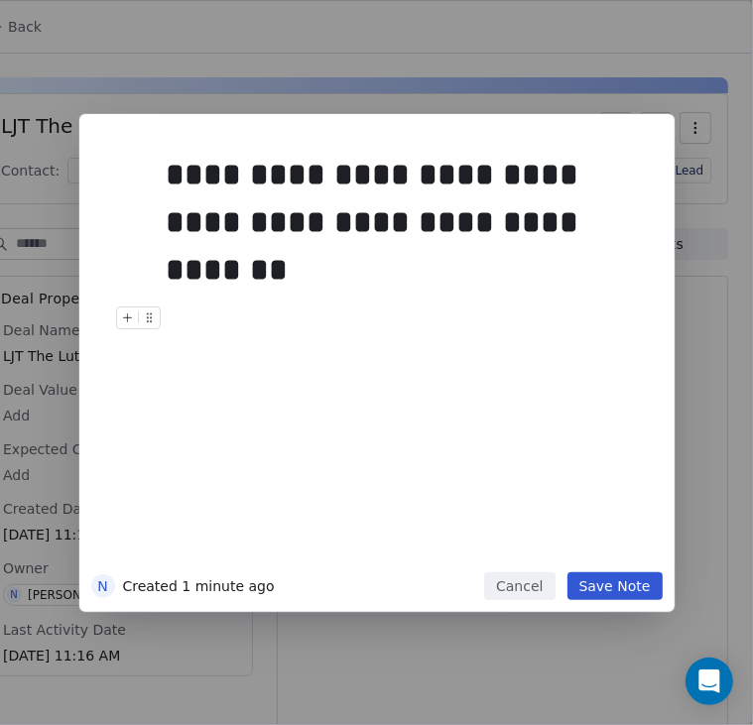
click at [596, 586] on button "Save Note" at bounding box center [614, 586] width 95 height 28
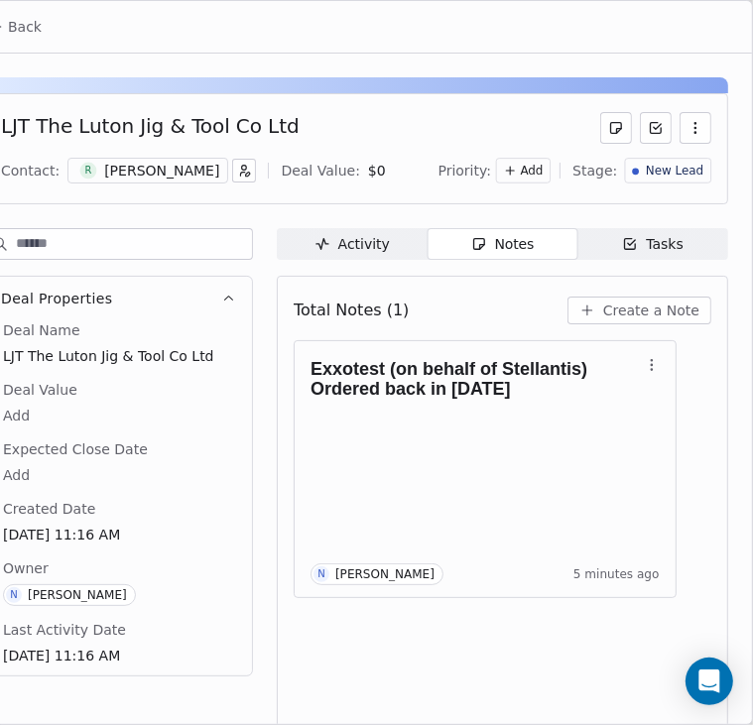
click at [622, 239] on icon "button" at bounding box center [630, 244] width 16 height 16
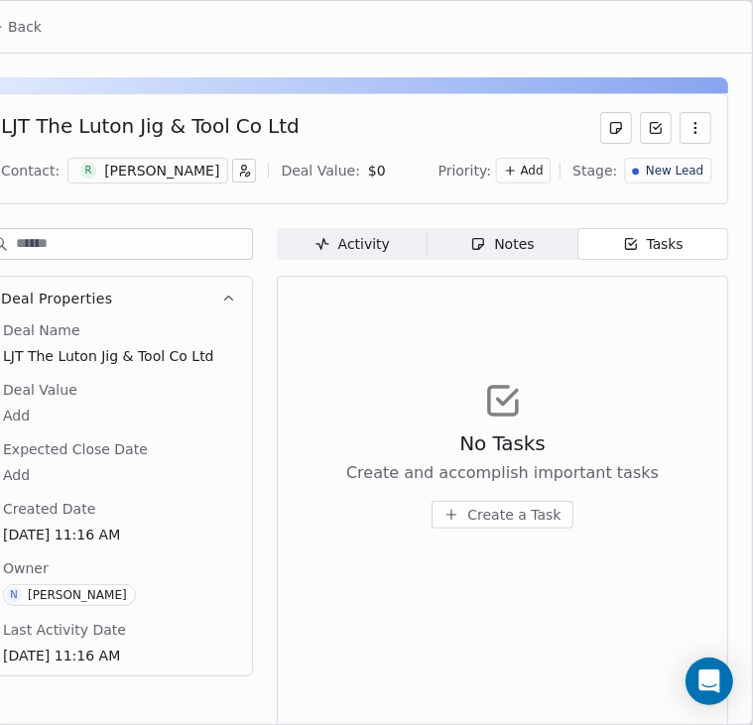
click at [445, 517] on icon "button" at bounding box center [451, 515] width 16 height 16
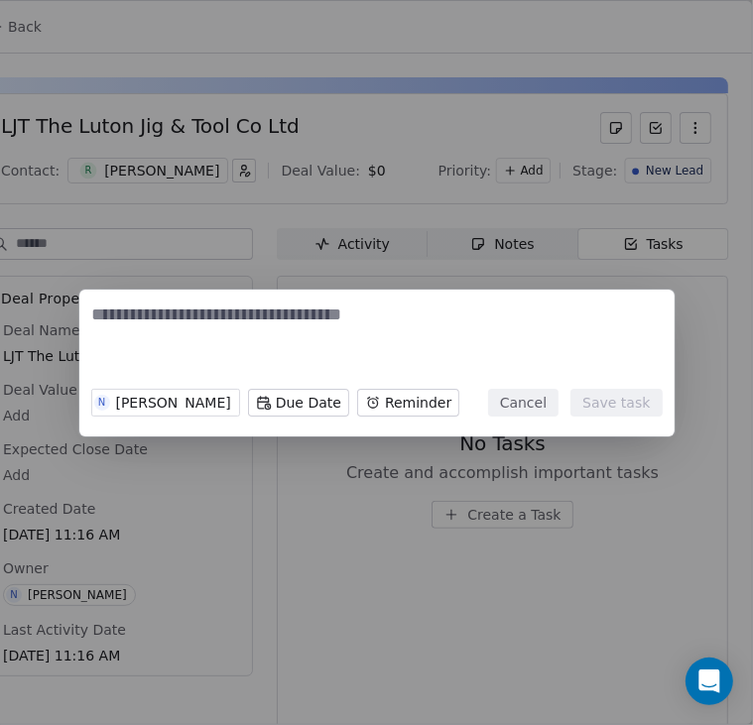
click at [298, 313] on textarea at bounding box center [376, 341] width 569 height 77
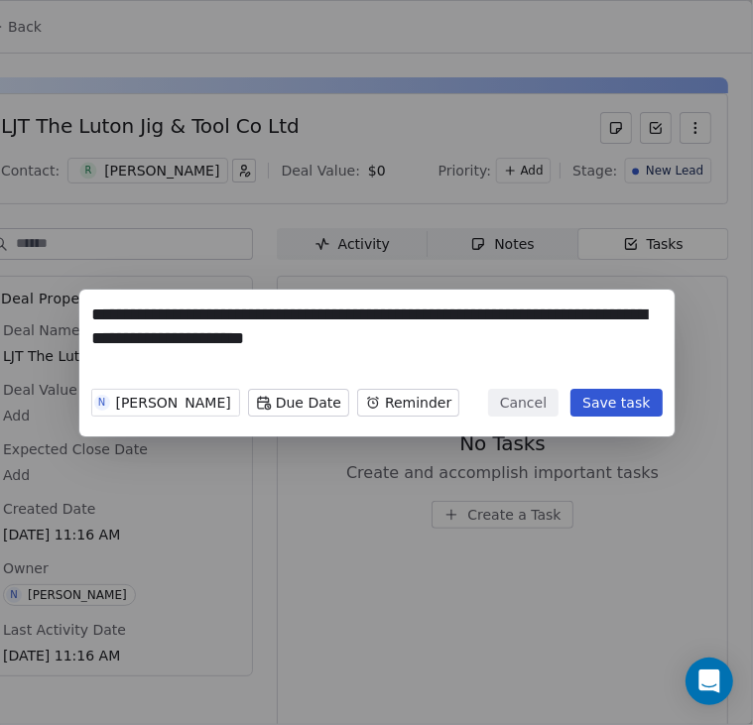
type textarea "**********"
click at [632, 397] on button "Save task" at bounding box center [615, 403] width 91 height 28
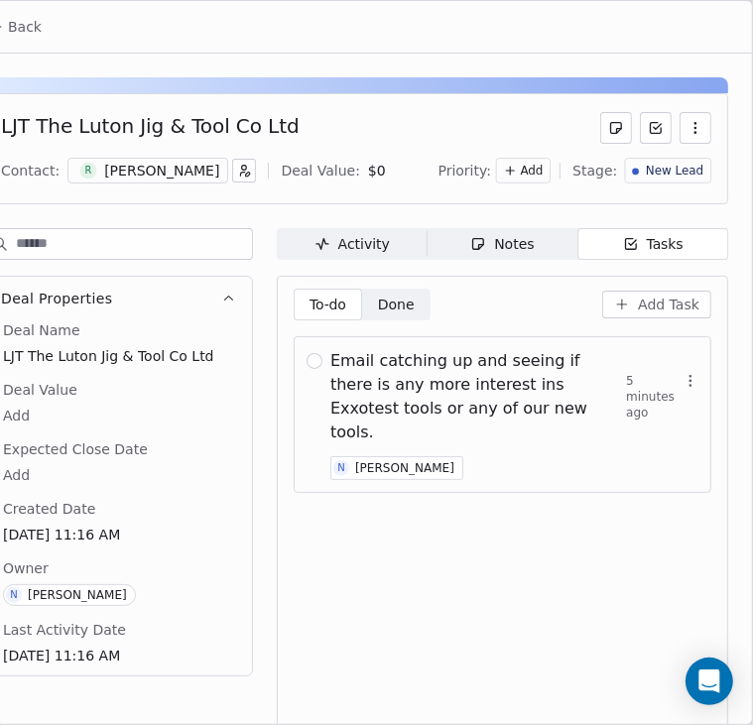
click at [31, 22] on span "Back" at bounding box center [25, 27] width 34 height 20
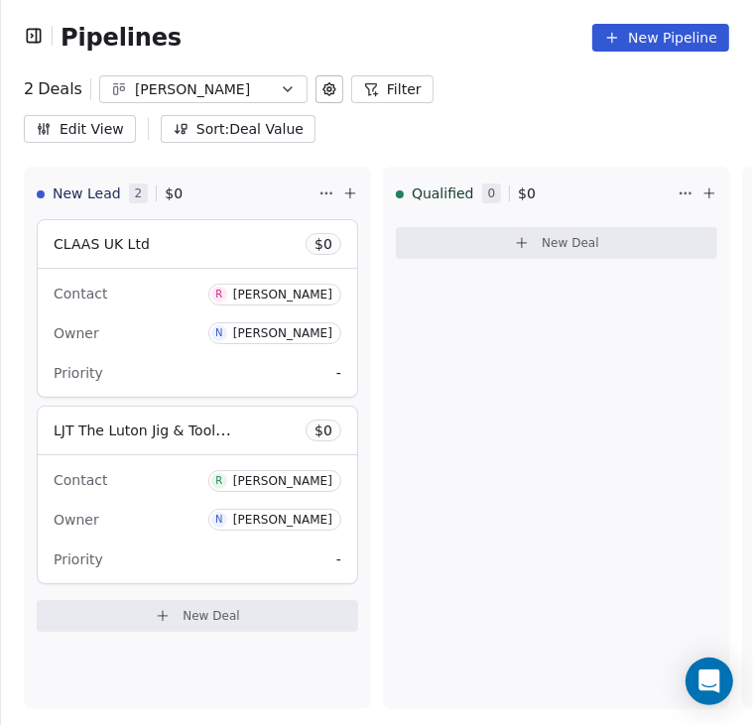
click at [28, 44] on icon "button" at bounding box center [34, 36] width 20 height 20
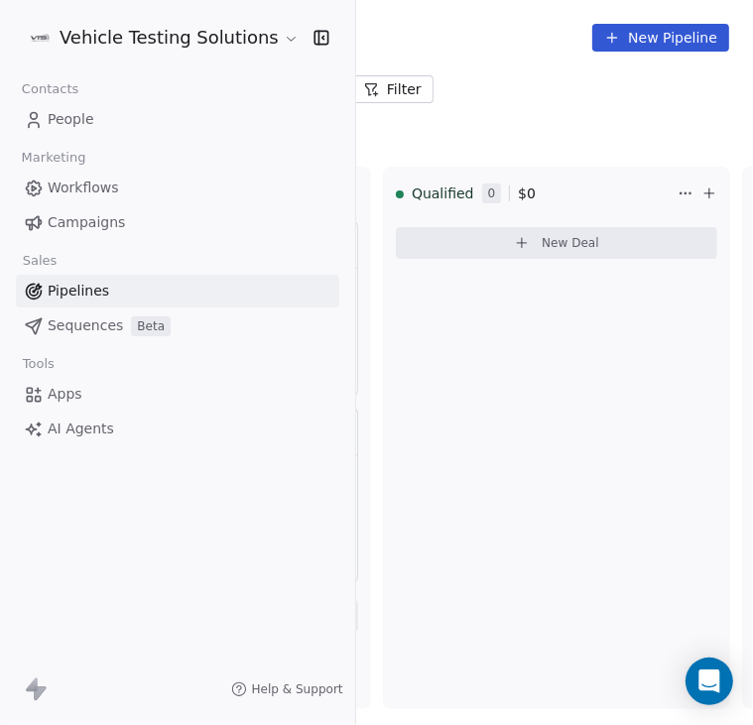
click at [60, 119] on span "People" at bounding box center [71, 119] width 47 height 21
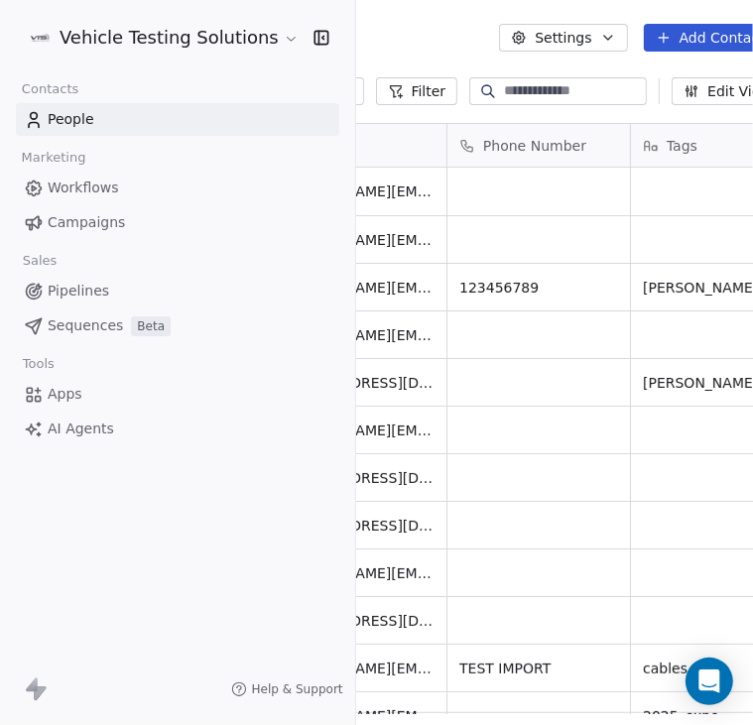
scroll to position [623, 791]
click at [311, 39] on icon "button" at bounding box center [321, 38] width 20 height 20
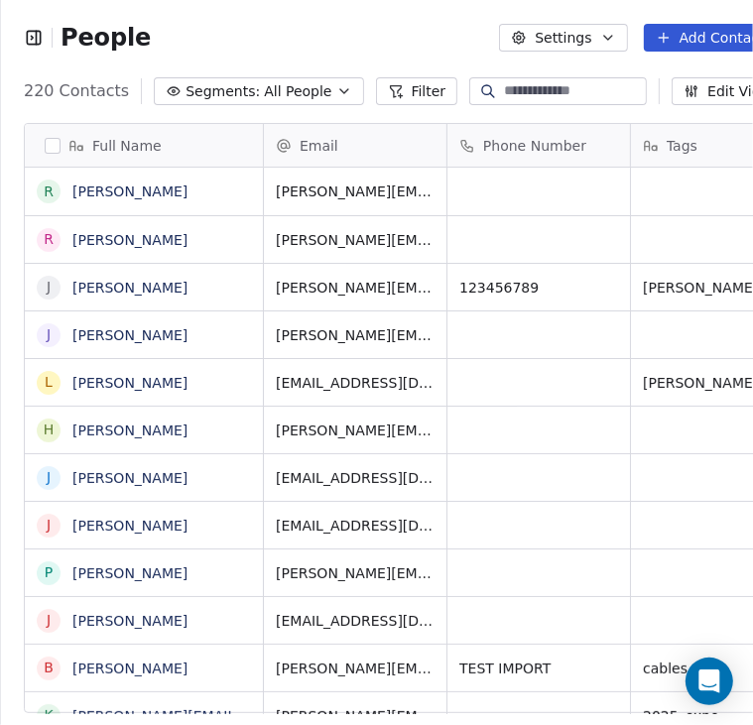
click at [712, 41] on button "Add Contacts" at bounding box center [714, 38] width 140 height 28
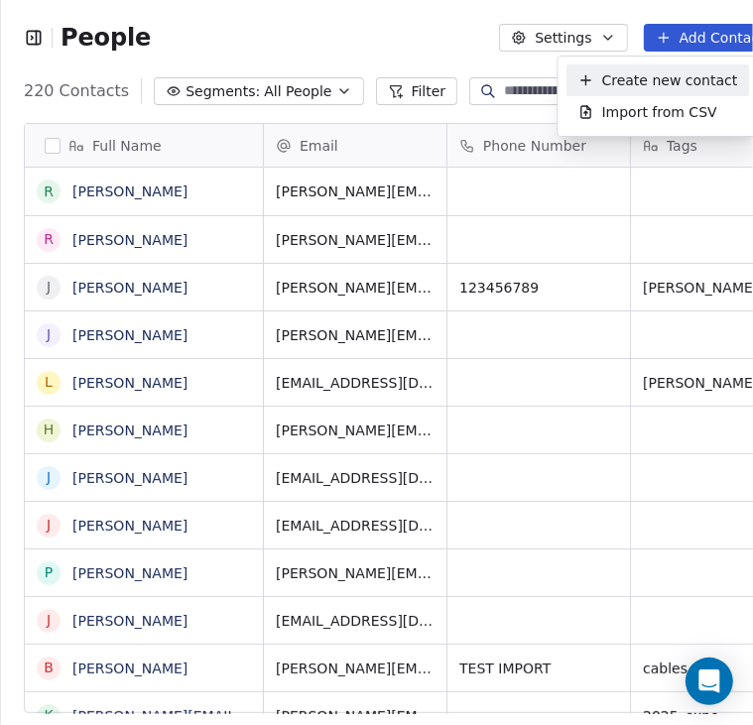
click at [643, 84] on span "Create new contact" at bounding box center [670, 80] width 136 height 21
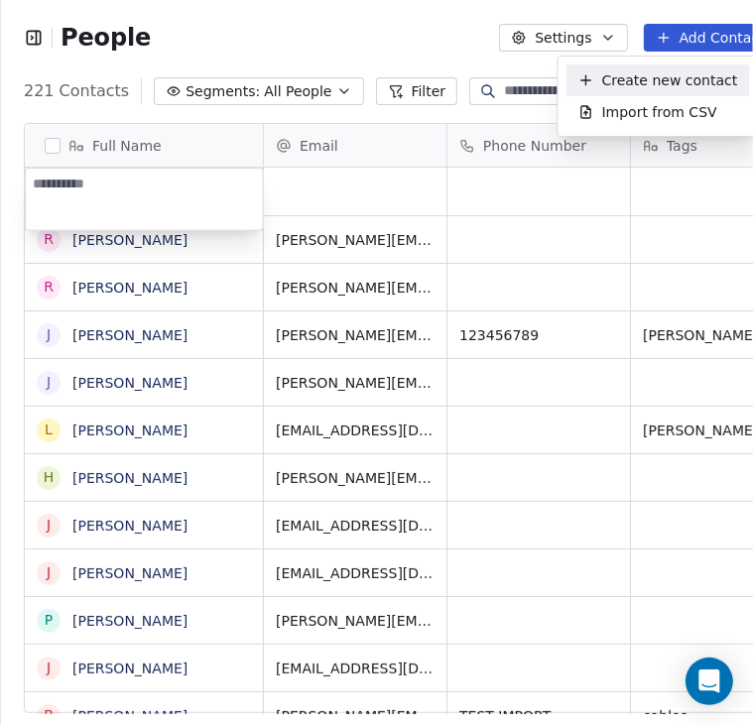
scroll to position [16, 16]
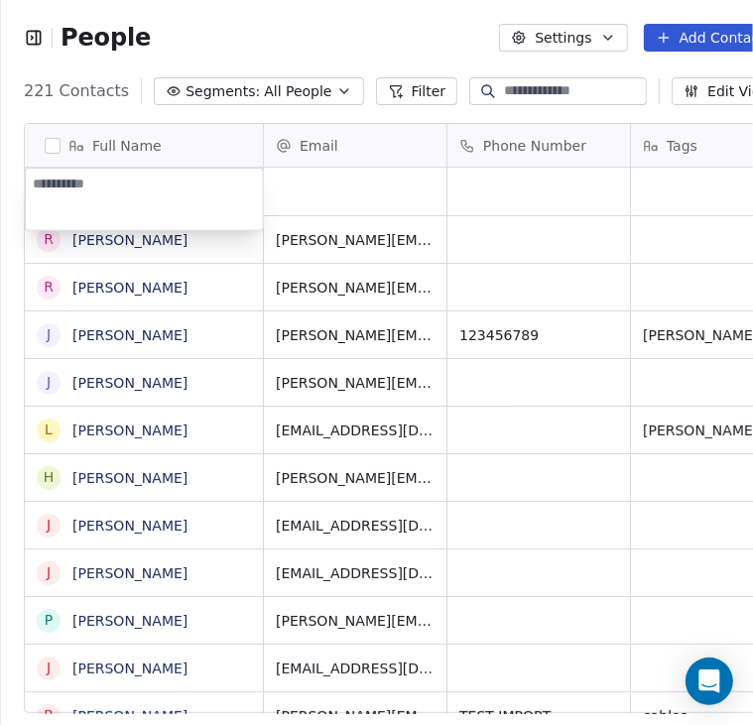
click at [162, 186] on textarea at bounding box center [144, 200] width 237 height 62
type textarea "*******"
click at [306, 170] on html "People Settings Add Contacts 221 Contacts Segments: All People Filter Edit View…" at bounding box center [376, 362] width 753 height 725
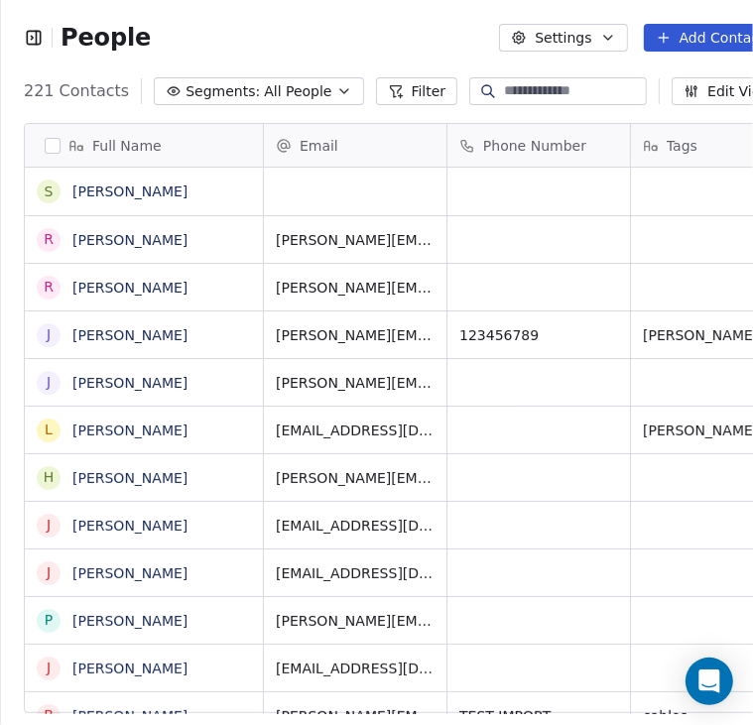
scroll to position [4, 0]
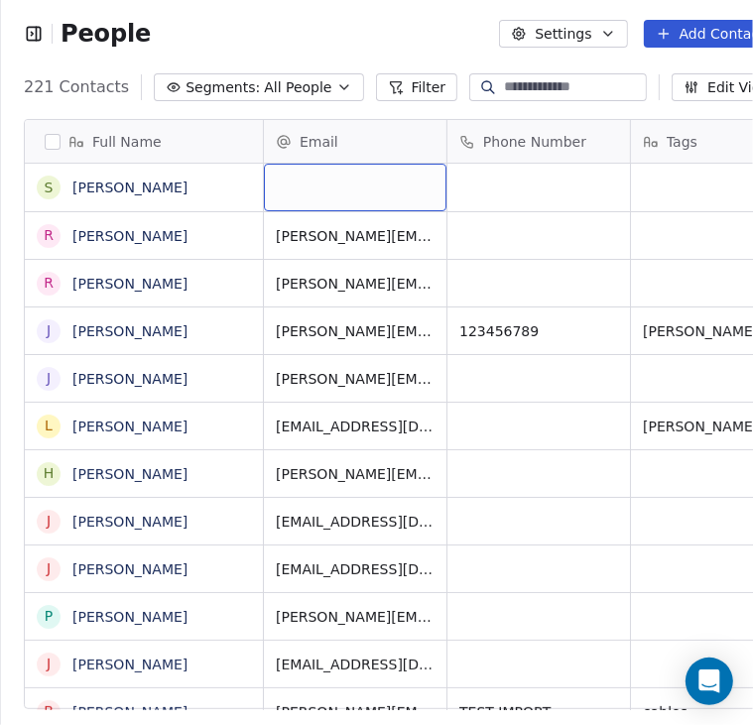
click at [357, 207] on div "grid" at bounding box center [355, 188] width 183 height 48
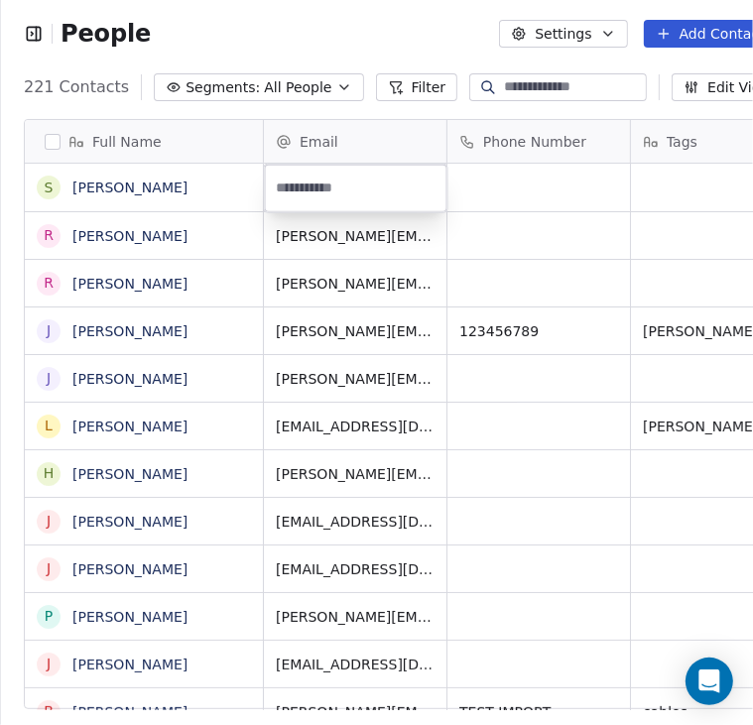
type input "**********"
click at [516, 213] on html "People Settings Add Contacts 221 Contacts Segments: All People Filter Edit View…" at bounding box center [376, 362] width 753 height 725
click at [687, 29] on button "Add Contacts" at bounding box center [714, 34] width 140 height 28
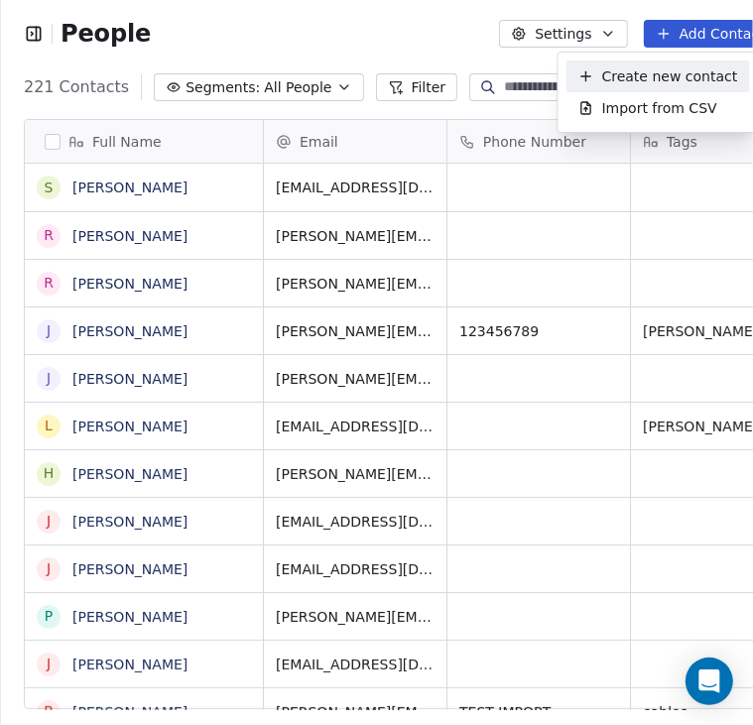
click at [646, 80] on span "Create new contact" at bounding box center [670, 76] width 136 height 21
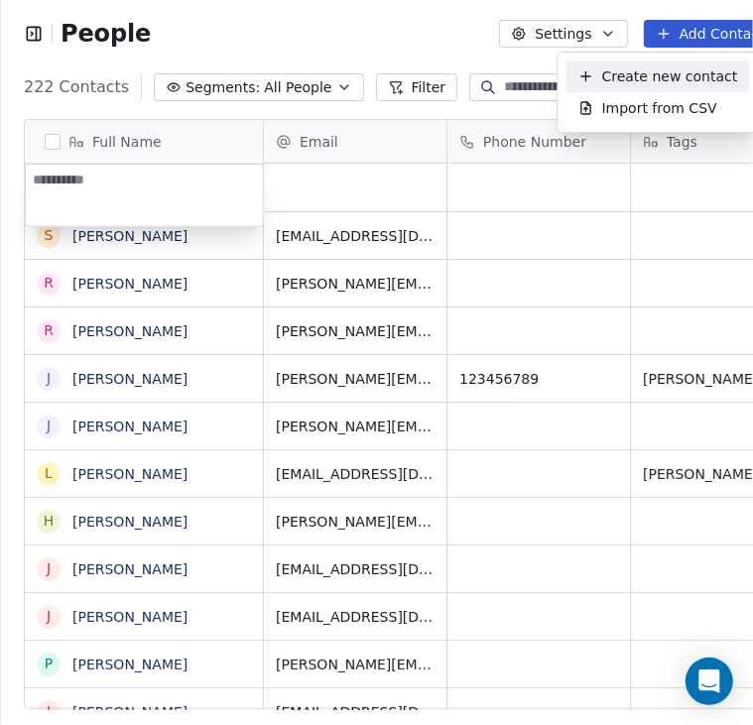
scroll to position [623, 791]
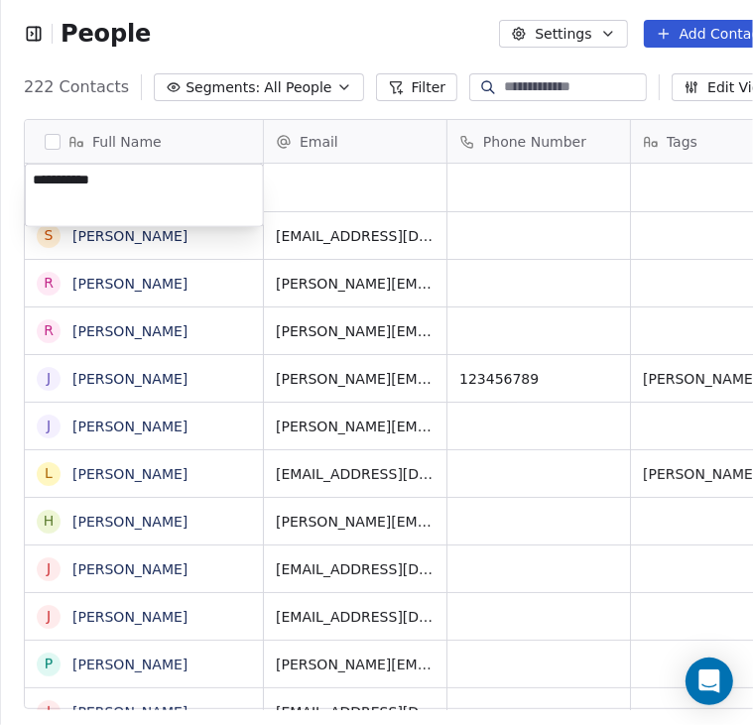
type textarea "**********"
click at [350, 184] on html "People Settings Add Contacts 222 Contacts Segments: All People Filter Edit View…" at bounding box center [376, 362] width 753 height 725
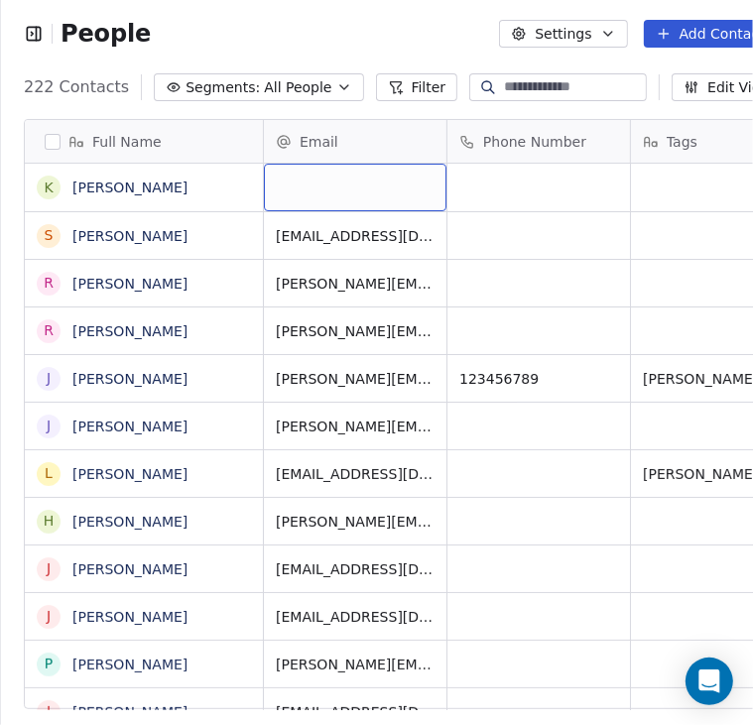
click at [380, 175] on div "grid" at bounding box center [355, 188] width 183 height 48
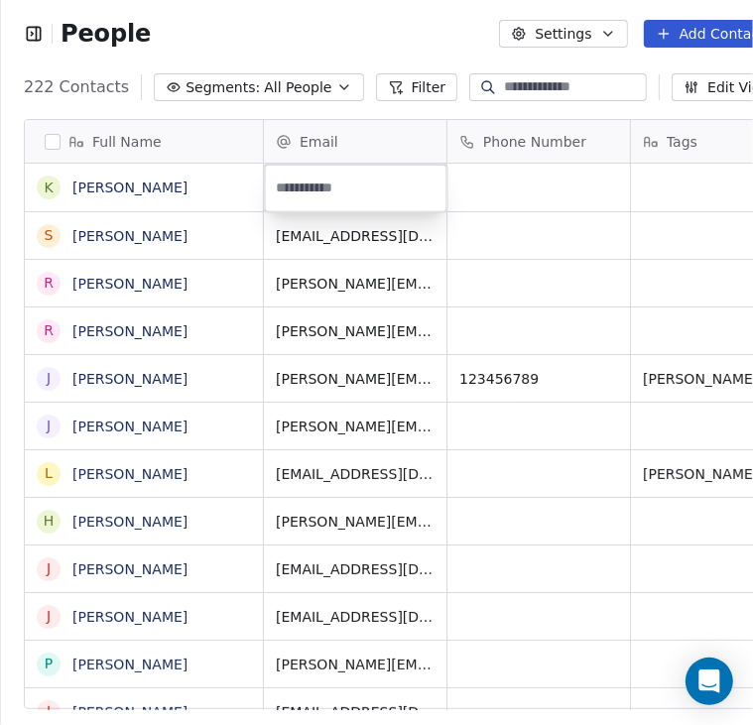
click at [380, 175] on input "email" at bounding box center [356, 189] width 175 height 40
type input "**********"
click at [548, 267] on html "People Settings Add Contacts 222 Contacts Segments: All People Filter Edit View…" at bounding box center [376, 362] width 753 height 725
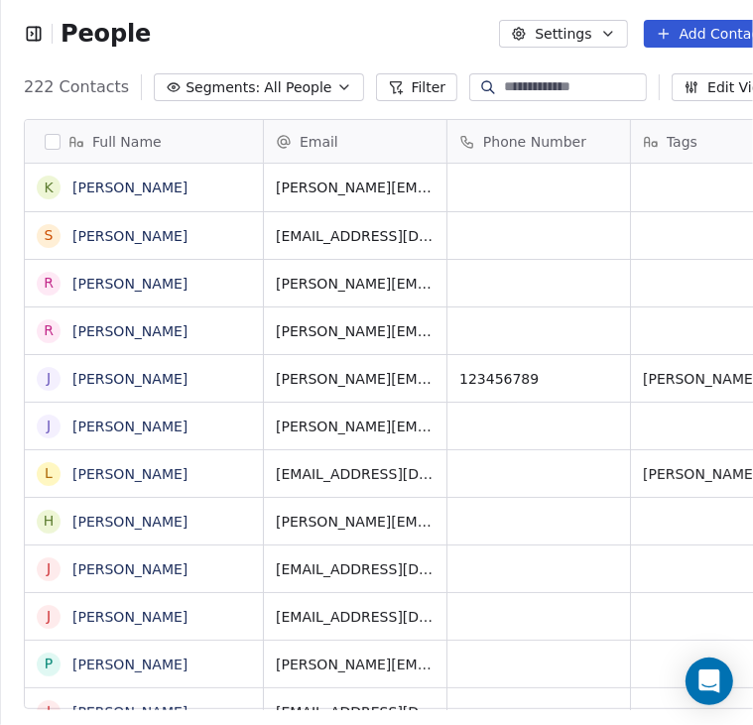
click at [711, 37] on button "Add Contacts" at bounding box center [714, 34] width 140 height 28
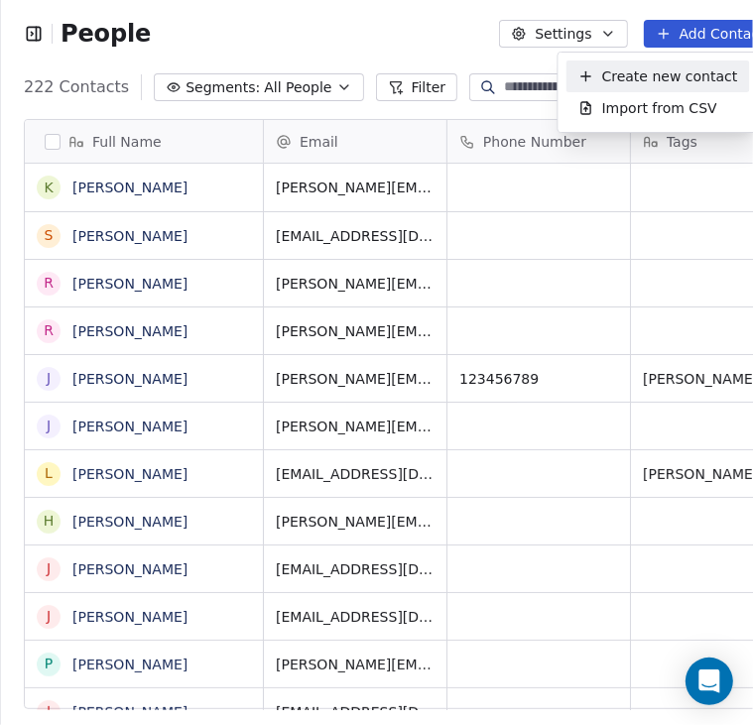
click at [615, 74] on span "Create new contact" at bounding box center [670, 76] width 136 height 21
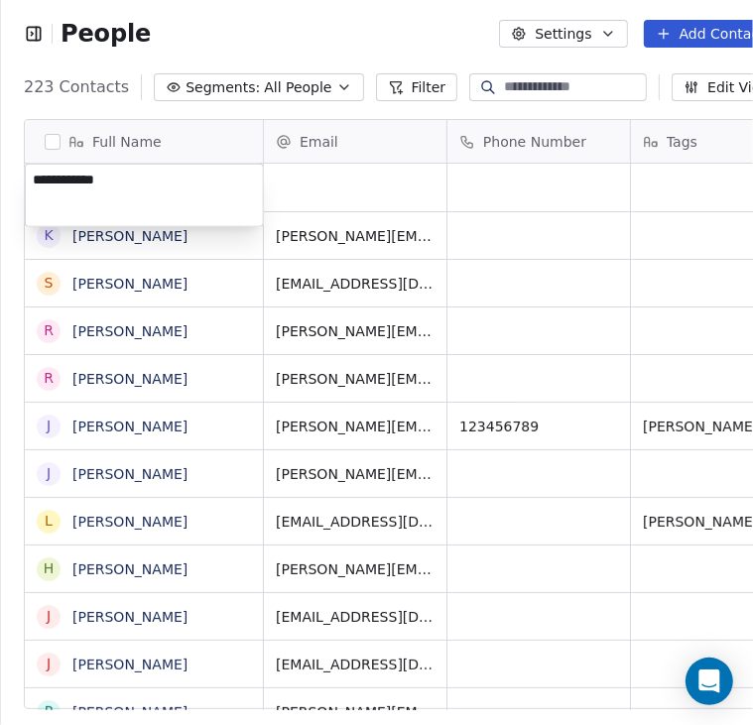
type textarea "**********"
click at [304, 187] on html "People Settings Add Contacts 223 Contacts Segments: All People Filter Edit View…" at bounding box center [376, 362] width 753 height 725
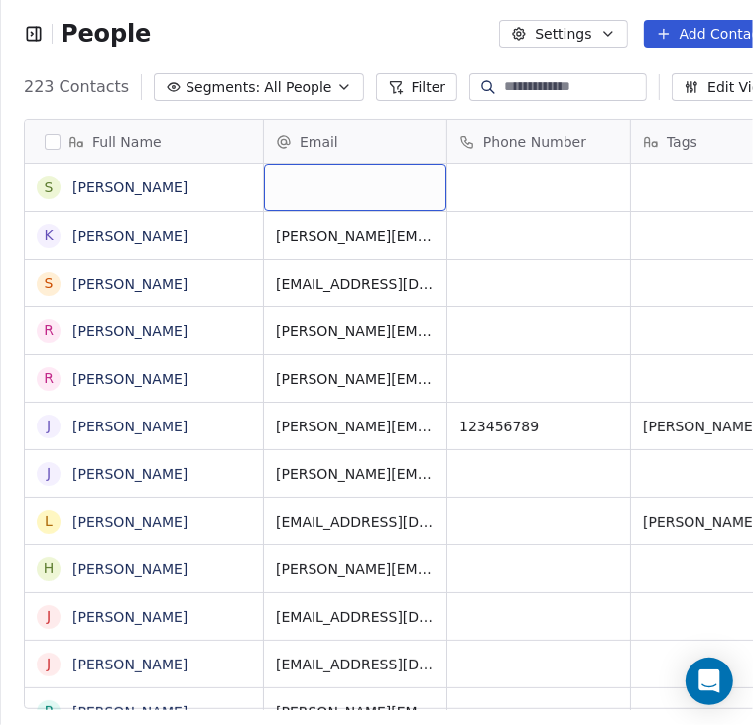
click at [298, 186] on div "grid" at bounding box center [355, 188] width 183 height 48
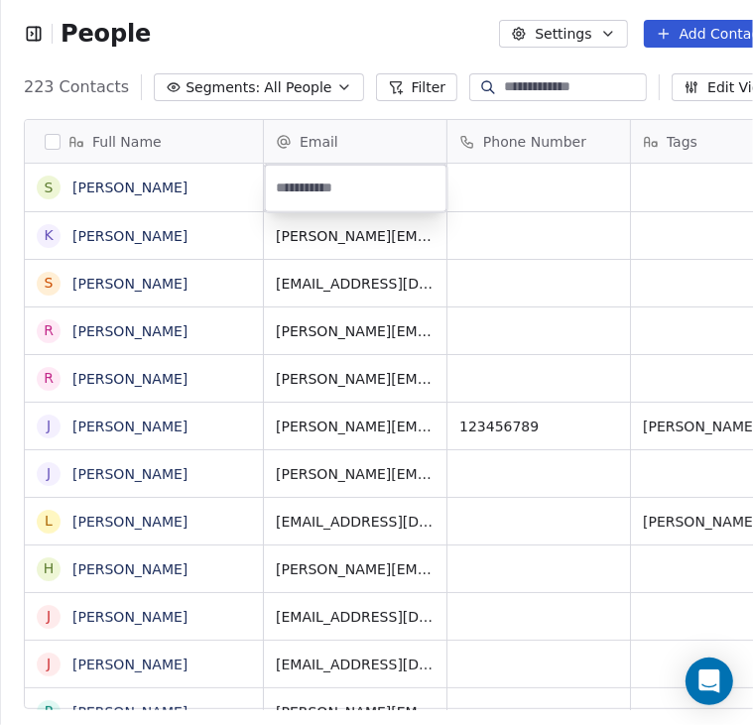
click at [298, 186] on input "email" at bounding box center [356, 189] width 175 height 40
type input "**********"
click at [492, 295] on html "People Settings Add Contacts 223 Contacts Segments: All People Filter Edit View…" at bounding box center [376, 362] width 753 height 725
click at [702, 43] on button "Add Contacts" at bounding box center [714, 34] width 140 height 28
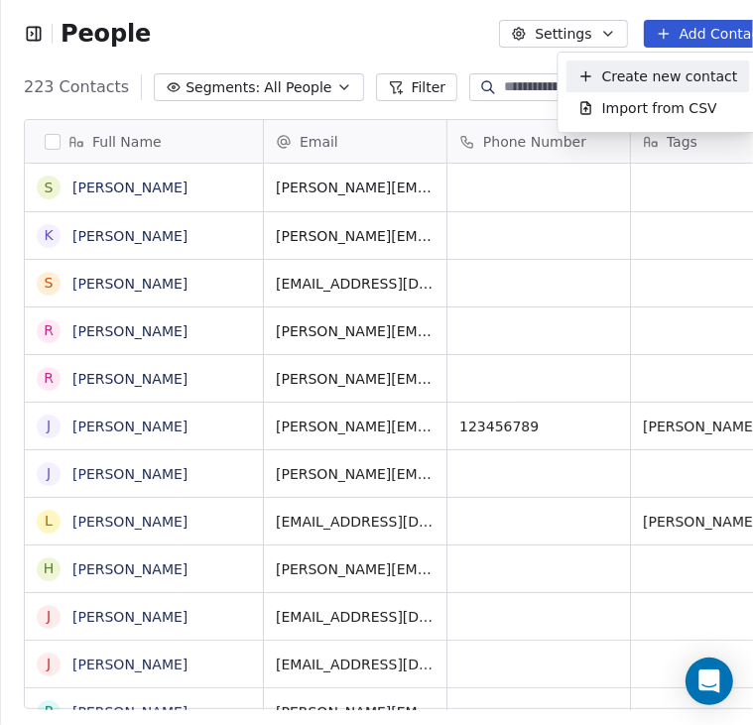
click at [631, 74] on span "Create new contact" at bounding box center [670, 76] width 136 height 21
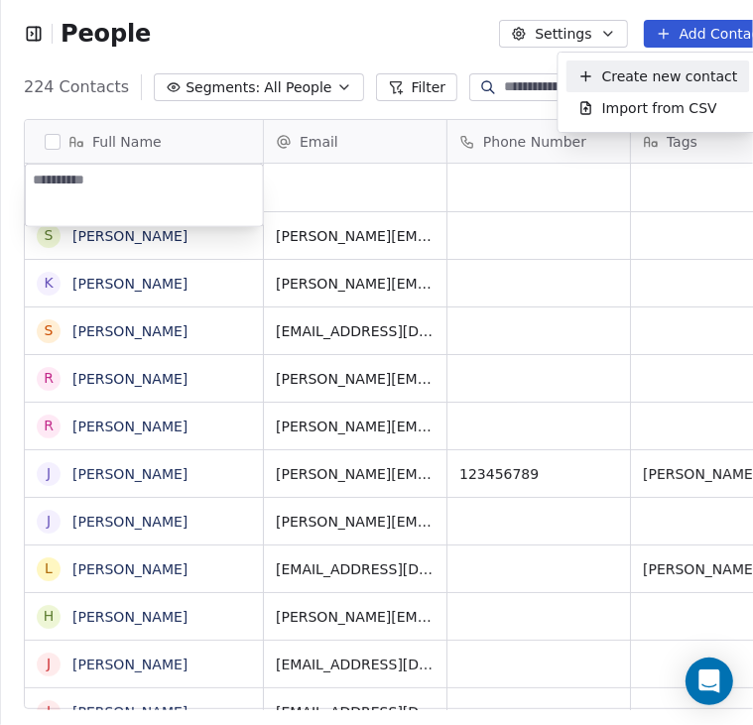
scroll to position [623, 790]
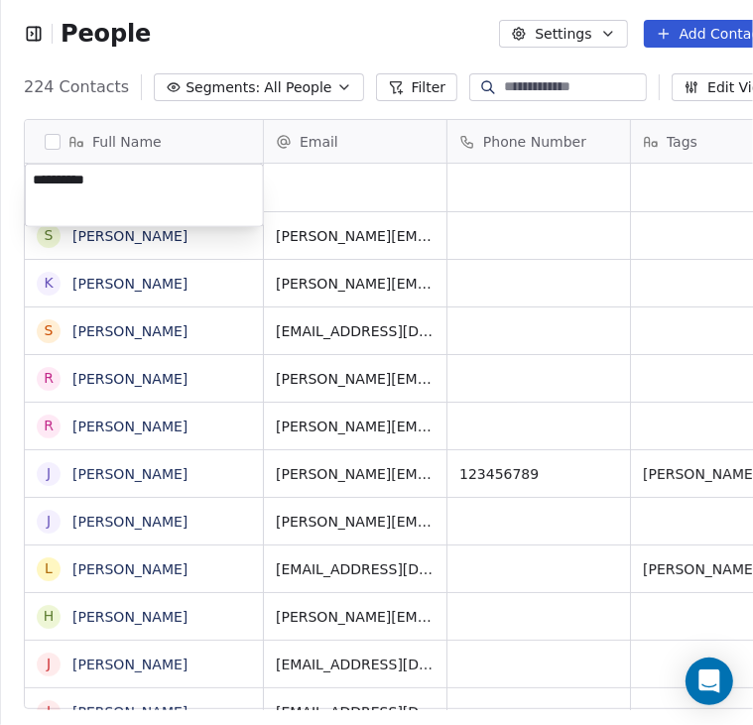
type textarea "**********"
click at [298, 162] on html "People Settings Add Contacts 224 Contacts Segments: All People Filter Edit View…" at bounding box center [376, 362] width 753 height 725
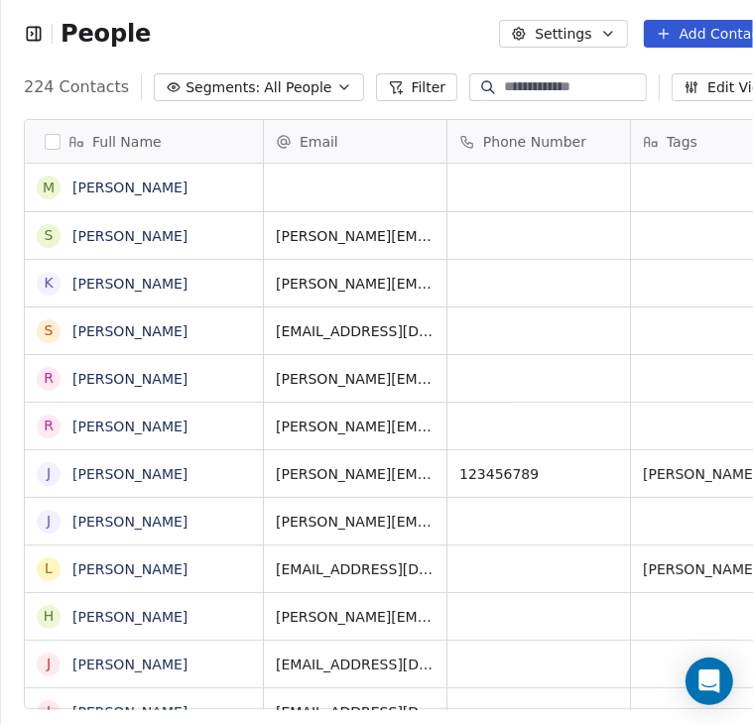
click at [306, 161] on div "Email" at bounding box center [355, 141] width 183 height 43
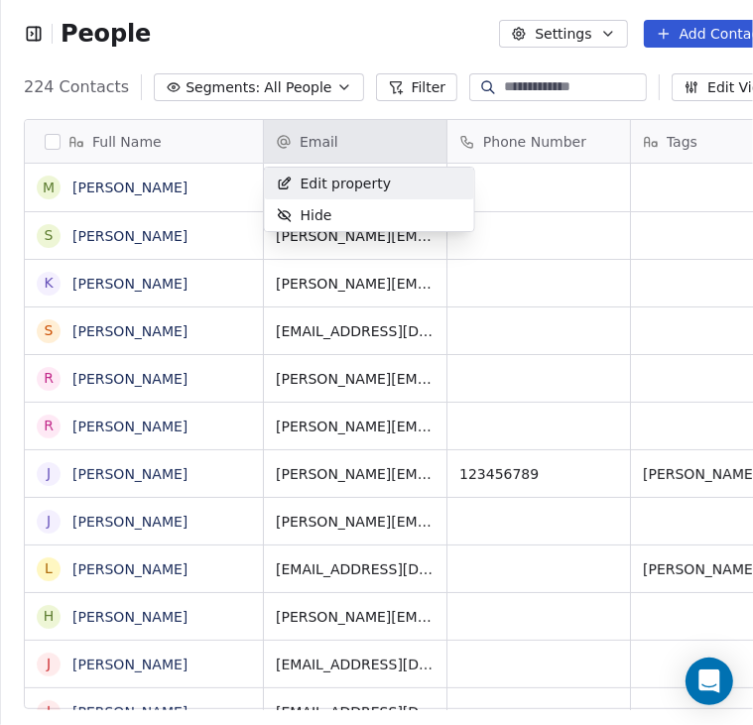
click at [288, 189] on icon "Suggestions" at bounding box center [285, 184] width 16 height 16
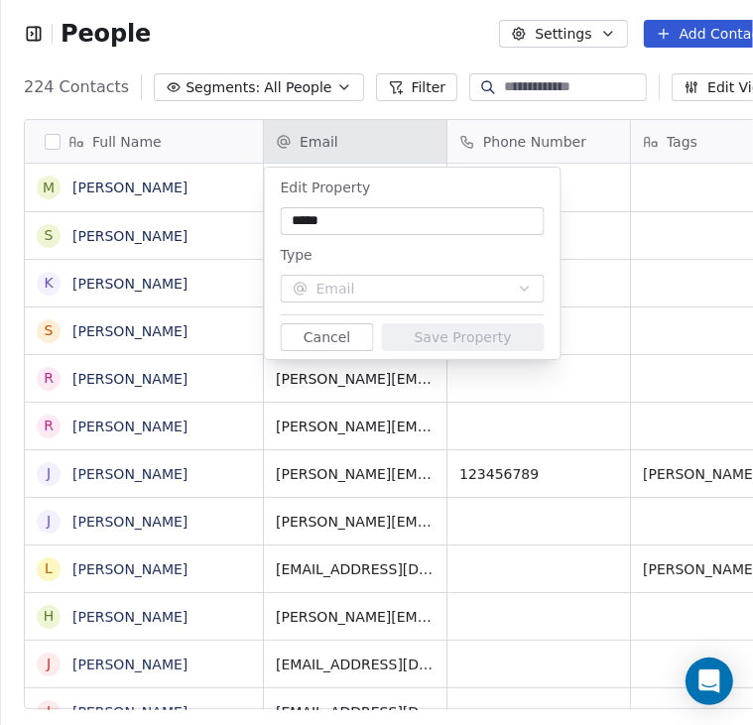
click at [552, 248] on div "Edit Property ***** Type Email Cancel Save Property" at bounding box center [413, 263] width 296 height 191
click at [639, 235] on html "People Settings Add Contacts 224 Contacts Segments: All People Filter Edit View…" at bounding box center [376, 362] width 753 height 725
click at [626, 237] on html "People Settings Add Contacts 224 Contacts Segments: All People Filter Edit View…" at bounding box center [376, 362] width 753 height 725
click at [344, 338] on button "Cancel" at bounding box center [327, 337] width 93 height 28
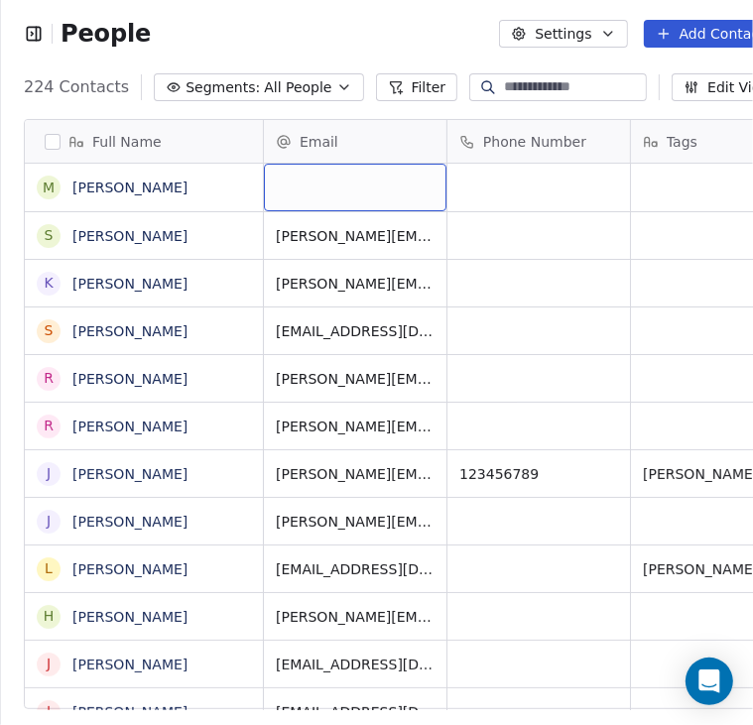
click at [347, 189] on div "grid" at bounding box center [355, 188] width 183 height 48
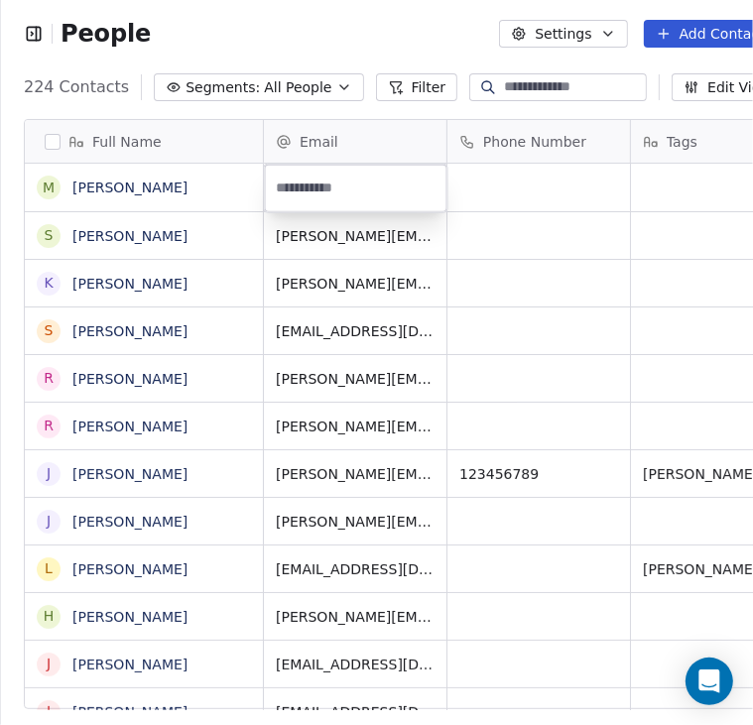
click at [347, 189] on input "email" at bounding box center [356, 189] width 175 height 40
type input "**********"
click at [518, 274] on html "People Settings Add Contacts 224 Contacts Segments: All People Filter Edit View…" at bounding box center [376, 362] width 753 height 725
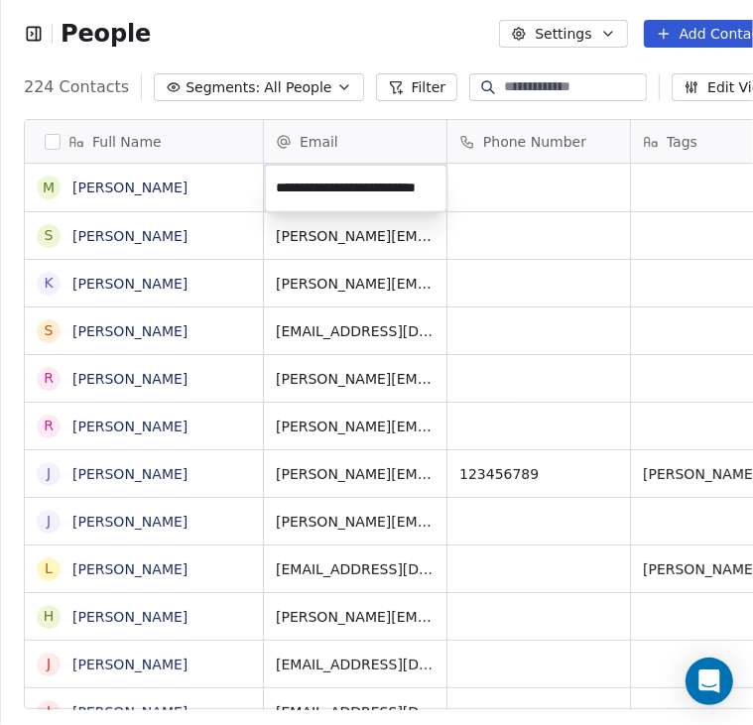
click at [37, 26] on html "People Settings Add Contacts 224 Contacts Segments: All People Filter Edit View…" at bounding box center [376, 362] width 753 height 725
click at [29, 33] on icon "button" at bounding box center [34, 34] width 20 height 20
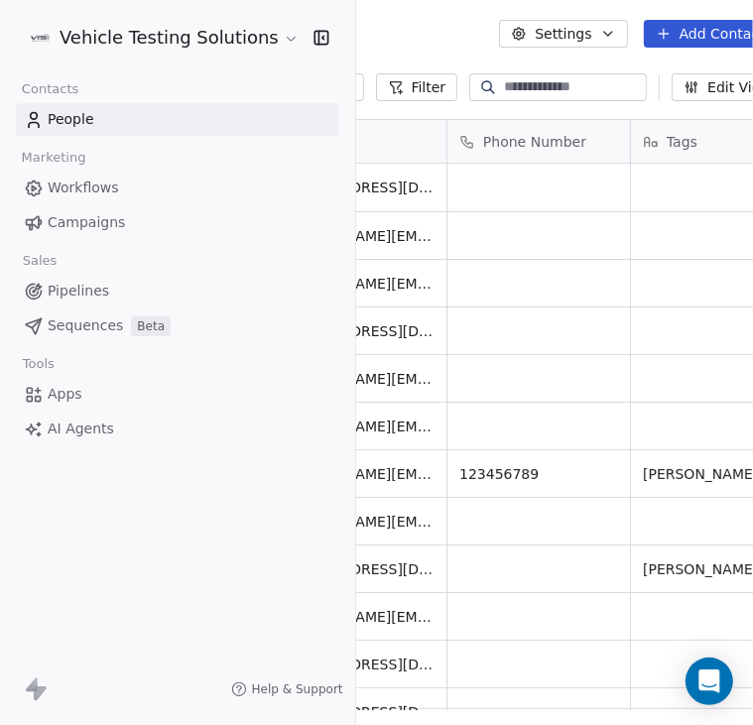
click at [95, 287] on span "Pipelines" at bounding box center [79, 291] width 62 height 21
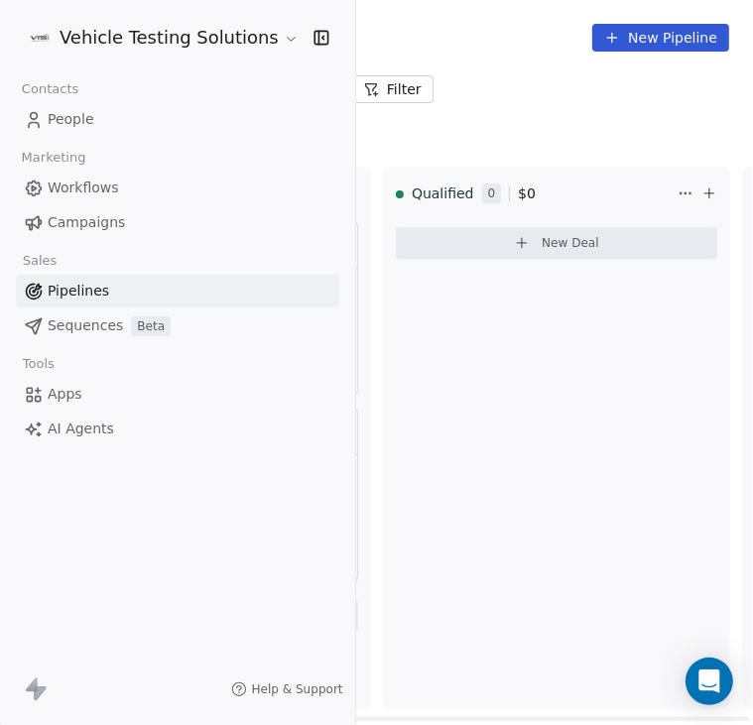
click at [601, 316] on div "Qualified 0 $ 0 New Deal" at bounding box center [556, 438] width 347 height 543
click at [314, 31] on icon "button" at bounding box center [320, 37] width 13 height 13
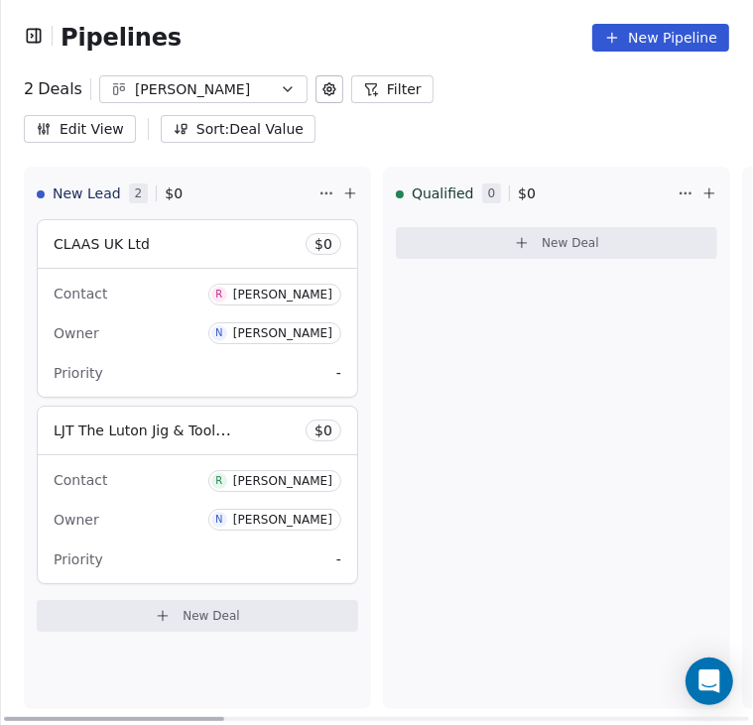
click at [202, 600] on button "New Deal" at bounding box center [197, 616] width 321 height 32
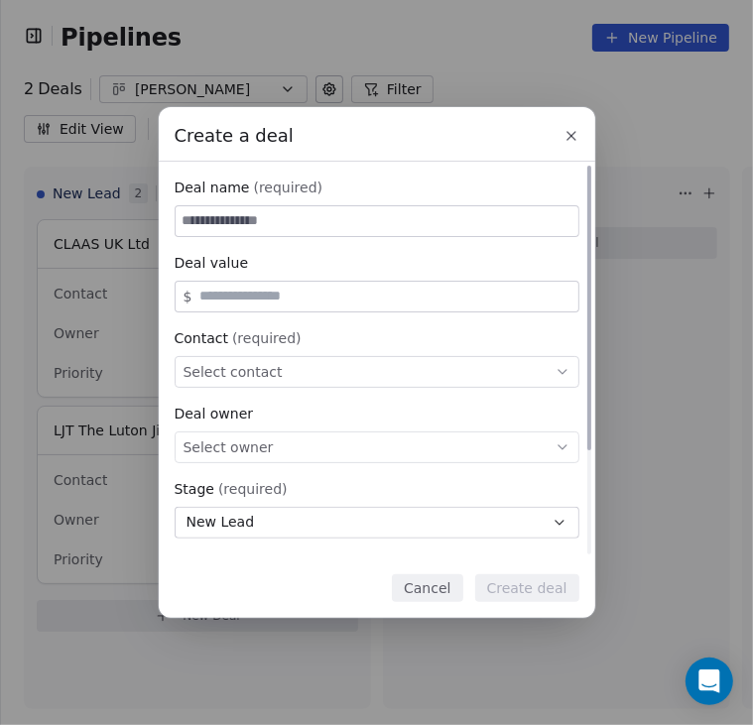
click at [387, 206] on input at bounding box center [377, 221] width 403 height 30
paste input "**********"
type input "**********"
click at [275, 413] on div "Deal owner" at bounding box center [377, 414] width 405 height 20
click at [321, 376] on div "Select contact" at bounding box center [377, 372] width 405 height 32
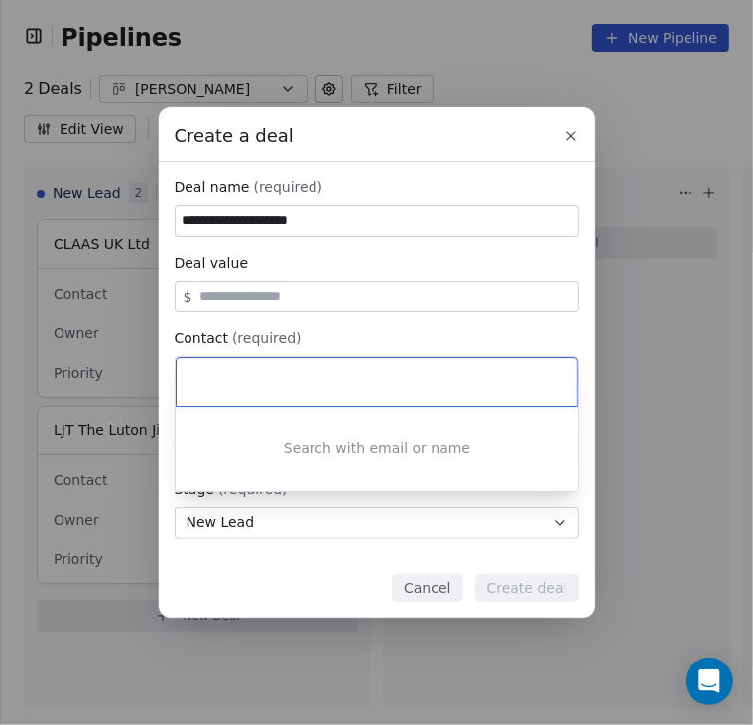
click at [351, 380] on input at bounding box center [378, 382] width 373 height 22
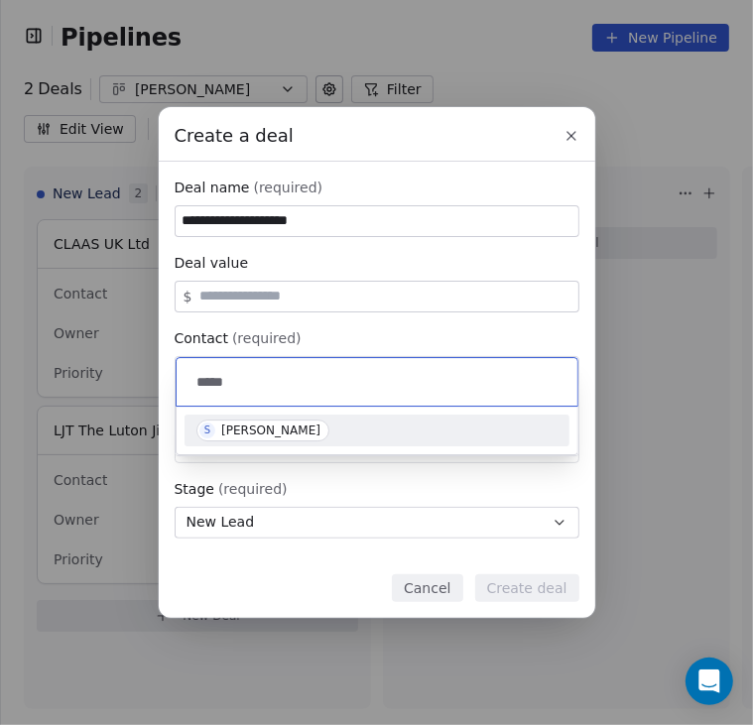
type input "*****"
click at [242, 429] on div "[PERSON_NAME]" at bounding box center [270, 431] width 99 height 14
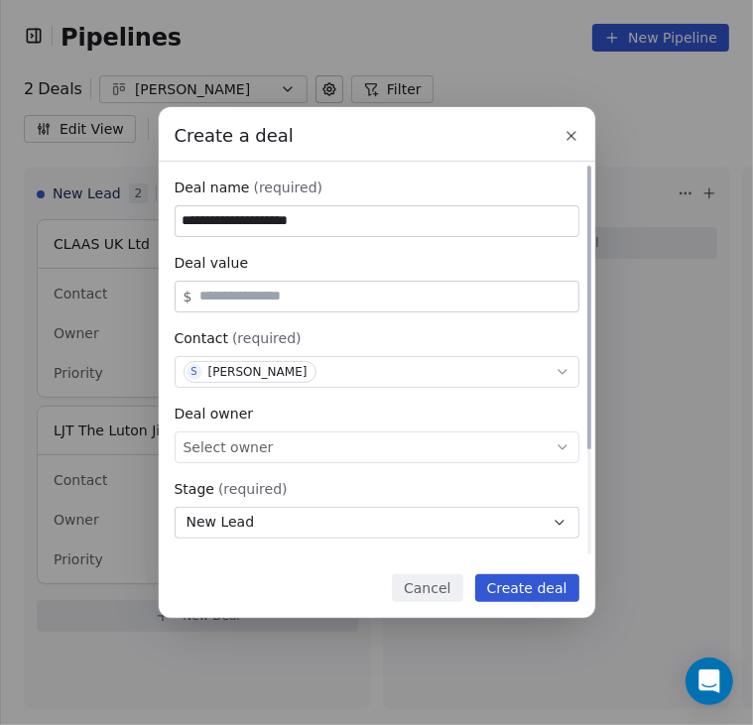
click at [518, 442] on div "Select owner" at bounding box center [377, 448] width 405 height 32
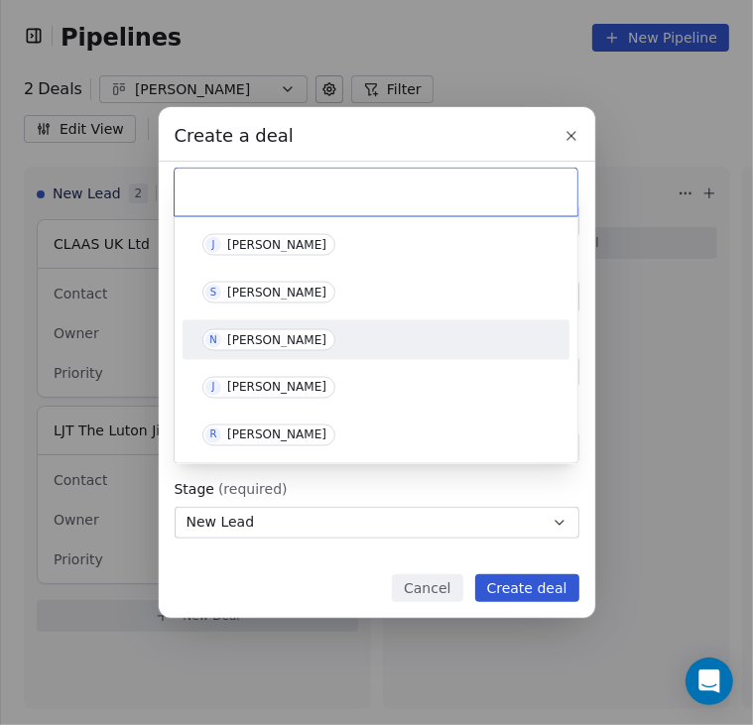
click at [292, 345] on div "[PERSON_NAME]" at bounding box center [276, 340] width 99 height 14
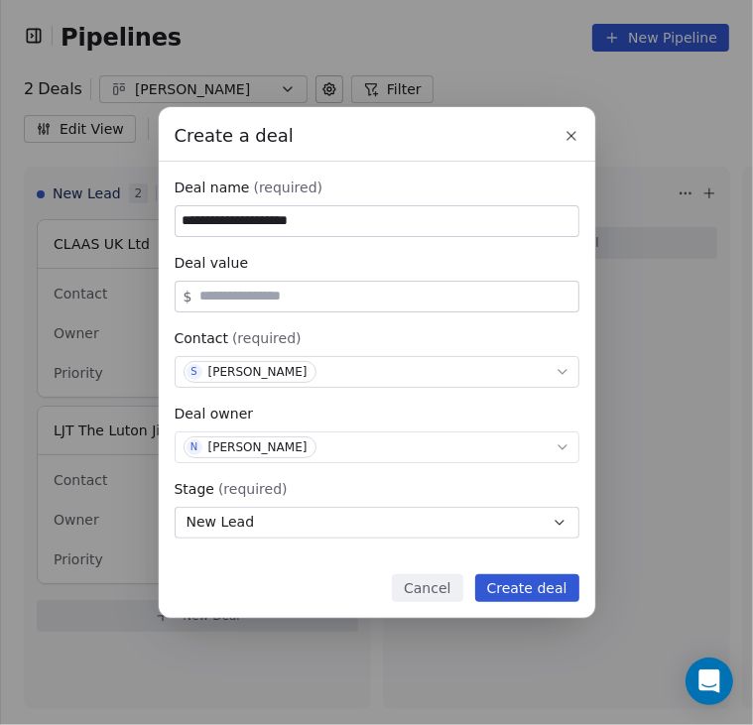
click at [537, 582] on button "Create deal" at bounding box center [527, 588] width 104 height 28
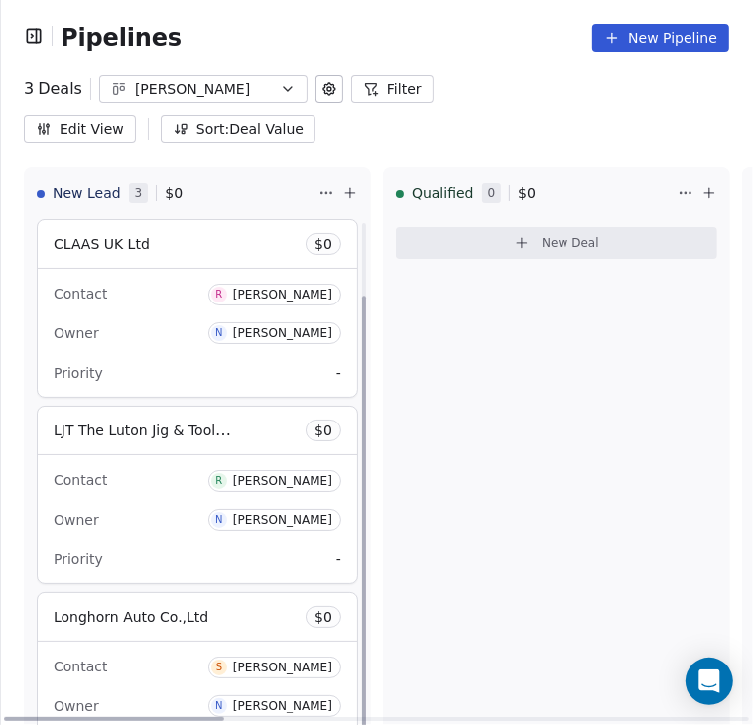
scroll to position [85, 0]
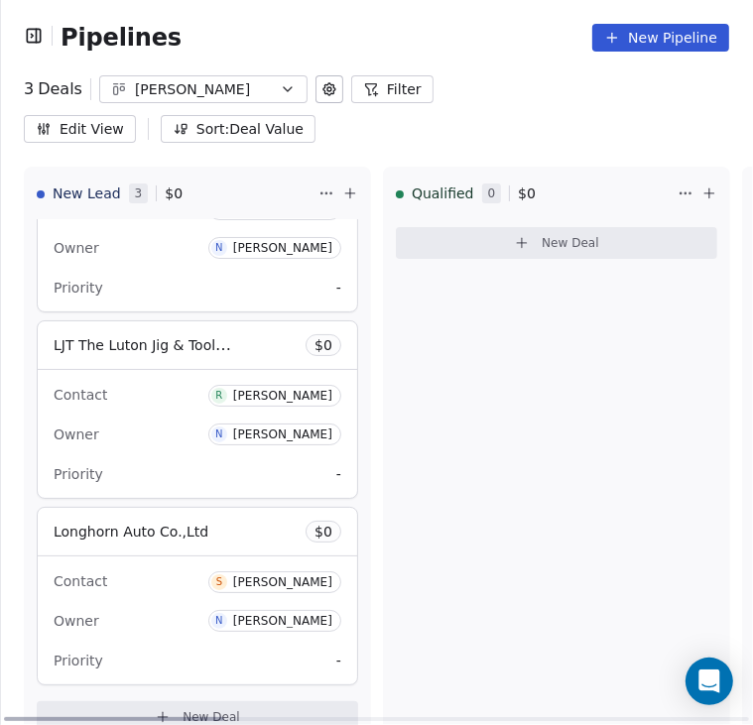
click at [186, 605] on div "Owner N Nick Higgins" at bounding box center [198, 621] width 288 height 32
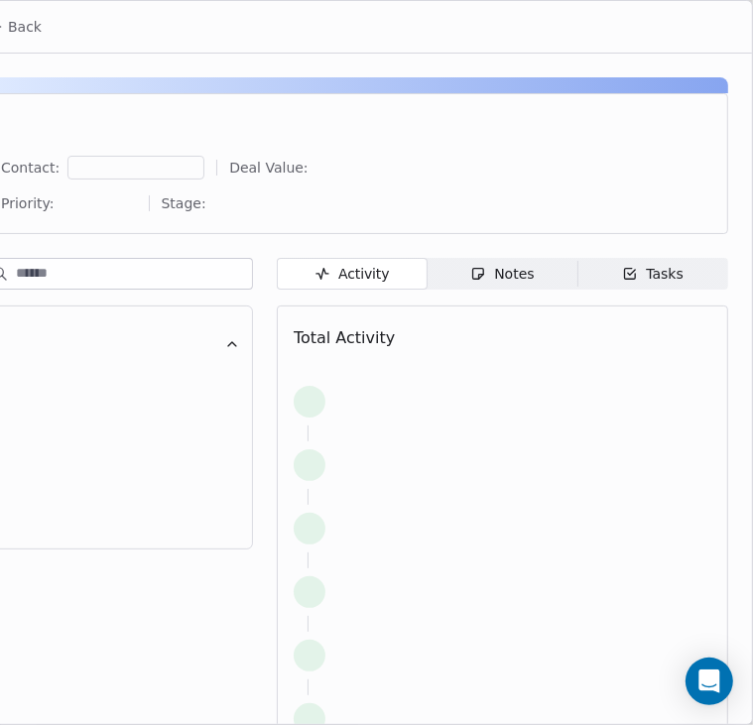
click at [186, 565] on body "Pipelines New Pipeline 3 Deals Nick Filter Edit View Sort: Deal Value New Lead …" at bounding box center [376, 362] width 753 height 725
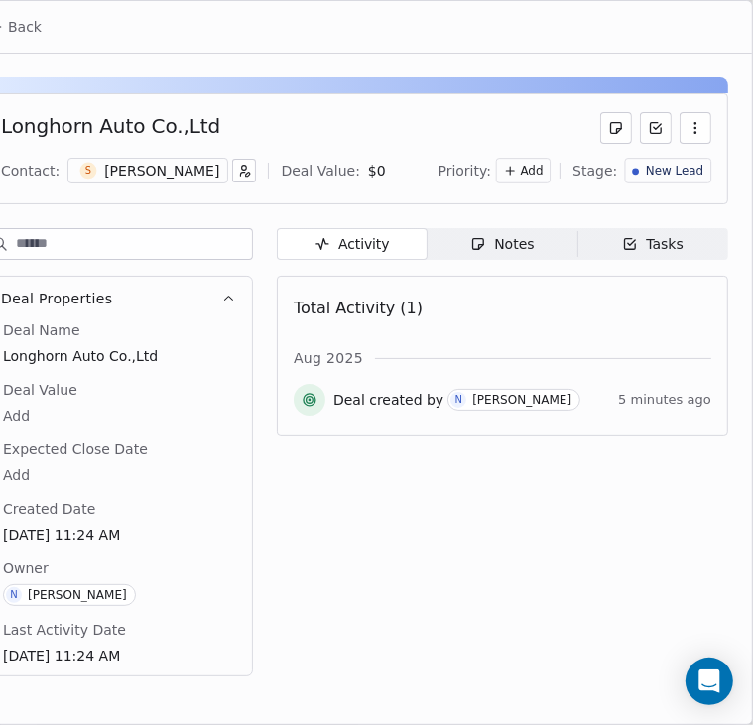
click at [507, 239] on div "Notes" at bounding box center [501, 244] width 63 height 21
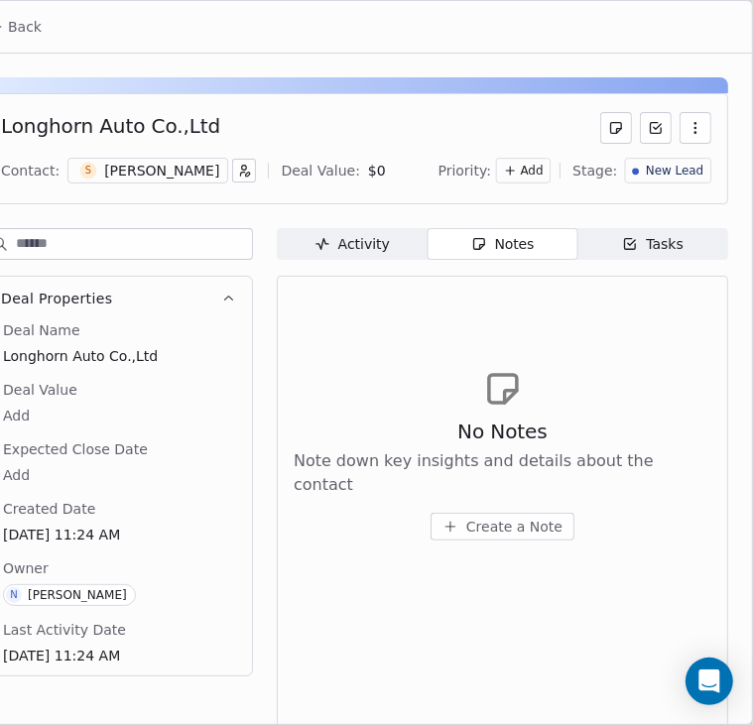
click at [466, 520] on span "Create a Note" at bounding box center [514, 527] width 96 height 20
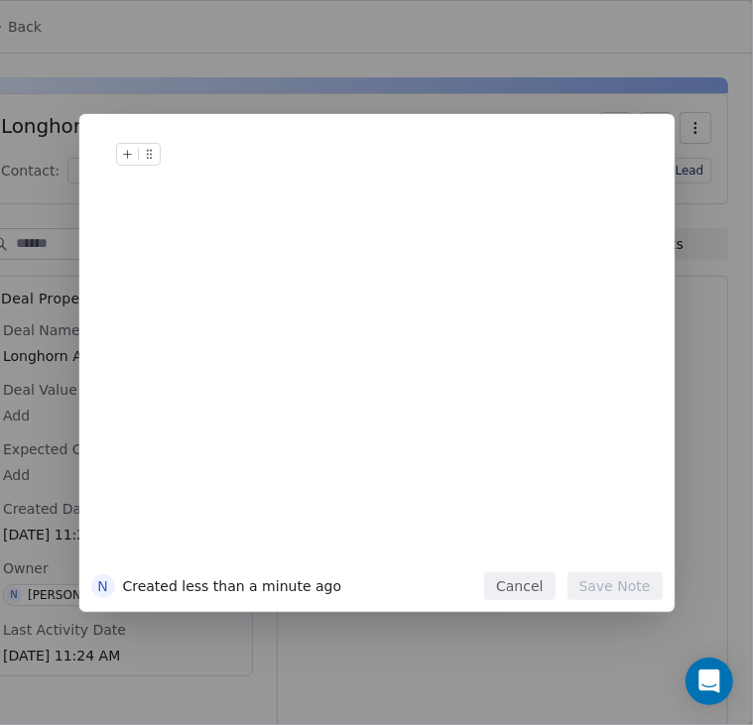
click at [286, 177] on div at bounding box center [407, 175] width 480 height 48
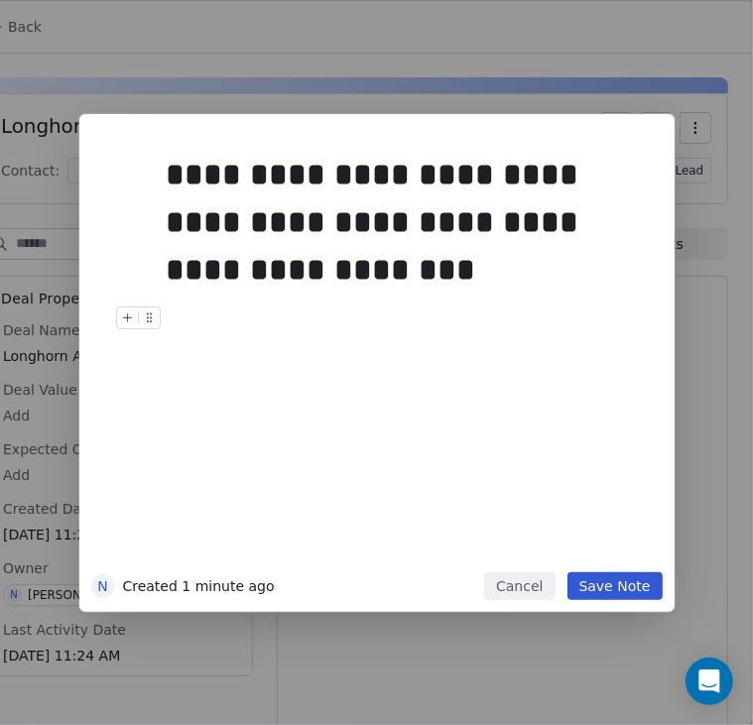
click at [612, 591] on button "Save Note" at bounding box center [614, 586] width 95 height 28
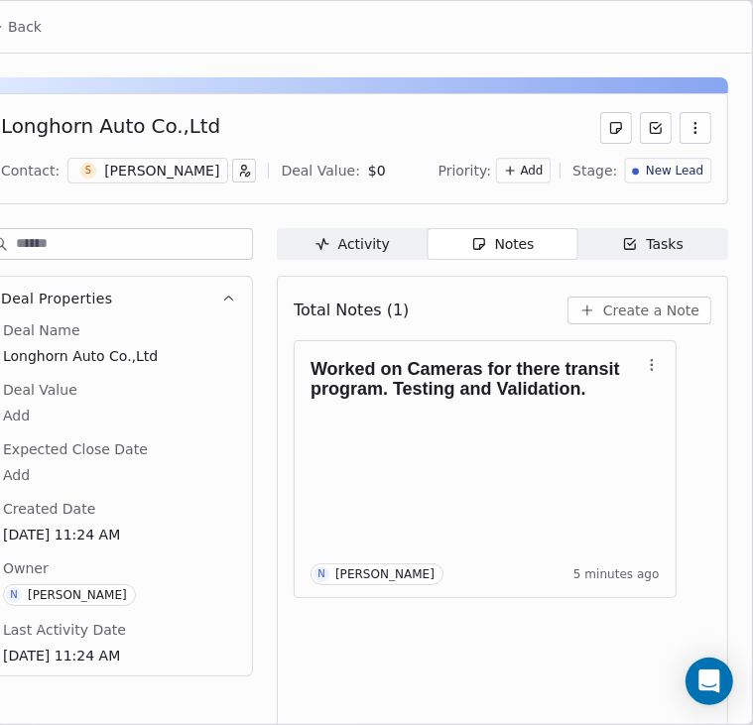
click at [675, 250] on span "Tasks Tasks" at bounding box center [652, 244] width 151 height 32
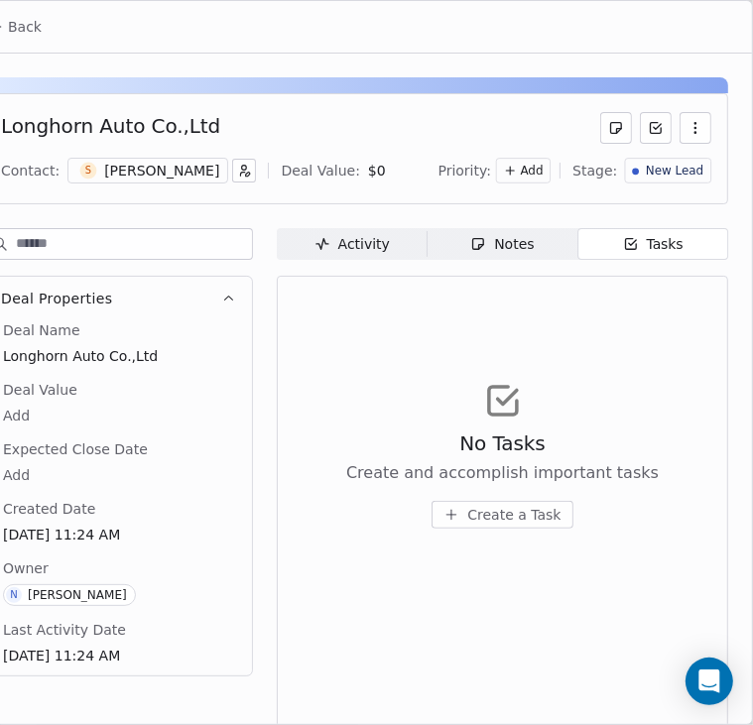
click at [480, 507] on span "Create a Task" at bounding box center [513, 515] width 93 height 20
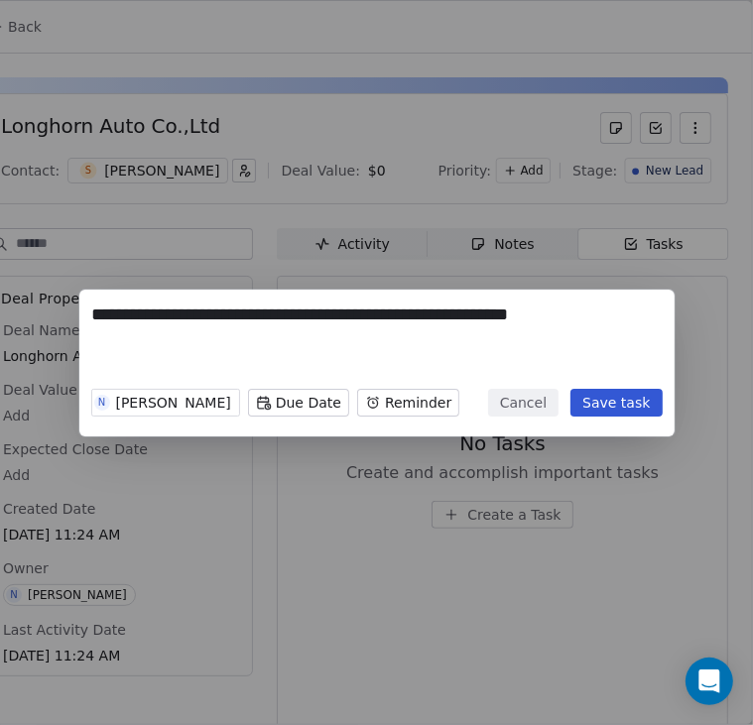
click at [434, 318] on textarea "**********" at bounding box center [376, 341] width 569 height 77
type textarea "**********"
click at [604, 412] on button "Save task" at bounding box center [615, 403] width 91 height 28
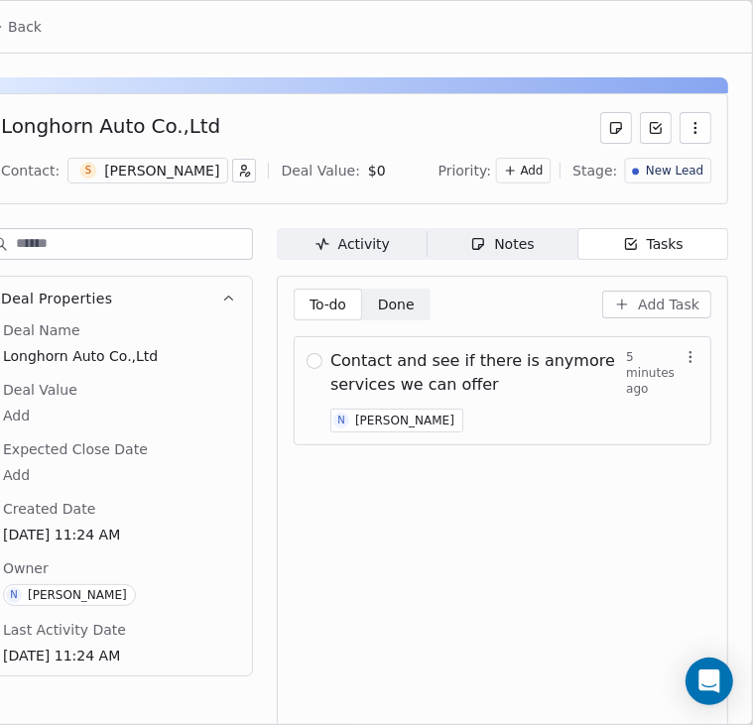
click at [40, 39] on button "Back" at bounding box center [14, 27] width 77 height 36
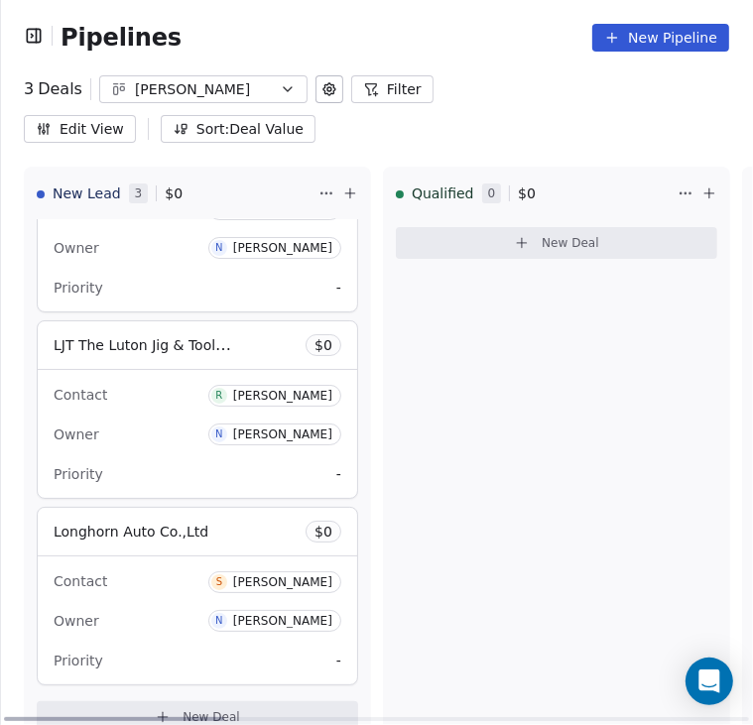
click at [183, 701] on button "New Deal" at bounding box center [197, 717] width 321 height 32
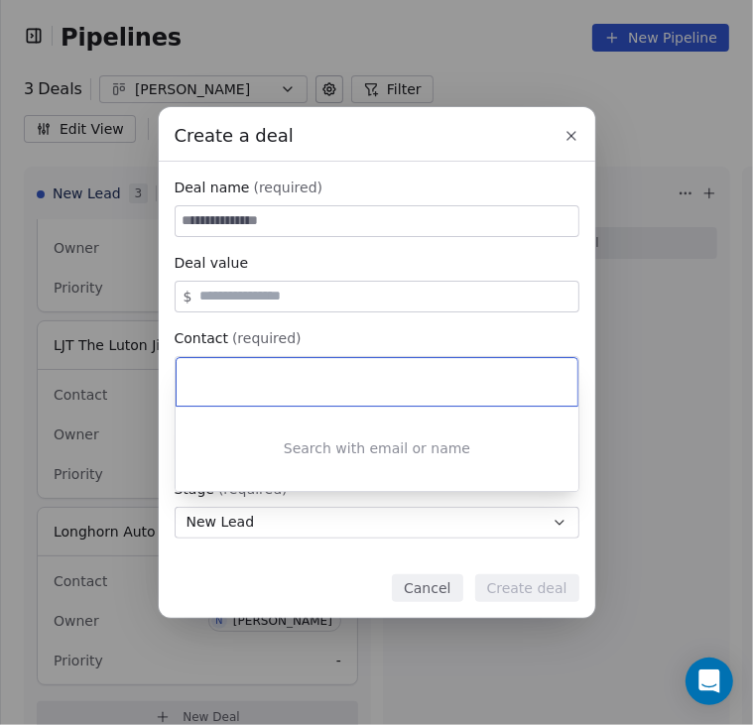
click at [389, 220] on div "Create a deal Deal name (required) Deal value $ Contact (required) Select conta…" at bounding box center [376, 362] width 753 height 510
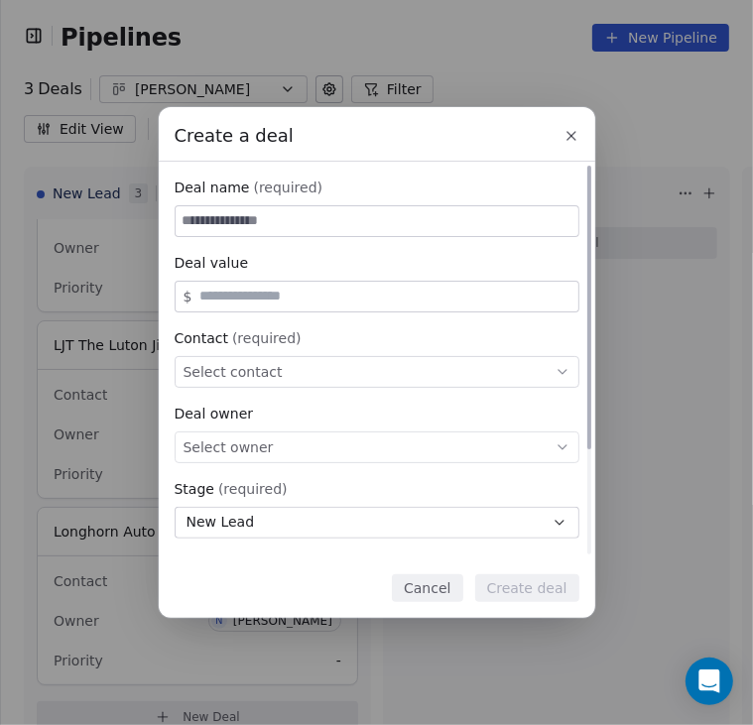
click at [389, 220] on input at bounding box center [377, 221] width 403 height 30
paste input "**********"
type input "**********"
click at [258, 375] on span "Select contact" at bounding box center [233, 372] width 99 height 20
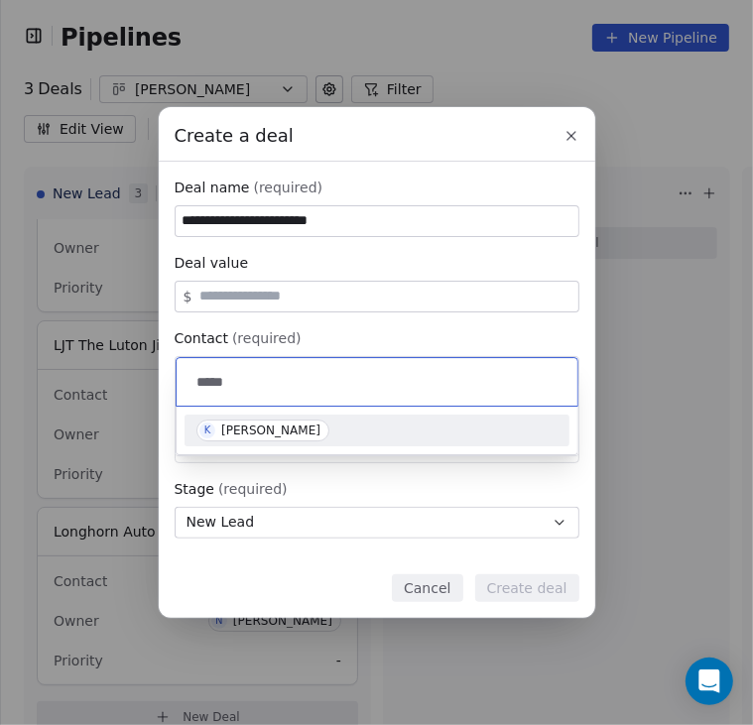
type input "*****"
click at [236, 432] on div "[PERSON_NAME]" at bounding box center [270, 431] width 99 height 14
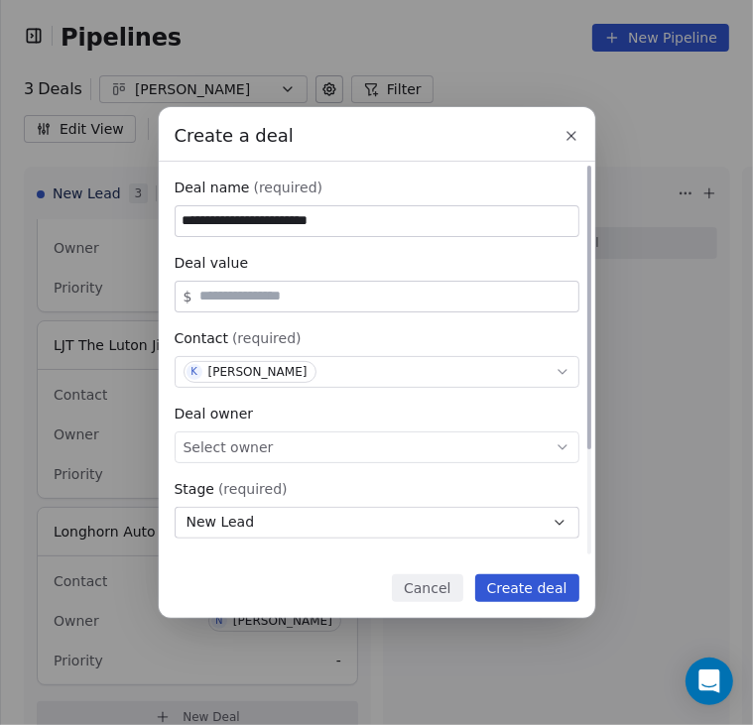
click at [472, 452] on div "Select owner" at bounding box center [377, 448] width 405 height 32
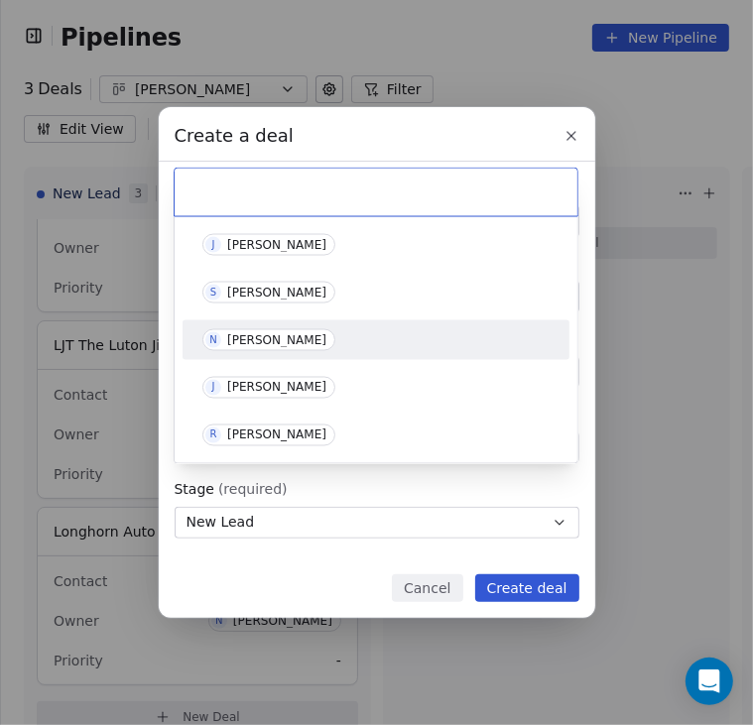
click at [279, 324] on div "N Nick Higgins" at bounding box center [375, 340] width 371 height 32
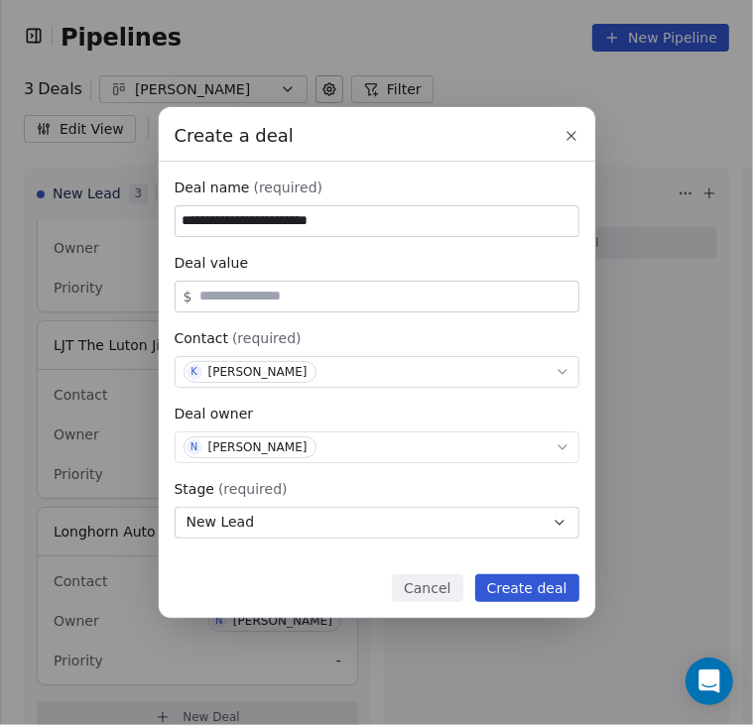
click at [531, 590] on button "Create deal" at bounding box center [527, 588] width 104 height 28
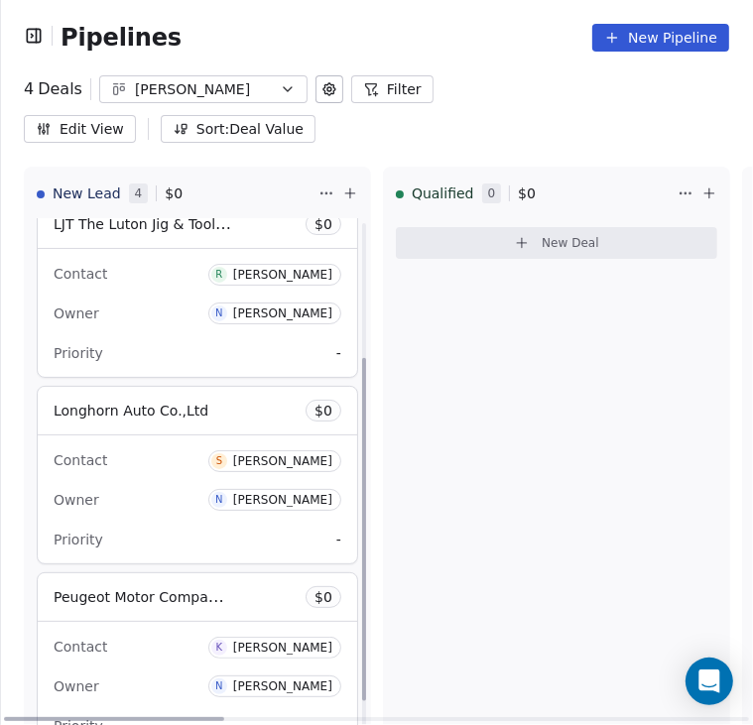
scroll to position [272, 0]
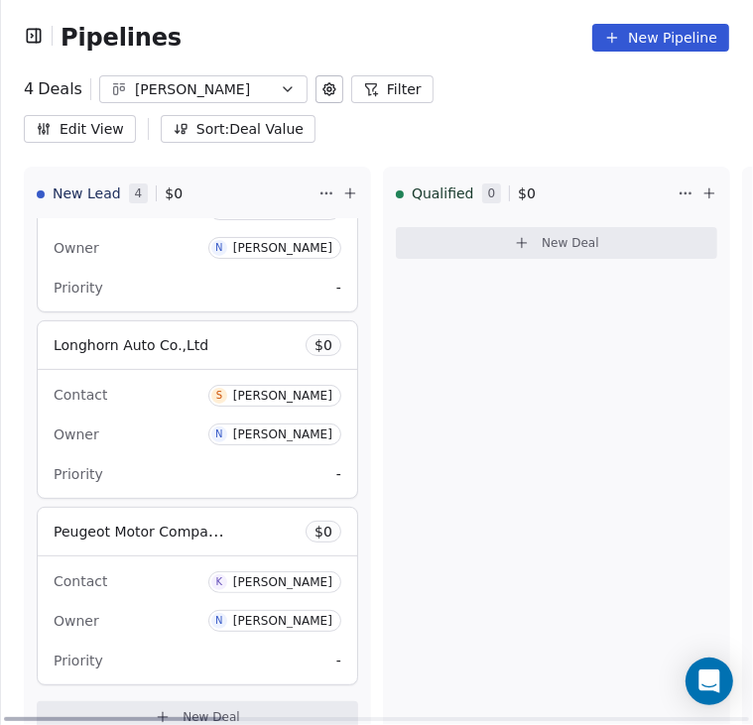
click at [201, 605] on div "Owner N Nick Higgins" at bounding box center [198, 621] width 288 height 32
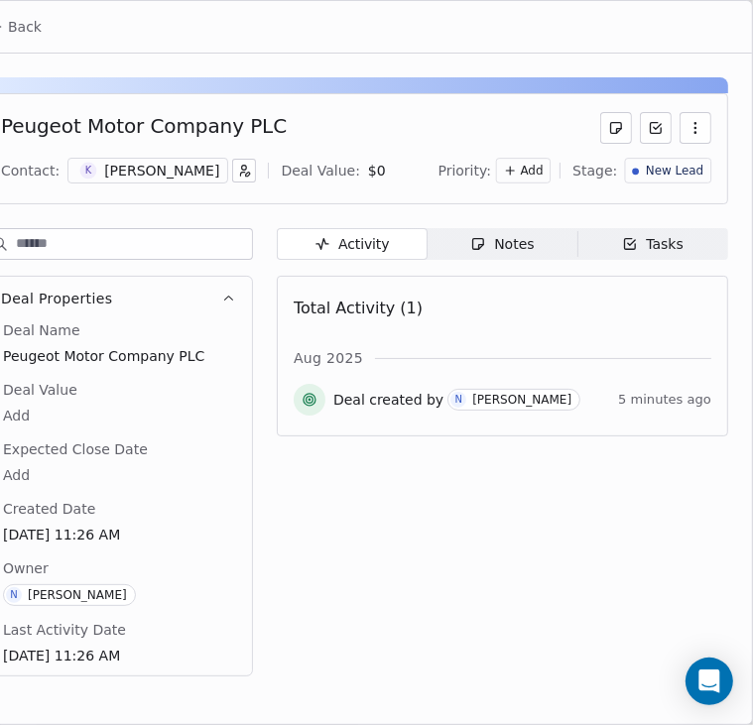
click at [472, 240] on icon "button" at bounding box center [478, 244] width 16 height 16
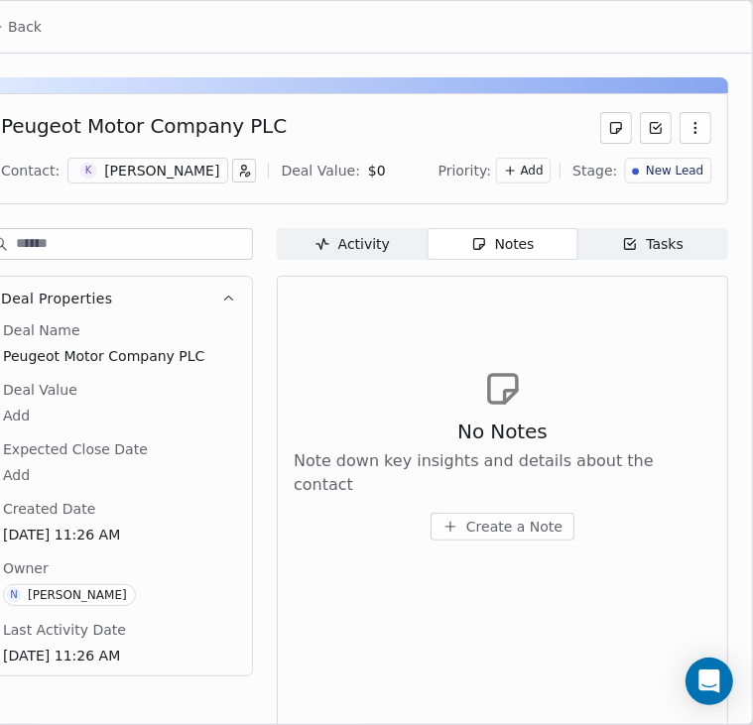
click at [444, 519] on icon "button" at bounding box center [450, 527] width 16 height 16
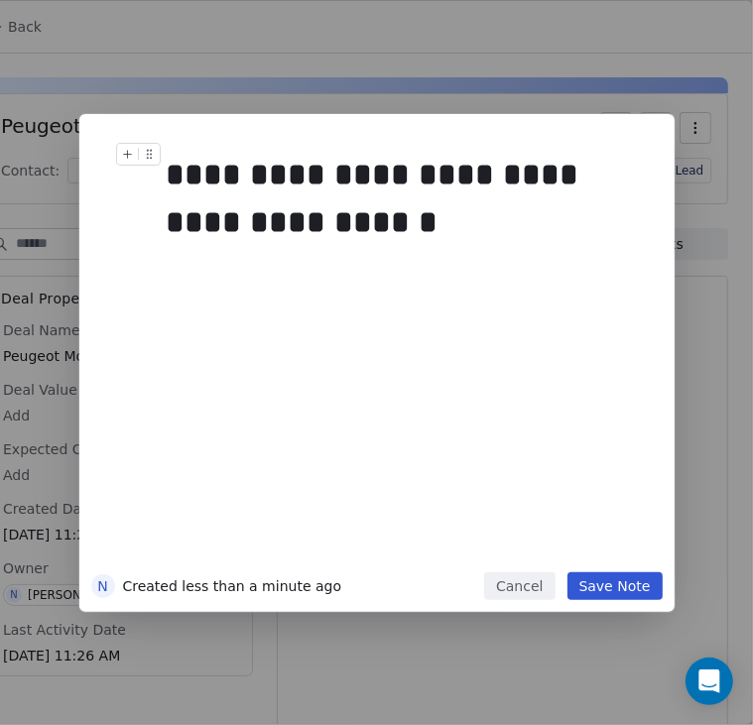
click at [228, 163] on div "**********" at bounding box center [399, 198] width 465 height 95
click at [589, 578] on button "Save Note" at bounding box center [614, 586] width 95 height 28
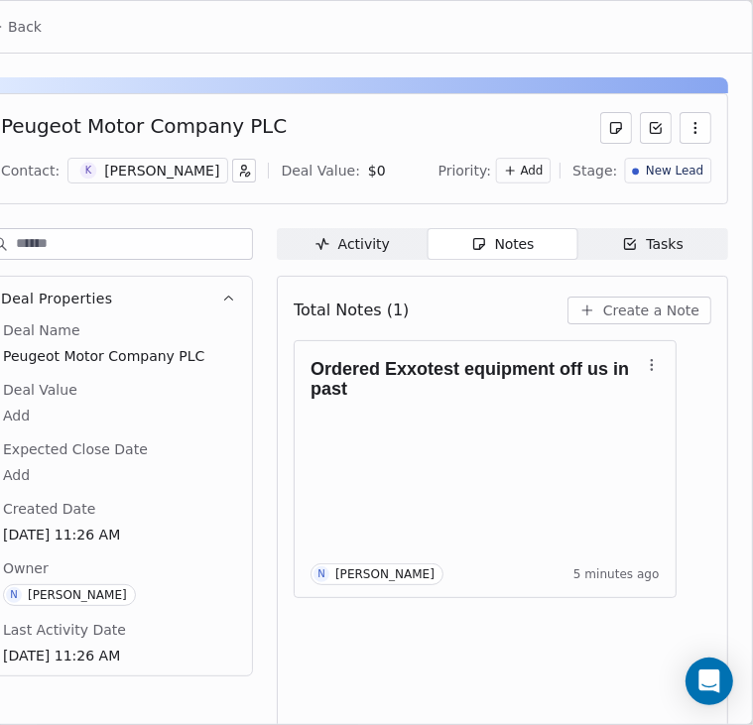
click at [646, 231] on span "Tasks Tasks" at bounding box center [652, 244] width 151 height 32
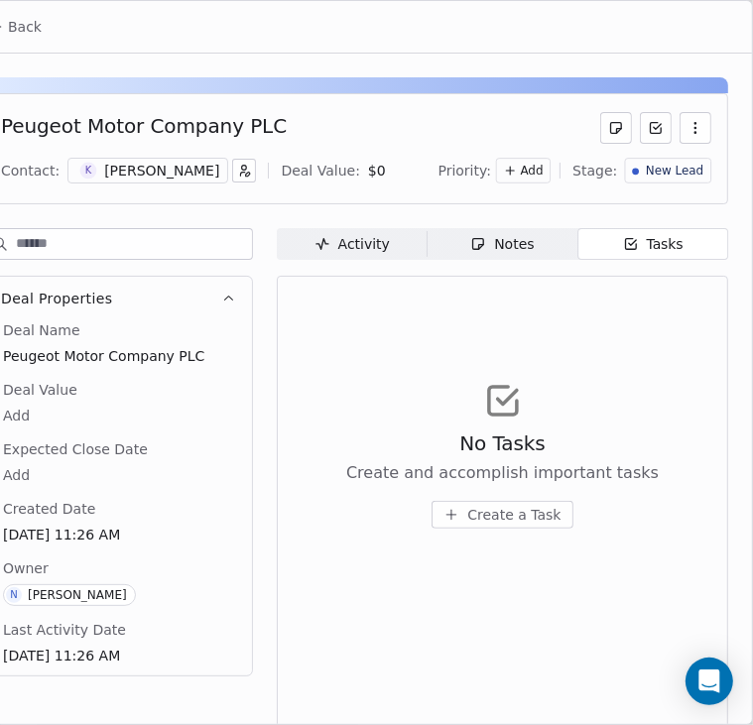
click at [528, 529] on div "No Tasks Create and accomplish important tasks Create a Task" at bounding box center [503, 454] width 418 height 244
click at [528, 516] on span "Create a Task" at bounding box center [513, 515] width 93 height 20
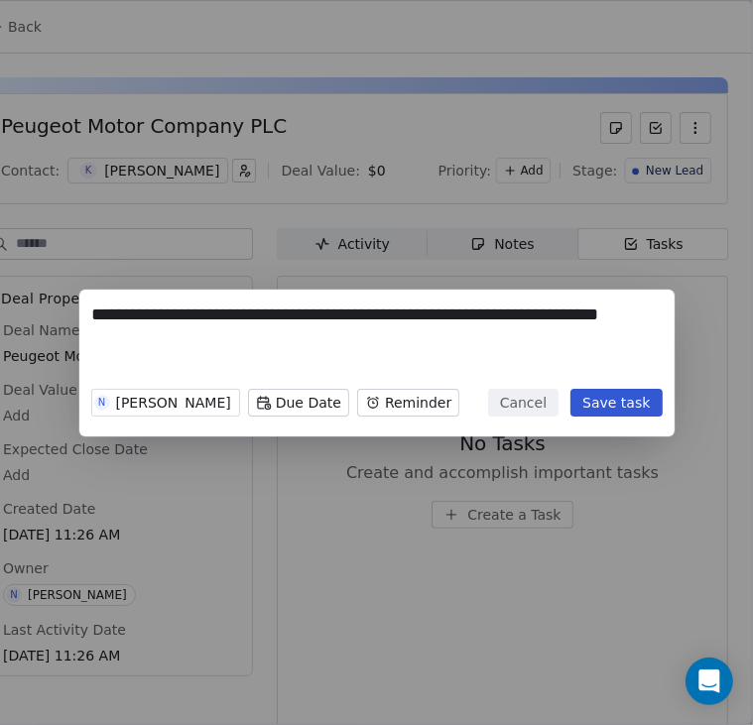
click at [138, 309] on textarea "**********" at bounding box center [376, 341] width 569 height 77
type textarea "**********"
click at [647, 404] on button "Save task" at bounding box center [615, 403] width 91 height 28
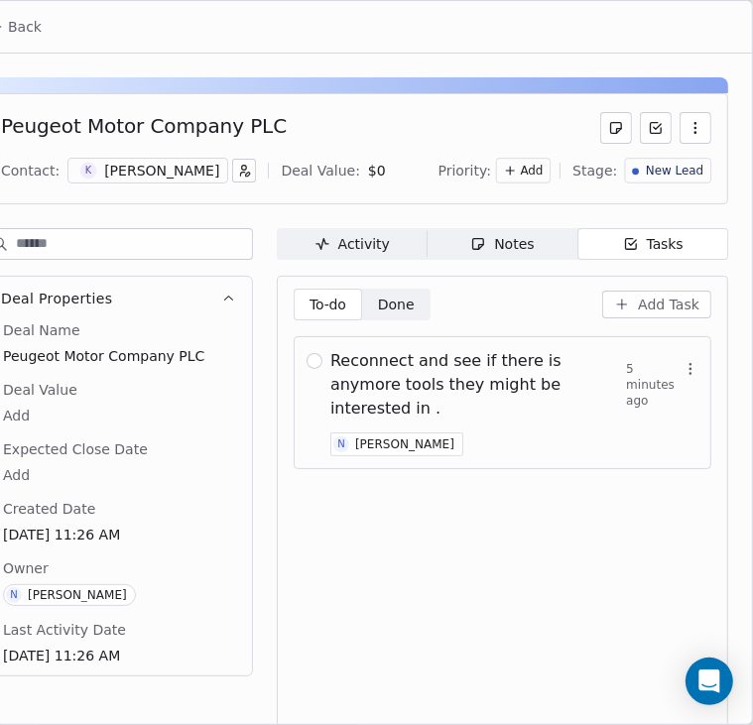
click at [35, 41] on button "Back" at bounding box center [14, 27] width 77 height 36
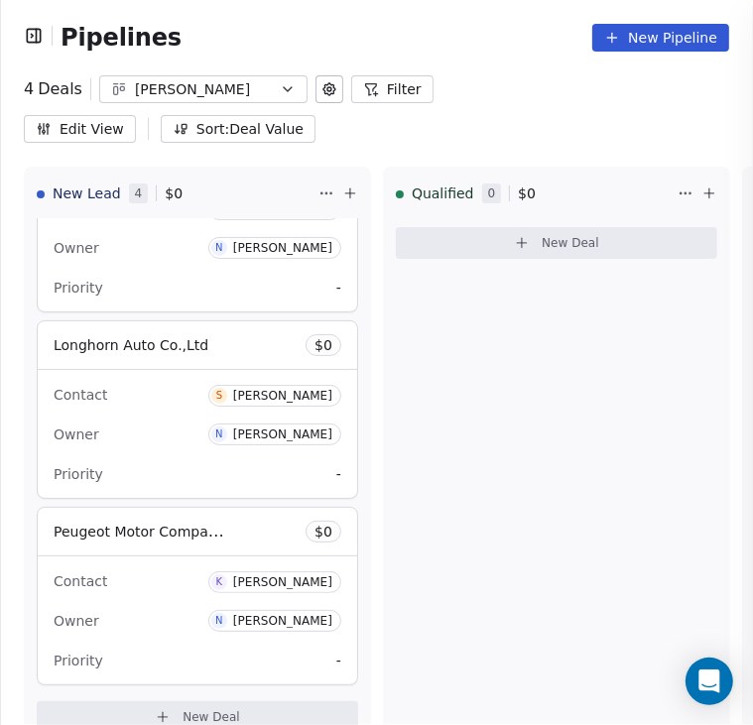
click at [35, 724] on div "Back Contact: Deal Value: Priority: Stage: Activity Activity Notes Notes Tasks …" at bounding box center [376, 725] width 753 height 0
click at [171, 709] on icon at bounding box center [163, 717] width 16 height 16
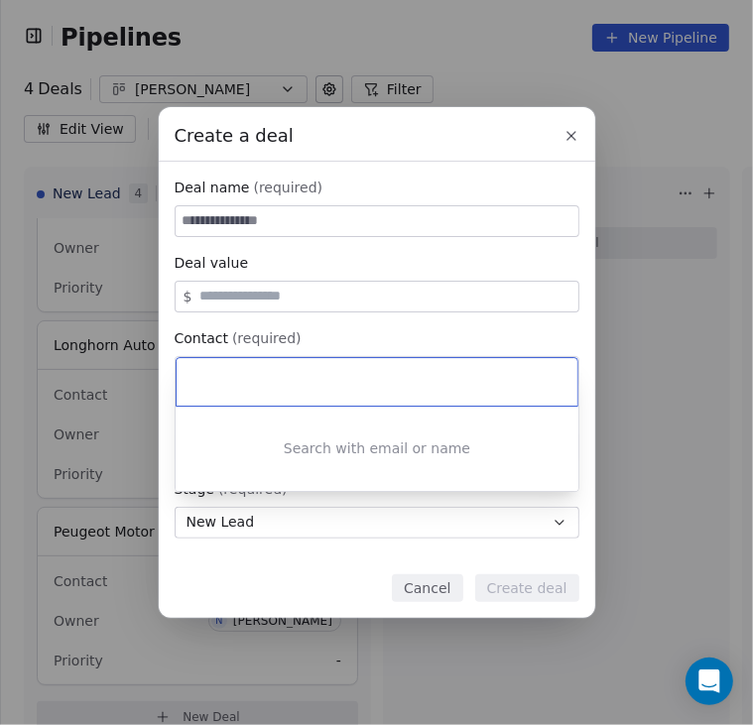
click at [258, 221] on div "Create a deal Deal name (required) Deal value $ Contact (required) Select conta…" at bounding box center [376, 362] width 753 height 510
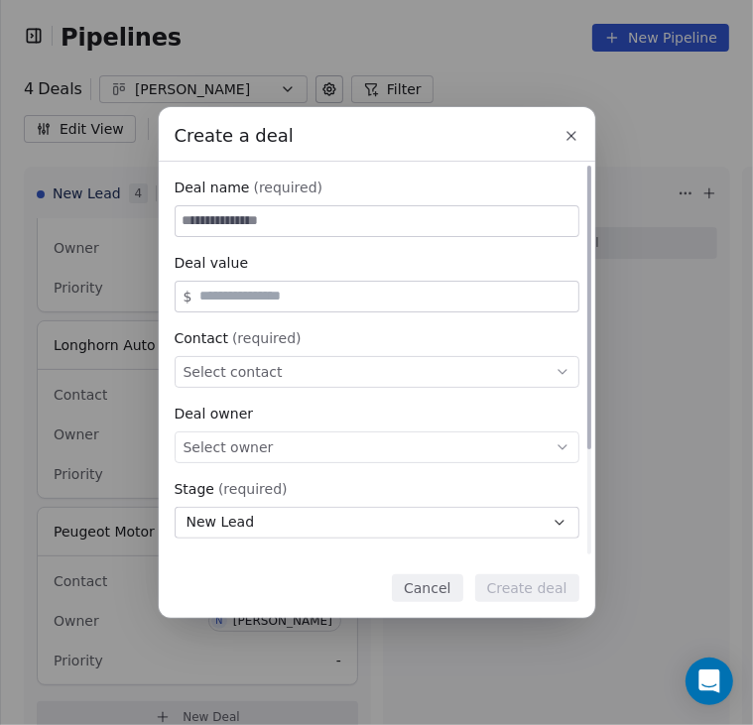
click at [258, 221] on input at bounding box center [377, 221] width 403 height 30
paste input "**********"
type input "**********"
click at [236, 372] on span "Select contact" at bounding box center [233, 372] width 99 height 20
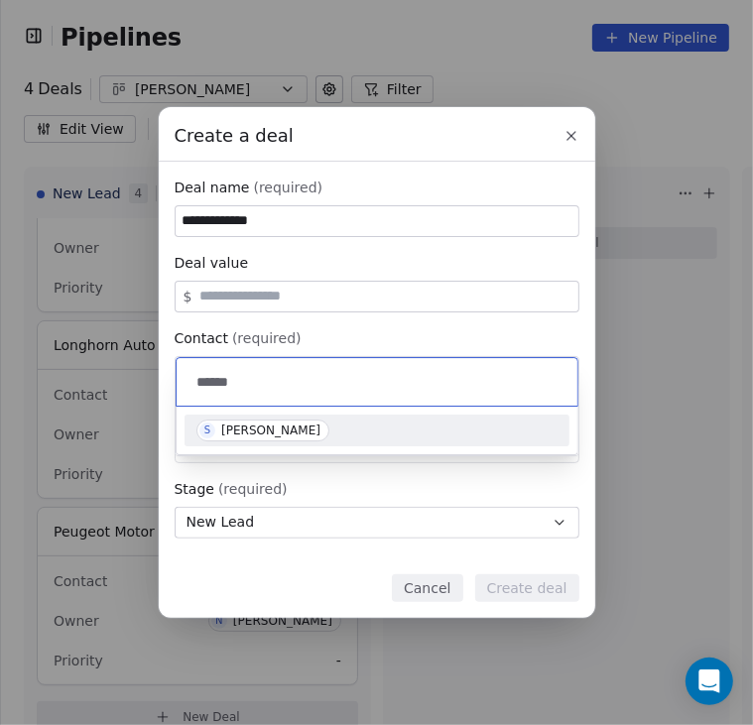
type input "******"
click at [236, 432] on div "[PERSON_NAME]" at bounding box center [270, 431] width 99 height 14
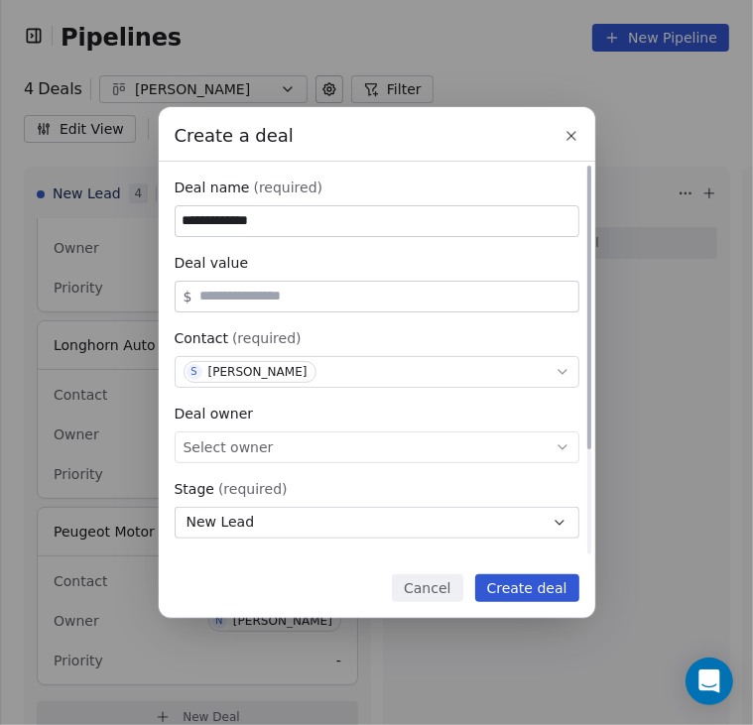
click at [238, 441] on span "Select owner" at bounding box center [229, 447] width 90 height 20
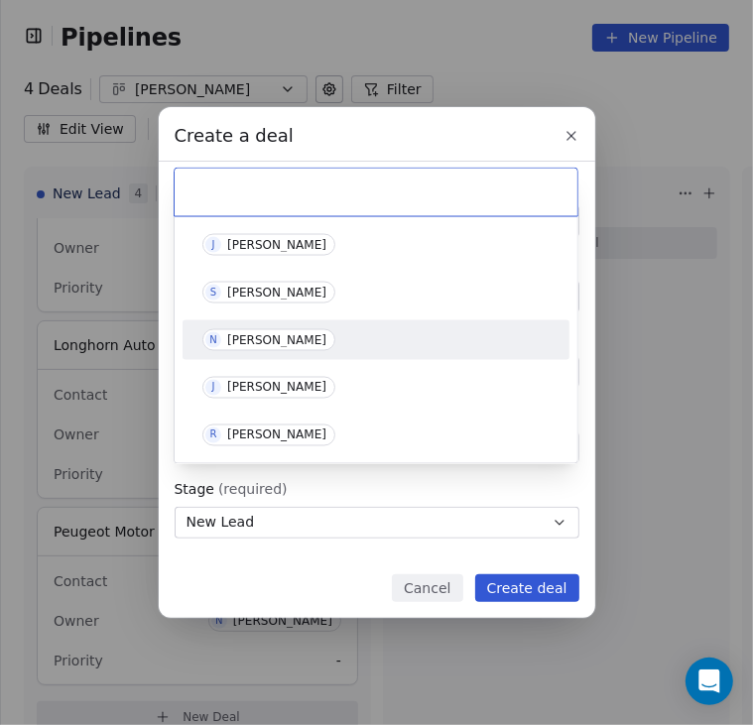
click at [247, 331] on span "N Nick Higgins" at bounding box center [268, 340] width 133 height 22
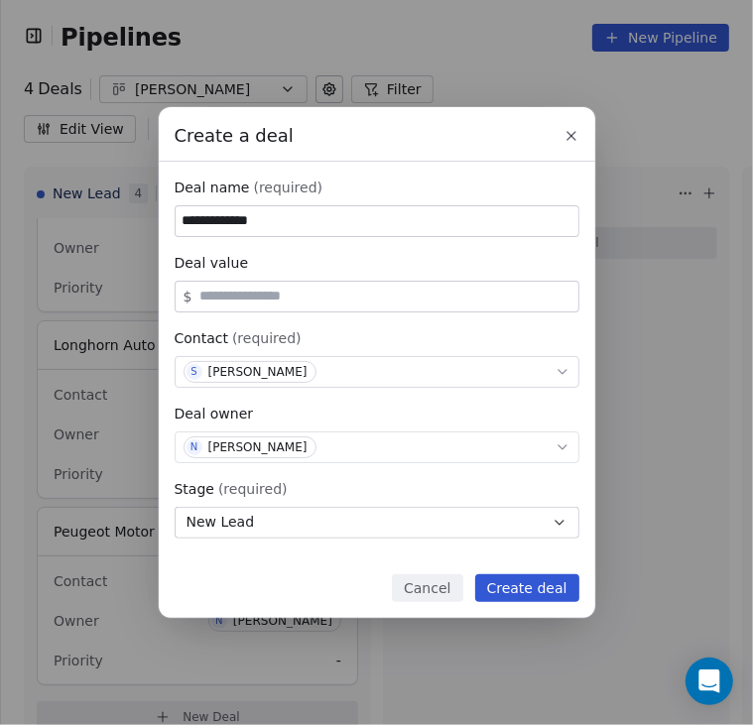
click at [512, 586] on button "Create deal" at bounding box center [527, 588] width 104 height 28
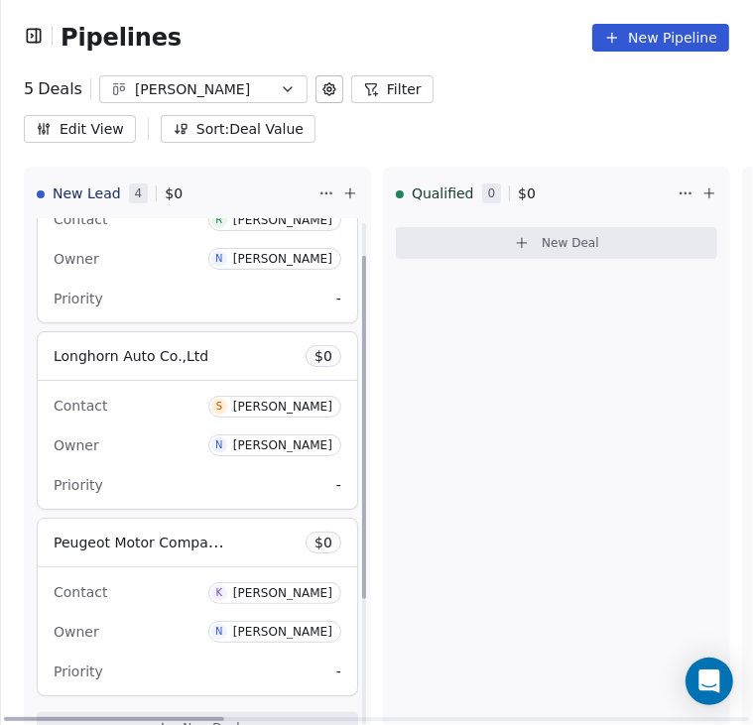
scroll to position [272, 0]
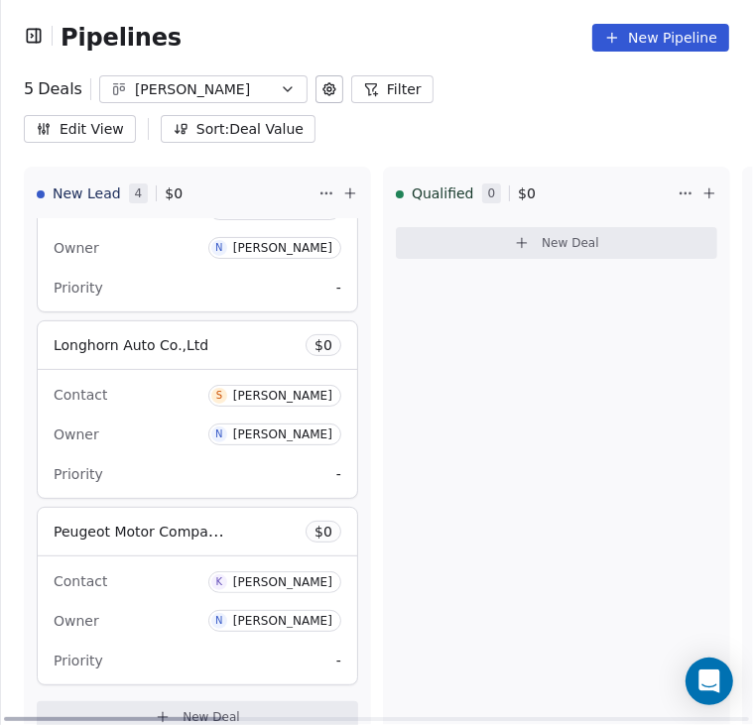
click at [229, 709] on span "New Deal" at bounding box center [212, 717] width 58 height 16
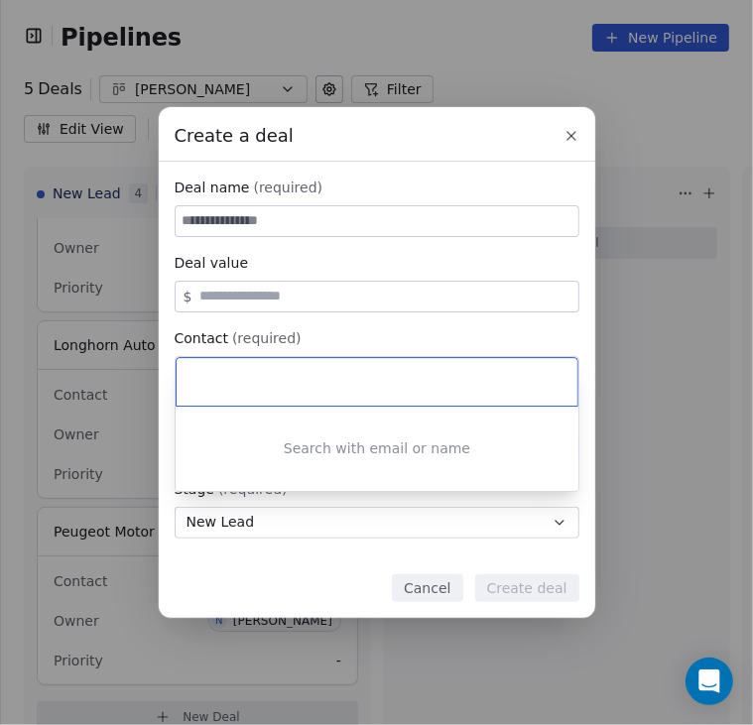
click at [278, 227] on div "Create a deal Deal name (required) Deal value $ Contact (required) Select conta…" at bounding box center [376, 362] width 753 height 510
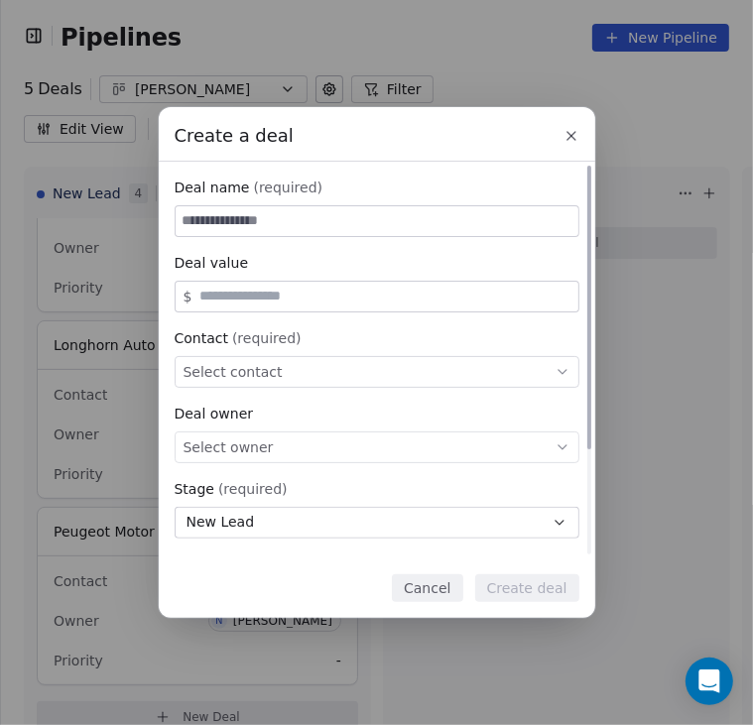
click at [281, 219] on input at bounding box center [377, 221] width 403 height 30
paste input "**********"
type input "**********"
click at [262, 366] on span "Select contact" at bounding box center [233, 372] width 99 height 20
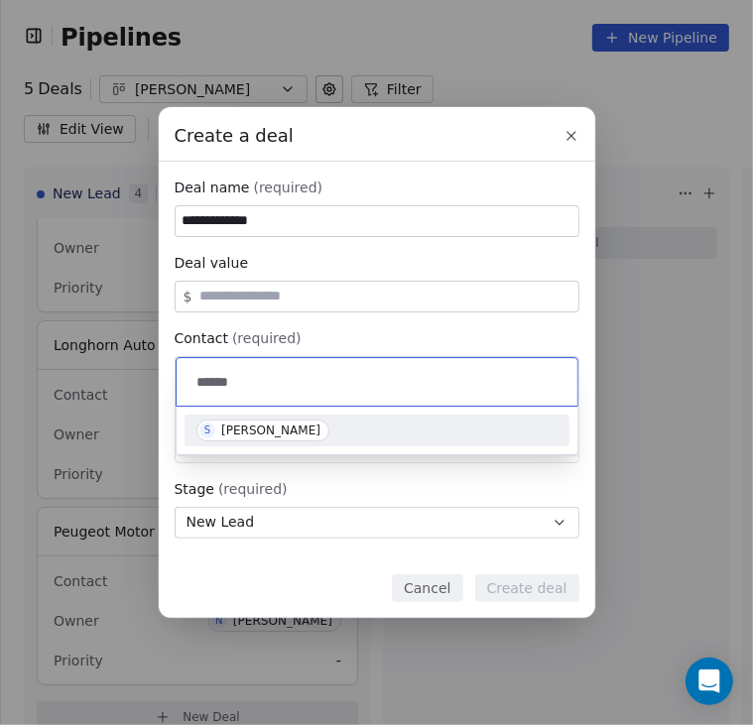
type input "******"
click at [254, 427] on div "[PERSON_NAME]" at bounding box center [270, 431] width 99 height 14
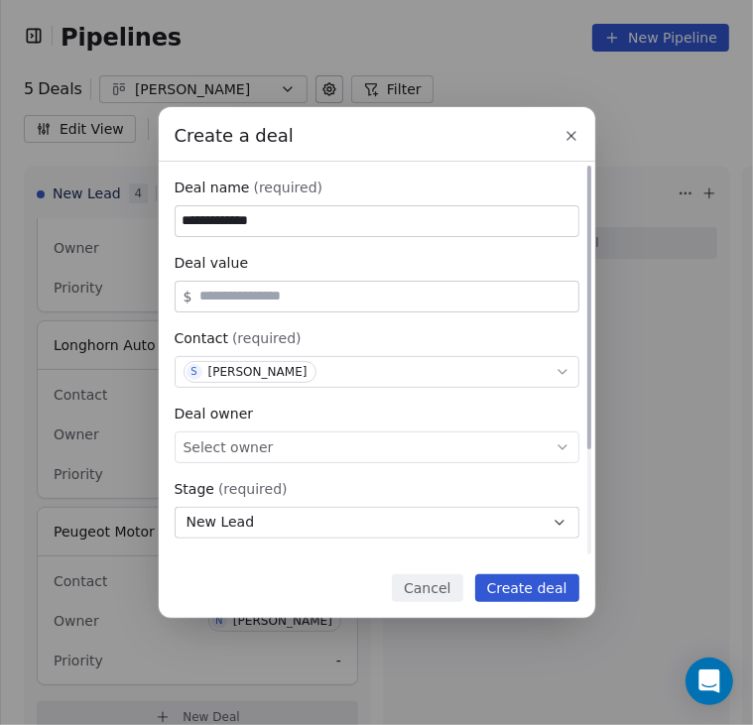
click at [254, 439] on span "Select owner" at bounding box center [229, 447] width 90 height 20
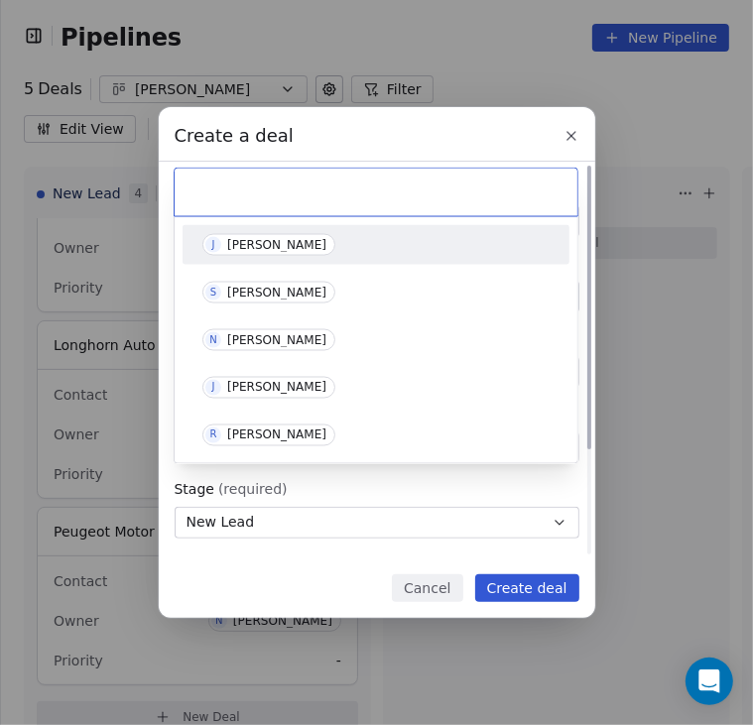
click at [254, 439] on div "Ryan Piper" at bounding box center [276, 436] width 99 height 14
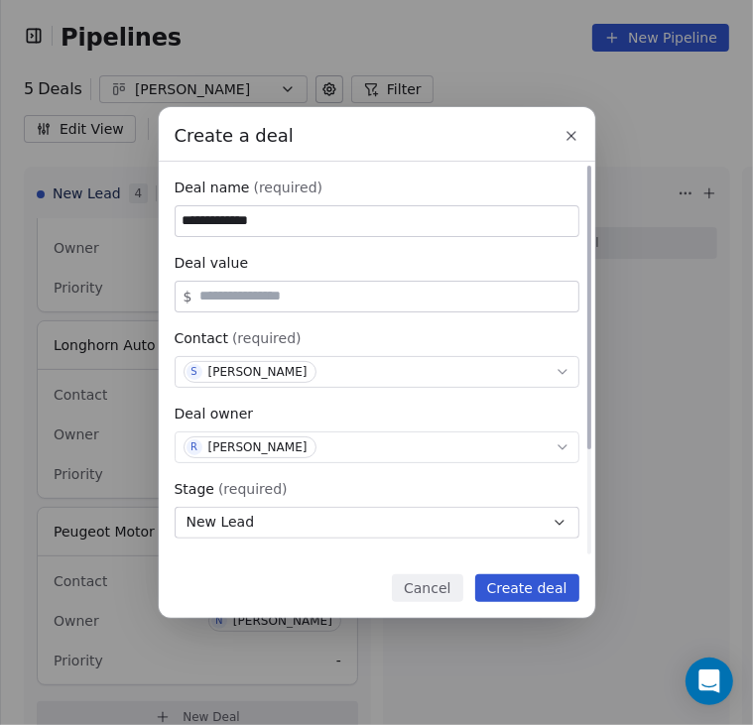
click at [262, 451] on div "Ryan Piper" at bounding box center [257, 447] width 99 height 14
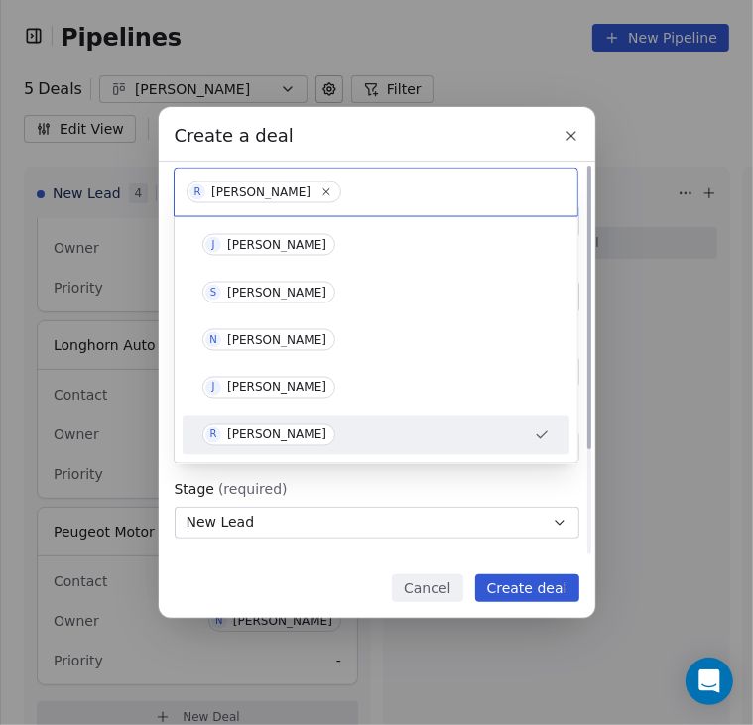
click at [262, 451] on div "R Ryan Piper" at bounding box center [376, 436] width 387 height 40
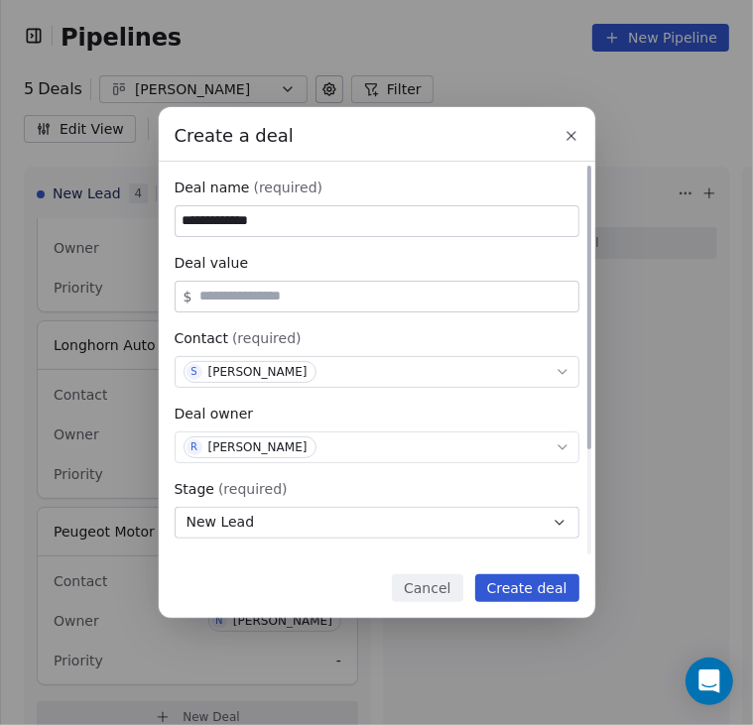
click at [262, 451] on div "Ryan Piper" at bounding box center [257, 447] width 99 height 14
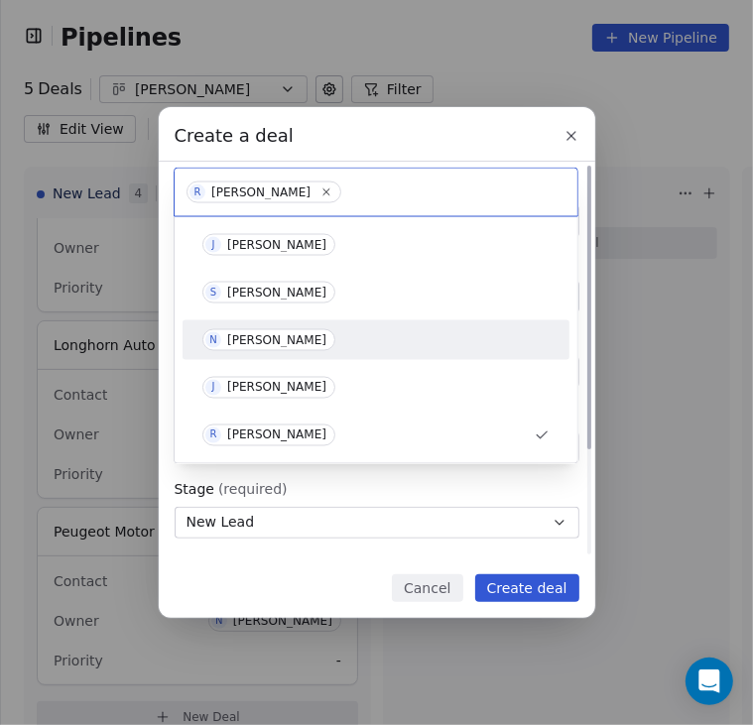
click at [274, 334] on div "[PERSON_NAME]" at bounding box center [276, 340] width 99 height 14
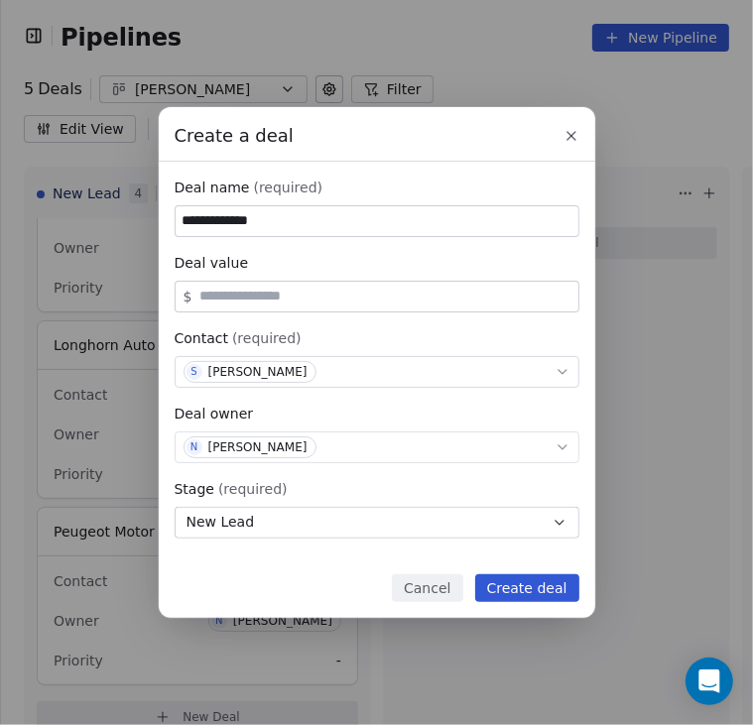
click at [539, 591] on button "Create deal" at bounding box center [527, 588] width 104 height 28
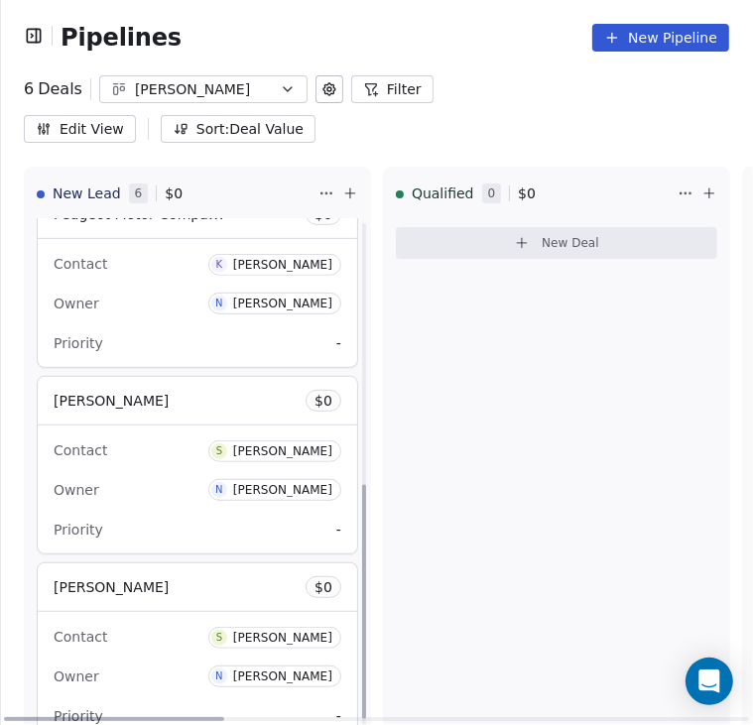
scroll to position [645, 0]
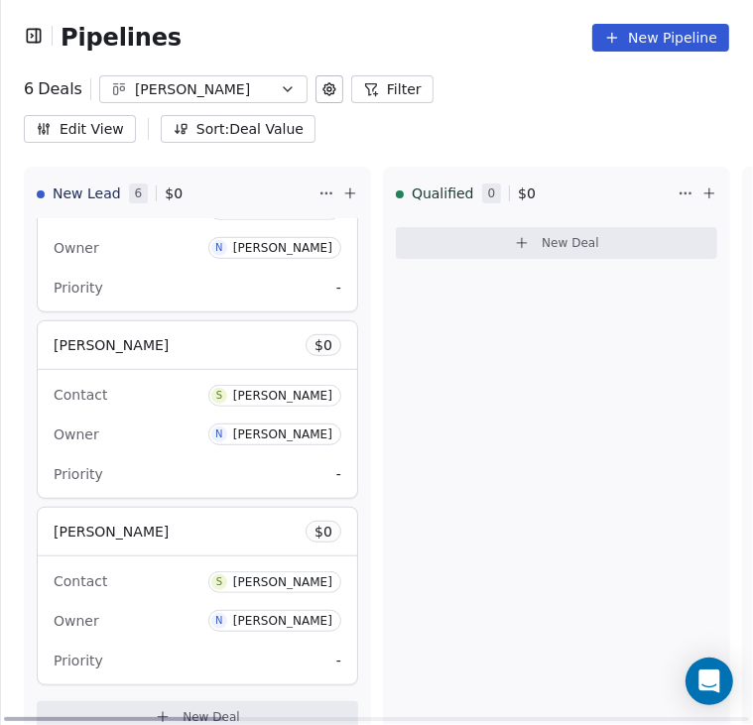
click at [228, 458] on div "Priority -" at bounding box center [198, 474] width 288 height 32
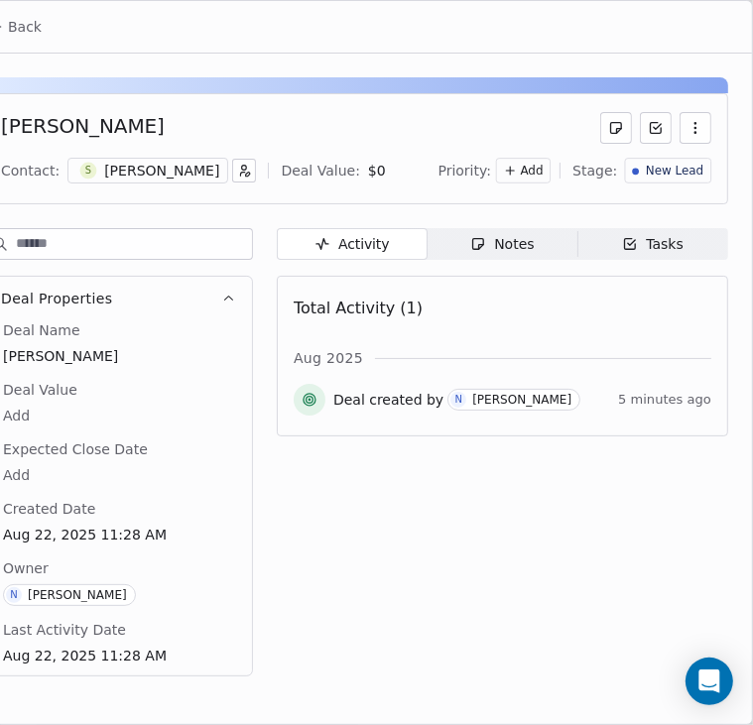
click at [24, 31] on span "Back" at bounding box center [25, 27] width 34 height 20
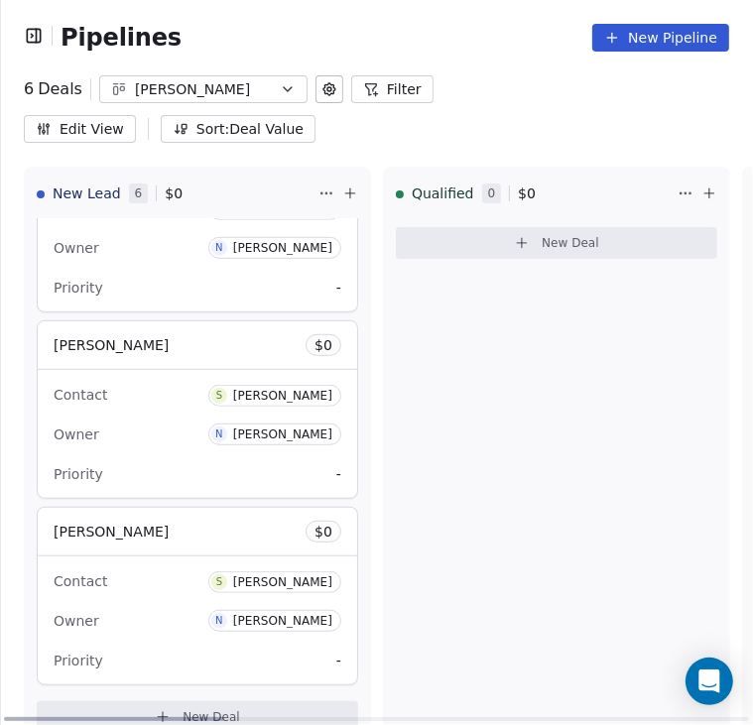
click at [339, 464] on span "-" at bounding box center [338, 474] width 5 height 20
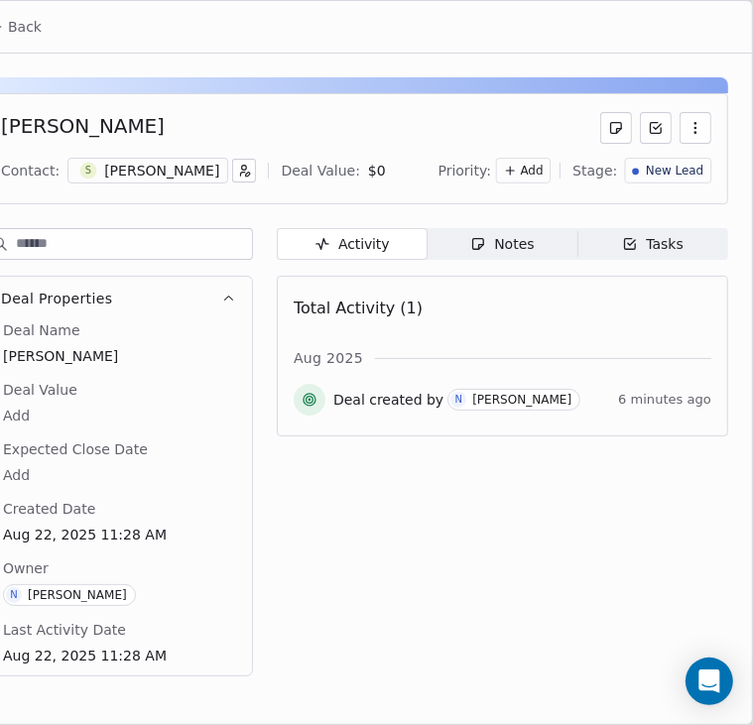
click at [698, 127] on icon "button" at bounding box center [695, 128] width 16 height 16
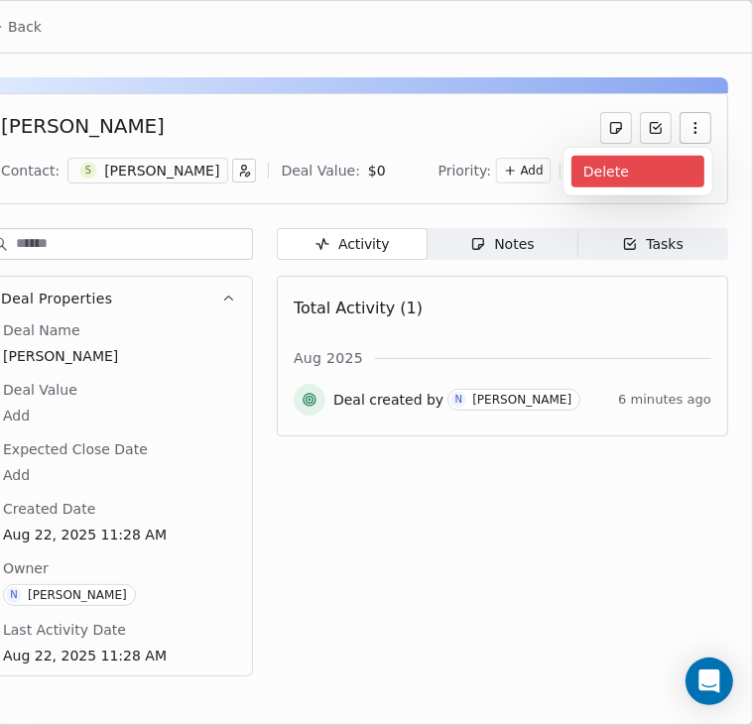
click at [639, 164] on div "Delete" at bounding box center [637, 172] width 133 height 32
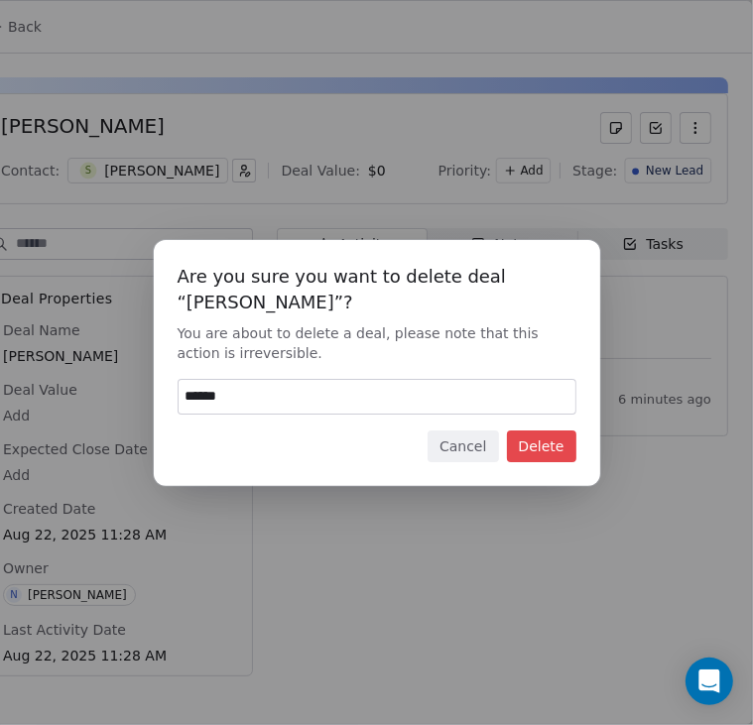
type input "******"
click at [559, 439] on button "Delete" at bounding box center [541, 447] width 69 height 32
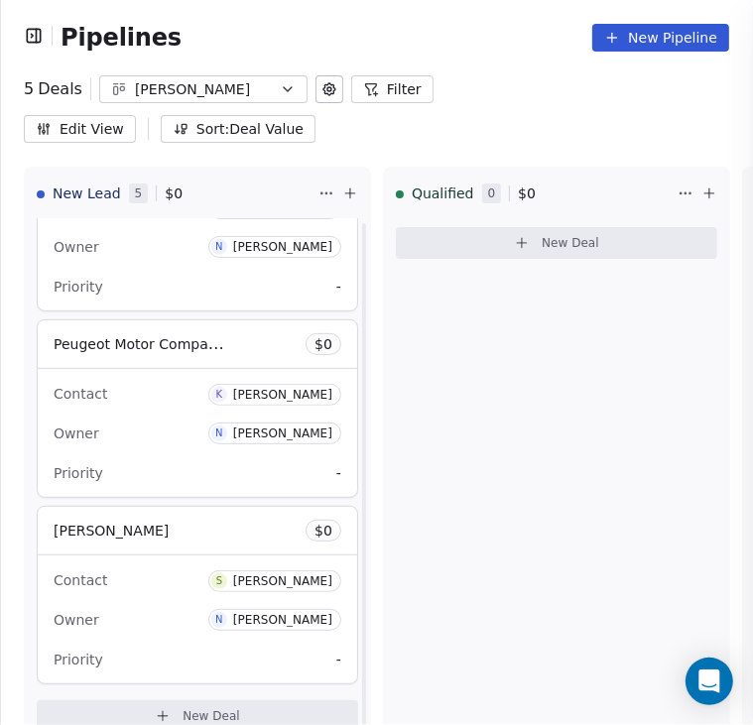
scroll to position [458, 0]
click at [179, 564] on div "Contact S Stefan Treber" at bounding box center [198, 580] width 288 height 33
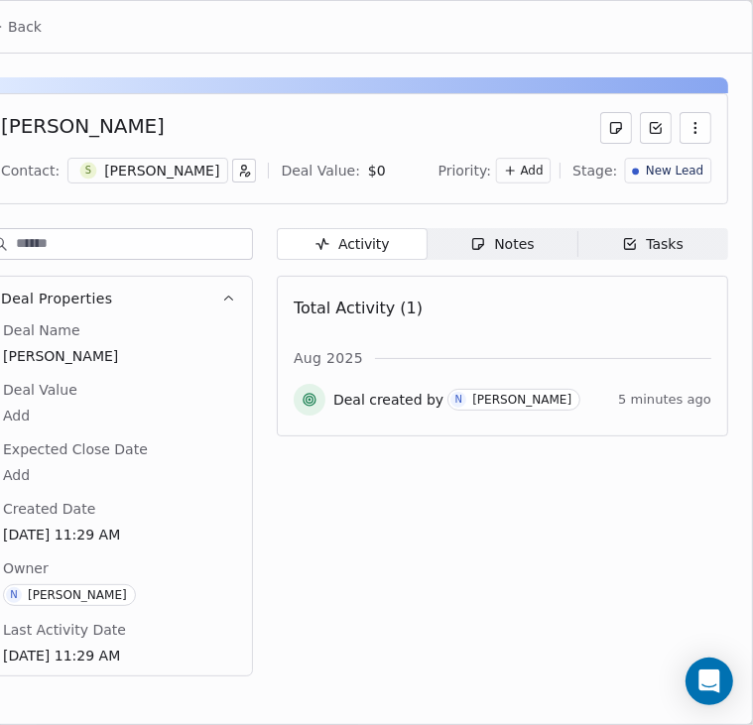
click at [532, 242] on div "Notes" at bounding box center [501, 244] width 63 height 21
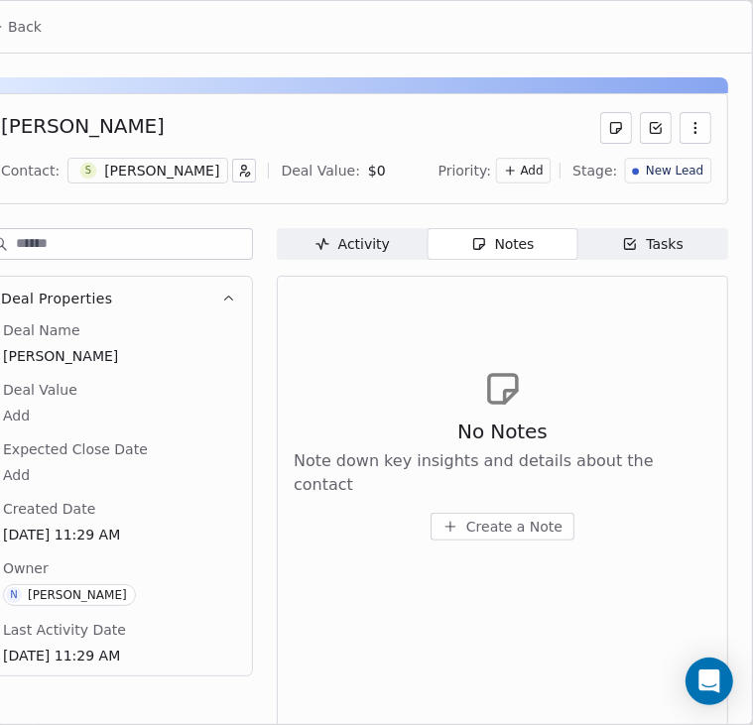
click at [16, 38] on button "Back" at bounding box center [14, 27] width 77 height 36
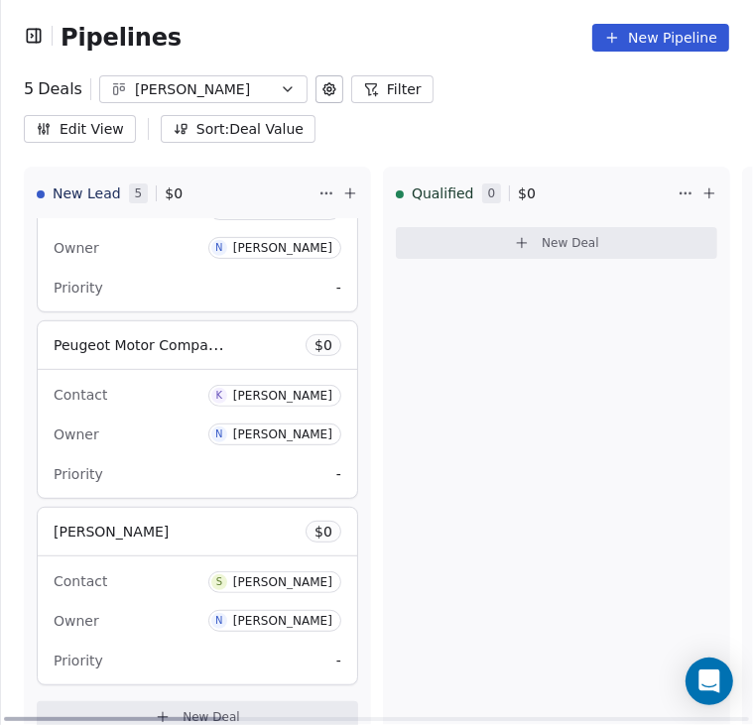
click at [186, 378] on div "Contact K Kevin Taylor" at bounding box center [198, 394] width 288 height 33
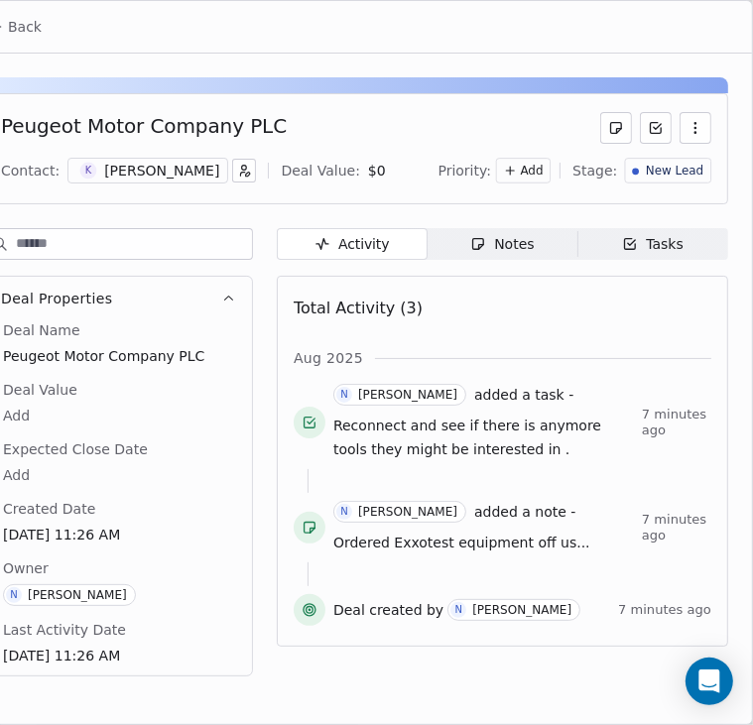
click at [501, 250] on div "Notes" at bounding box center [501, 244] width 63 height 21
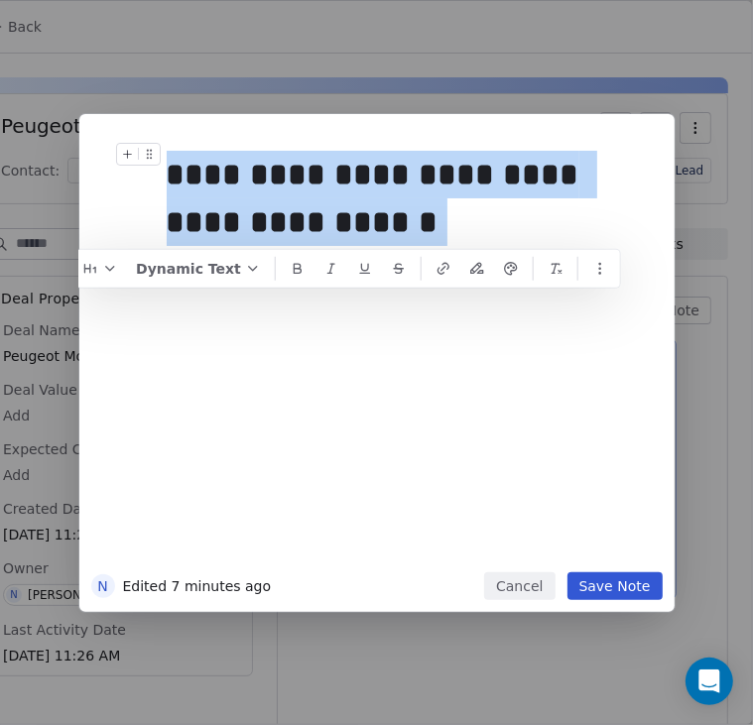
drag, startPoint x: 411, startPoint y: 235, endPoint x: 171, endPoint y: 162, distance: 251.0
click at [171, 162] on div "**********" at bounding box center [399, 198] width 465 height 95
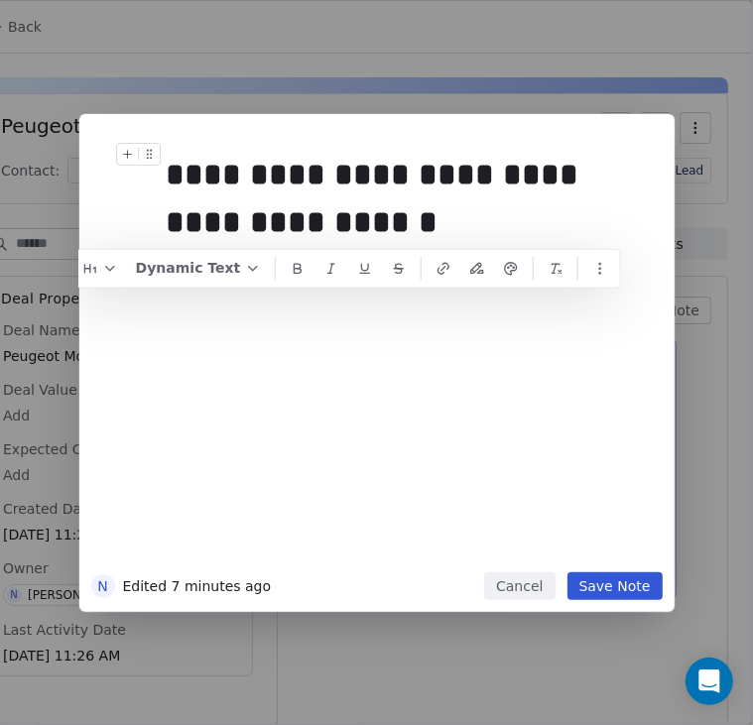
click at [714, 252] on div "**********" at bounding box center [376, 362] width 753 height 725
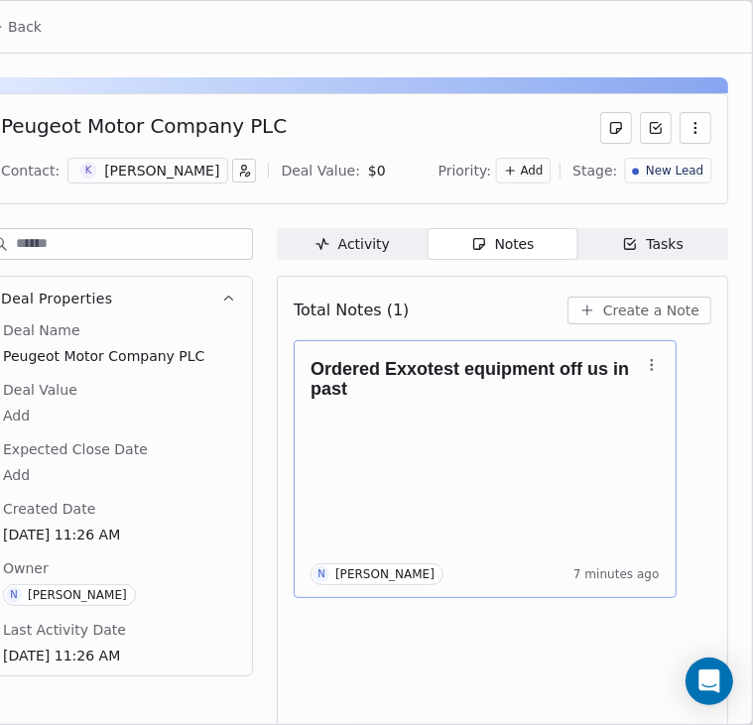
click at [30, 22] on span "Back" at bounding box center [25, 27] width 34 height 20
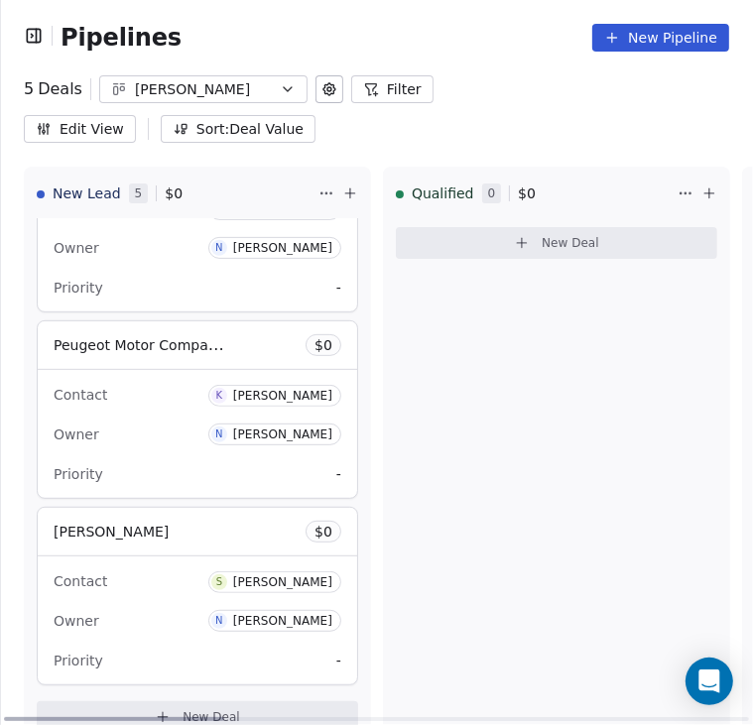
click at [164, 605] on div "Owner N Nick Higgins" at bounding box center [198, 621] width 288 height 32
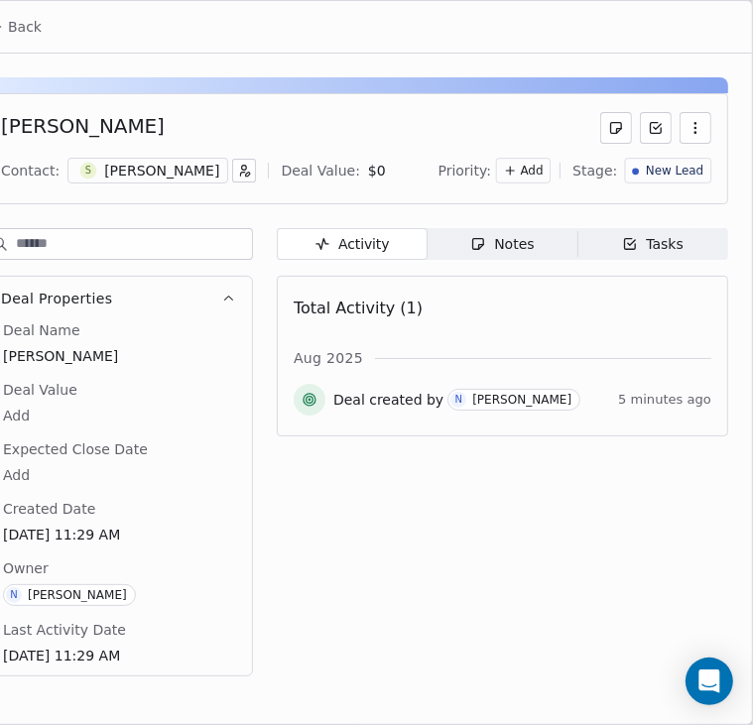
click at [477, 245] on icon "button" at bounding box center [478, 244] width 16 height 16
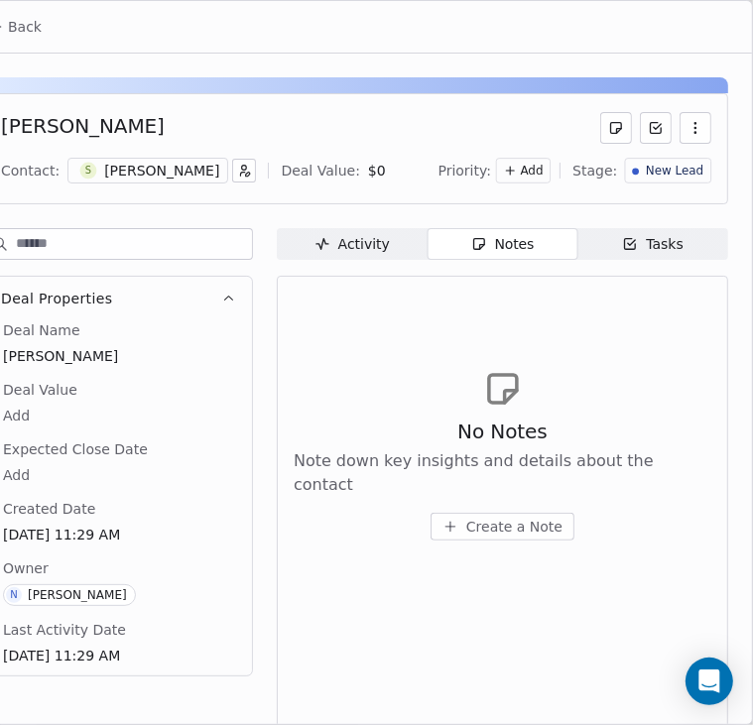
click at [466, 517] on span "Create a Note" at bounding box center [514, 527] width 96 height 20
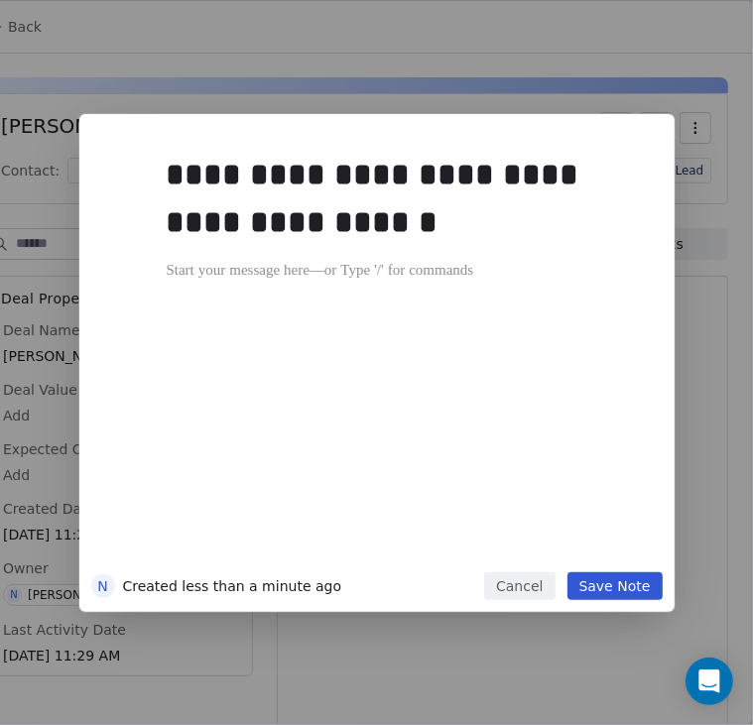
click at [618, 584] on button "Save Note" at bounding box center [614, 586] width 95 height 28
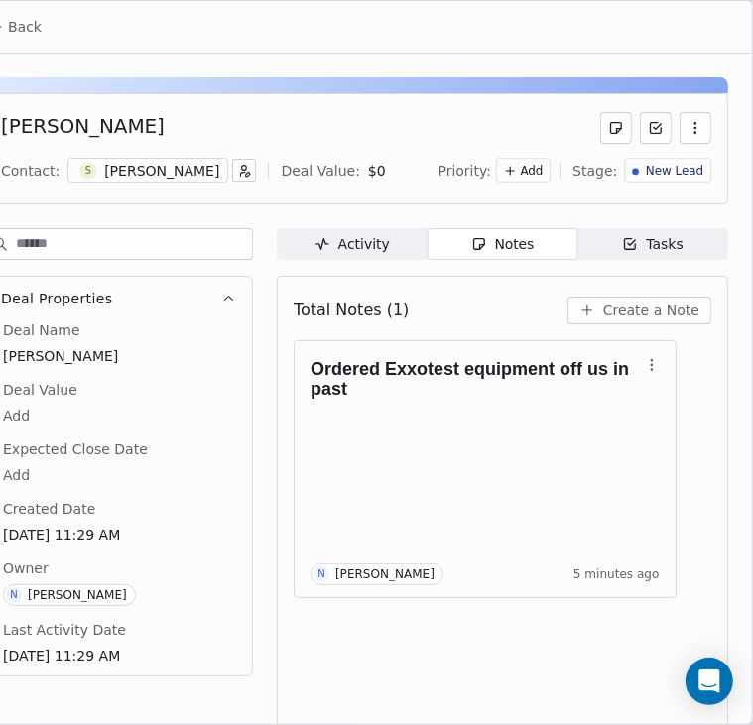
click at [2, 13] on button "Back" at bounding box center [14, 27] width 77 height 36
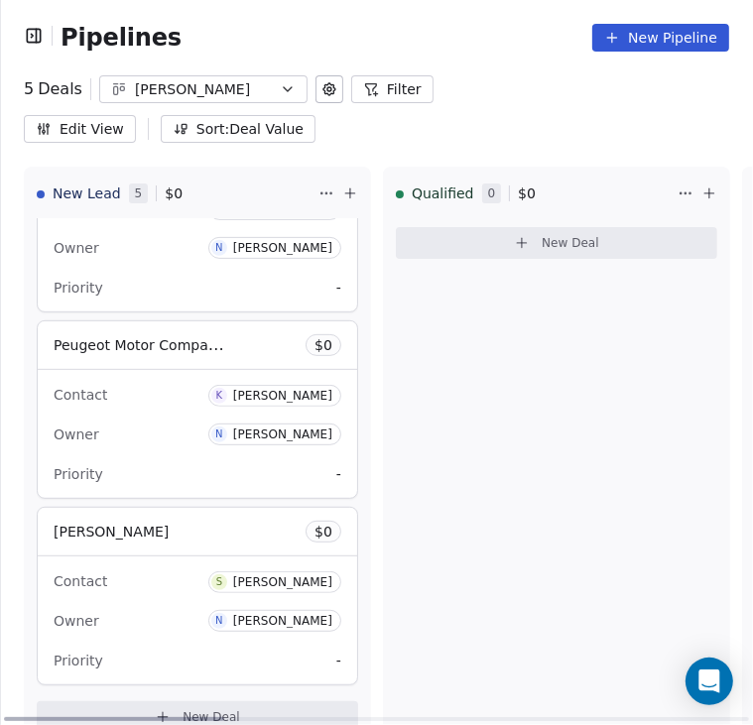
click at [196, 419] on div "Owner N Nick Higgins" at bounding box center [198, 435] width 288 height 32
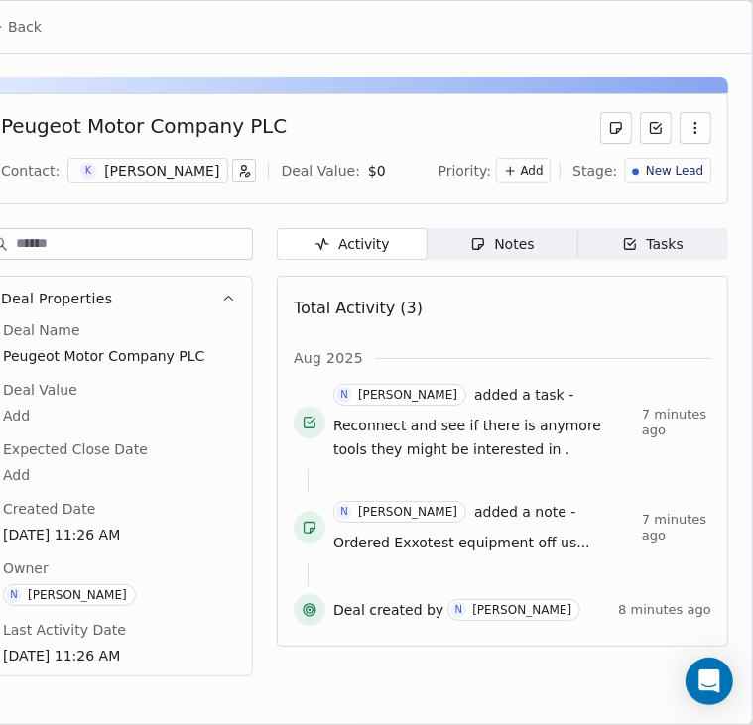
click at [668, 250] on div "Tasks" at bounding box center [653, 244] width 62 height 21
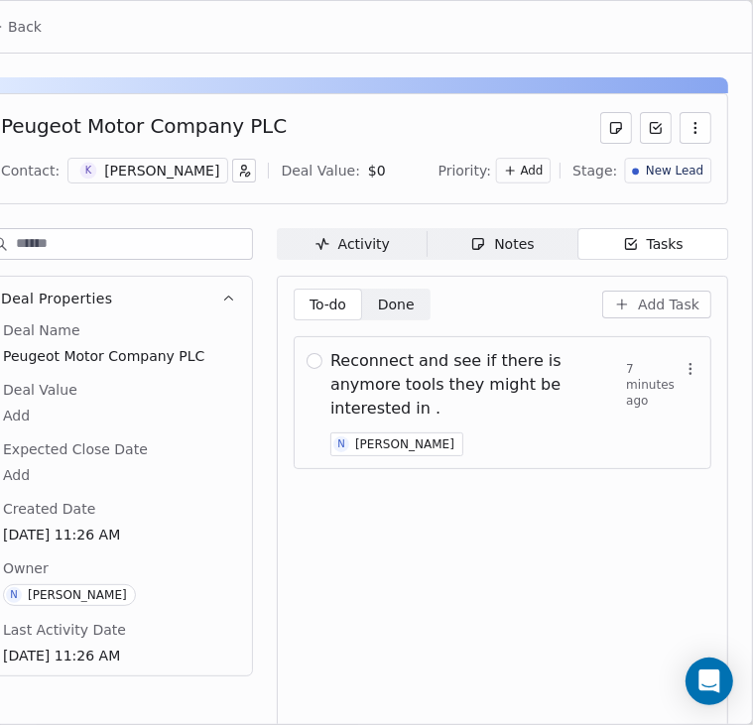
click at [469, 376] on span "Reconnect and see if there is anymore tools they might be interested in ." at bounding box center [478, 384] width 296 height 71
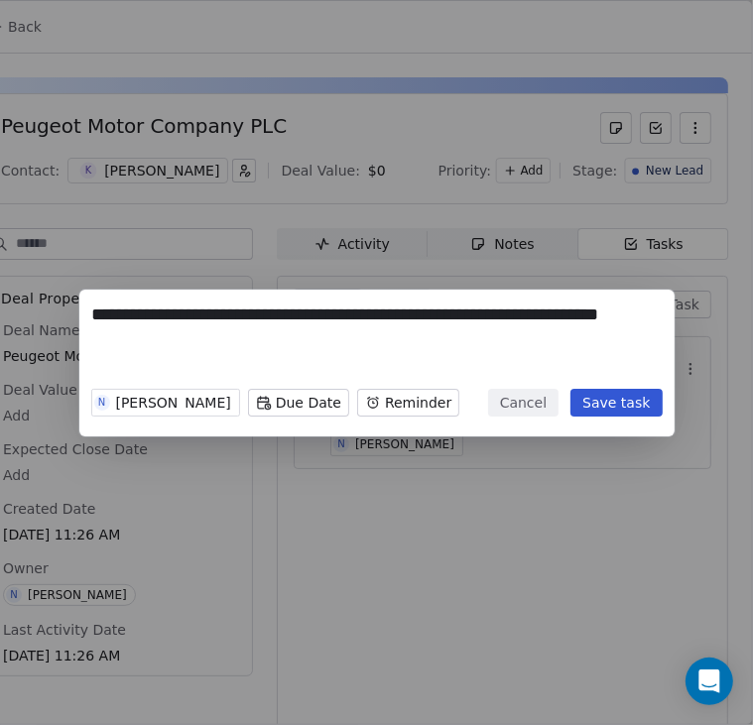
drag, startPoint x: 406, startPoint y: 356, endPoint x: 47, endPoint y: 293, distance: 364.7
click at [47, 293] on div "**********" at bounding box center [376, 363] width 753 height 147
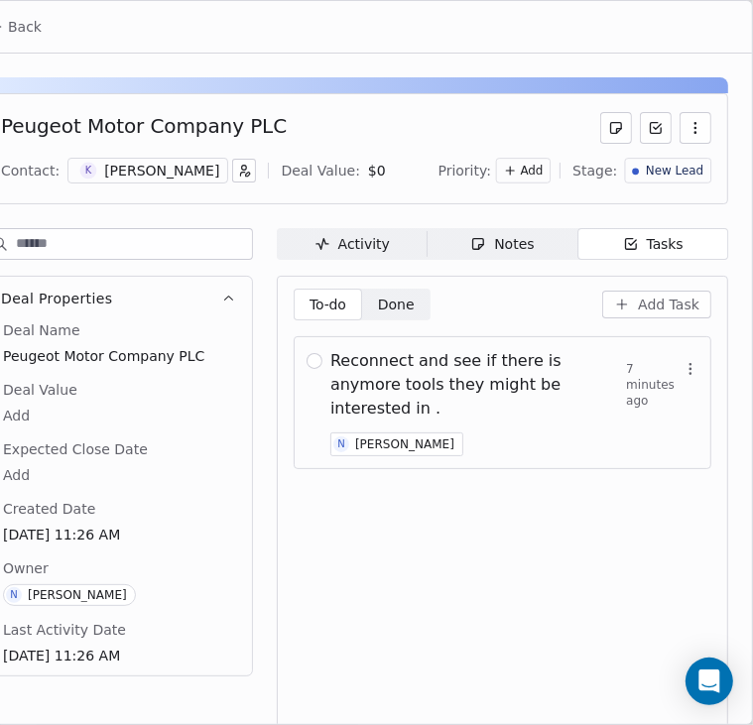
click at [283, 245] on div "**********" at bounding box center [376, 362] width 753 height 725
click at [11, 42] on button "Back" at bounding box center [14, 27] width 77 height 36
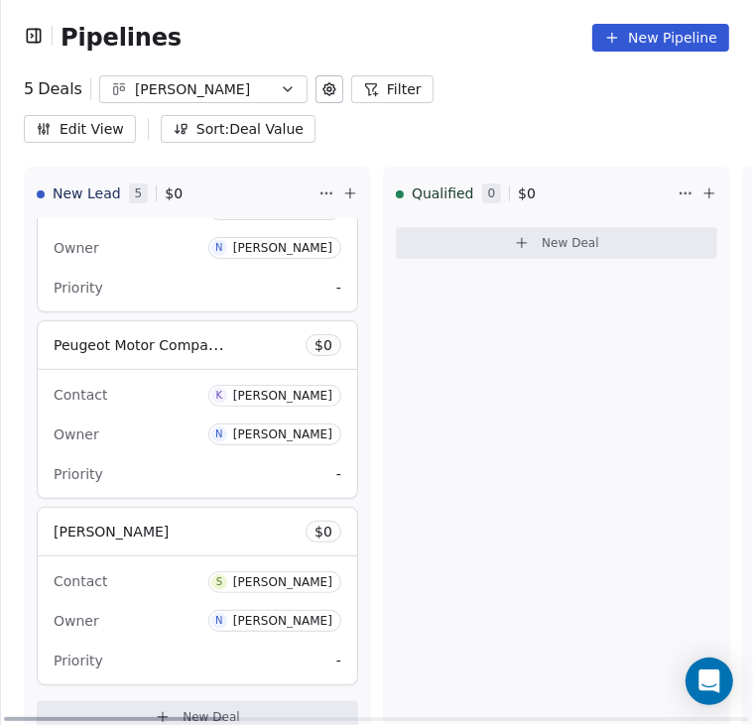
click at [158, 511] on div "Stefan Treber $ 0" at bounding box center [197, 532] width 319 height 48
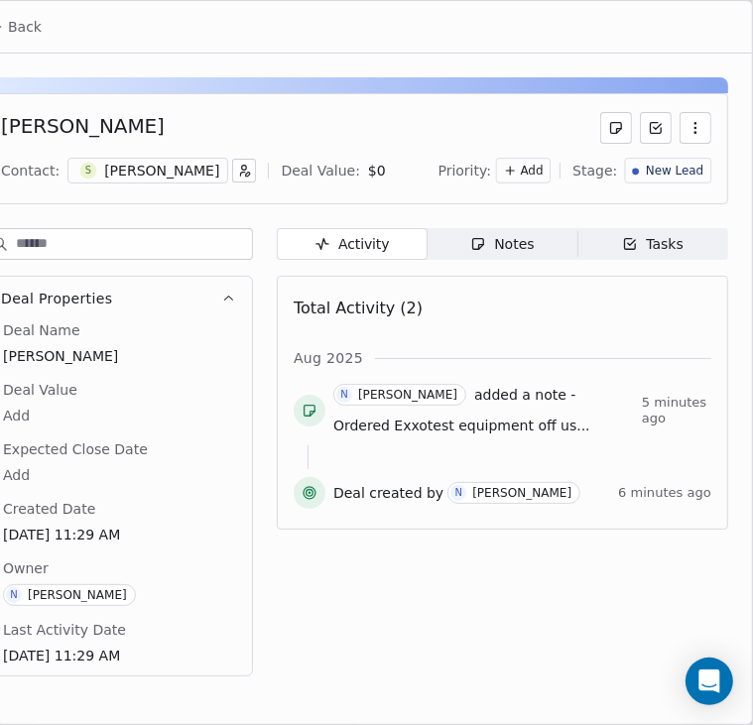
click at [653, 245] on div "Tasks" at bounding box center [653, 244] width 62 height 21
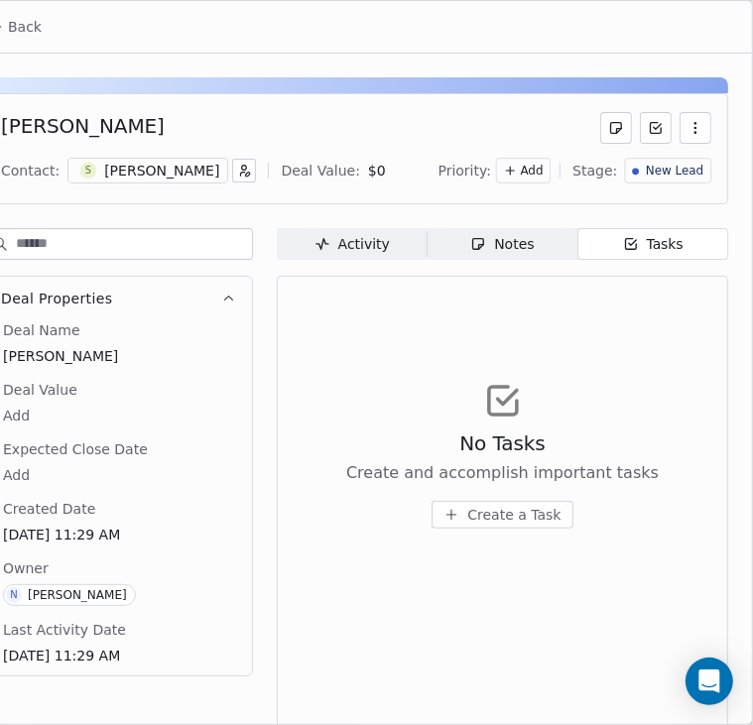
click at [524, 522] on span "Create a Task" at bounding box center [513, 515] width 93 height 20
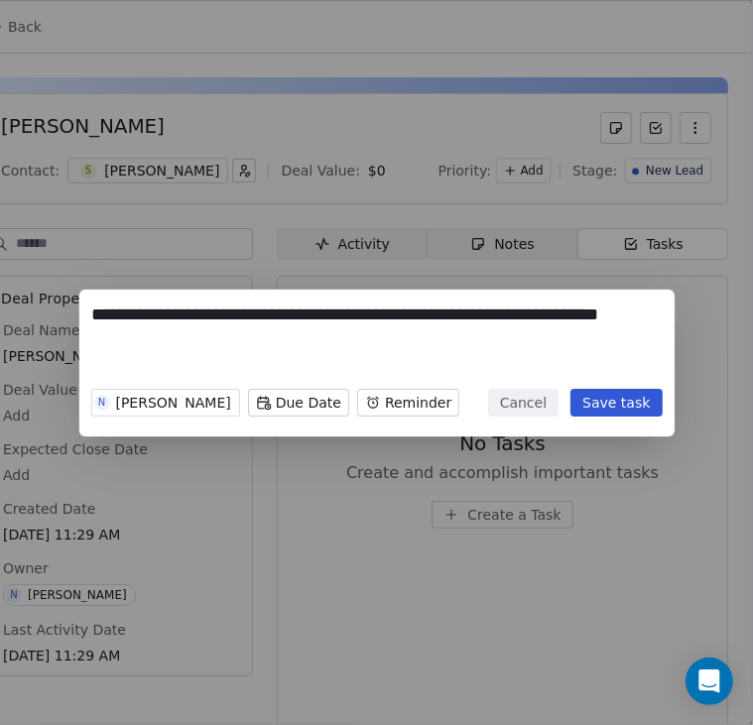
type textarea "**********"
click at [635, 396] on button "Save task" at bounding box center [615, 403] width 91 height 28
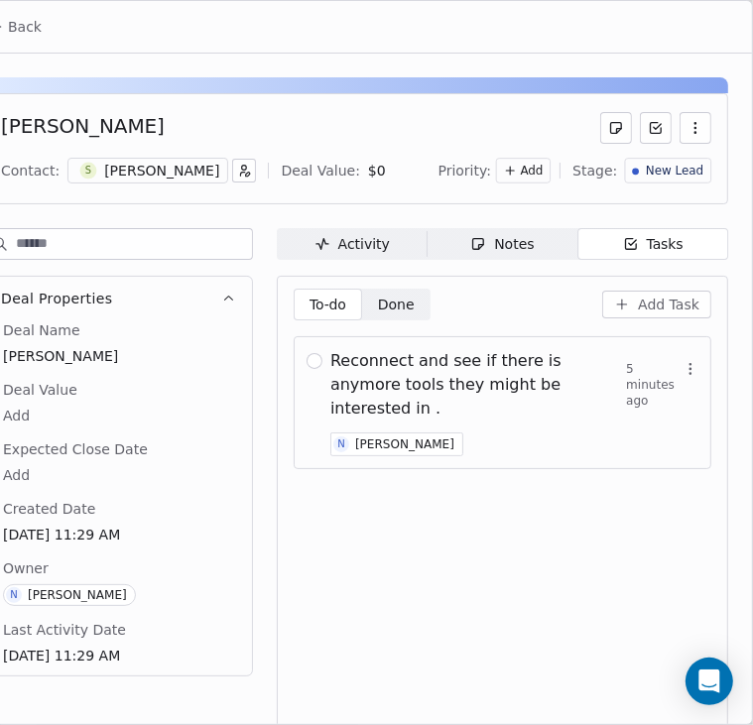
click at [357, 496] on div "To-do To-do Done Done Add Task Reconnect and see if there is anymore tools they…" at bounding box center [503, 506] width 418 height 435
click at [26, 19] on span "Back" at bounding box center [25, 27] width 34 height 20
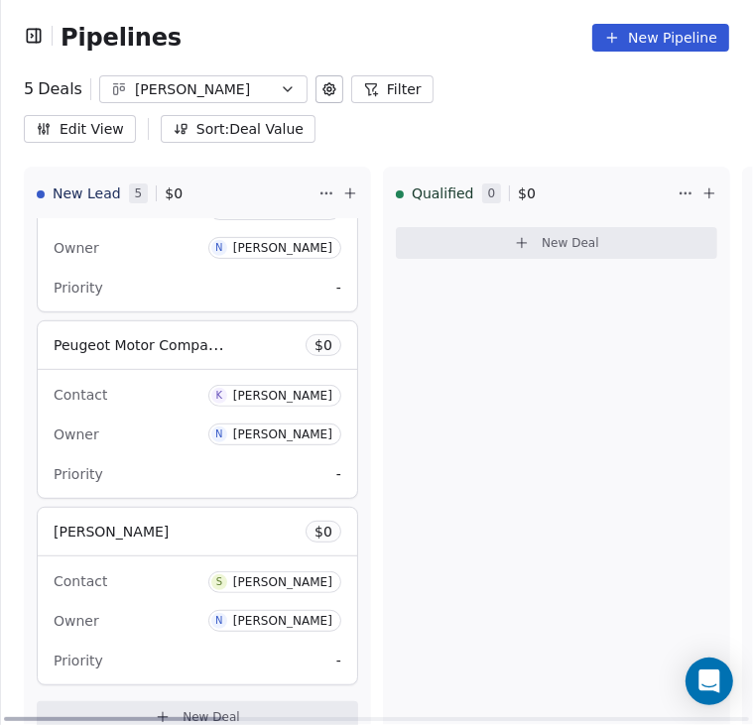
click at [456, 417] on div "Qualified 0 $ 0 New Deal" at bounding box center [556, 458] width 347 height 582
click at [229, 709] on span "New Deal" at bounding box center [212, 717] width 58 height 16
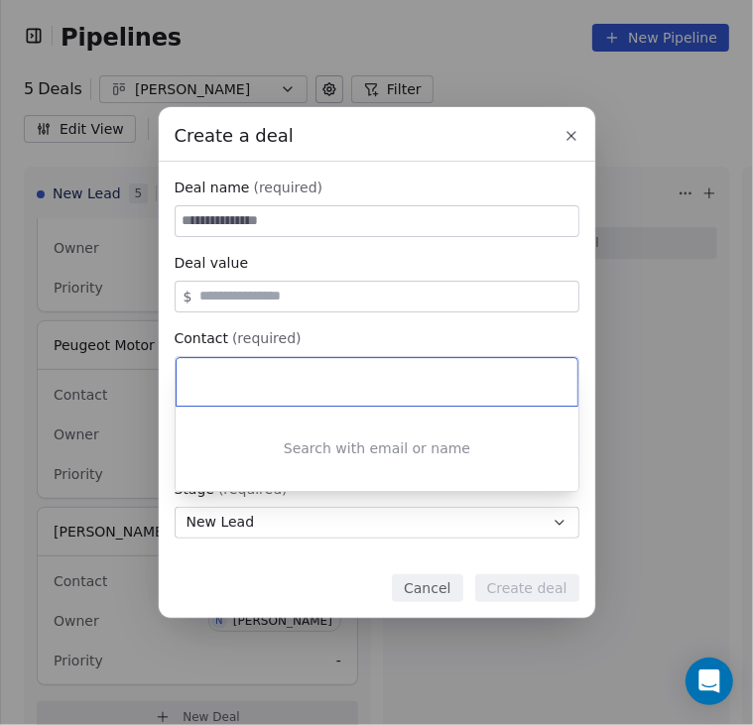
click at [310, 212] on div "Create a deal Deal name (required) Deal value $ Contact (required) Select conta…" at bounding box center [376, 362] width 753 height 510
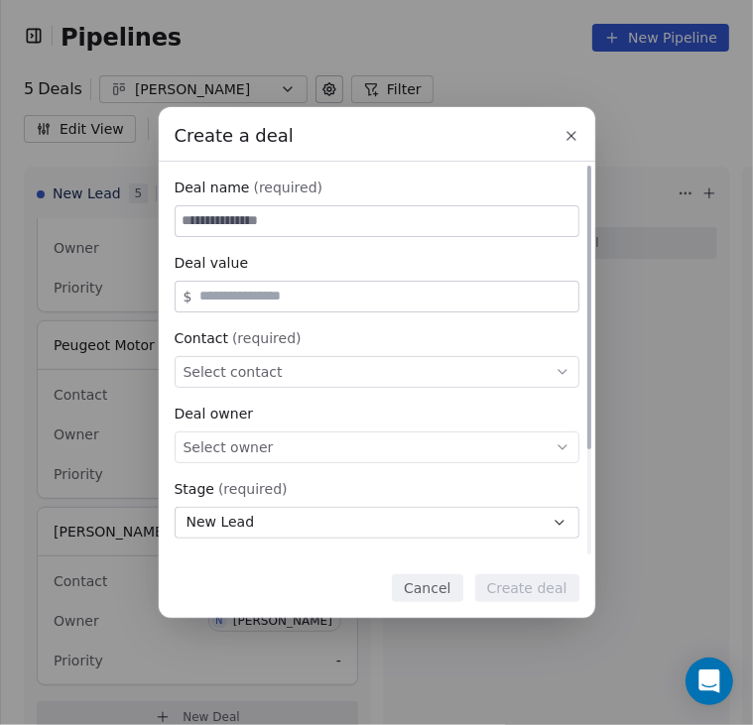
click at [310, 212] on input at bounding box center [377, 221] width 403 height 30
paste input "**********"
type input "**********"
click at [253, 378] on span "Select contact" at bounding box center [233, 372] width 99 height 20
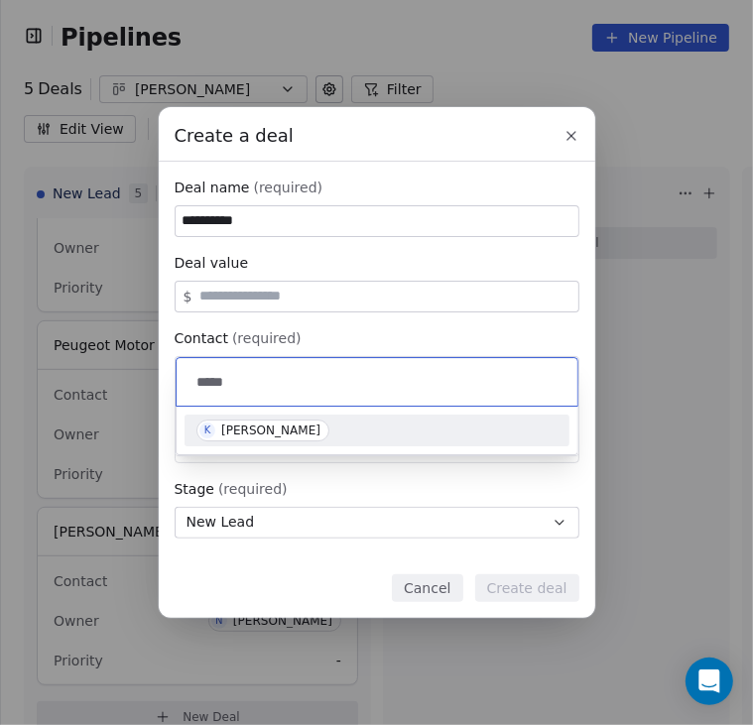
type input "*****"
click at [250, 424] on div "[PERSON_NAME]" at bounding box center [270, 431] width 99 height 14
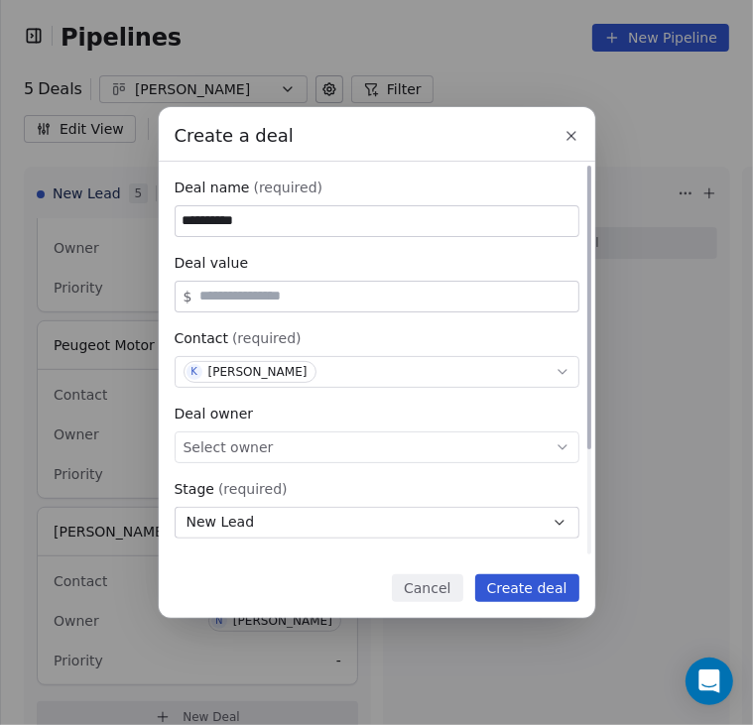
click at [388, 451] on div "Select owner" at bounding box center [377, 448] width 405 height 32
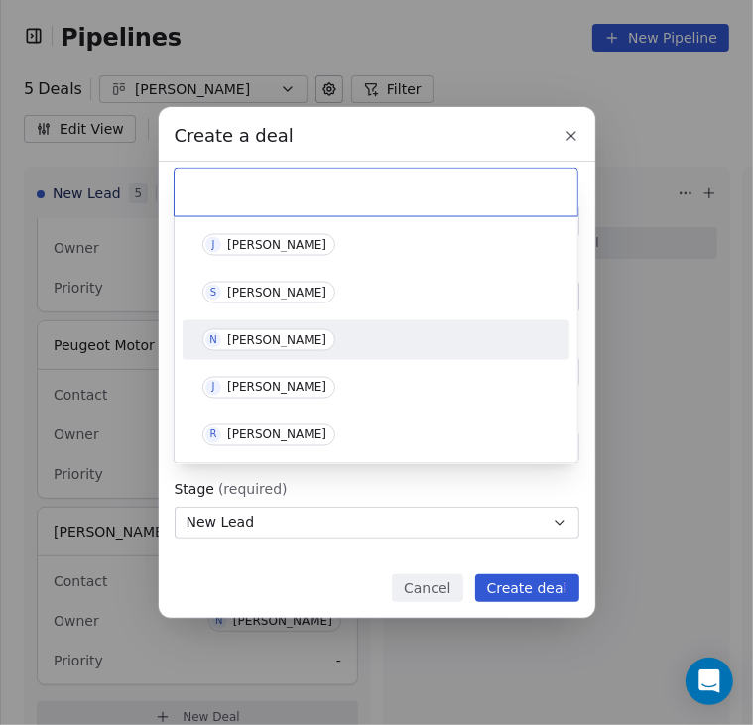
click at [286, 321] on div "N Nick Higgins" at bounding box center [376, 340] width 387 height 40
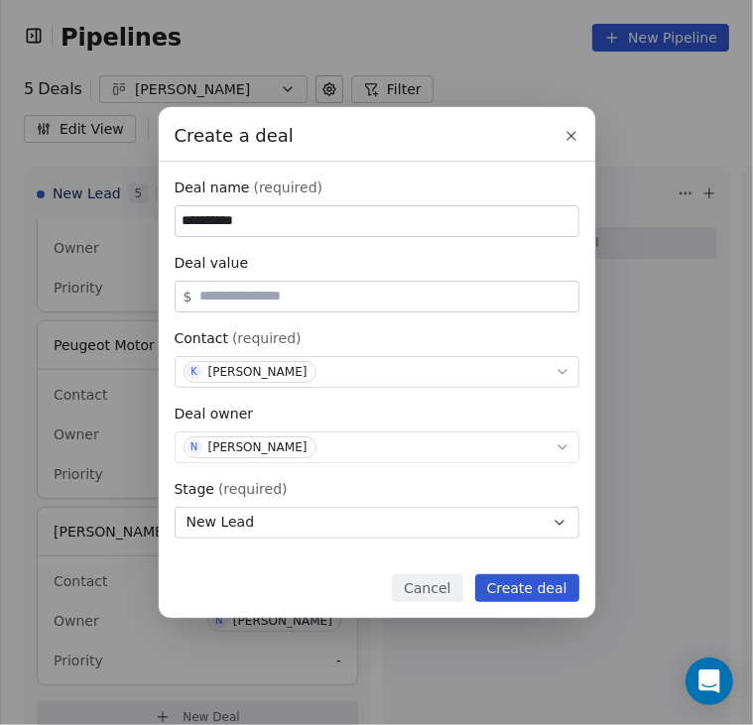
click at [557, 593] on button "Create deal" at bounding box center [527, 588] width 104 height 28
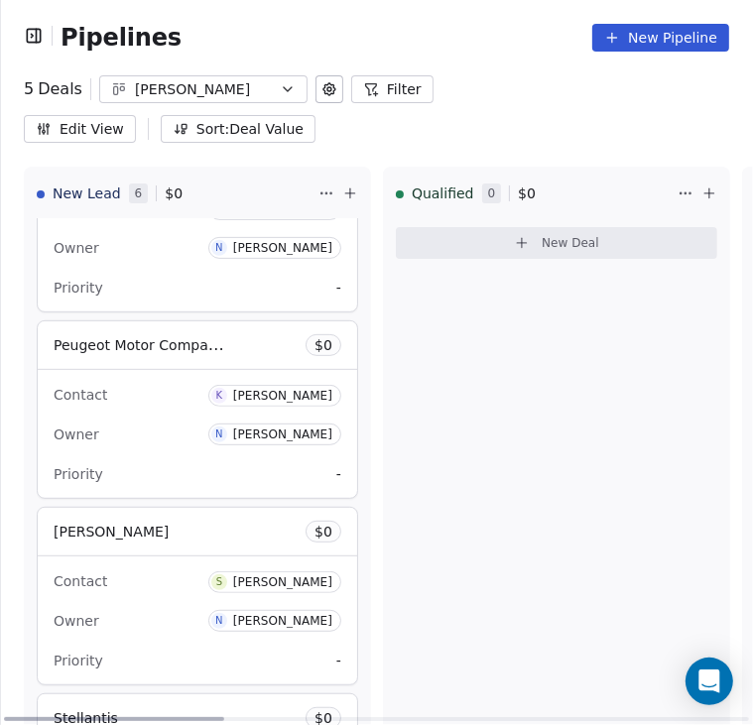
click at [410, 453] on div "Qualified 0 $ 0 New Deal" at bounding box center [556, 458] width 347 height 582
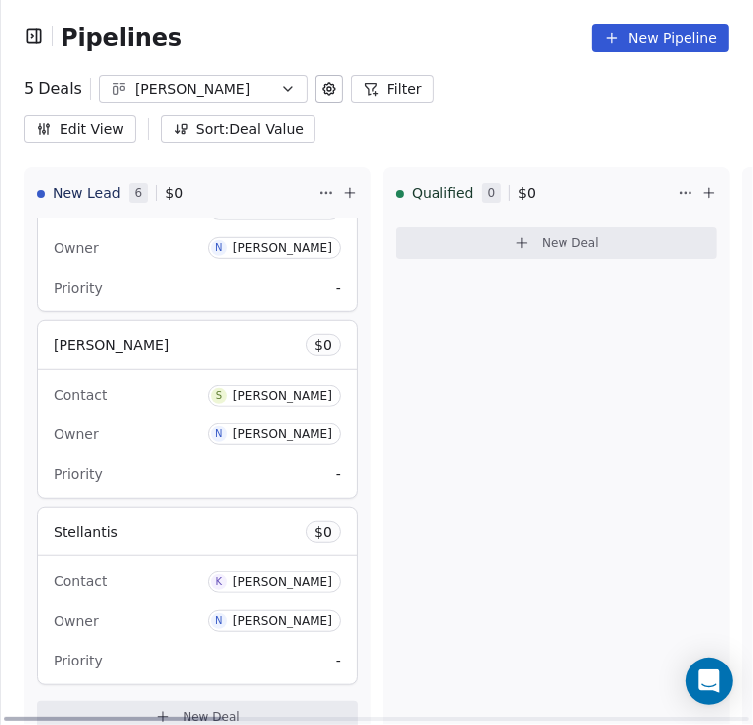
click at [153, 419] on div "Owner N Nick Higgins" at bounding box center [198, 435] width 288 height 32
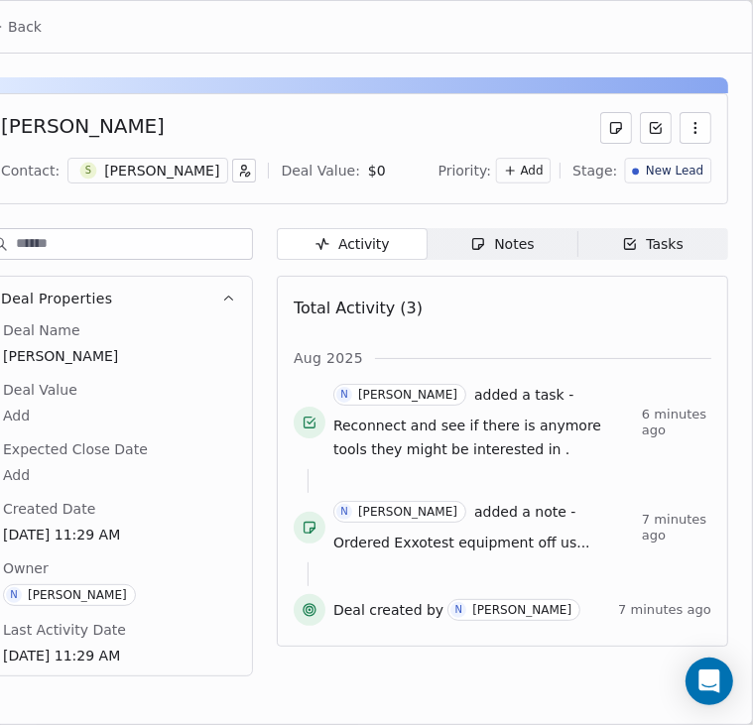
click at [524, 231] on span "Notes Notes" at bounding box center [503, 244] width 151 height 32
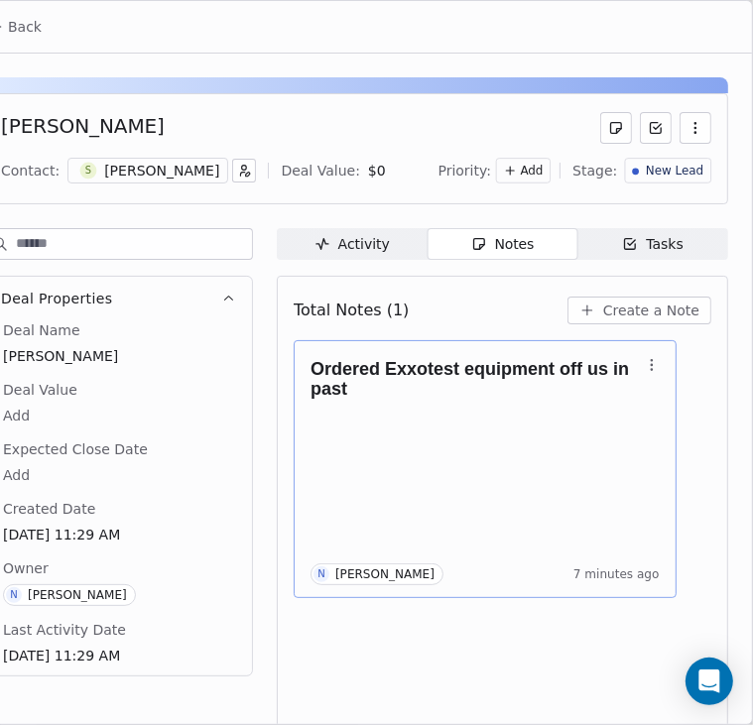
click at [390, 413] on body "Pipelines New Pipeline 5 Deals Nick Filter Edit View Sort: Deal Value New Lead …" at bounding box center [376, 362] width 753 height 725
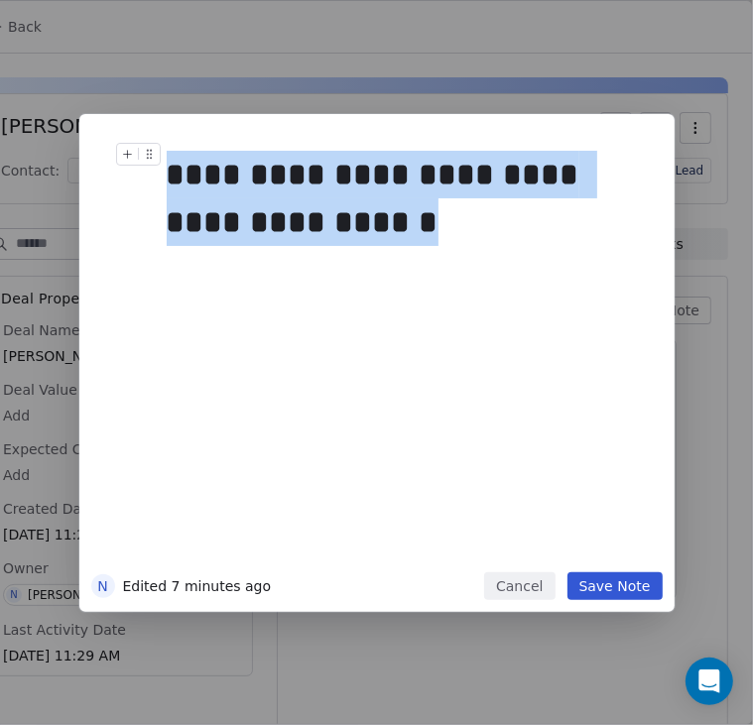
drag, startPoint x: 372, startPoint y: 221, endPoint x: 136, endPoint y: 169, distance: 241.9
click at [167, 169] on div "**********" at bounding box center [407, 198] width 480 height 111
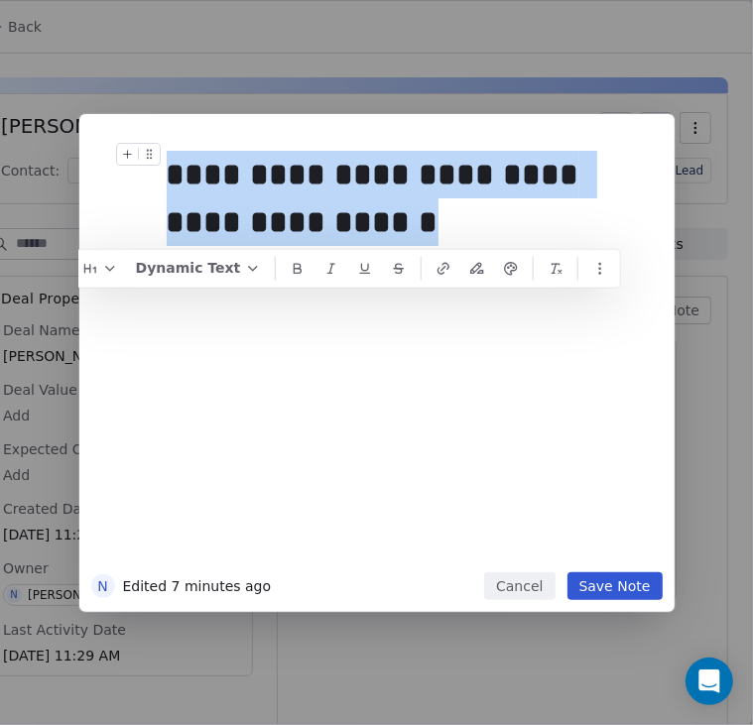
copy div "**********"
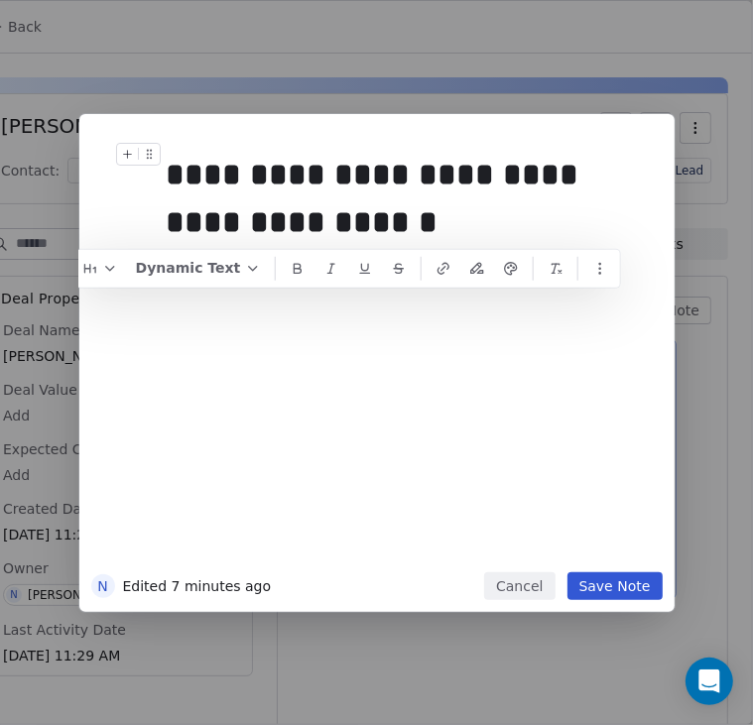
click at [679, 477] on div "**********" at bounding box center [376, 362] width 753 height 725
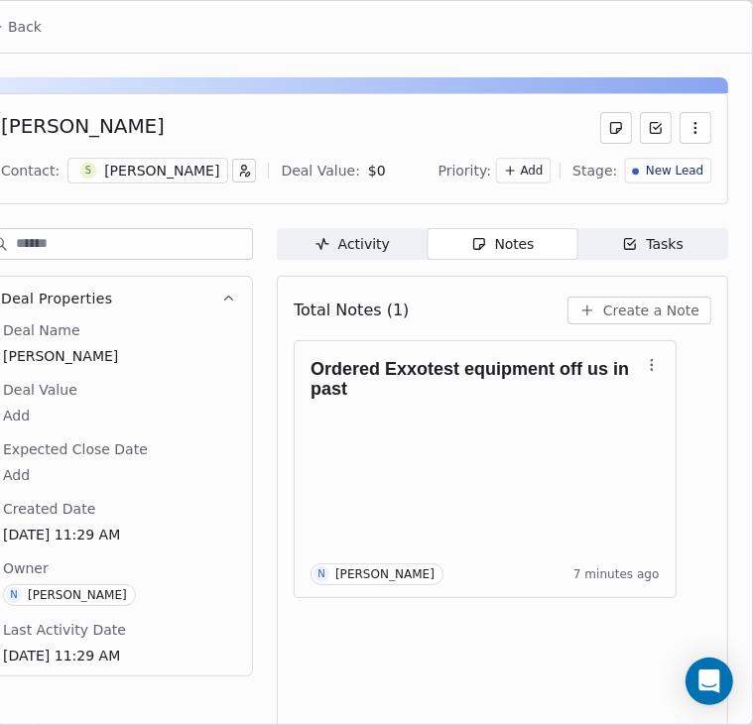
click at [36, 25] on span "Back" at bounding box center [25, 27] width 34 height 20
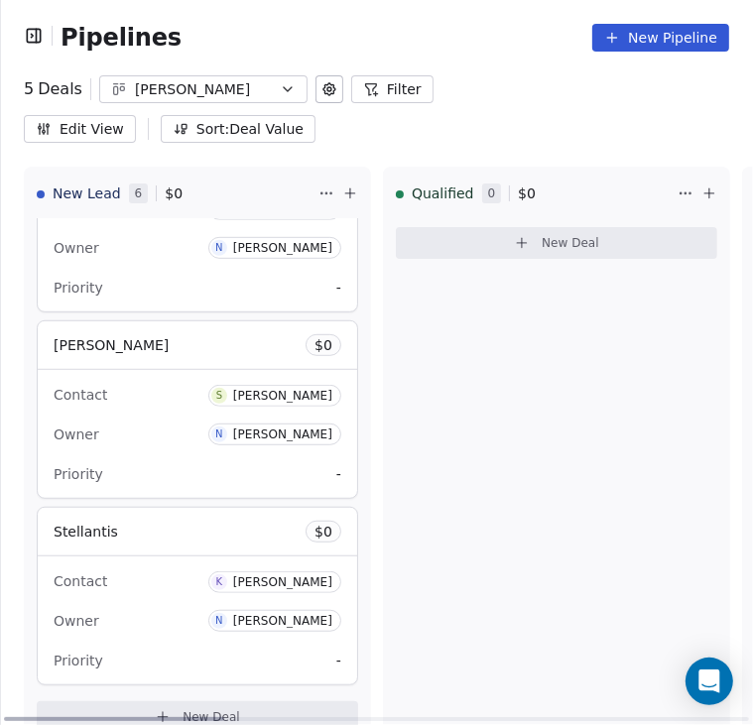
click at [181, 605] on div "Owner N Nick Higgins" at bounding box center [198, 621] width 288 height 32
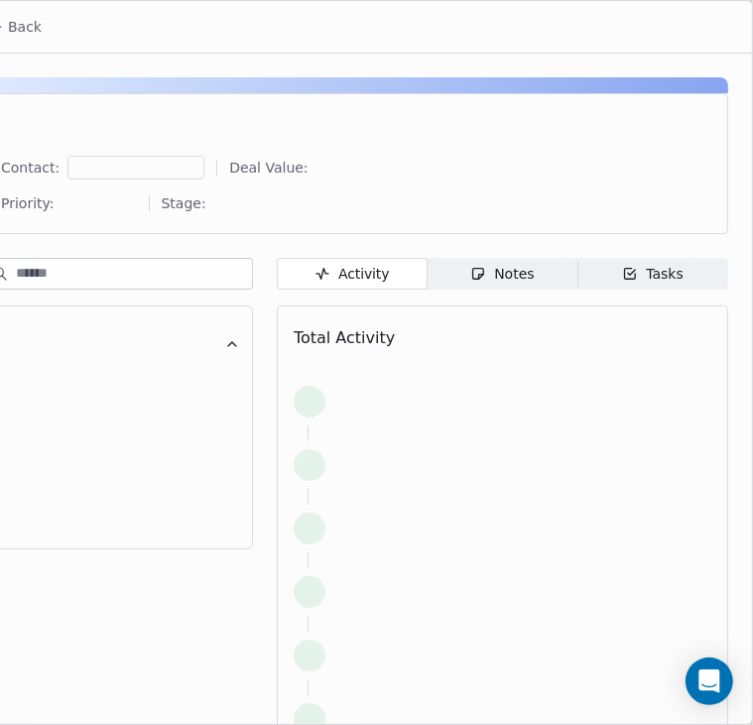
click at [181, 578] on body "Pipelines New Pipeline 5 Deals Nick Filter Edit View Sort: Deal Value New Lead …" at bounding box center [376, 362] width 753 height 725
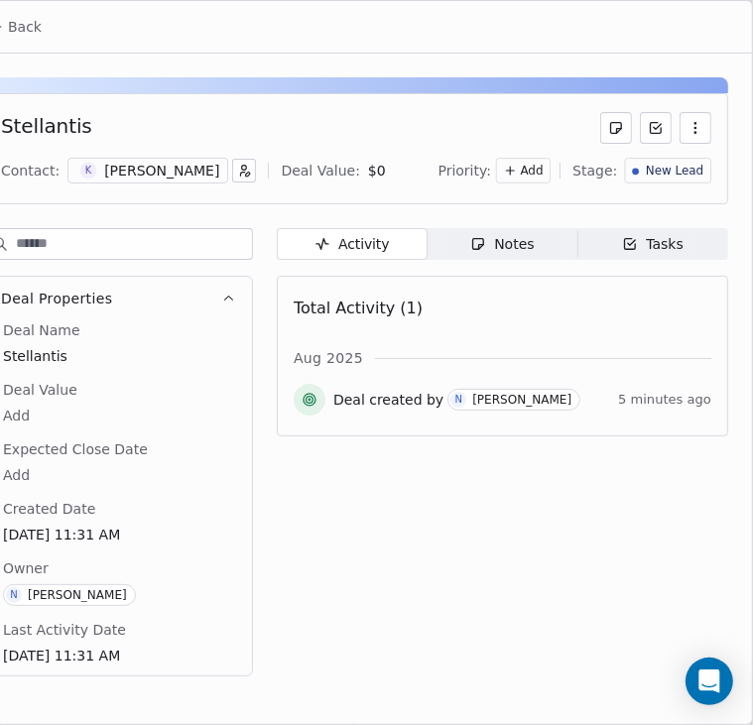
click at [529, 243] on div "Notes" at bounding box center [501, 244] width 63 height 21
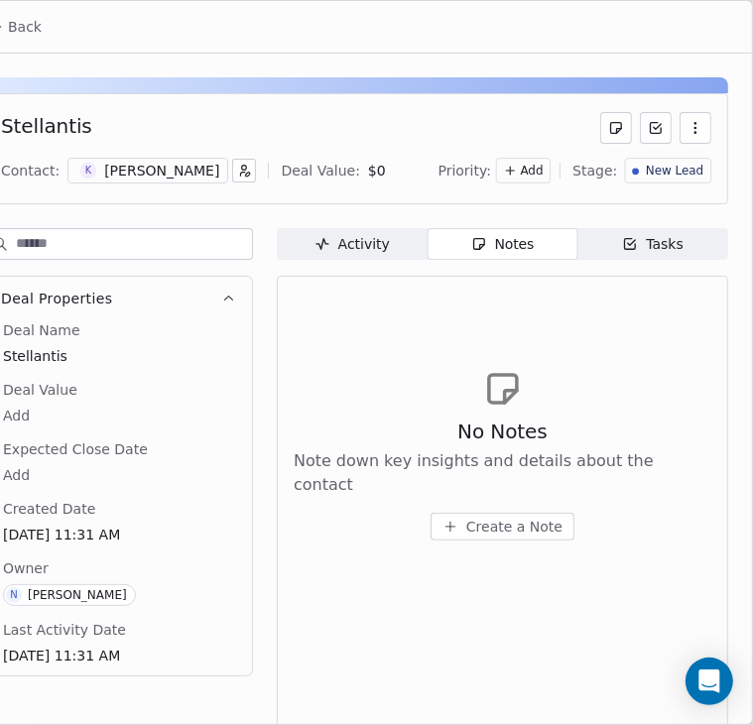
click at [524, 519] on span "Create a Note" at bounding box center [514, 527] width 96 height 20
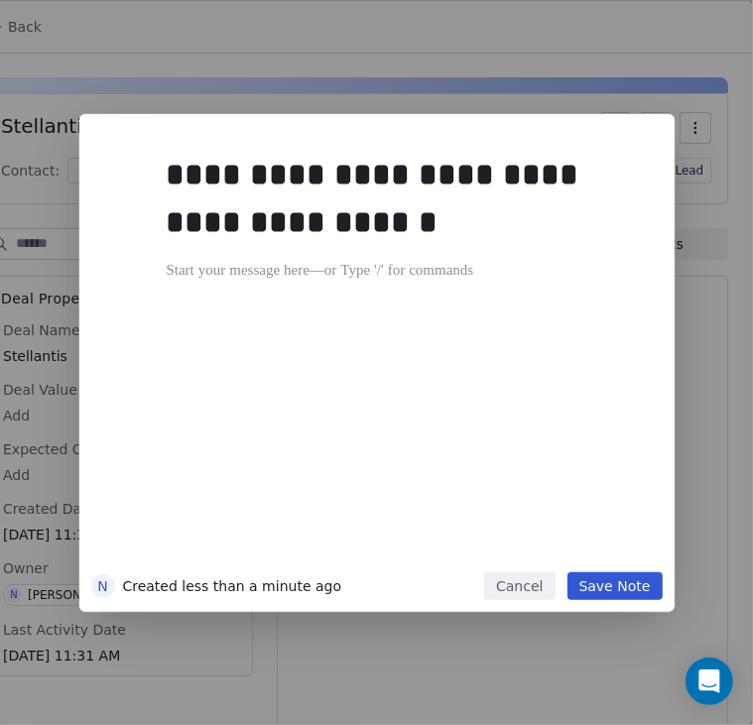
click at [635, 578] on button "Save Note" at bounding box center [614, 586] width 95 height 28
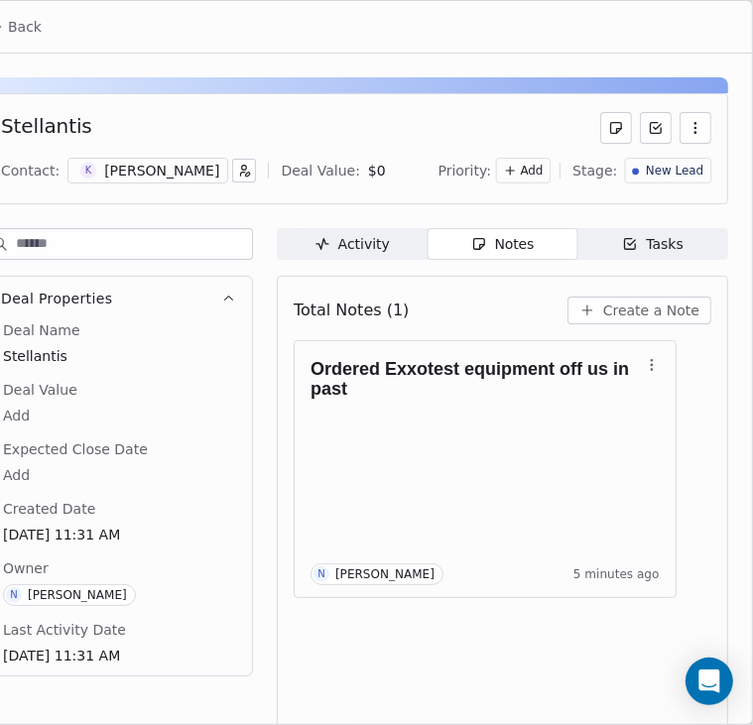
click at [4, 24] on button "Back" at bounding box center [14, 27] width 77 height 36
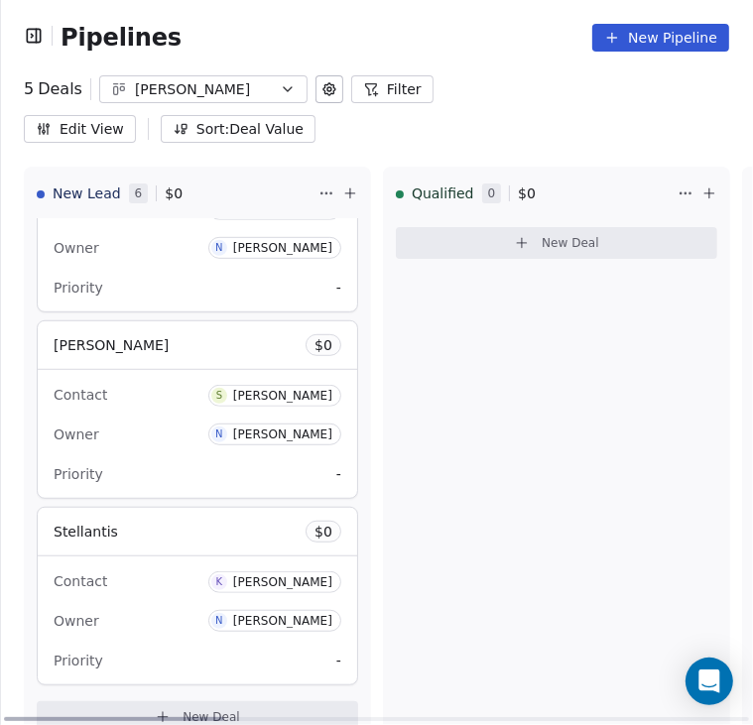
click at [152, 417] on div "Contact S Stefan Treber Owner N Nick Higgins Priority -" at bounding box center [197, 434] width 319 height 128
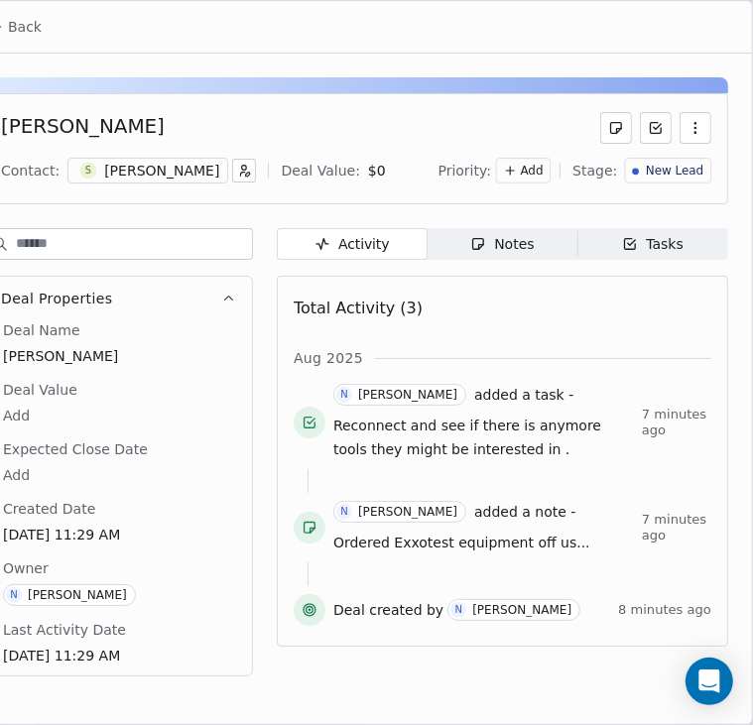
click at [652, 254] on span "Tasks Tasks" at bounding box center [652, 244] width 151 height 32
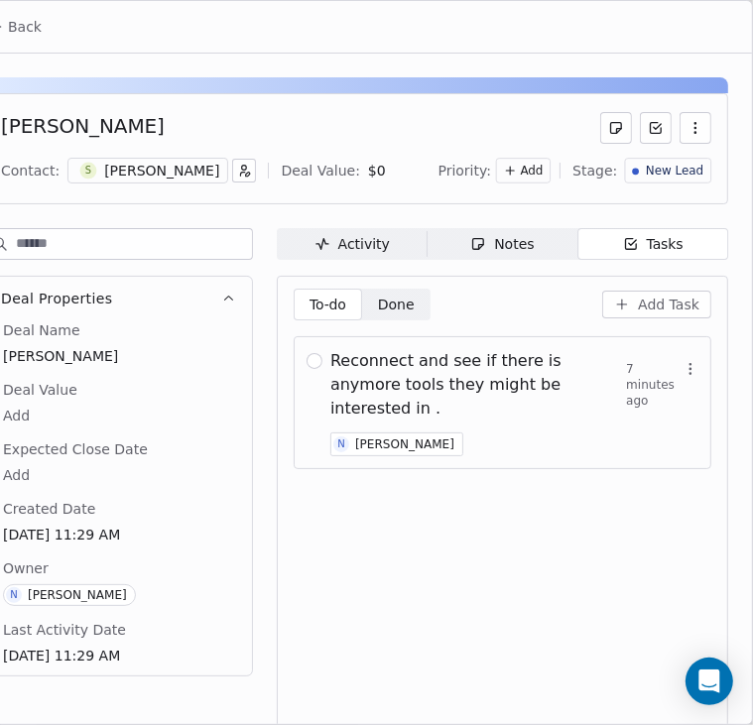
click at [425, 396] on div "Reconnect and see if there is anymore tools they might be interested in . 7 min…" at bounding box center [514, 402] width 368 height 107
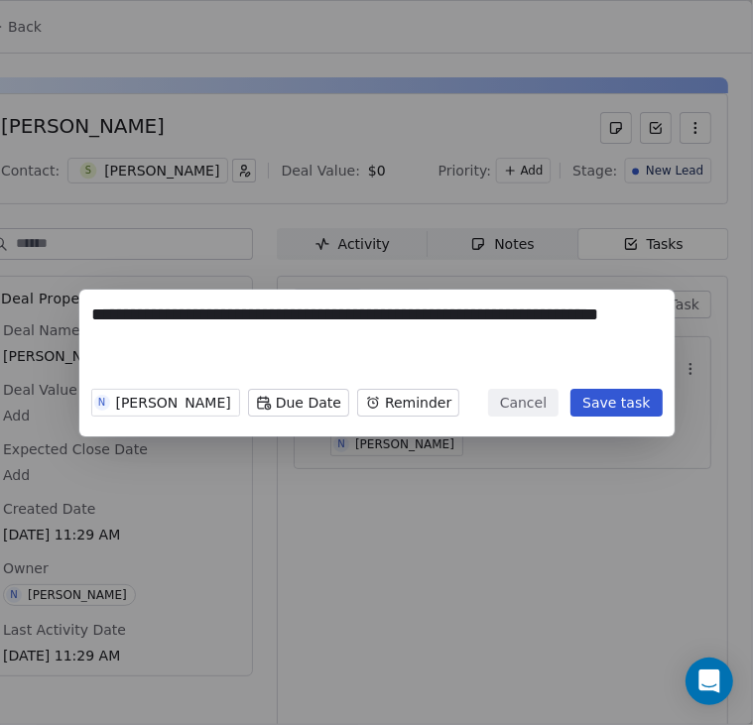
drag, startPoint x: 350, startPoint y: 359, endPoint x: 20, endPoint y: 309, distance: 334.2
click at [20, 309] on div "**********" at bounding box center [376, 363] width 753 height 147
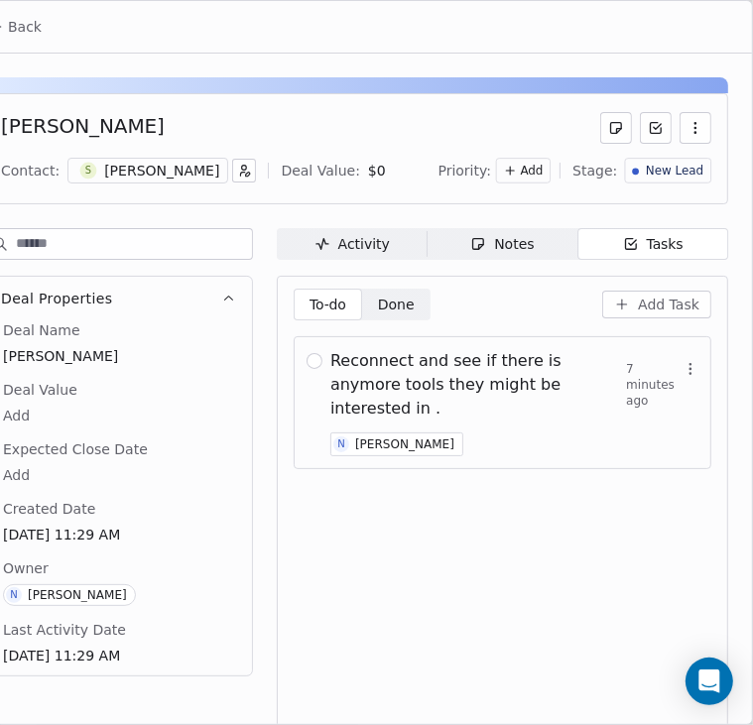
click at [172, 199] on div "**********" at bounding box center [376, 362] width 753 height 725
click at [24, 26] on span "Back" at bounding box center [25, 27] width 34 height 20
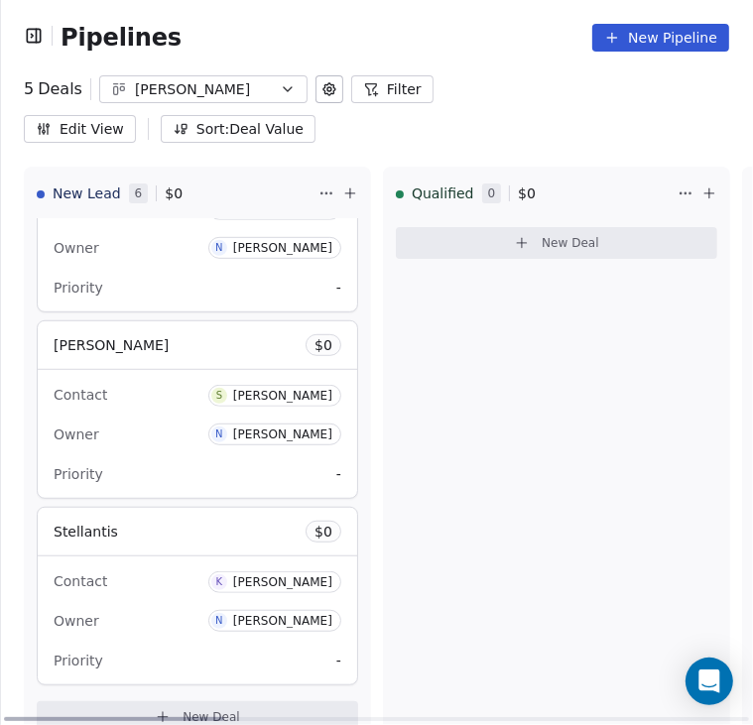
click at [206, 508] on div "Stellantis $ 0" at bounding box center [197, 532] width 319 height 48
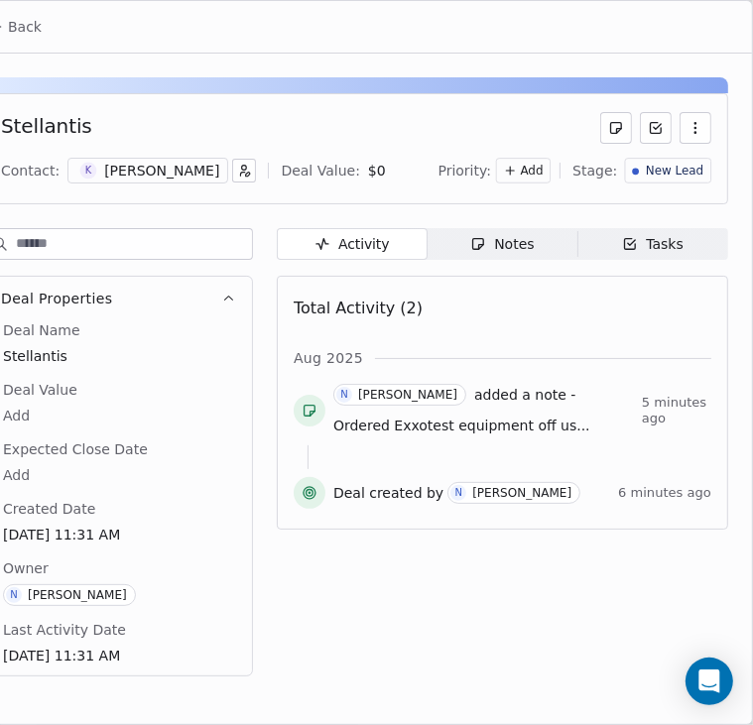
click at [638, 237] on icon "button" at bounding box center [630, 244] width 16 height 16
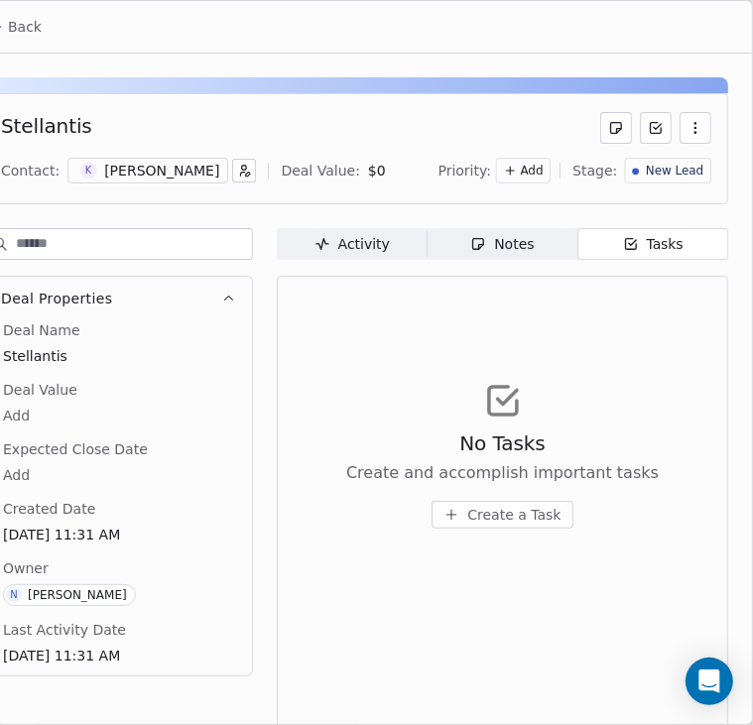
click at [498, 507] on span "Create a Task" at bounding box center [513, 515] width 93 height 20
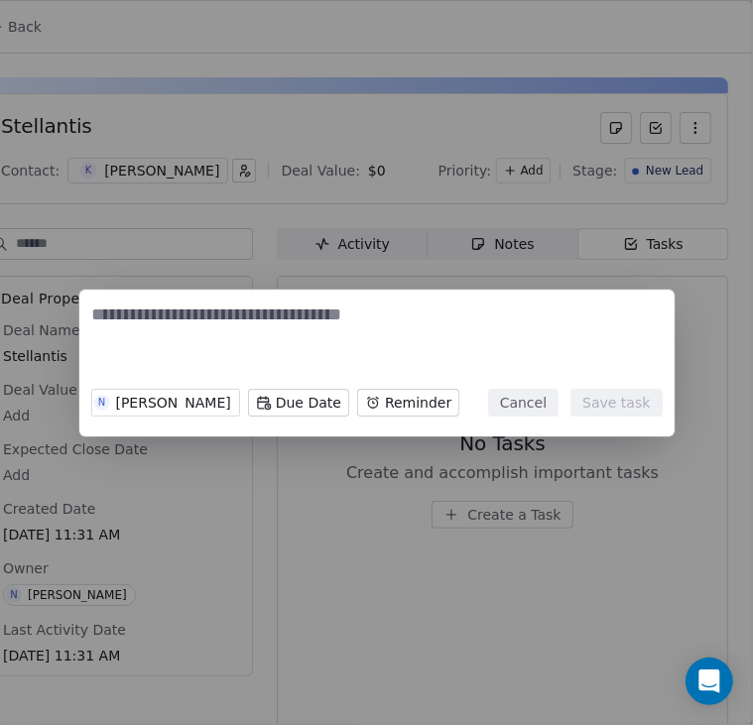
click at [290, 319] on textarea at bounding box center [376, 341] width 569 height 77
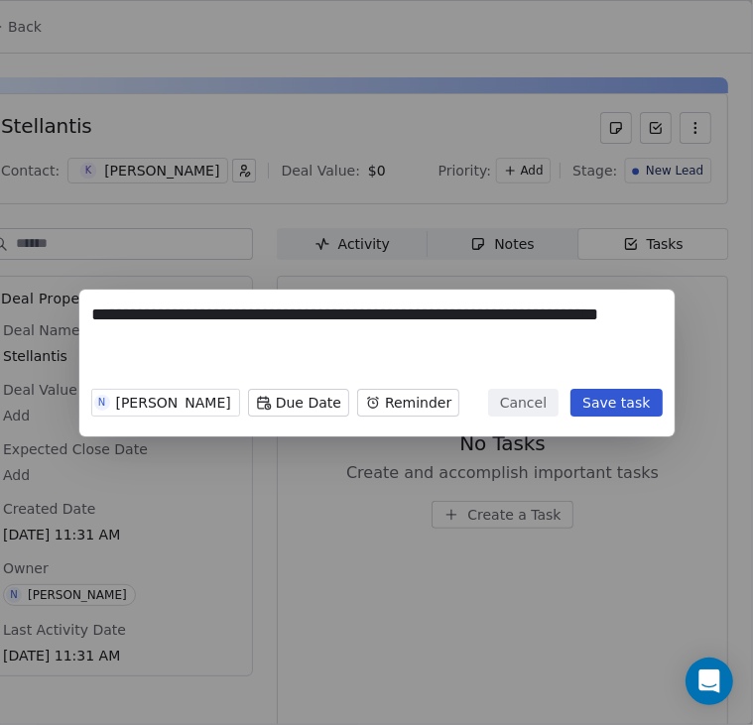
type textarea "**********"
click at [631, 411] on button "Save task" at bounding box center [615, 403] width 91 height 28
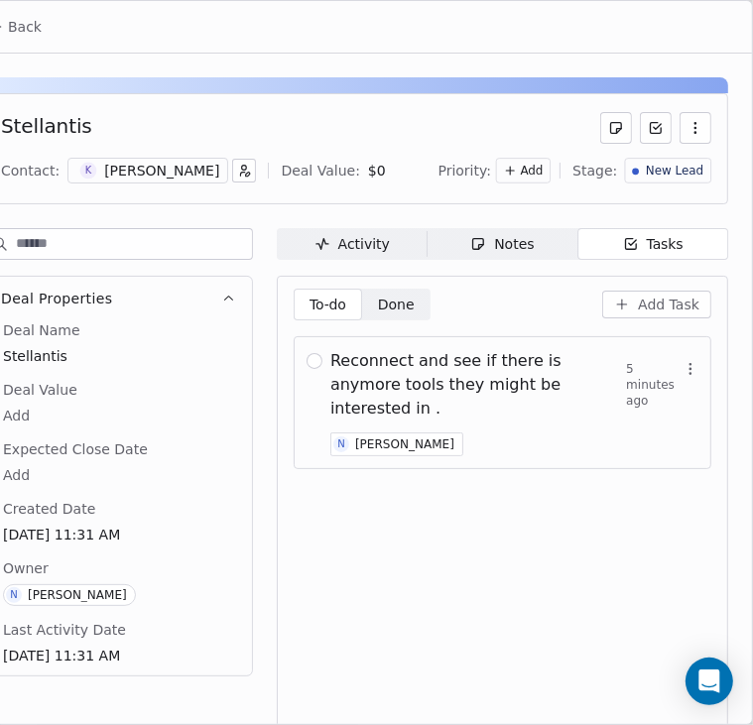
click at [21, 26] on span "Back" at bounding box center [25, 27] width 34 height 20
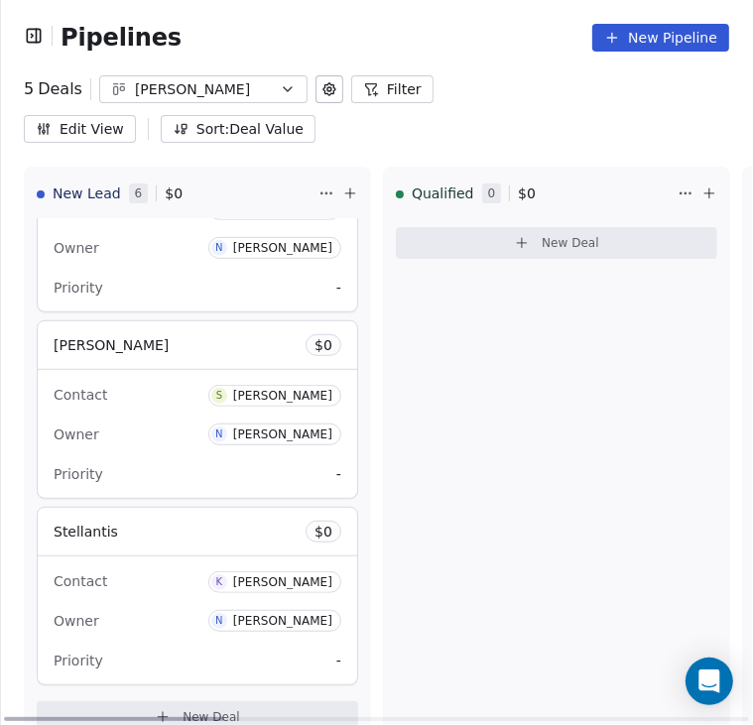
click at [186, 709] on span "New Deal" at bounding box center [212, 717] width 58 height 16
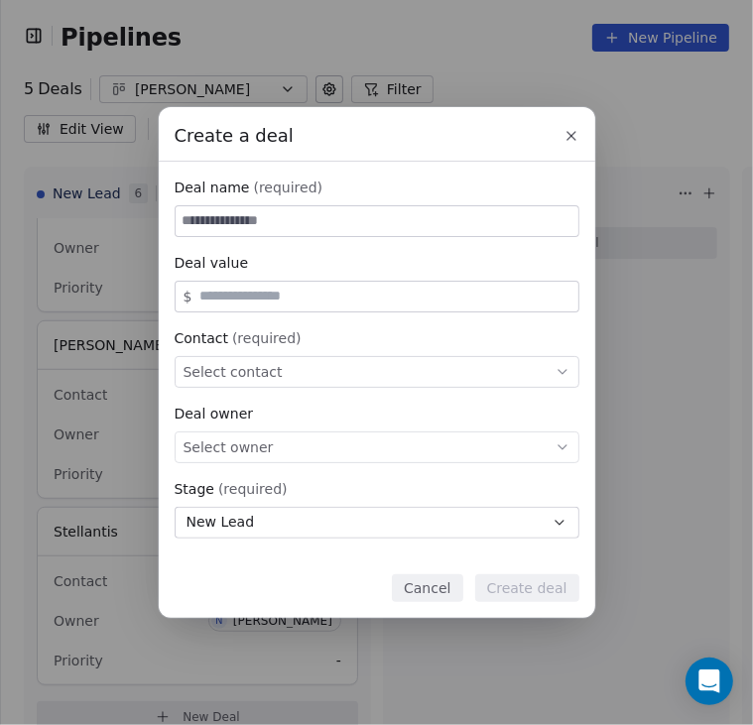
click at [226, 219] on div "Create a deal Deal name (required) Deal value $ Contact (required) Select conta…" at bounding box center [376, 362] width 753 height 510
click at [226, 219] on input at bounding box center [377, 221] width 403 height 30
paste input "**********"
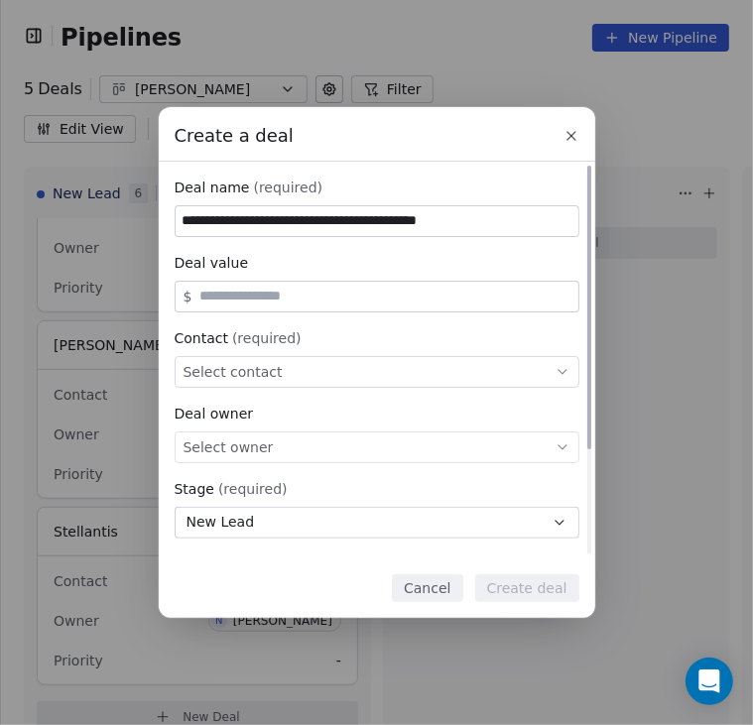
type input "**********"
click at [298, 360] on div "Select contact" at bounding box center [377, 372] width 405 height 32
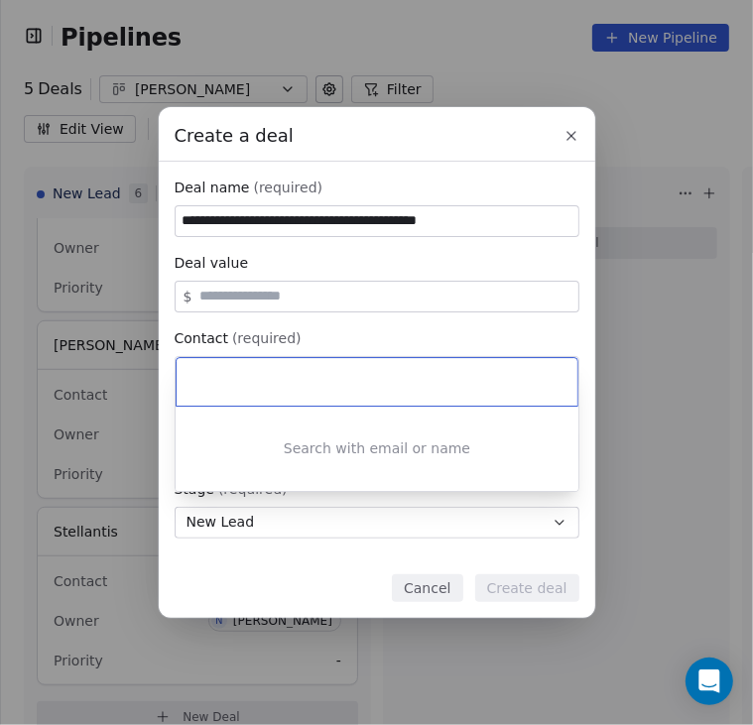
click at [219, 393] on div at bounding box center [377, 382] width 401 height 48
click at [218, 374] on input at bounding box center [378, 382] width 373 height 22
type input "*"
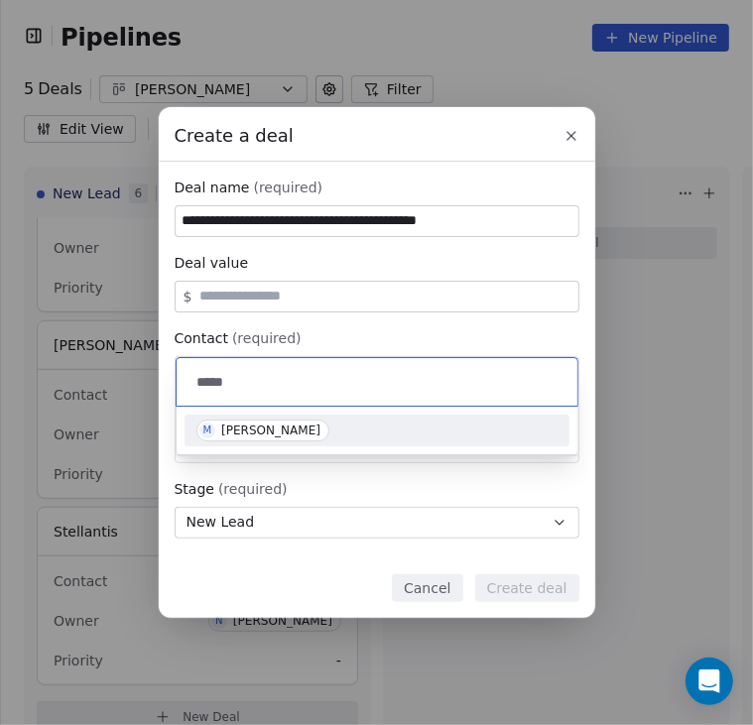
type input "****"
click at [252, 432] on div "[PERSON_NAME]" at bounding box center [270, 431] width 99 height 14
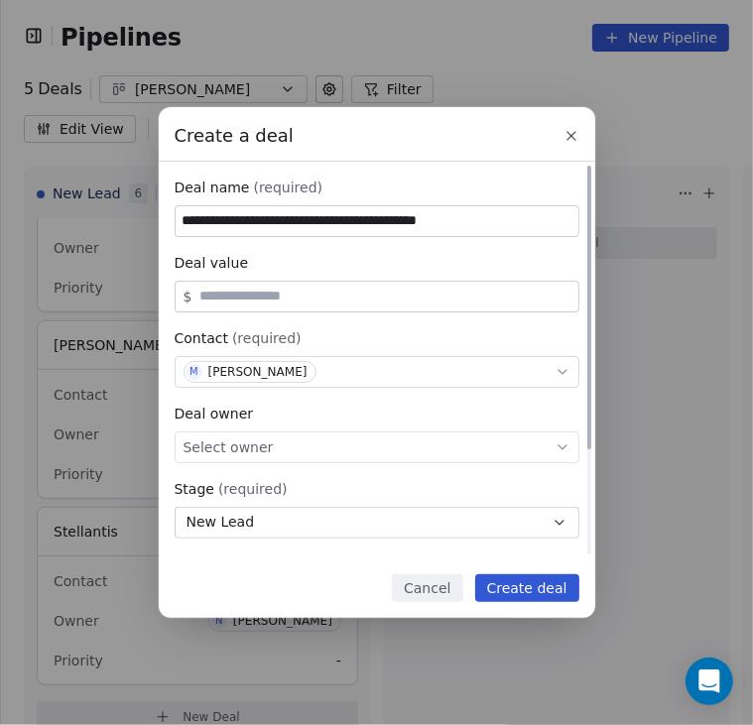
click at [252, 448] on span "Select owner" at bounding box center [229, 447] width 90 height 20
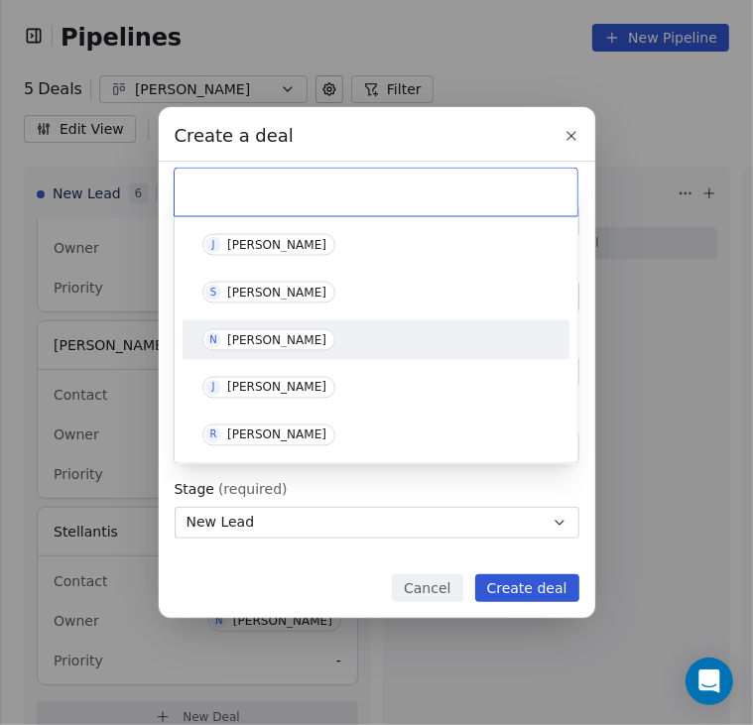
click at [263, 342] on div "[PERSON_NAME]" at bounding box center [276, 340] width 99 height 14
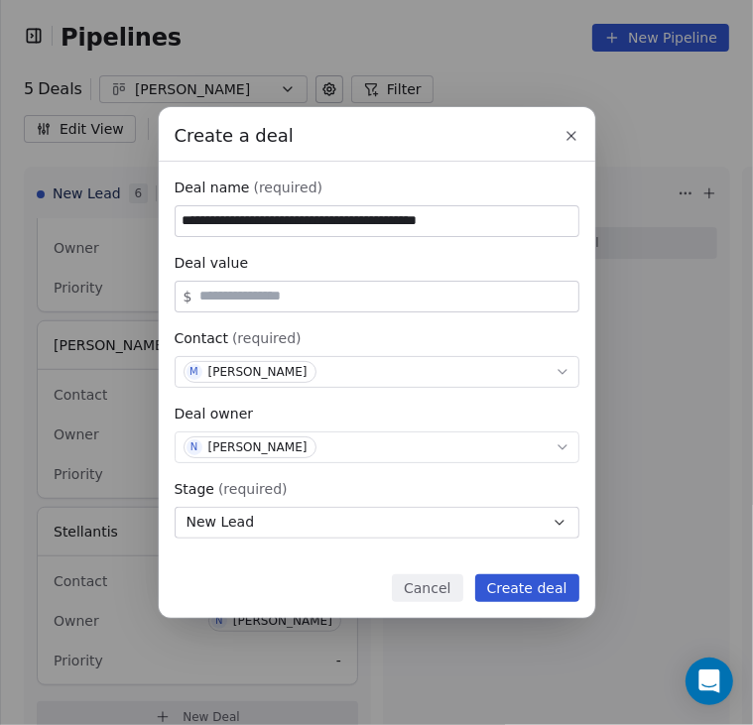
click at [520, 598] on button "Create deal" at bounding box center [527, 588] width 104 height 28
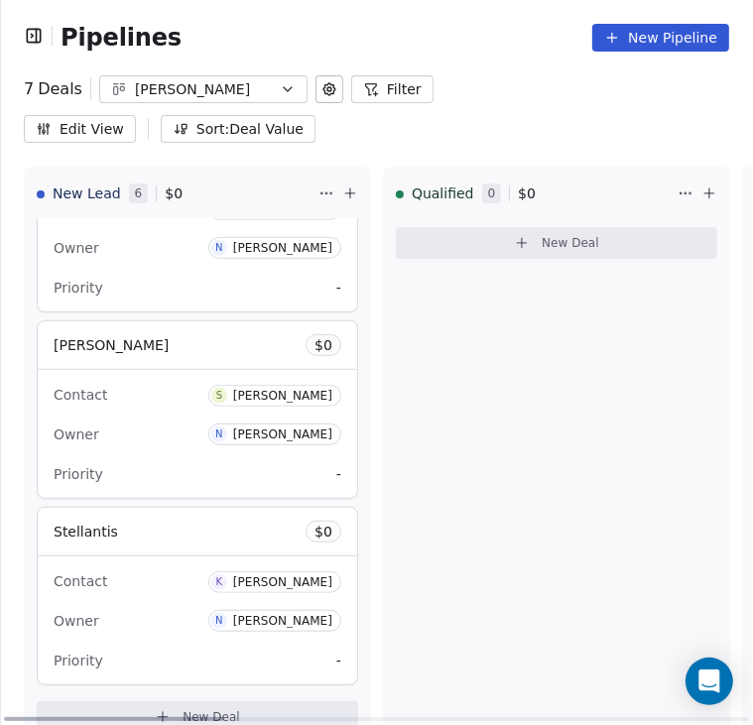
click at [187, 605] on div "Owner N Nick Higgins" at bounding box center [198, 621] width 288 height 32
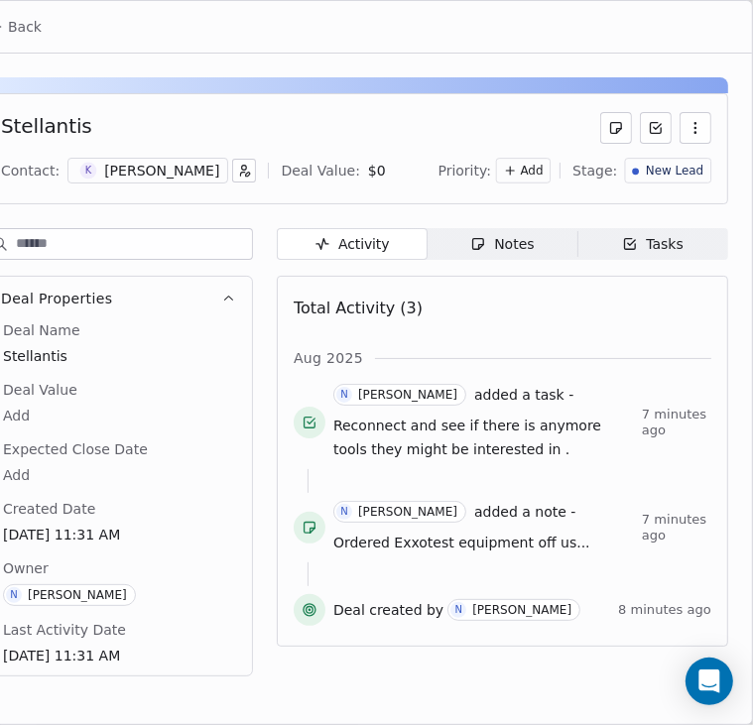
click at [18, 29] on span "Back" at bounding box center [25, 27] width 34 height 20
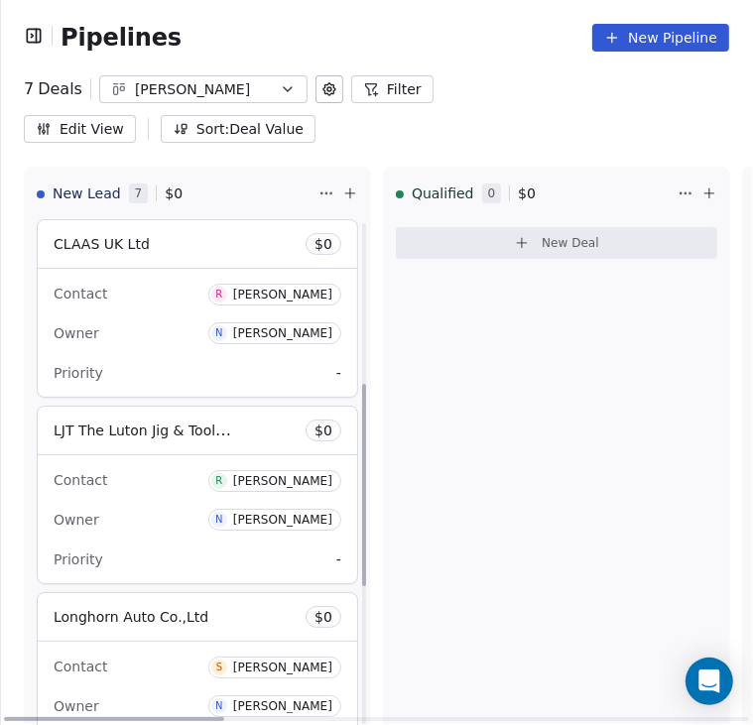
scroll to position [831, 0]
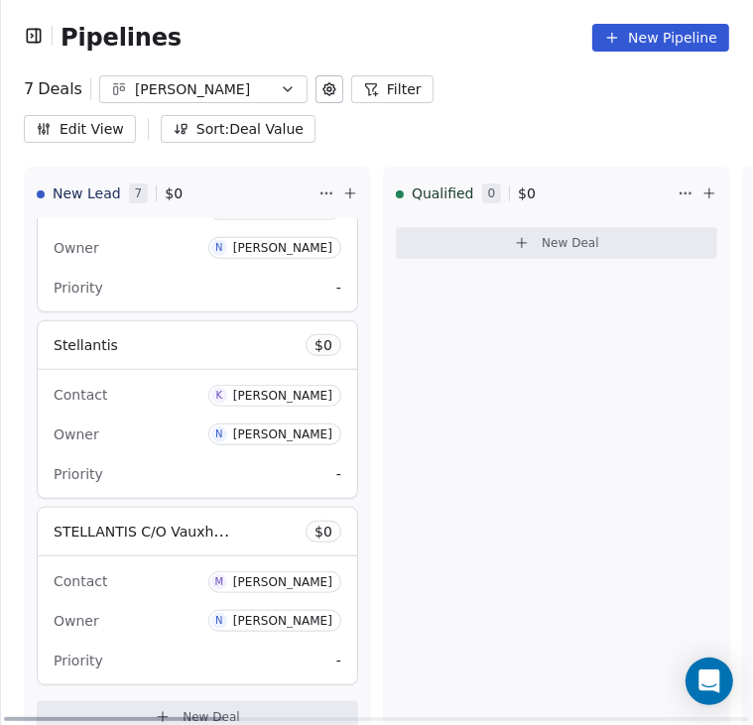
click at [204, 605] on div "Owner N [PERSON_NAME]" at bounding box center [198, 621] width 288 height 32
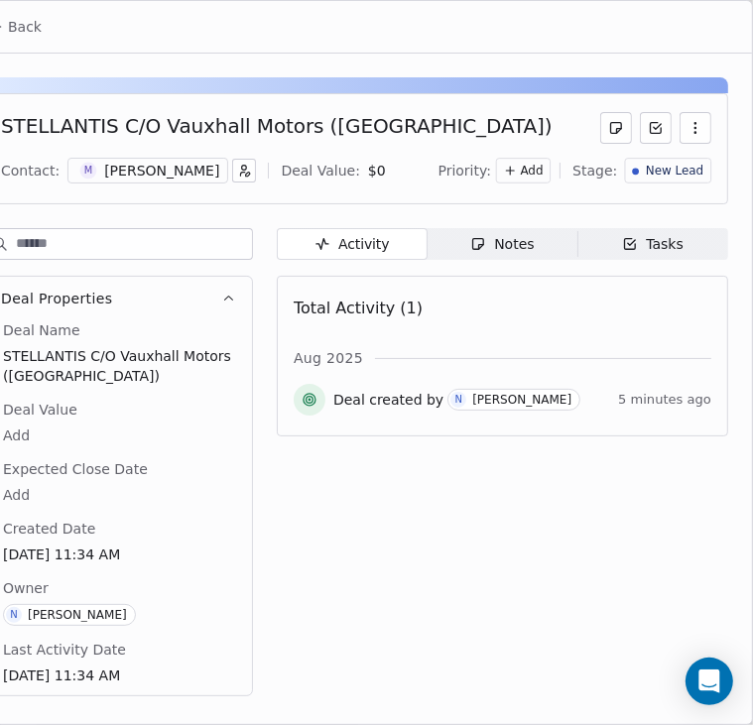
click at [488, 221] on div "STELLANTIS C/O Vauxhall Motors ([GEOGRAPHIC_DATA]) Contact: M [PERSON_NAME] Dea…" at bounding box center [356, 381] width 792 height 655
click at [488, 230] on span "Notes Notes" at bounding box center [503, 244] width 151 height 32
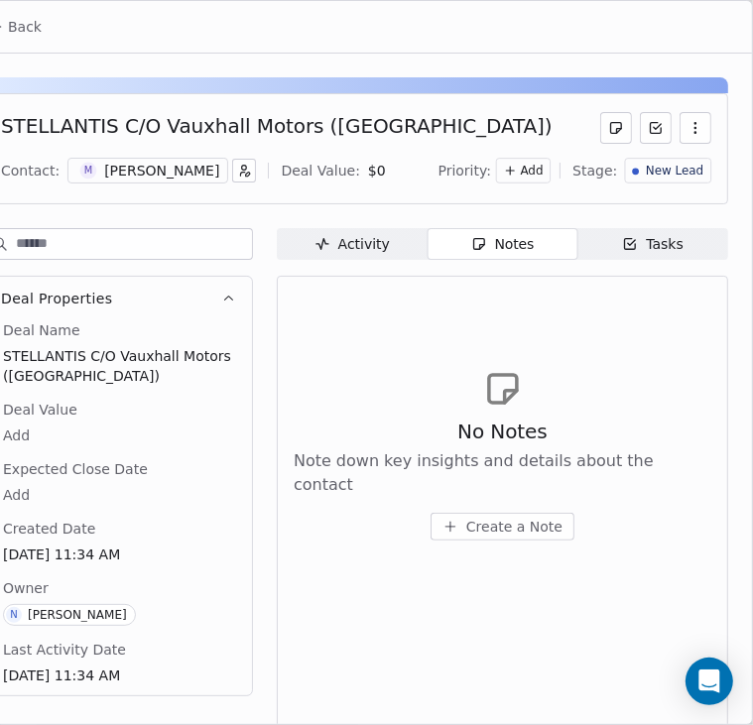
click at [493, 517] on span "Create a Note" at bounding box center [514, 527] width 96 height 20
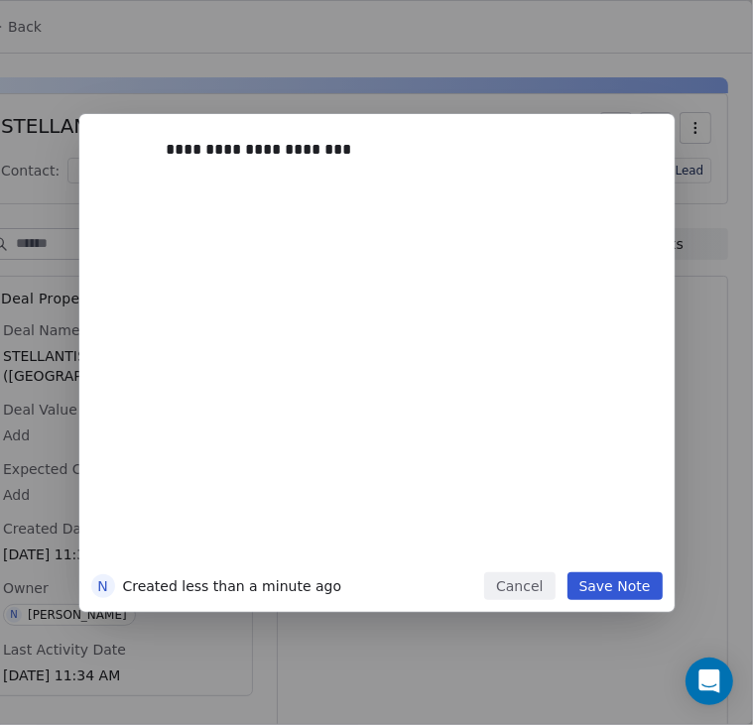
click at [598, 572] on button "Save Note" at bounding box center [614, 586] width 95 height 28
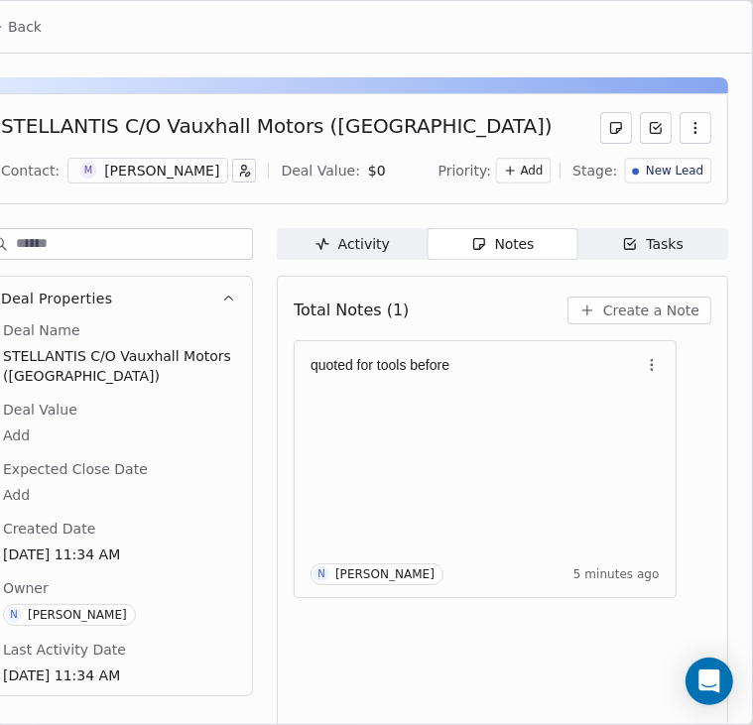
click at [650, 229] on span "Tasks Tasks" at bounding box center [652, 244] width 151 height 32
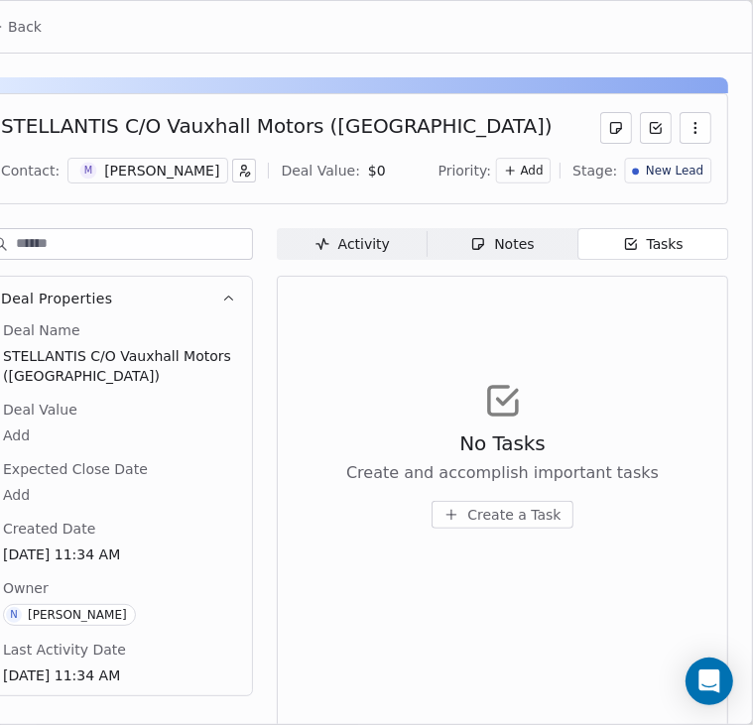
click at [476, 515] on span "Create a Task" at bounding box center [513, 515] width 93 height 20
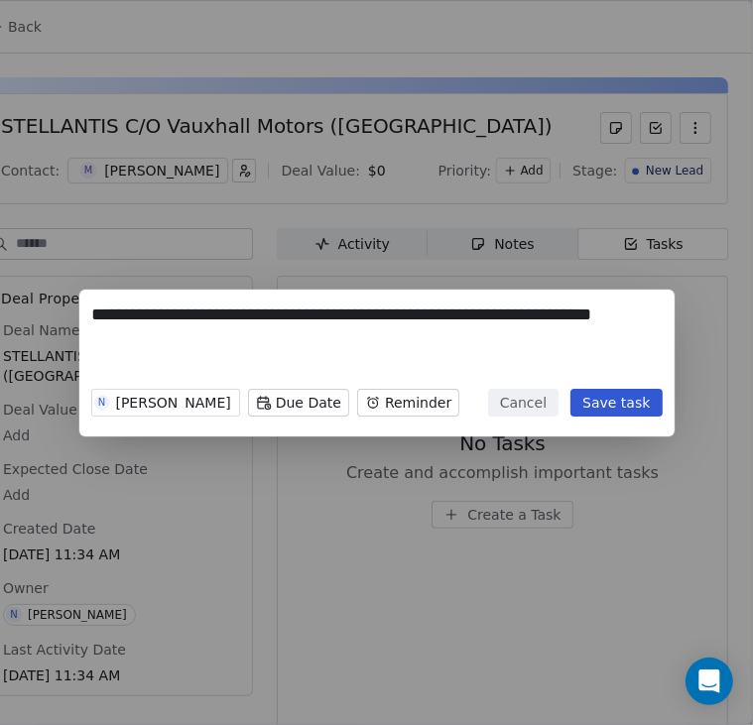
type textarea "**********"
click at [604, 408] on button "Save task" at bounding box center [615, 403] width 91 height 28
